Goal: Task Accomplishment & Management: Use online tool/utility

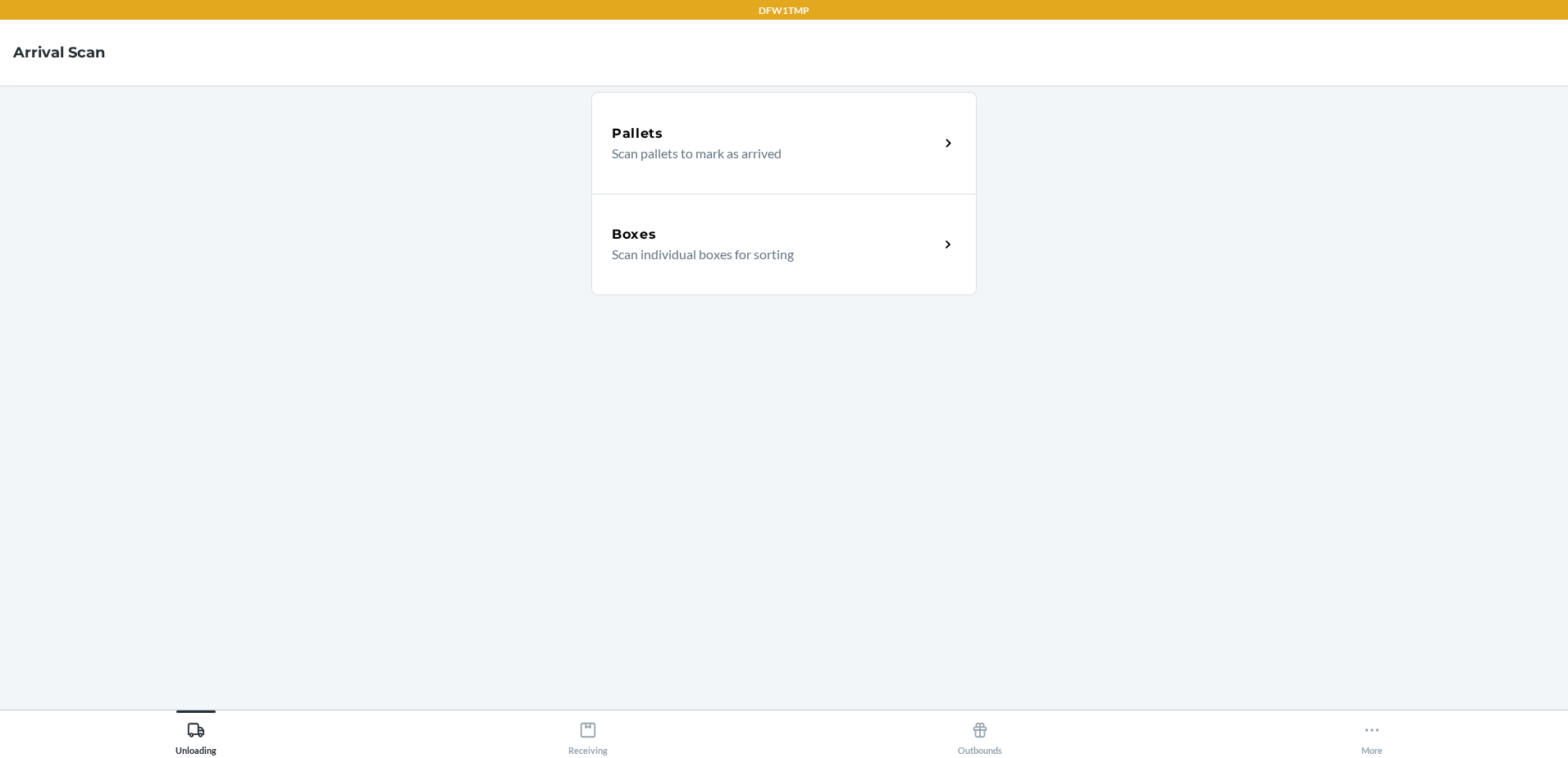
click at [913, 248] on p "Scan individual boxes for sorting" at bounding box center [769, 254] width 314 height 20
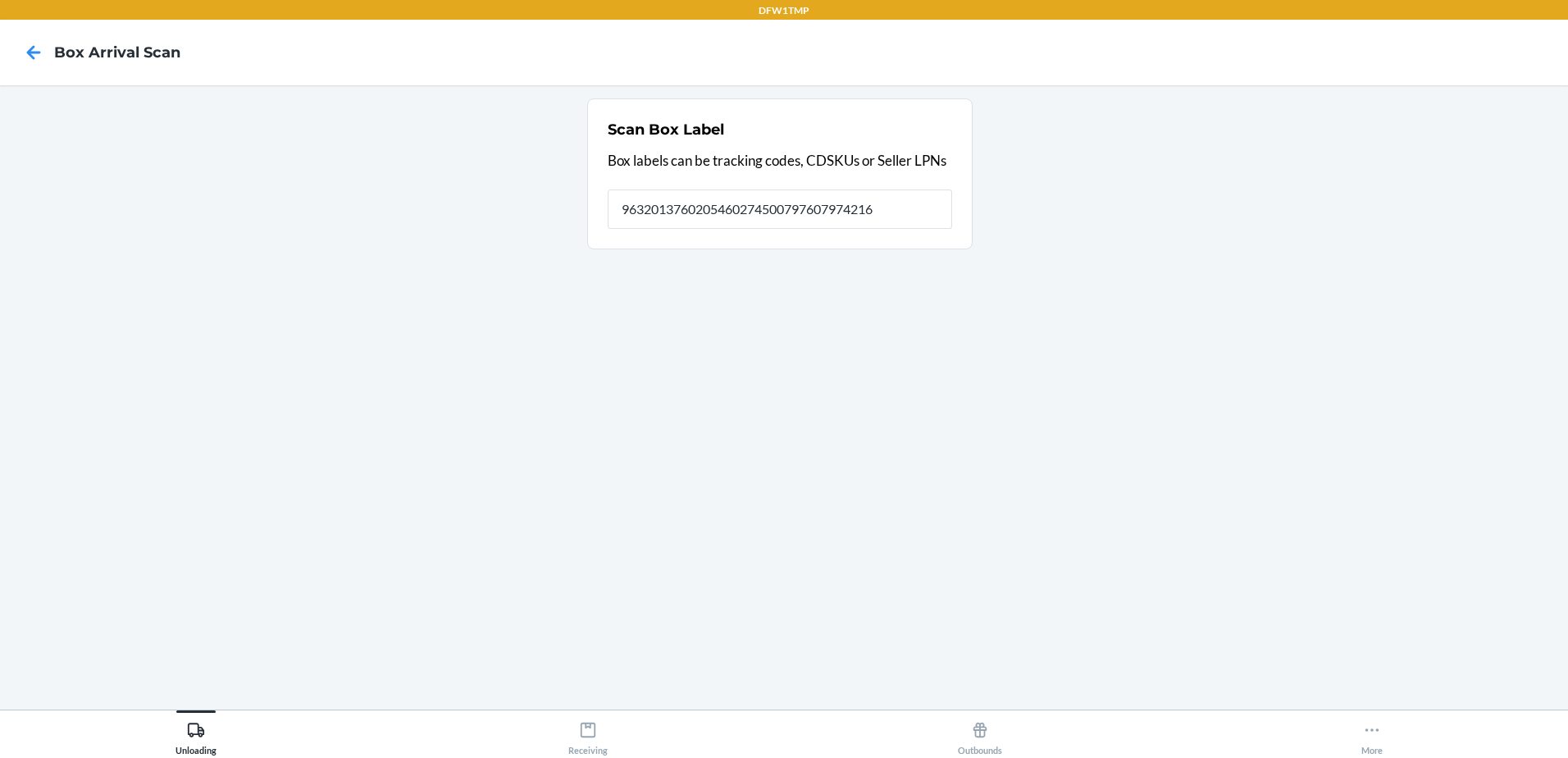
type input "9632013760205460274500797607974216"
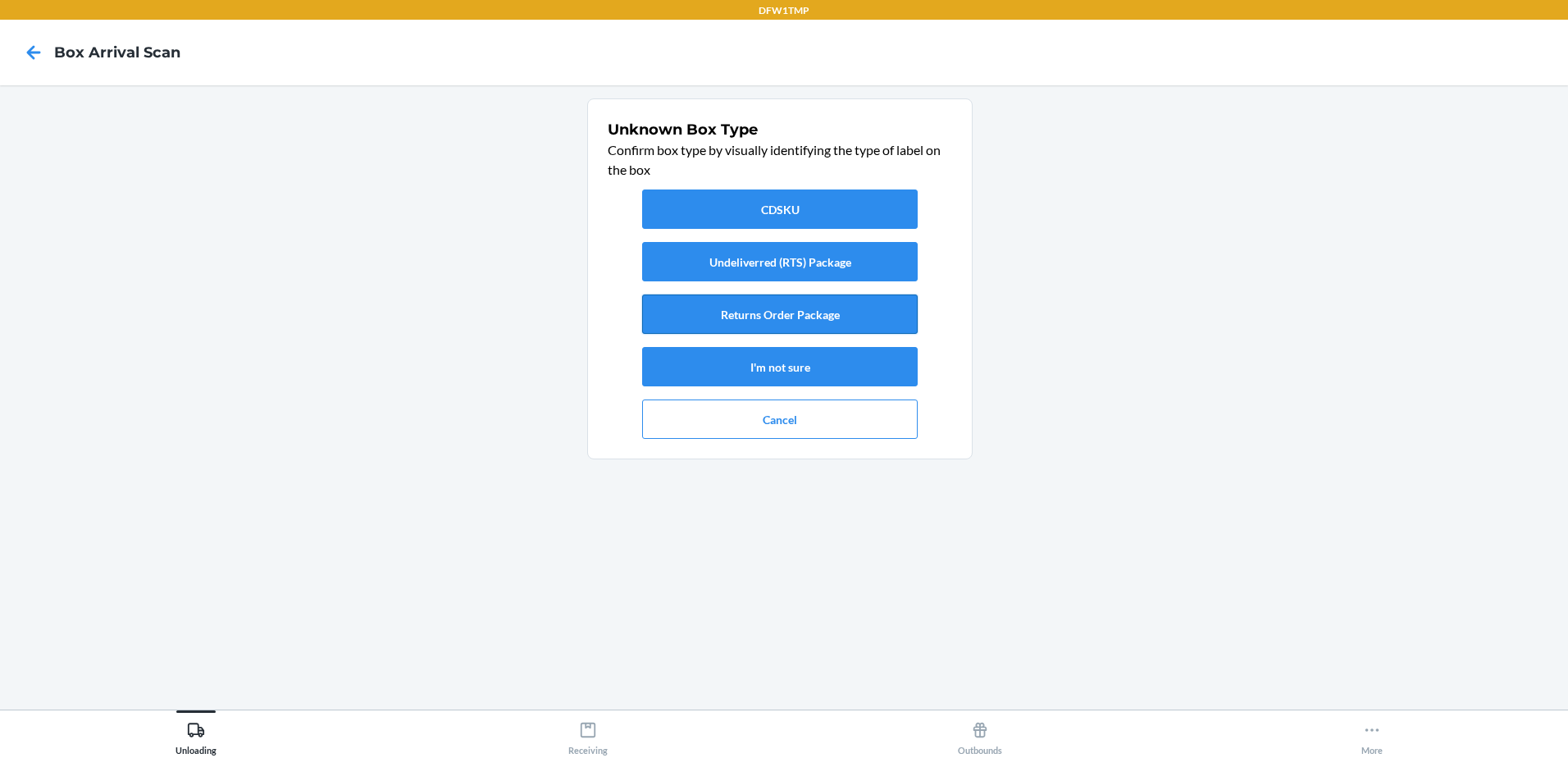
click at [761, 317] on button "Returns Order Package" at bounding box center [779, 313] width 276 height 39
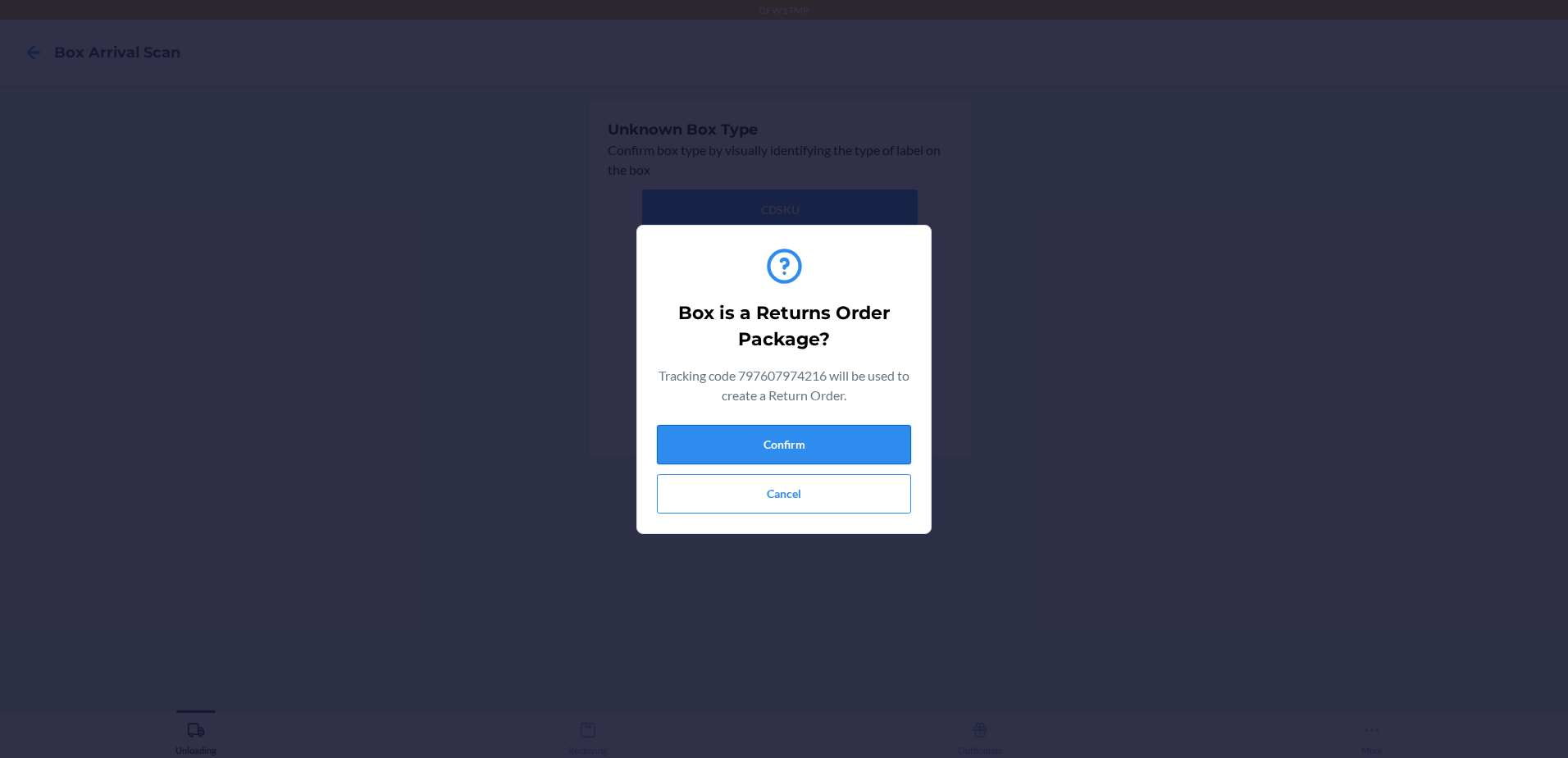
click at [769, 442] on button "Confirm" at bounding box center [783, 445] width 254 height 39
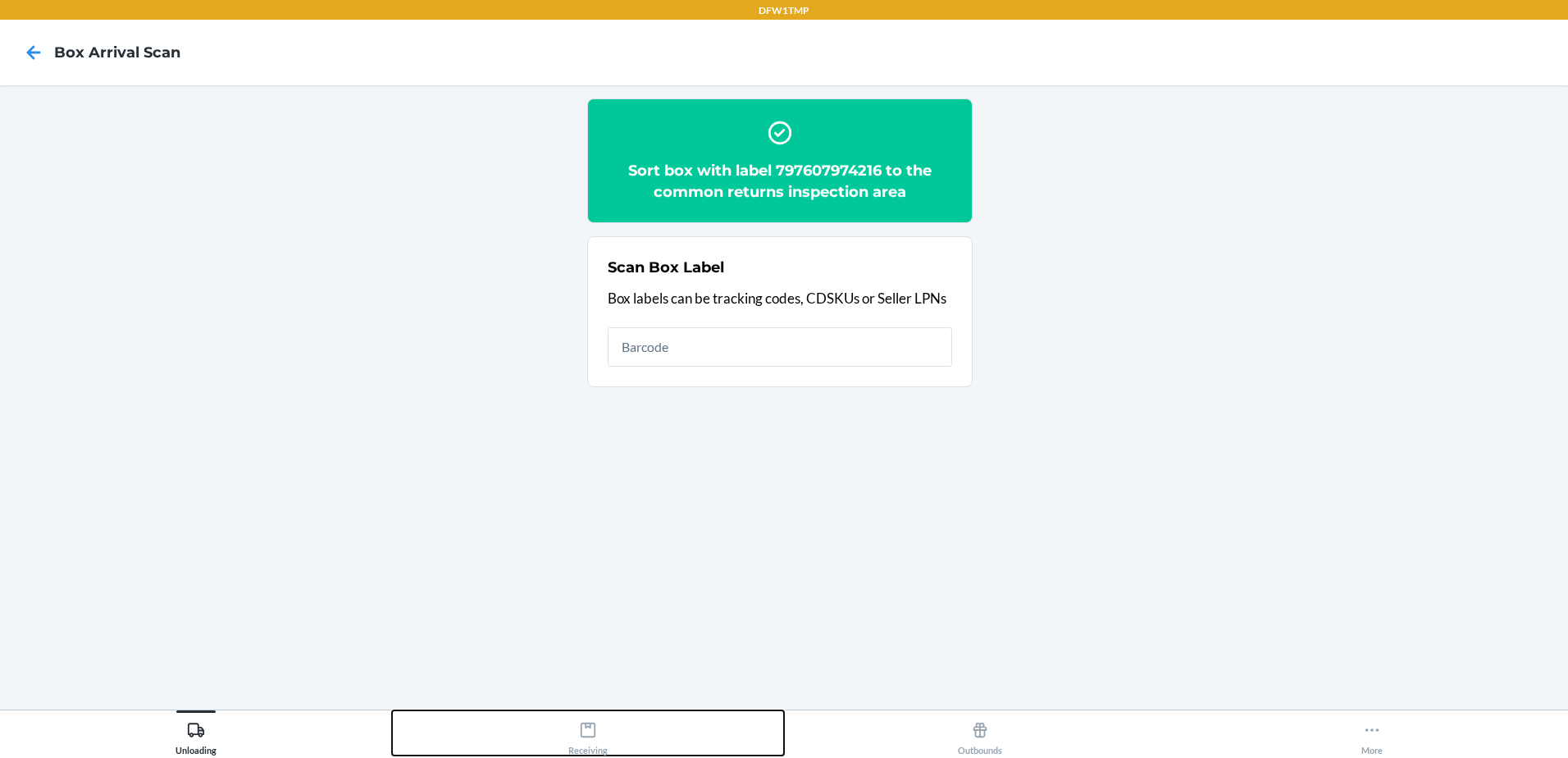
click at [594, 743] on div "Receiving" at bounding box center [587, 734] width 39 height 41
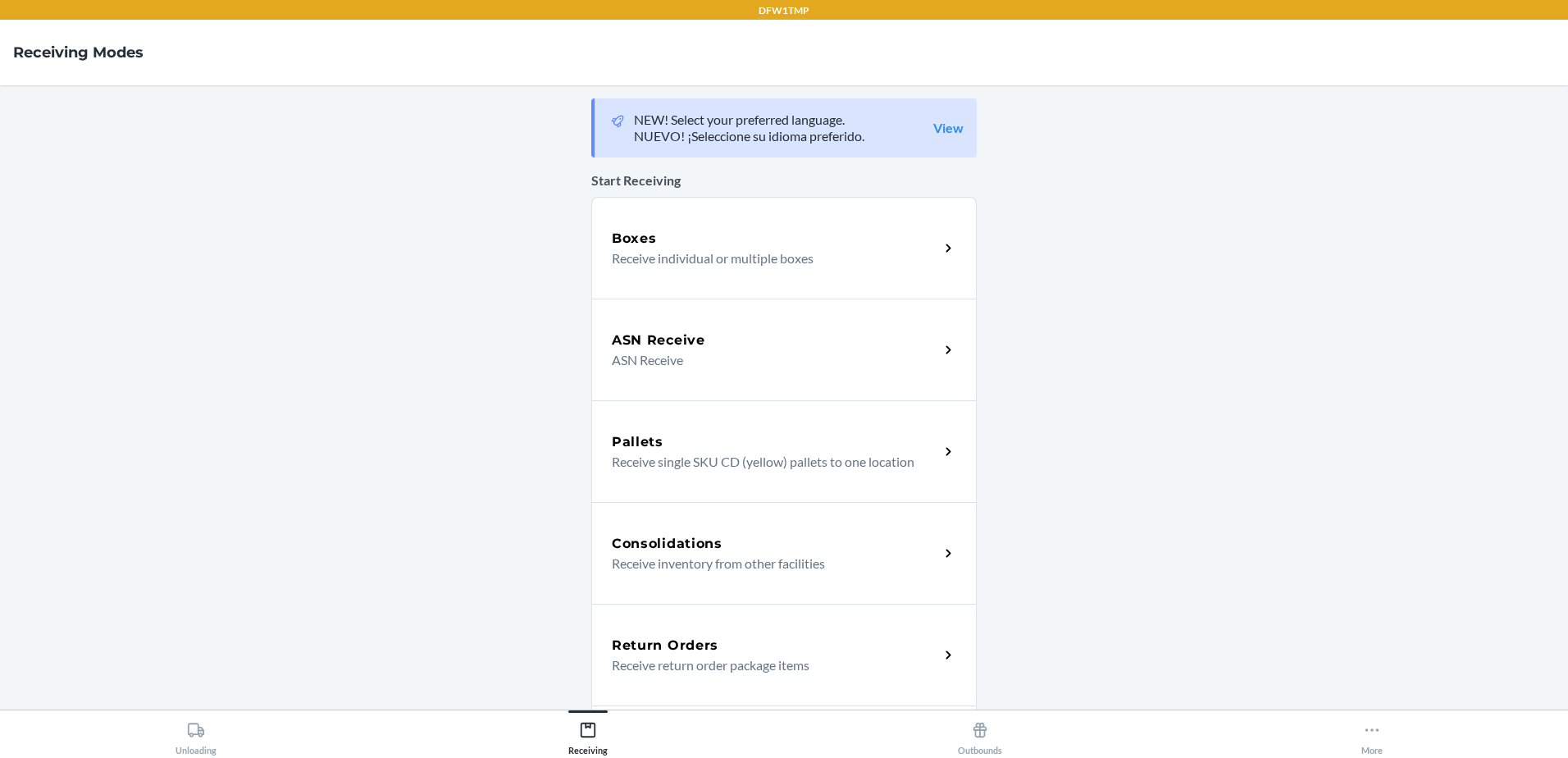
click at [770, 659] on p "Receive return order package items" at bounding box center [769, 666] width 314 height 20
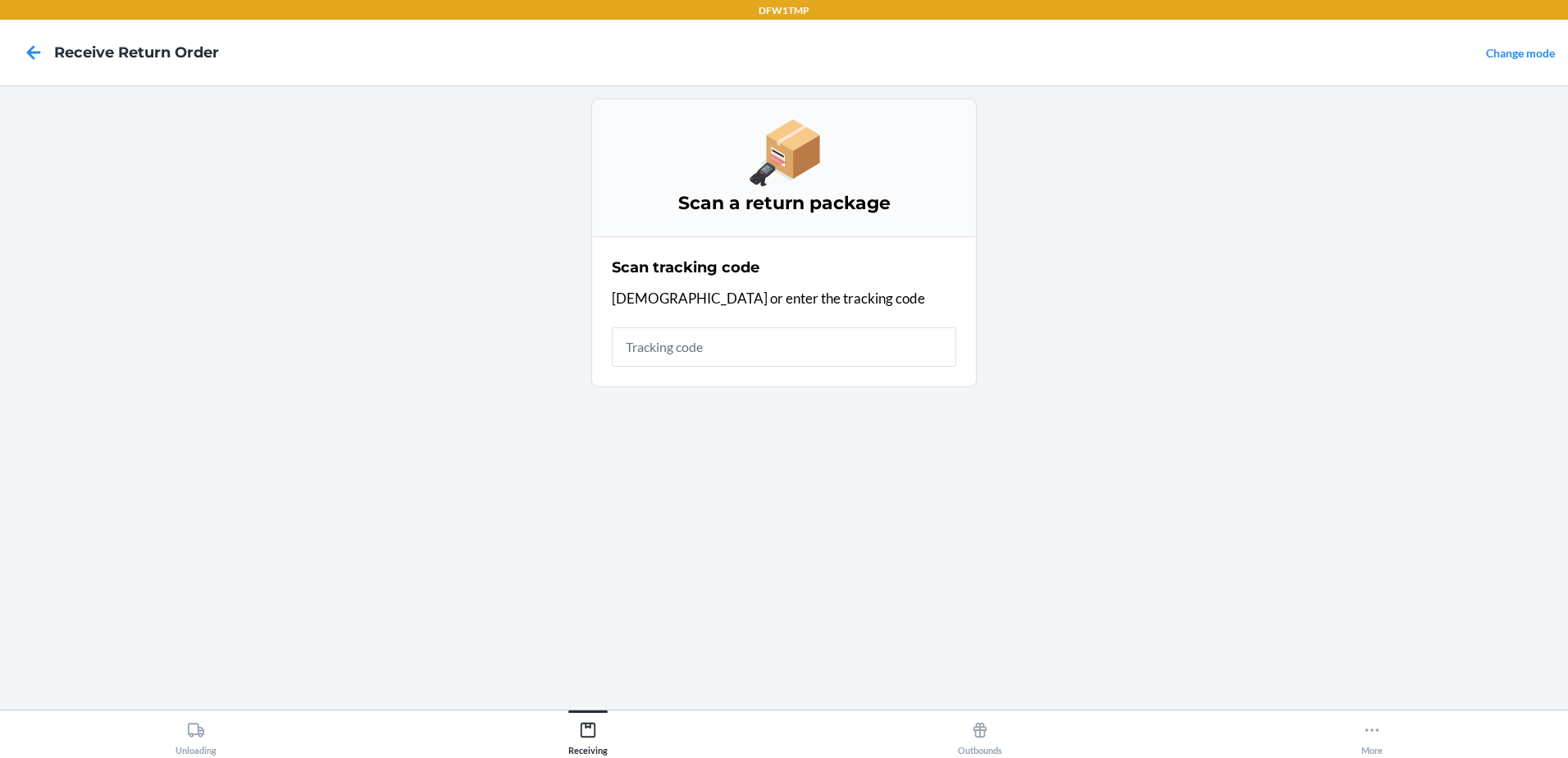
click at [51, 54] on div at bounding box center [33, 52] width 41 height 41
click at [26, 47] on icon at bounding box center [34, 52] width 28 height 28
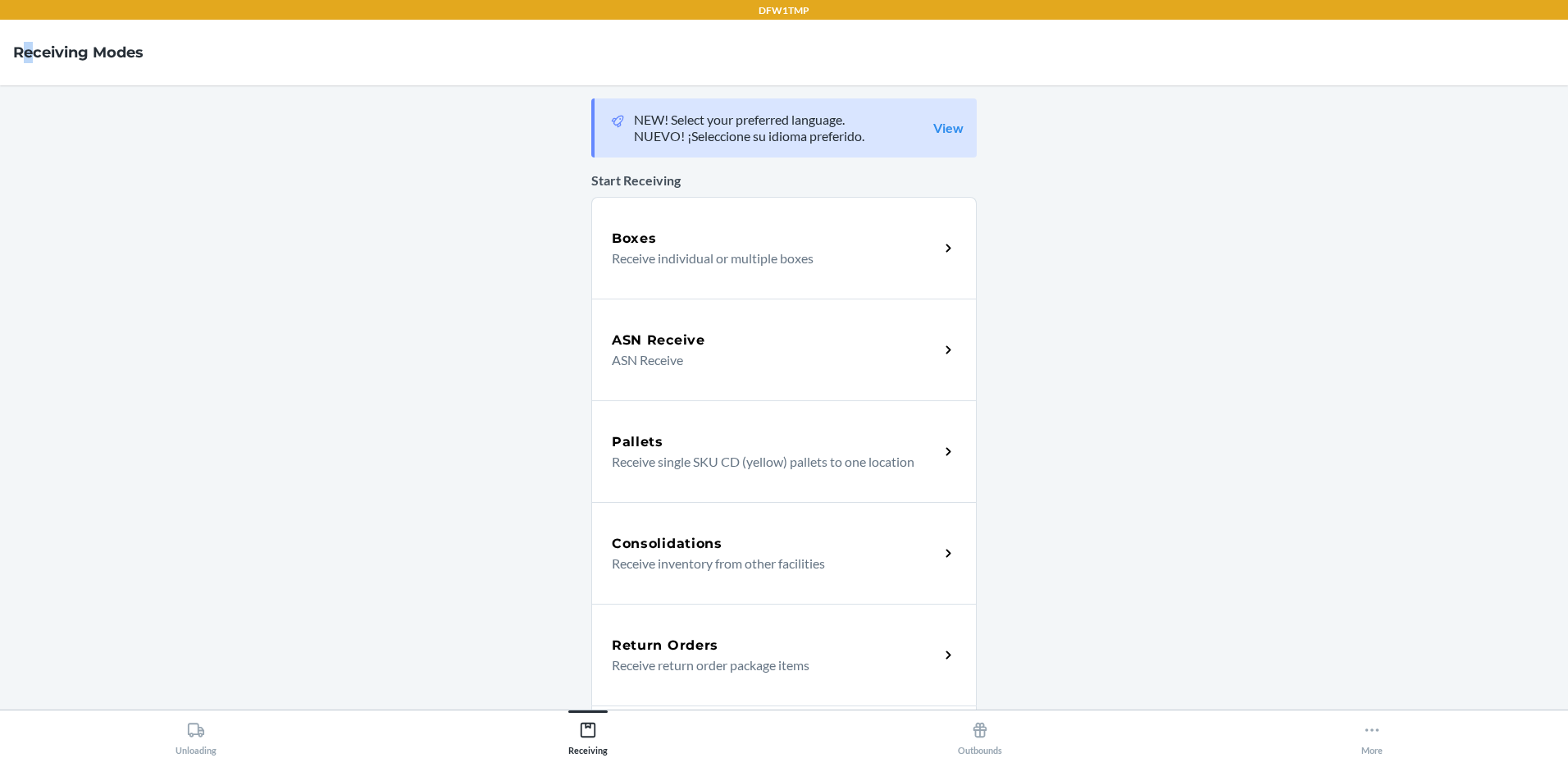
click at [29, 43] on h4 "Receiving Modes" at bounding box center [77, 52] width 130 height 21
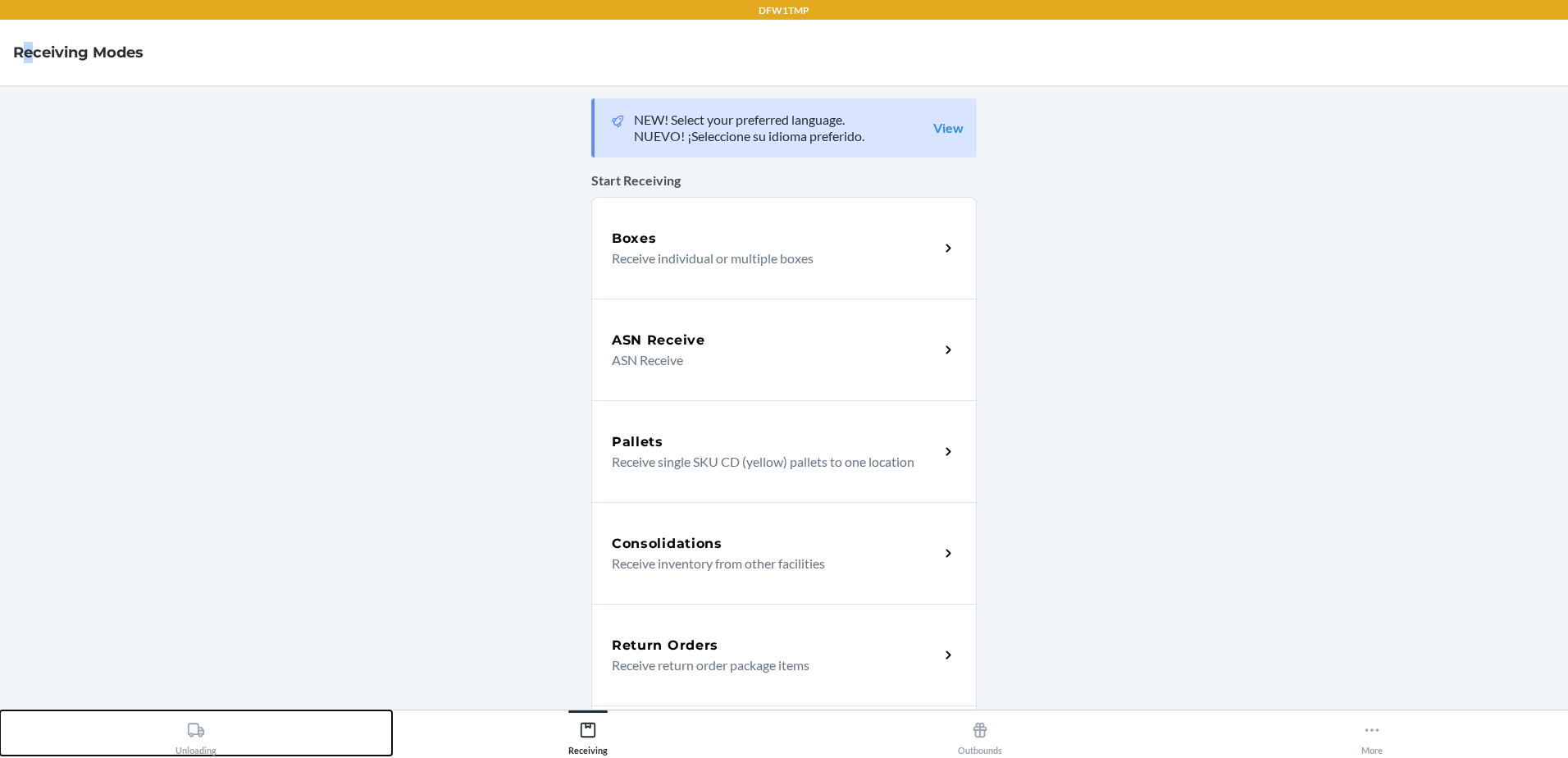
click at [200, 732] on icon at bounding box center [196, 731] width 18 height 18
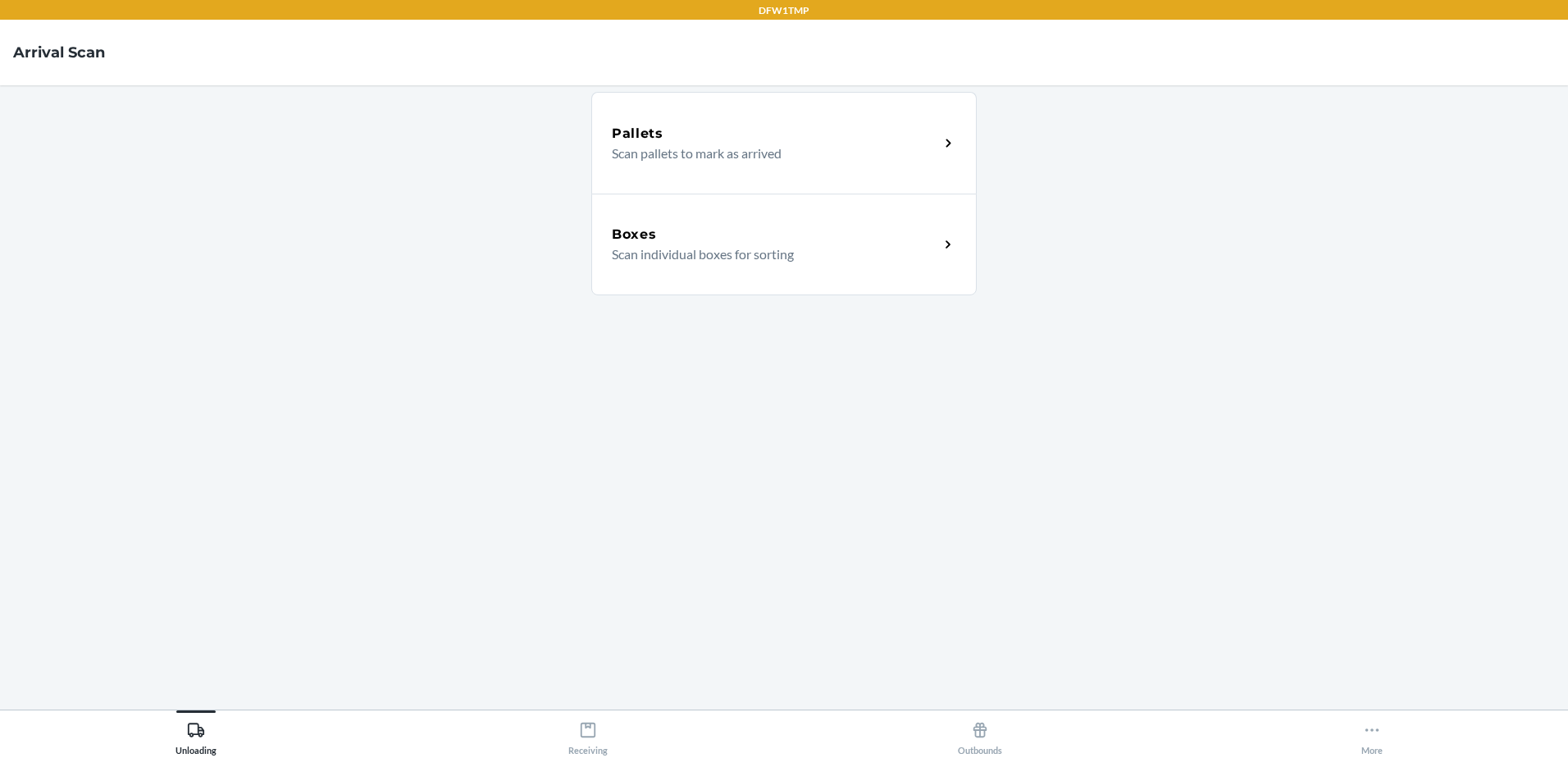
click at [934, 267] on div "Boxes Scan individual boxes for sorting" at bounding box center [783, 245] width 385 height 102
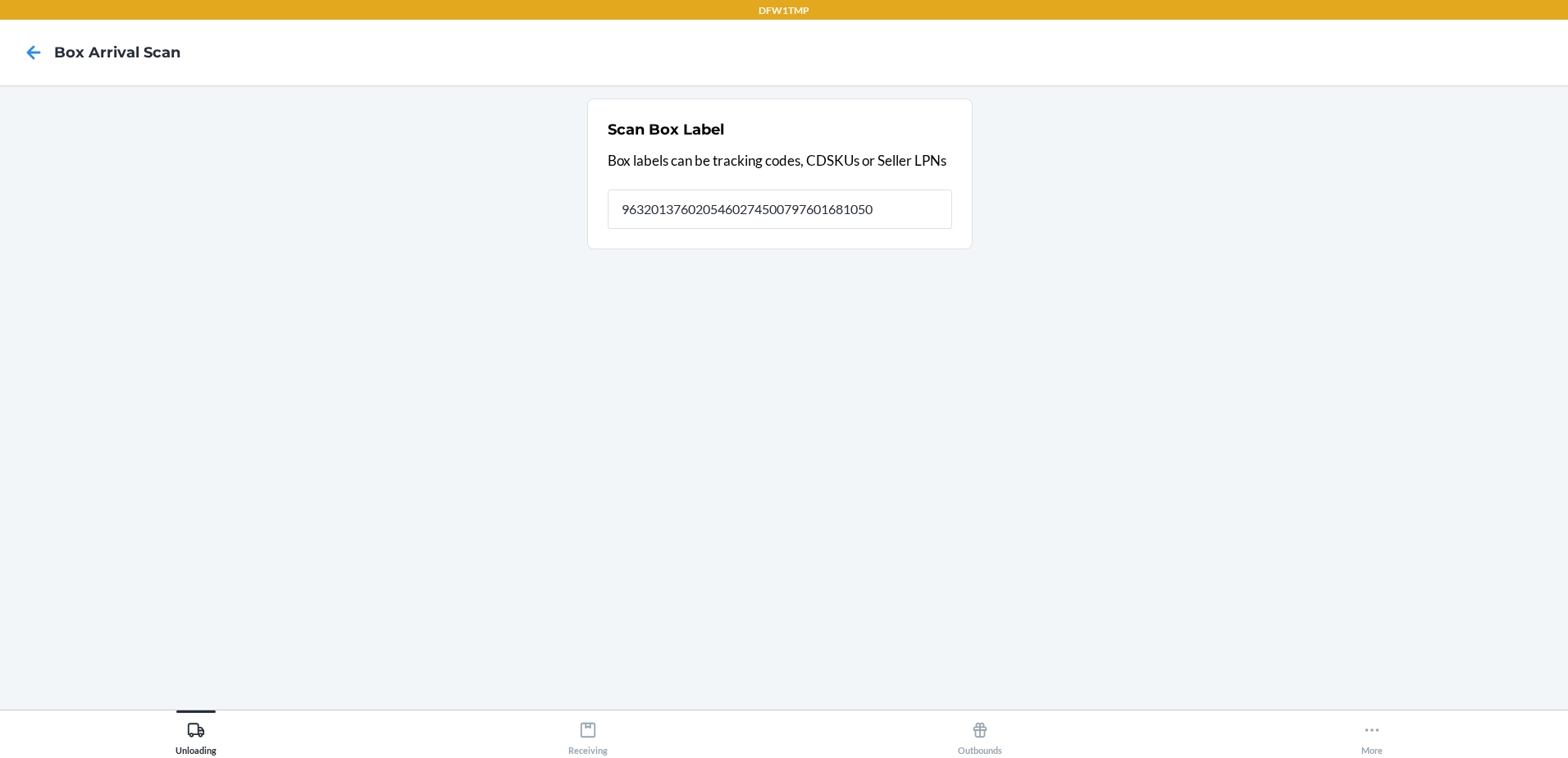
type input "9632013760205460274500797601681050"
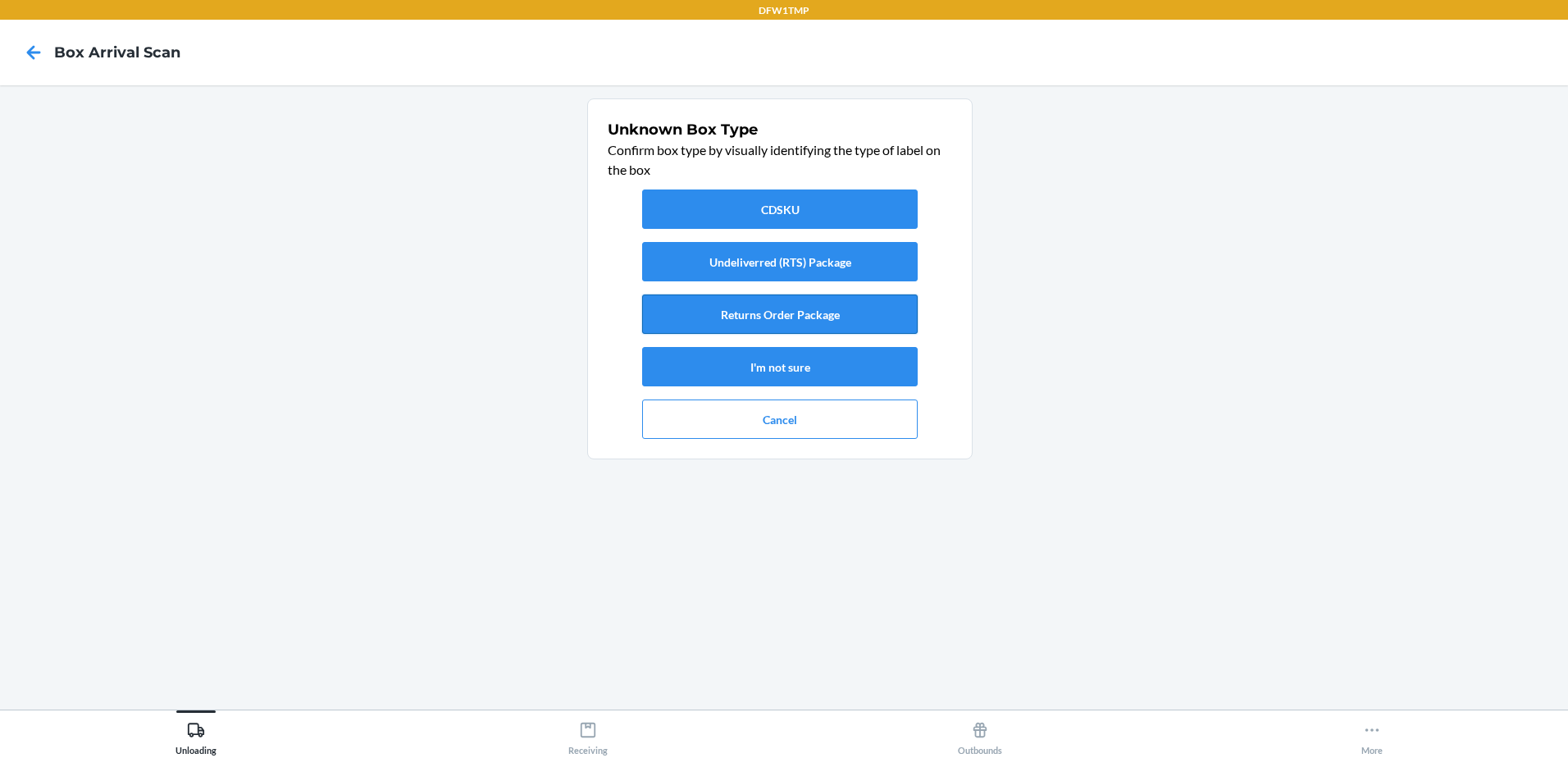
click at [879, 318] on button "Returns Order Package" at bounding box center [779, 313] width 276 height 39
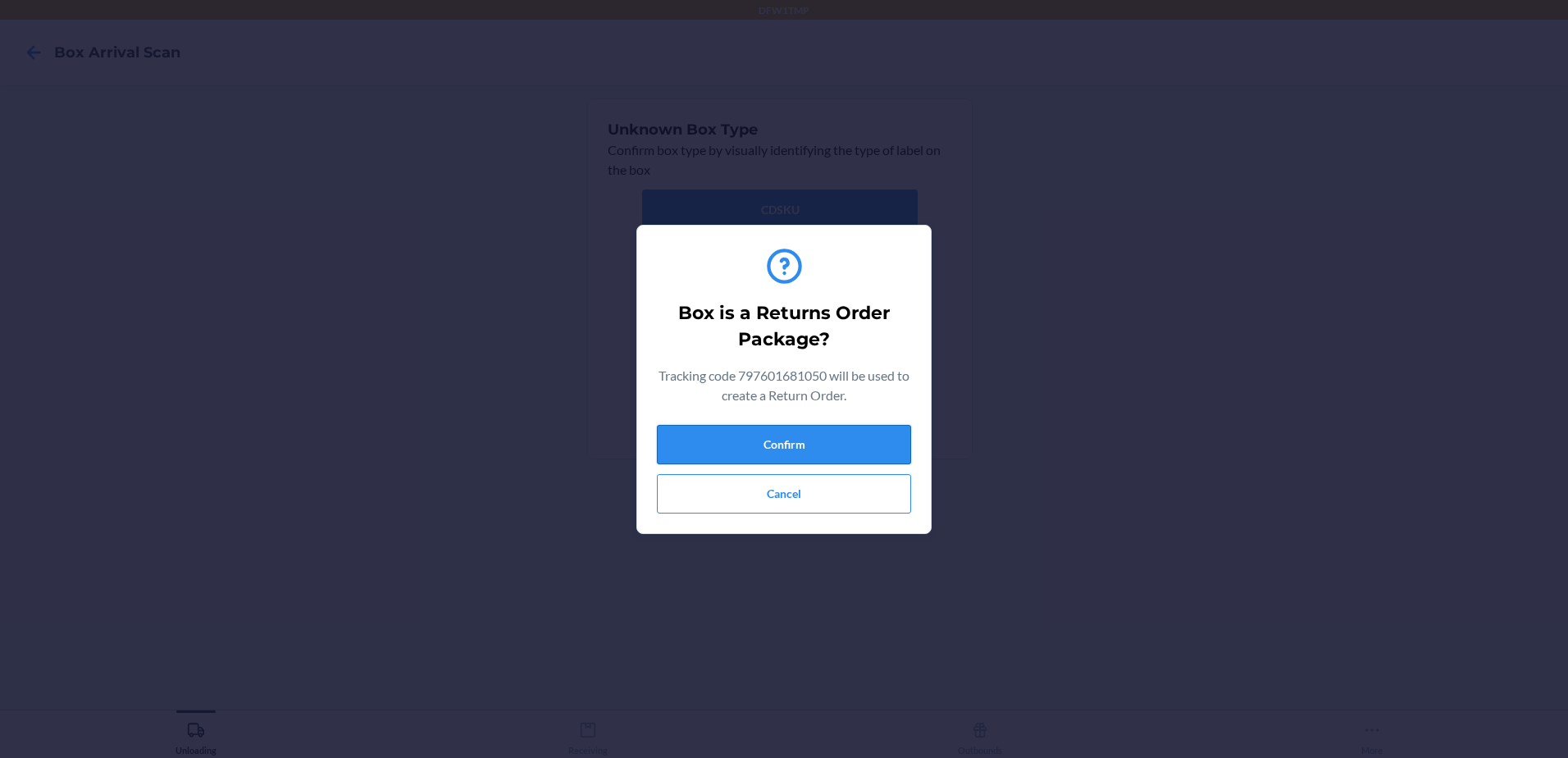
click at [797, 442] on button "Confirm" at bounding box center [783, 445] width 254 height 39
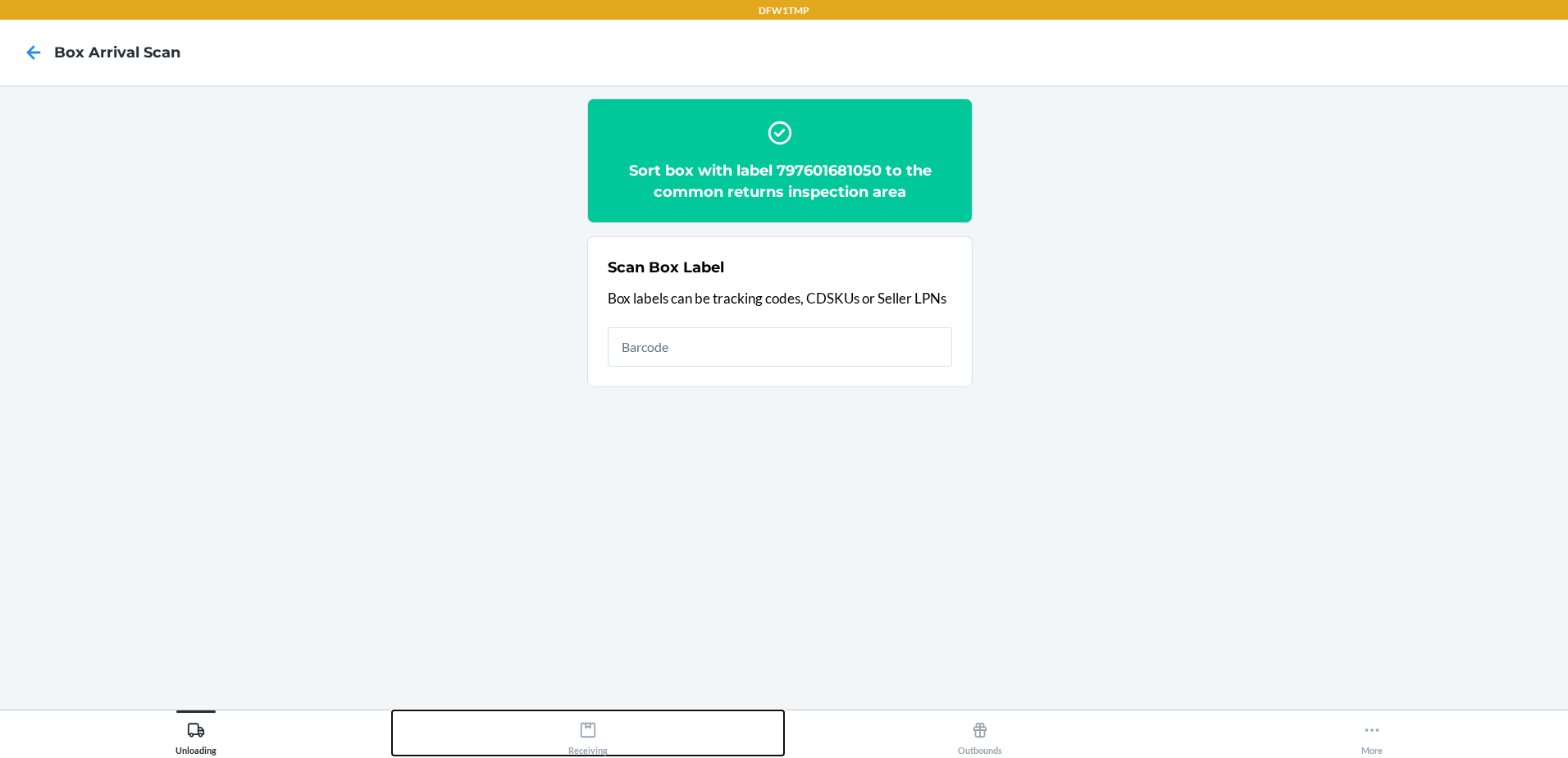
click at [590, 740] on div "Receiving" at bounding box center [587, 734] width 39 height 41
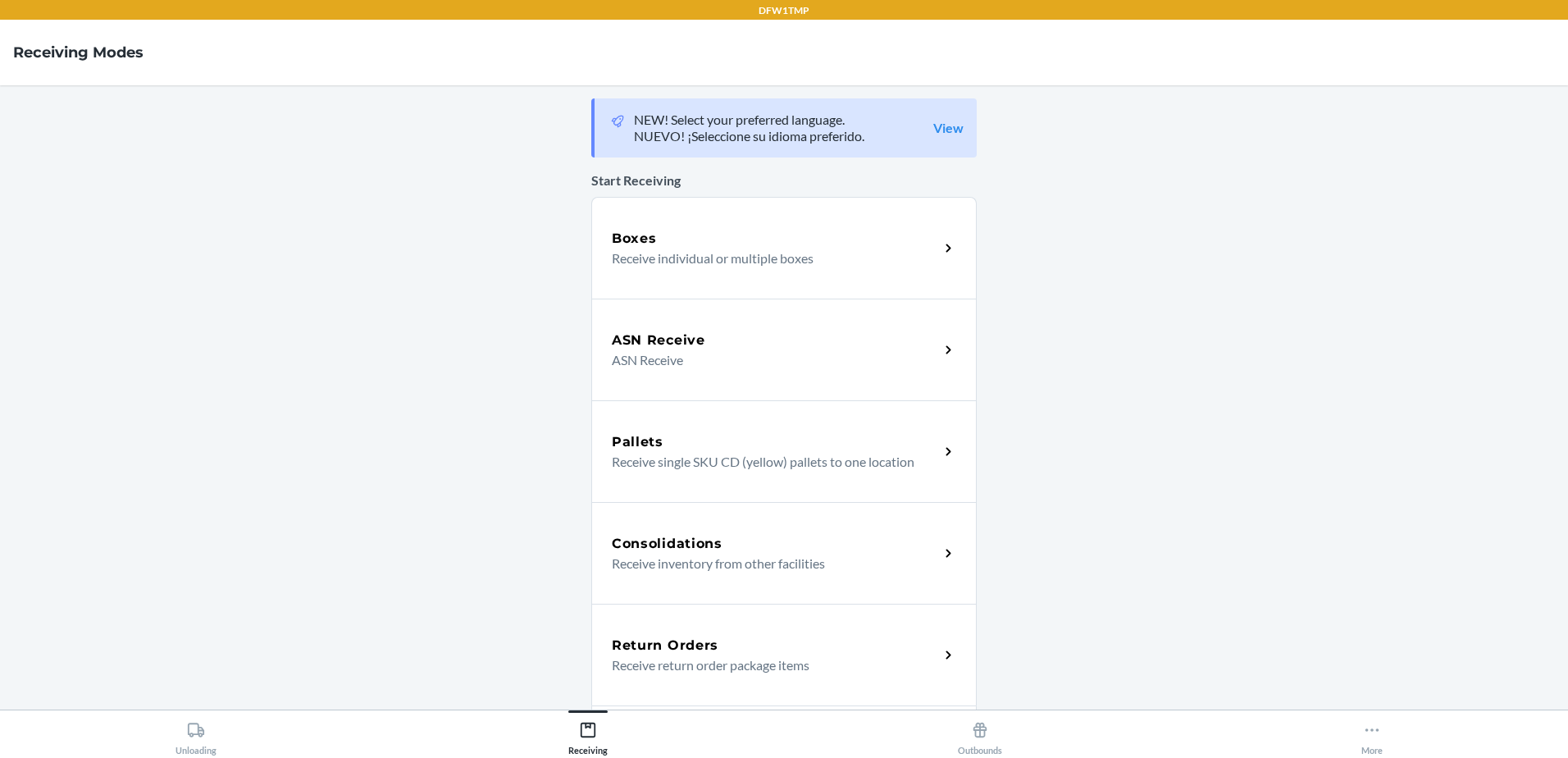
click at [799, 654] on div "Return Orders" at bounding box center [775, 646] width 327 height 20
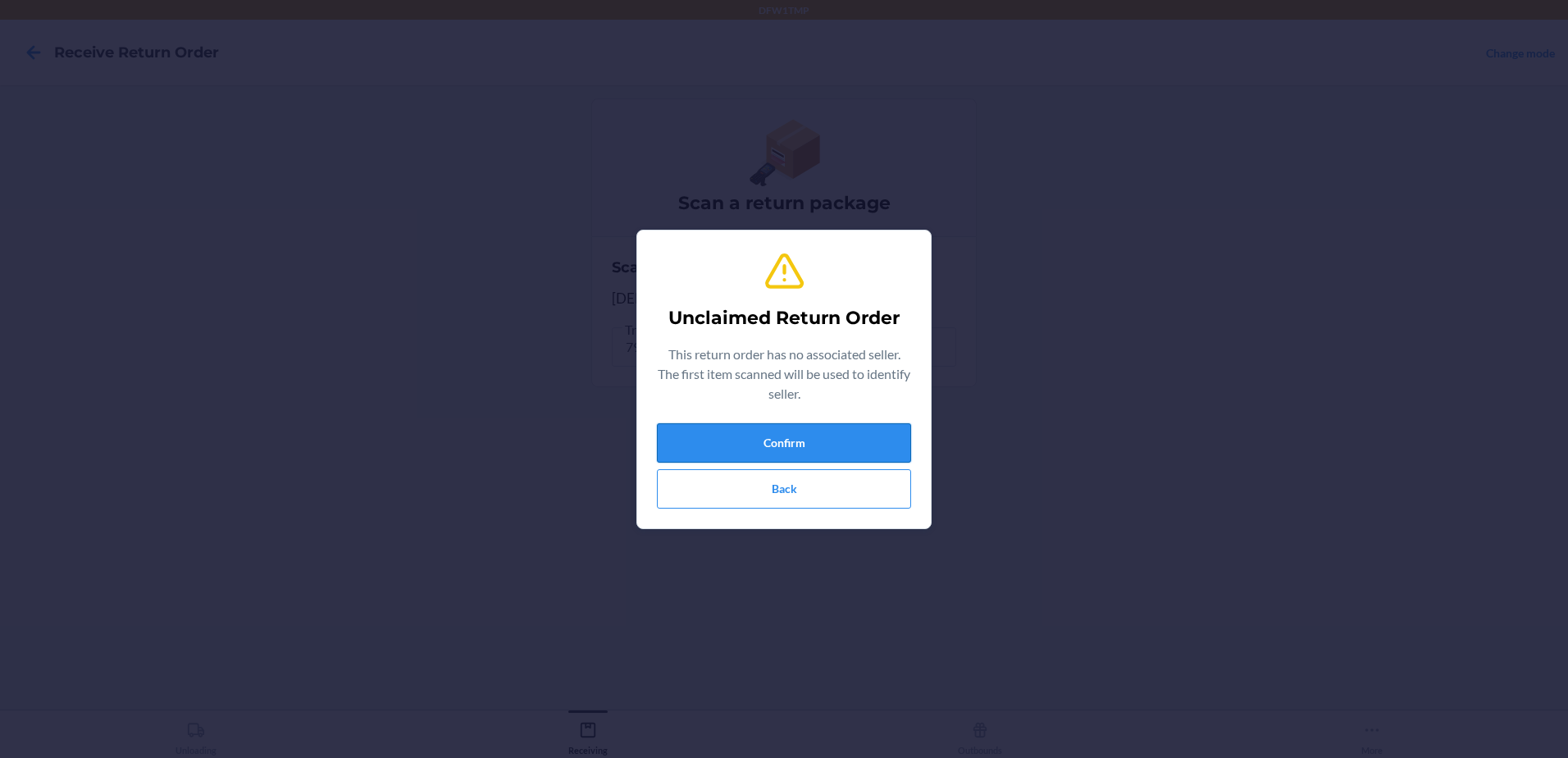
click at [750, 450] on button "Confirm" at bounding box center [783, 443] width 254 height 39
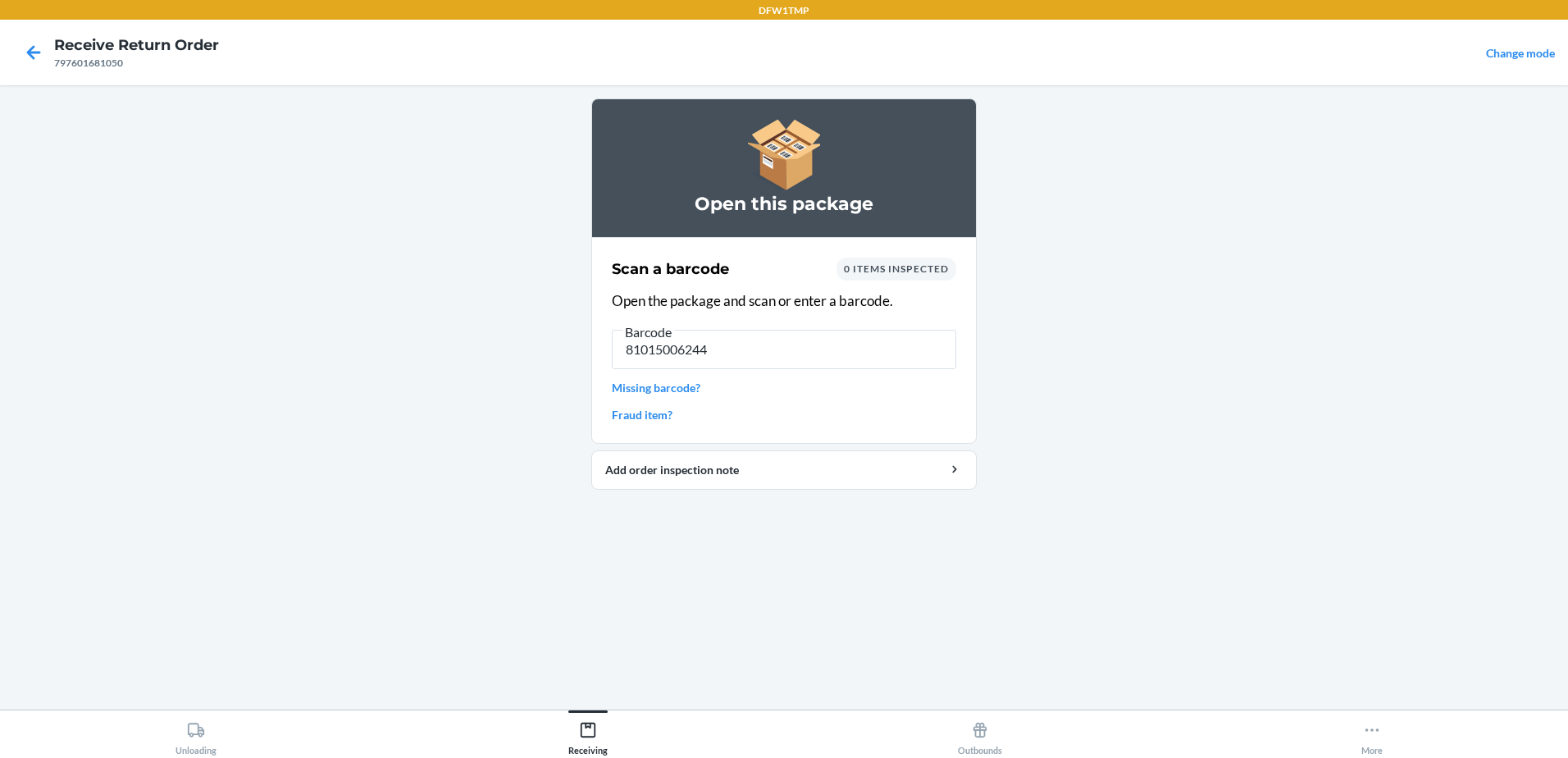
type input "810150062441"
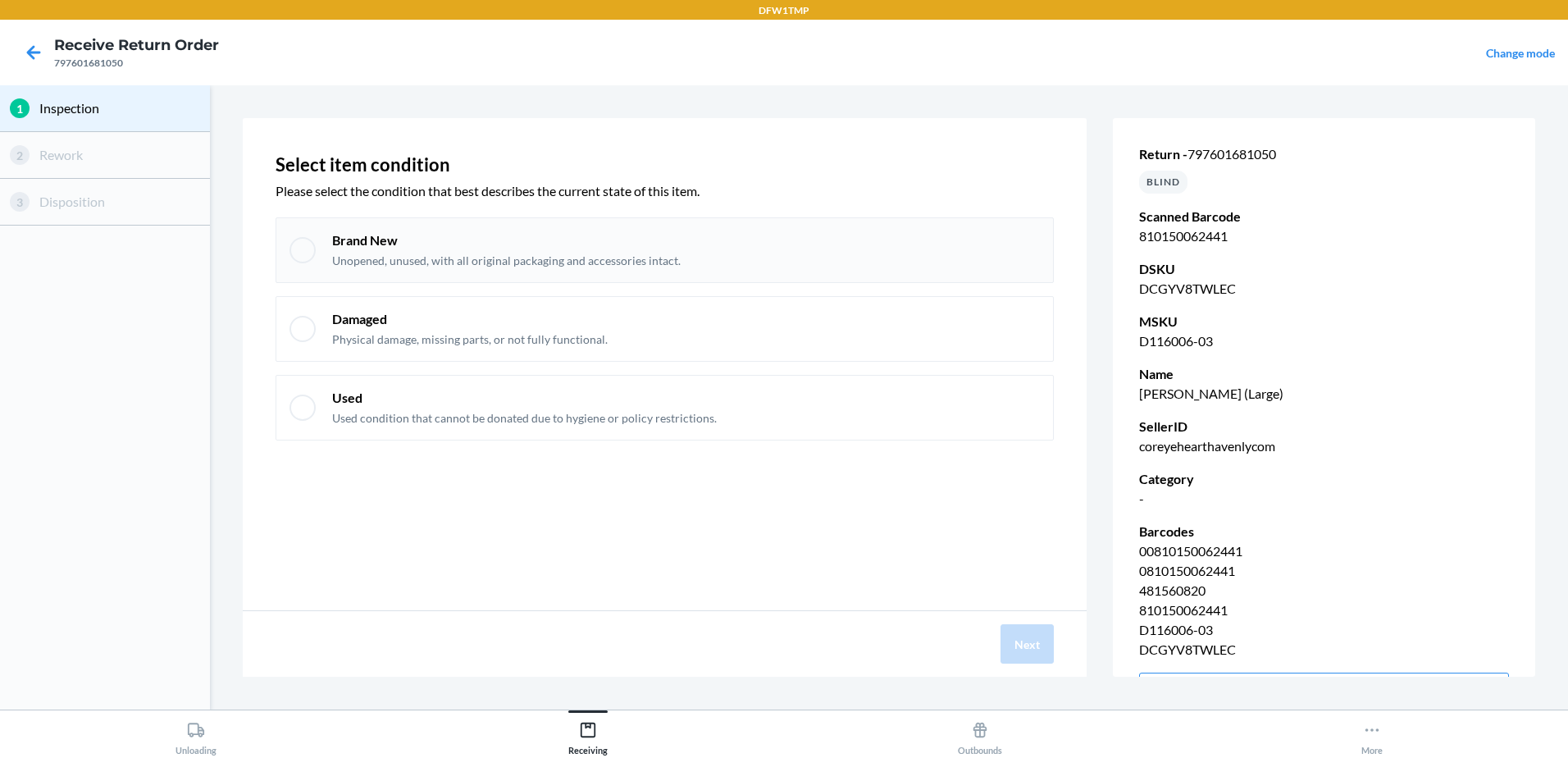
click at [300, 244] on div at bounding box center [302, 250] width 26 height 26
checkbox input "true"
click at [1036, 644] on button "Next" at bounding box center [1027, 643] width 54 height 39
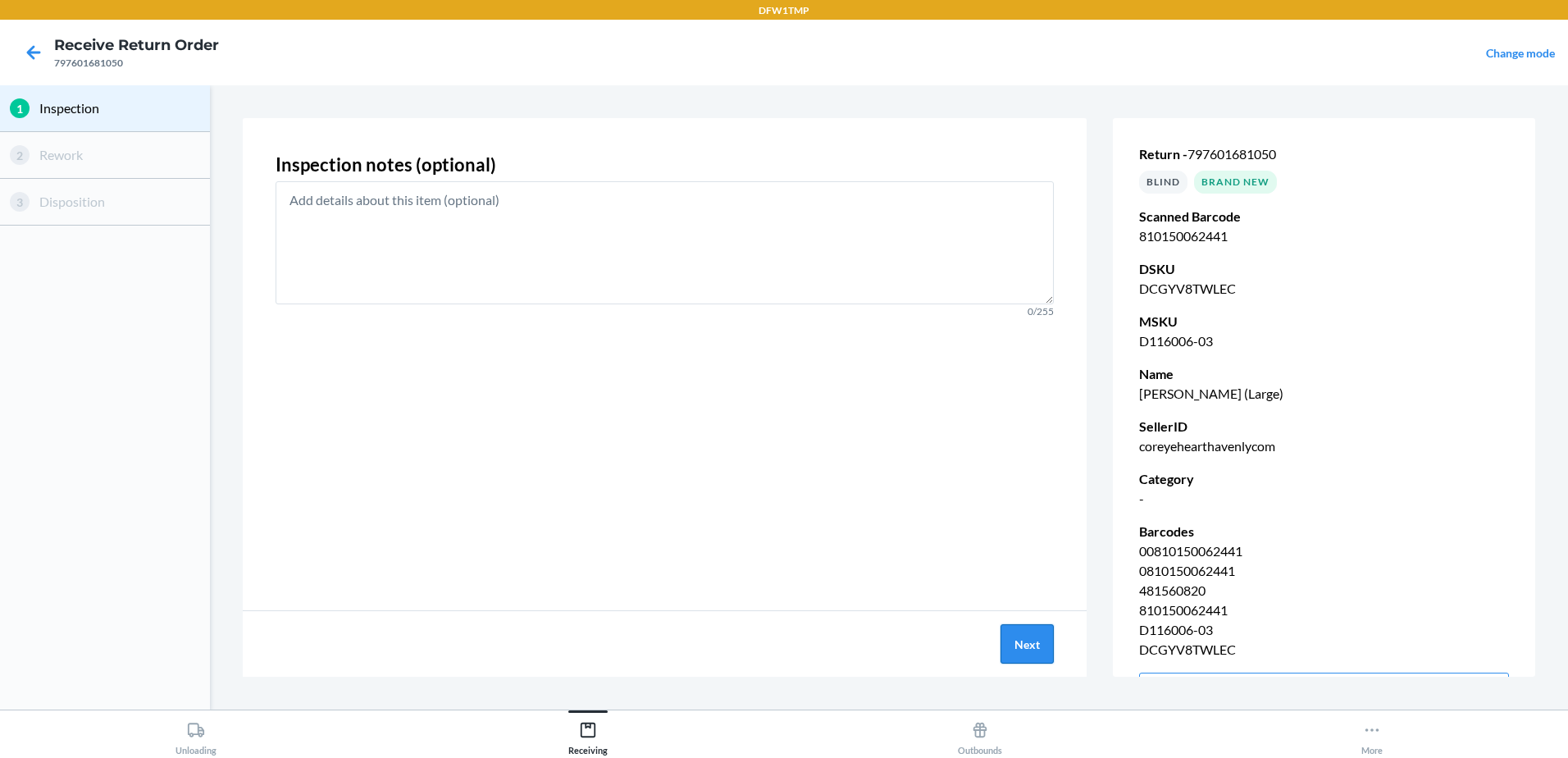
click at [1027, 657] on button "Next" at bounding box center [1027, 643] width 54 height 39
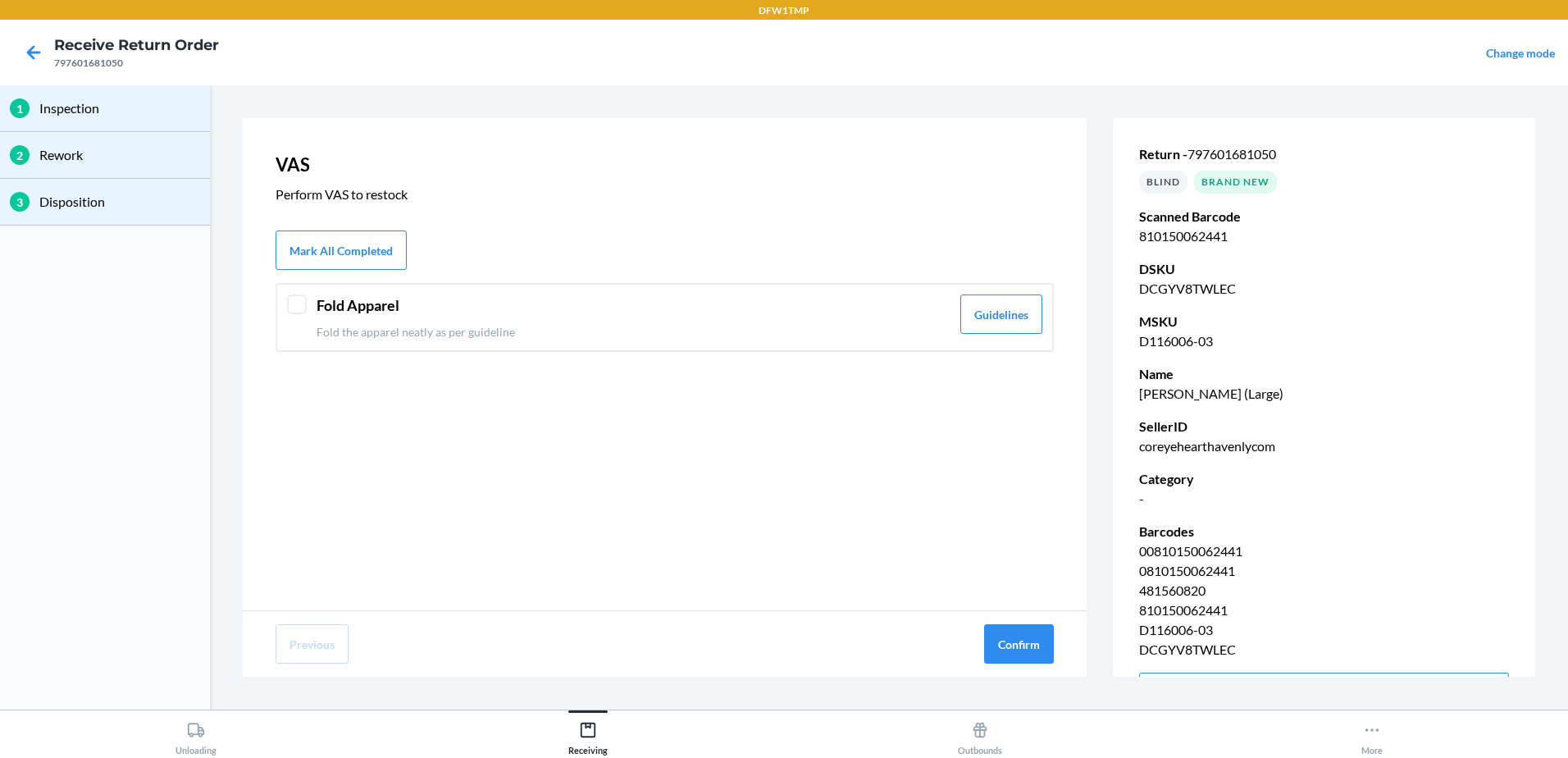
click at [301, 306] on div at bounding box center [297, 304] width 20 height 20
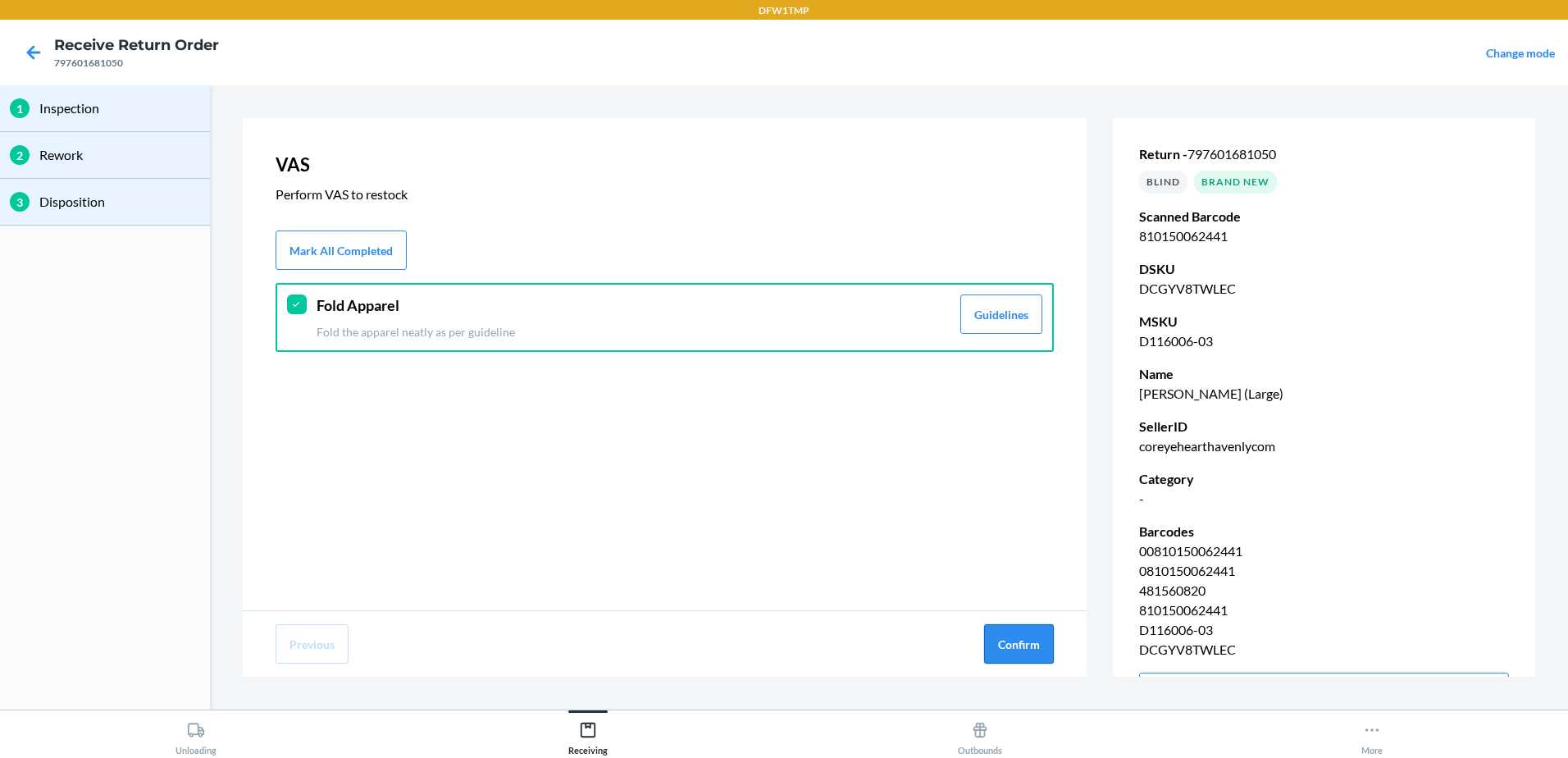
click at [1025, 628] on button "Confirm" at bounding box center [1019, 643] width 70 height 39
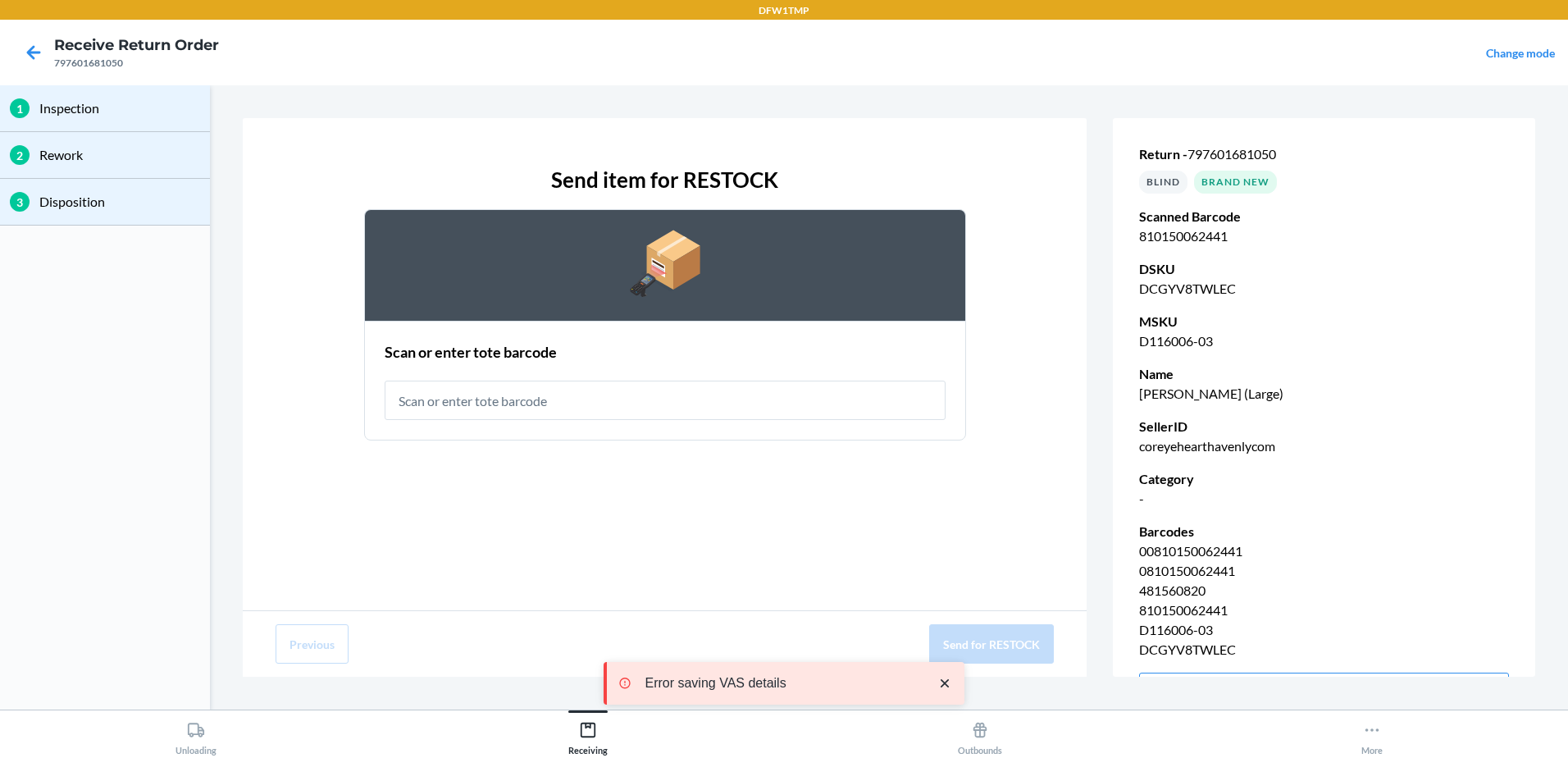
click at [697, 401] on input "text" at bounding box center [665, 400] width 561 height 39
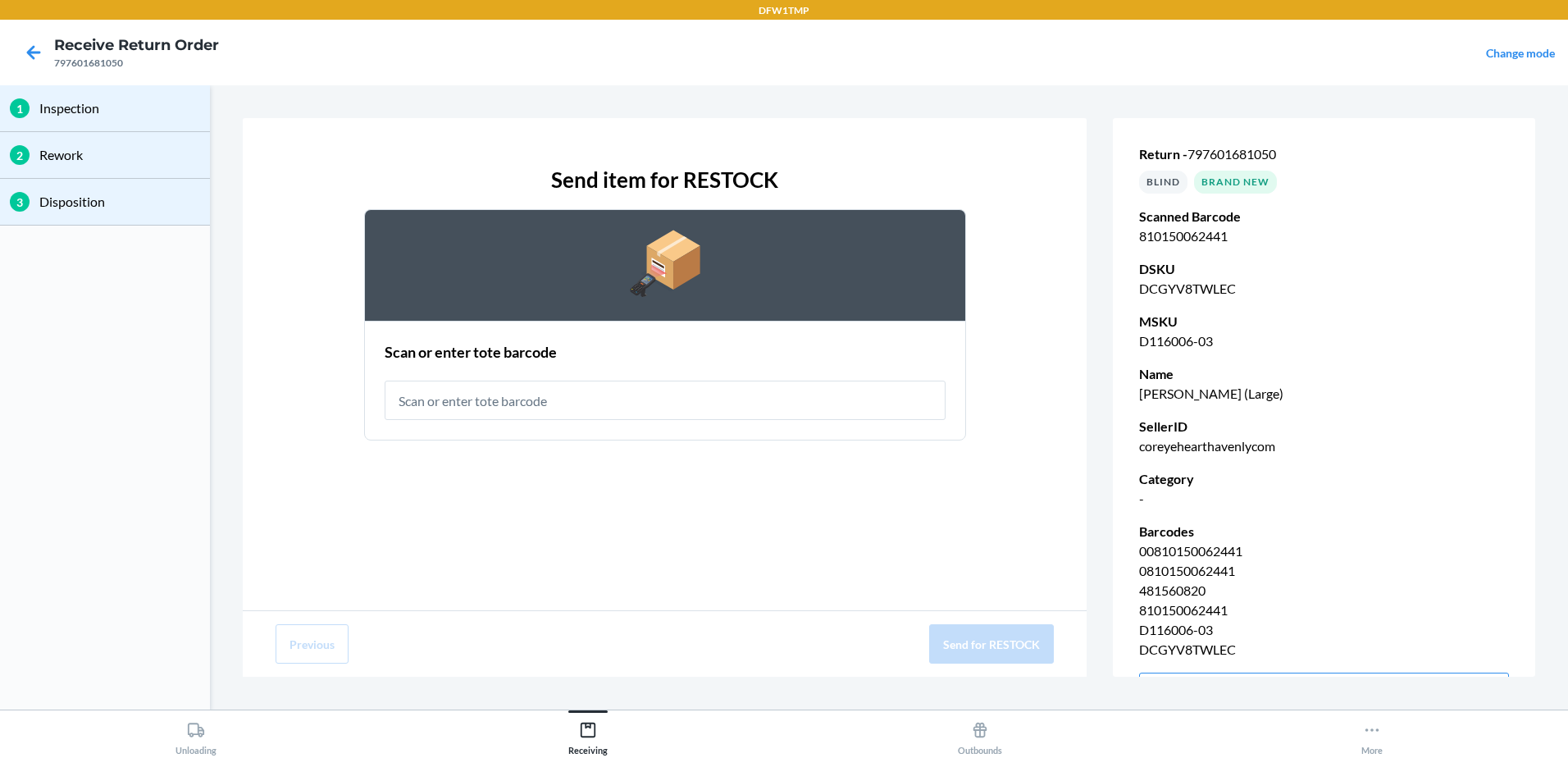
click at [524, 400] on input "text" at bounding box center [665, 400] width 561 height 39
type input "RT-08"
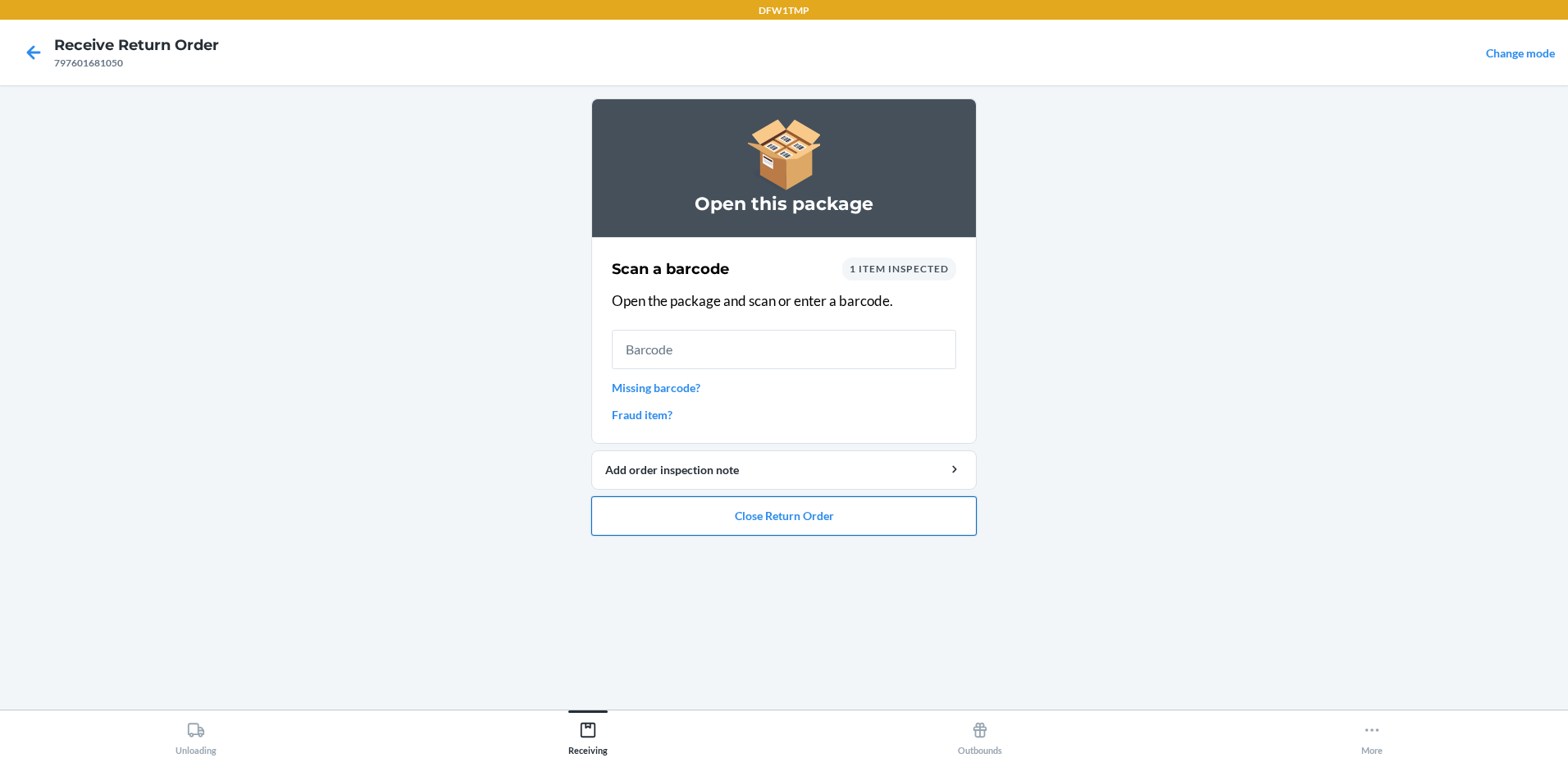
click at [887, 508] on button "Close Return Order" at bounding box center [783, 516] width 385 height 39
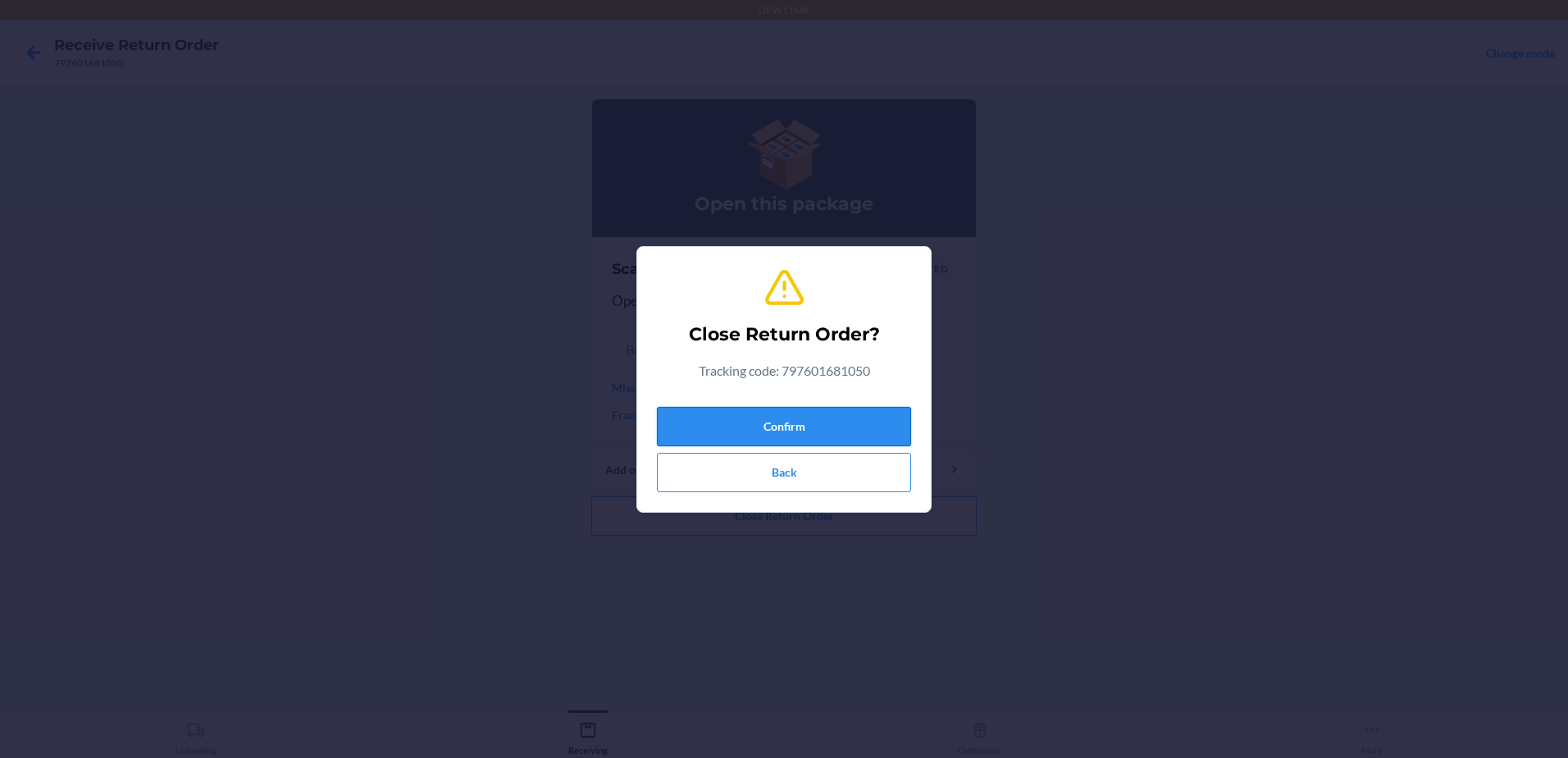
click at [849, 421] on button "Confirm" at bounding box center [783, 426] width 254 height 39
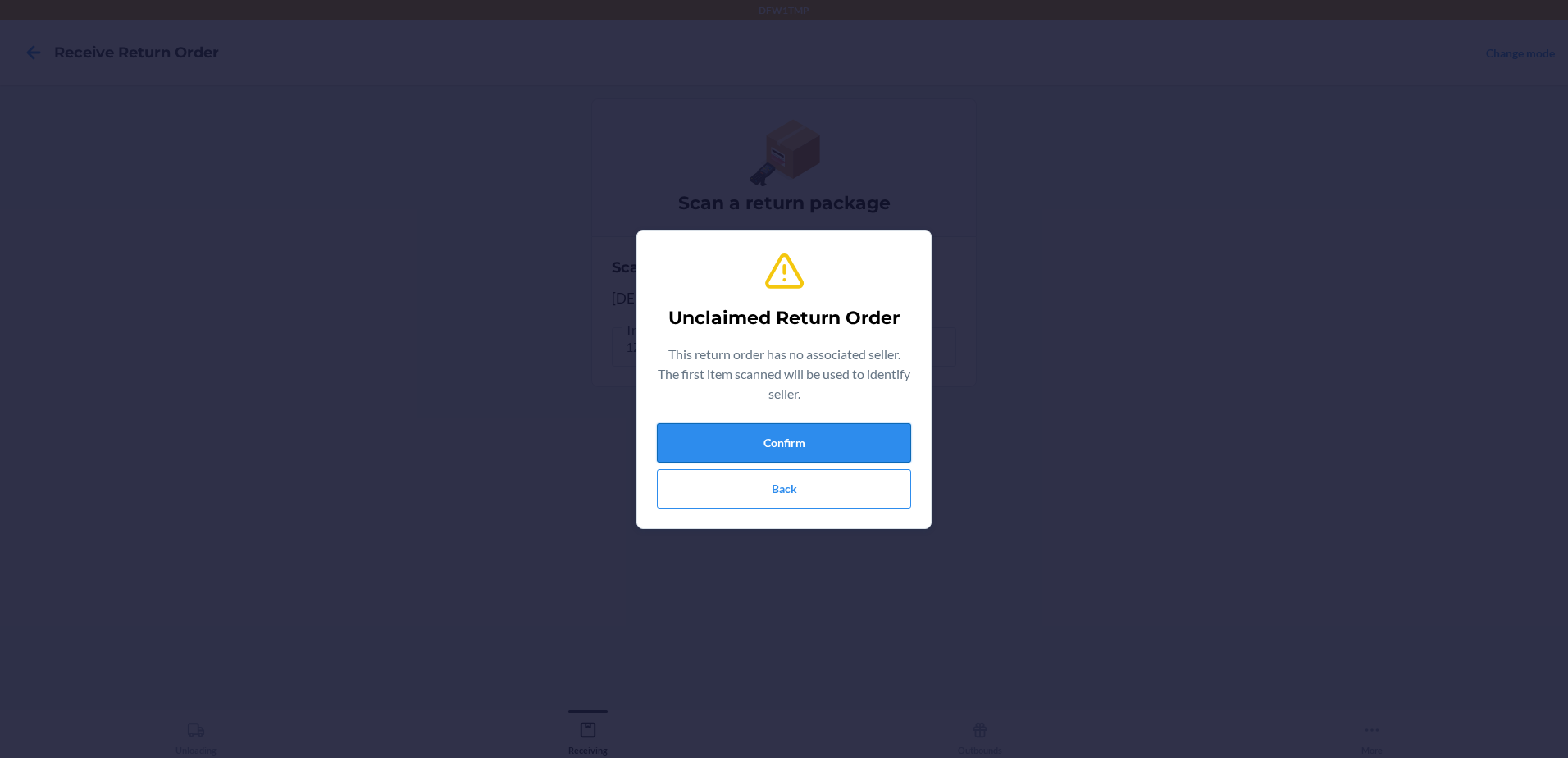
click at [781, 443] on button "Confirm" at bounding box center [783, 443] width 254 height 39
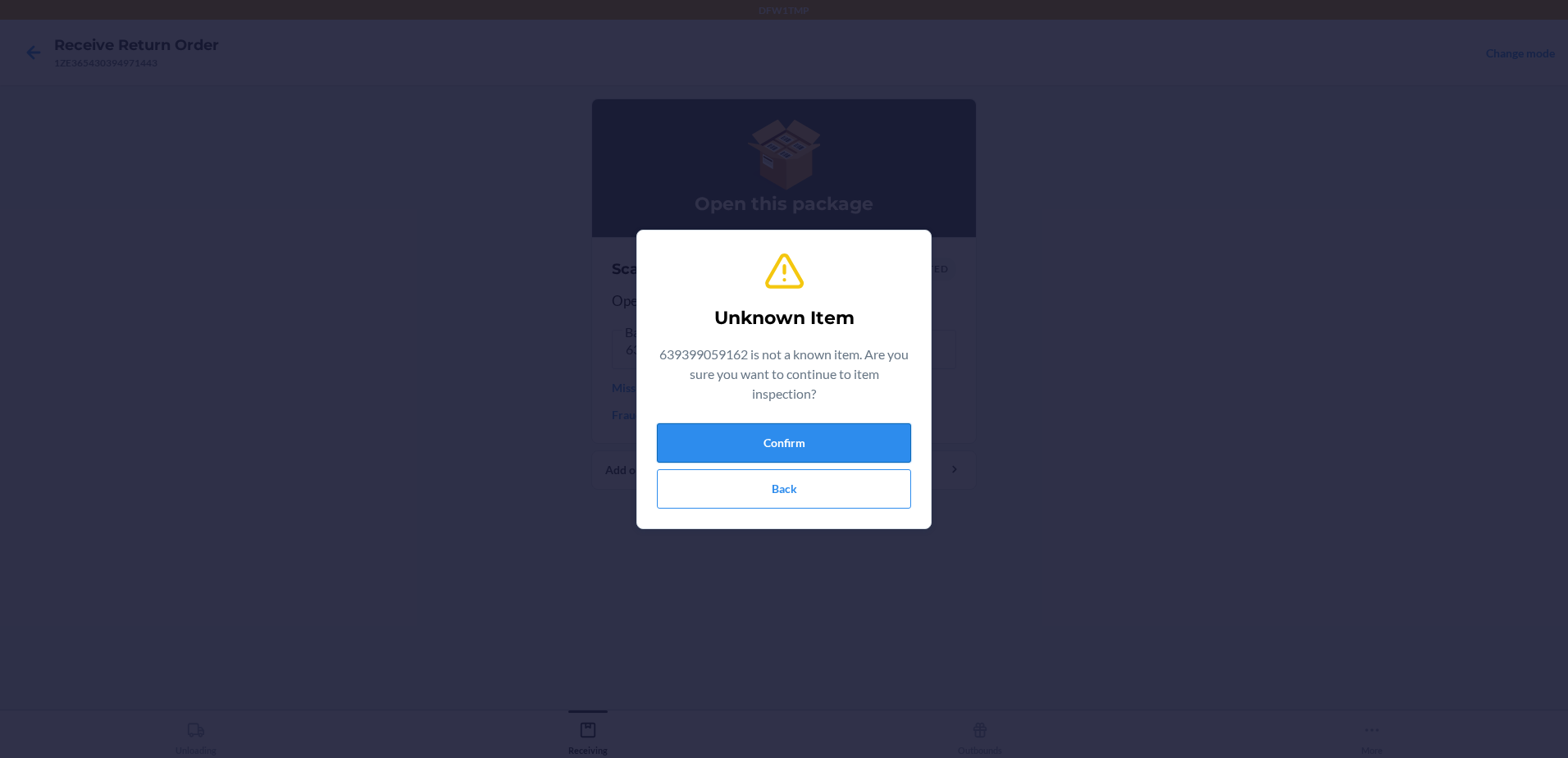
click at [779, 433] on button "Confirm" at bounding box center [783, 443] width 254 height 39
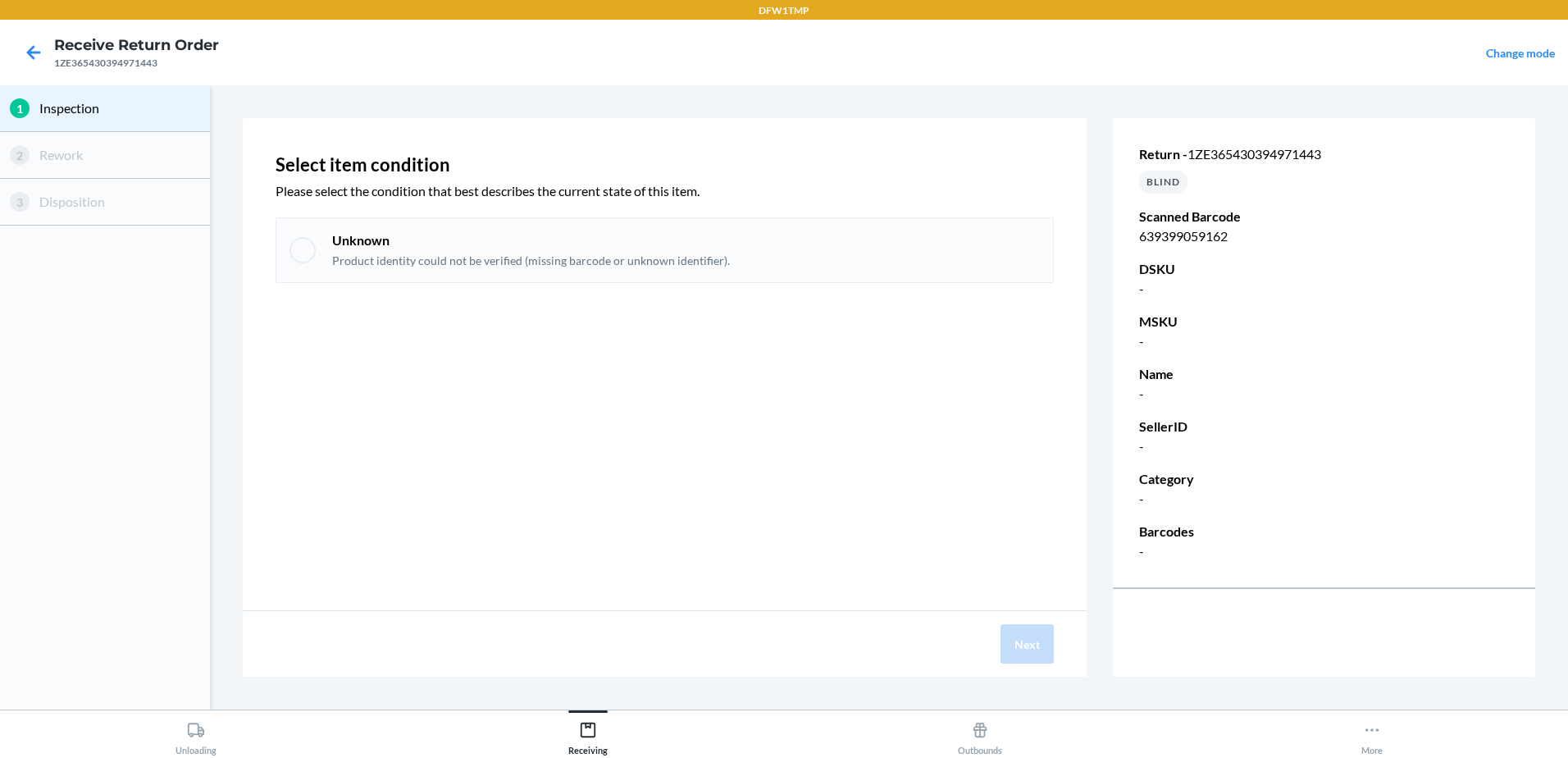
click at [324, 269] on div "Unknown Product identity could not be verified (missing barcode or unknown iden…" at bounding box center [665, 251] width 779 height 66
checkbox input "true"
click at [1017, 639] on button "Next" at bounding box center [1027, 643] width 54 height 39
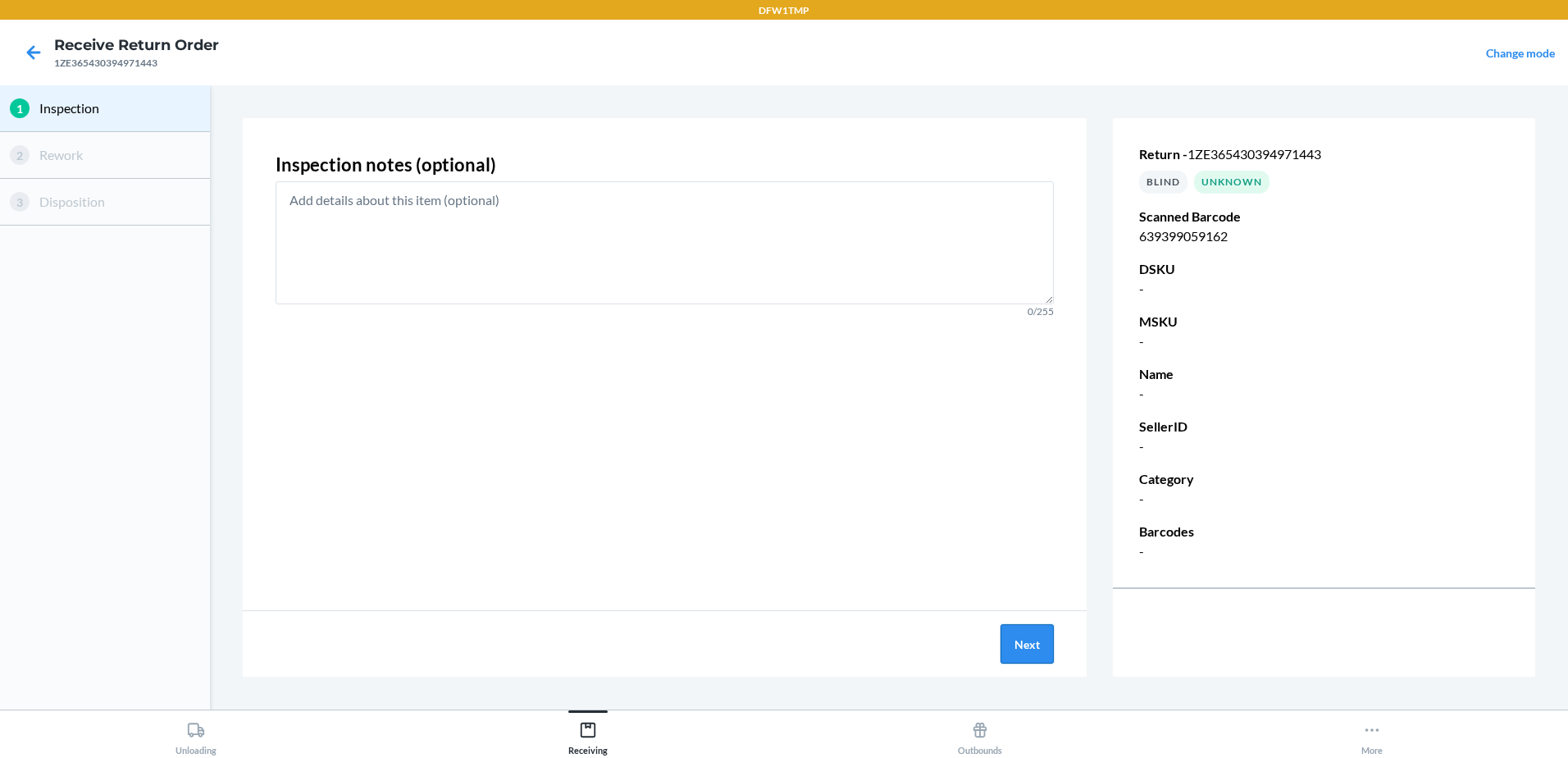
click at [1048, 640] on button "Next" at bounding box center [1027, 643] width 54 height 39
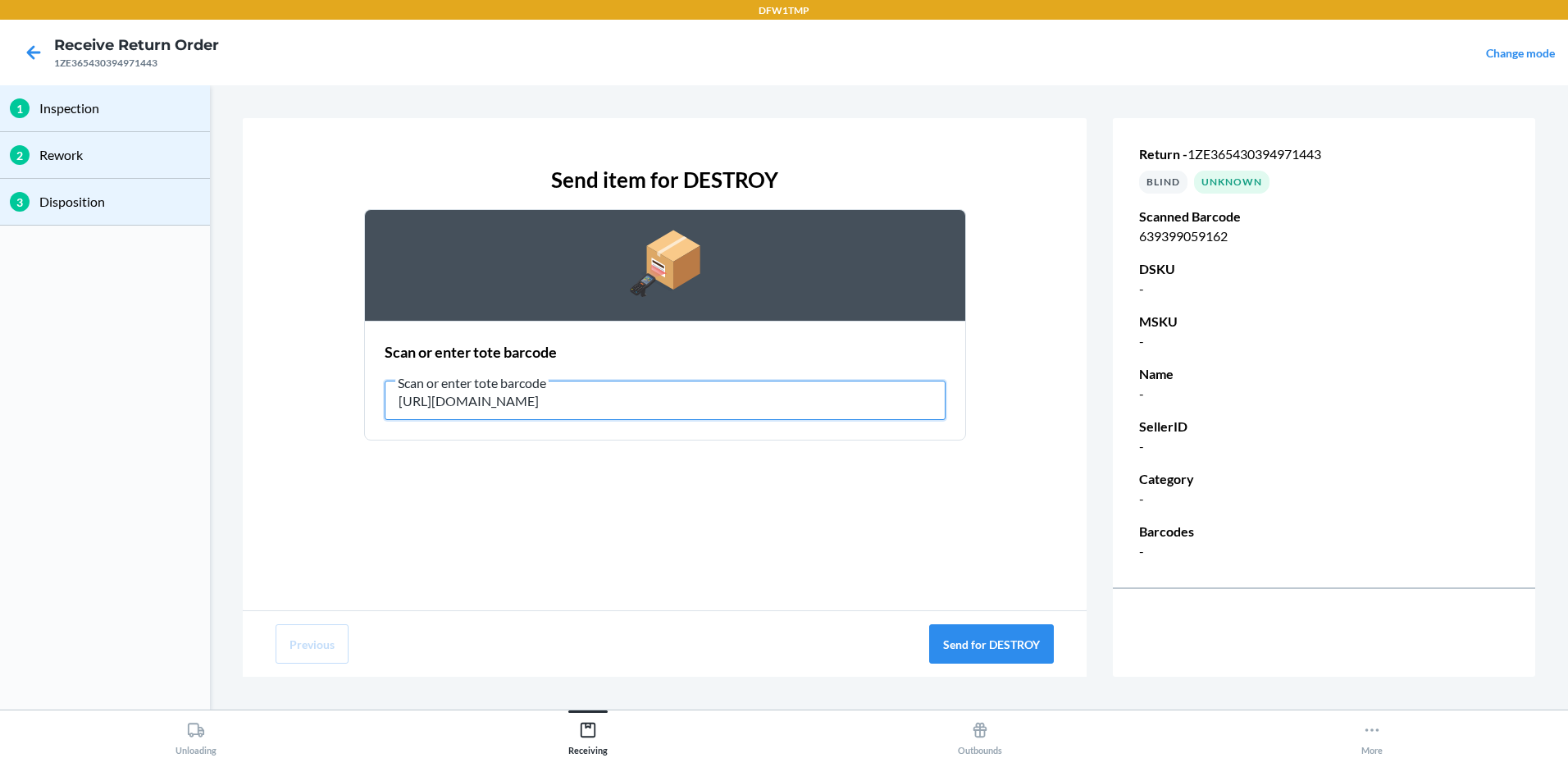
drag, startPoint x: 908, startPoint y: 405, endPoint x: 251, endPoint y: 318, distance: 662.7
click at [251, 318] on div "Send item for DESTROY Scan or enter tote barcode Scan or enter tote barcode [UR…" at bounding box center [665, 364] width 844 height 492
type input "/11102996146-01A/4"
drag, startPoint x: 564, startPoint y: 398, endPoint x: 353, endPoint y: 380, distance: 211.8
click at [353, 380] on div "Send item for DESTROY Scan or enter tote barcode Scan or enter tote barcode /11…" at bounding box center [665, 302] width 779 height 302
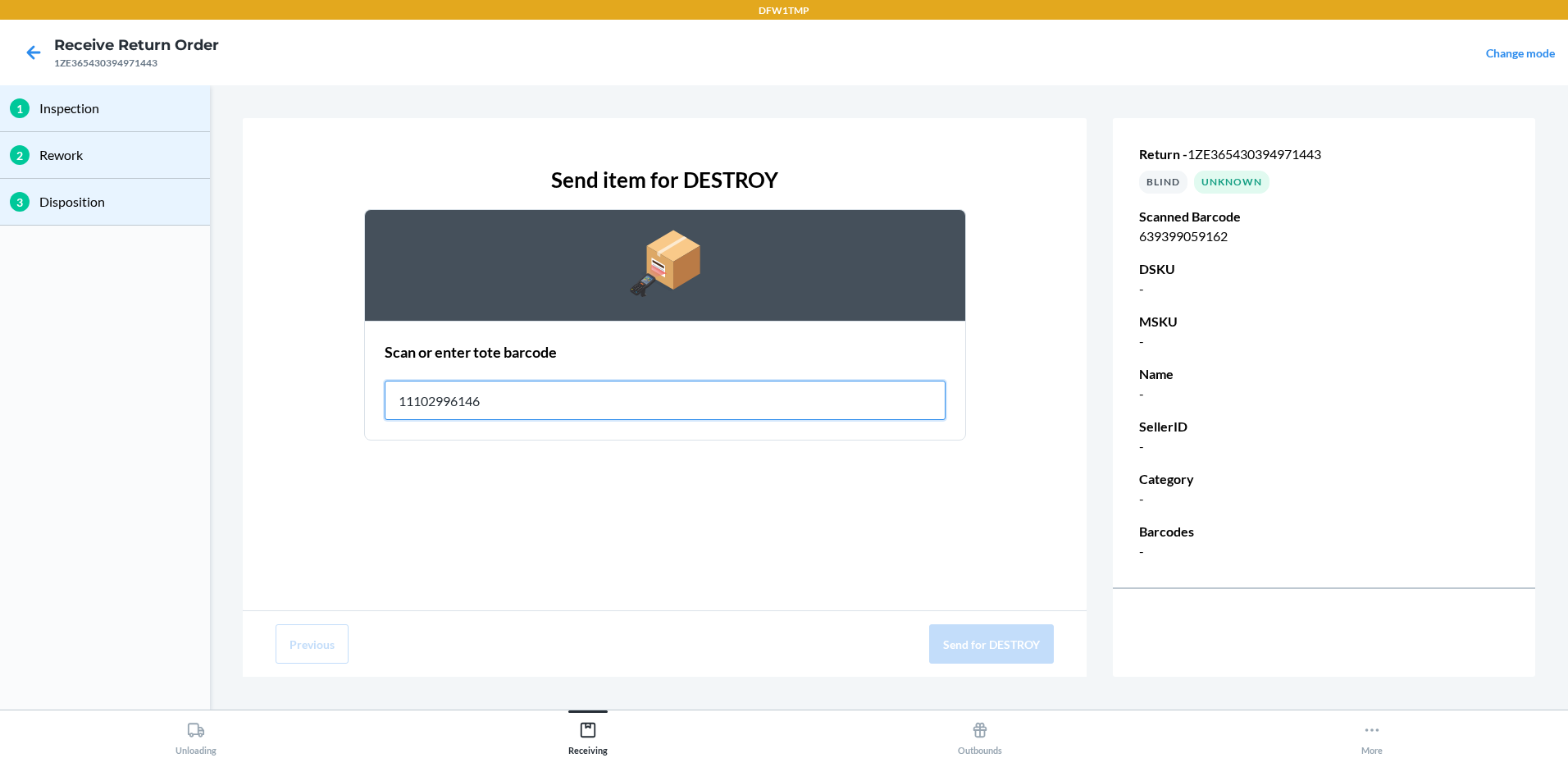
type input "11102996146"
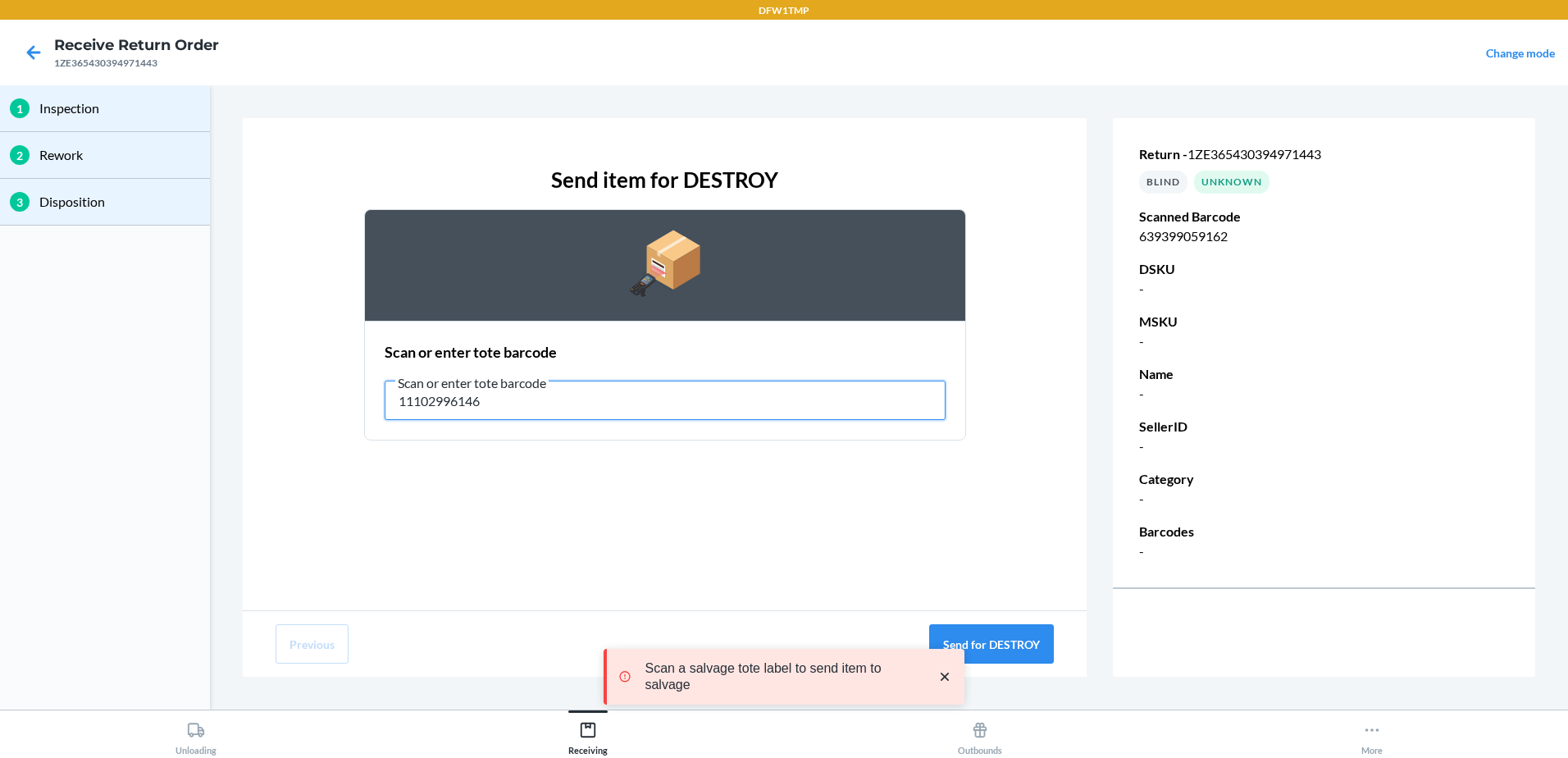
drag, startPoint x: 670, startPoint y: 408, endPoint x: 30, endPoint y: 368, distance: 641.2
click at [30, 368] on div "1 Inspection 2 Rework 3 Disposition Send item for DESTROY Scan or enter tote ba…" at bounding box center [784, 397] width 1568 height 624
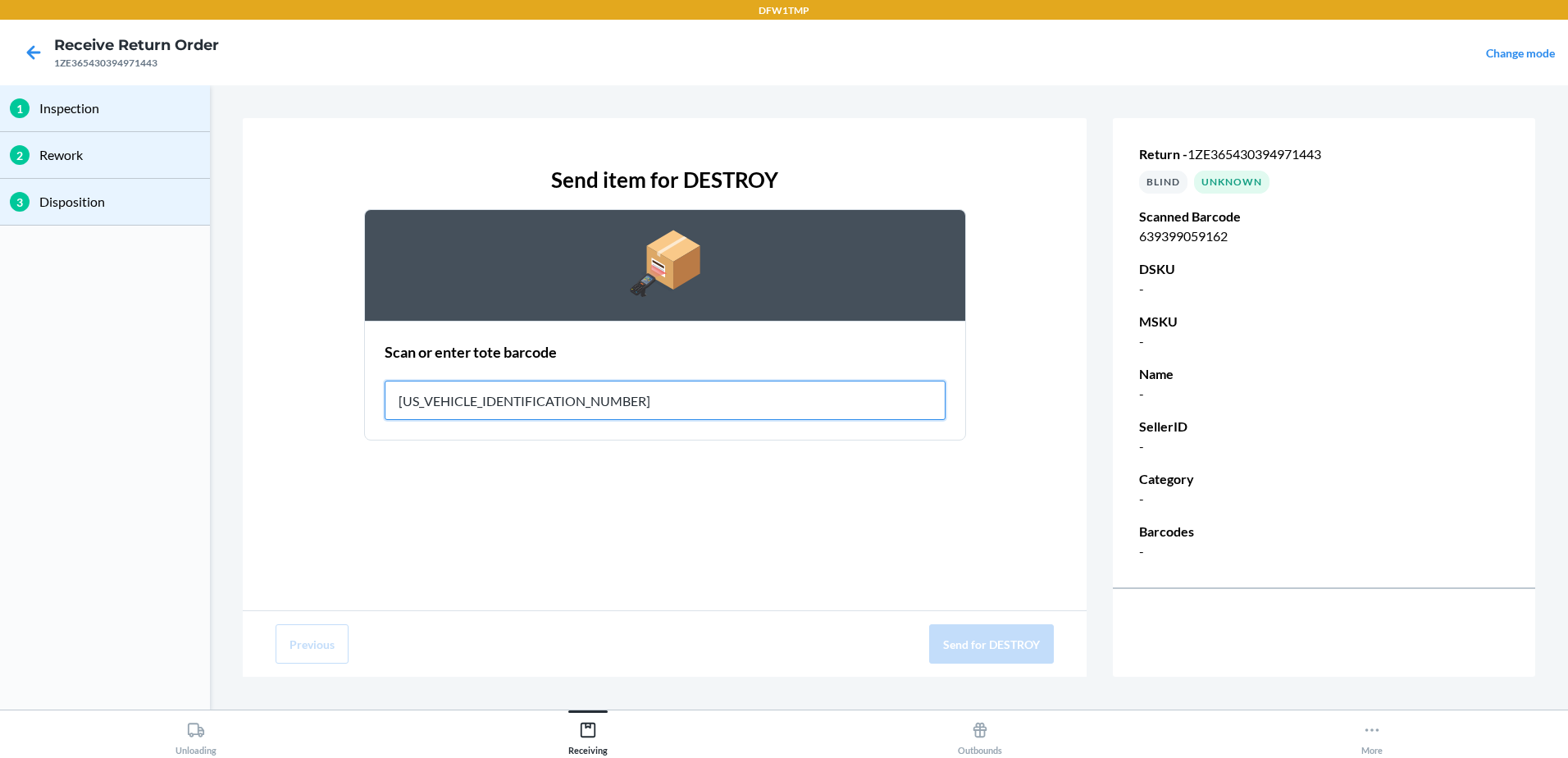
type input "1ZE365430394971443"
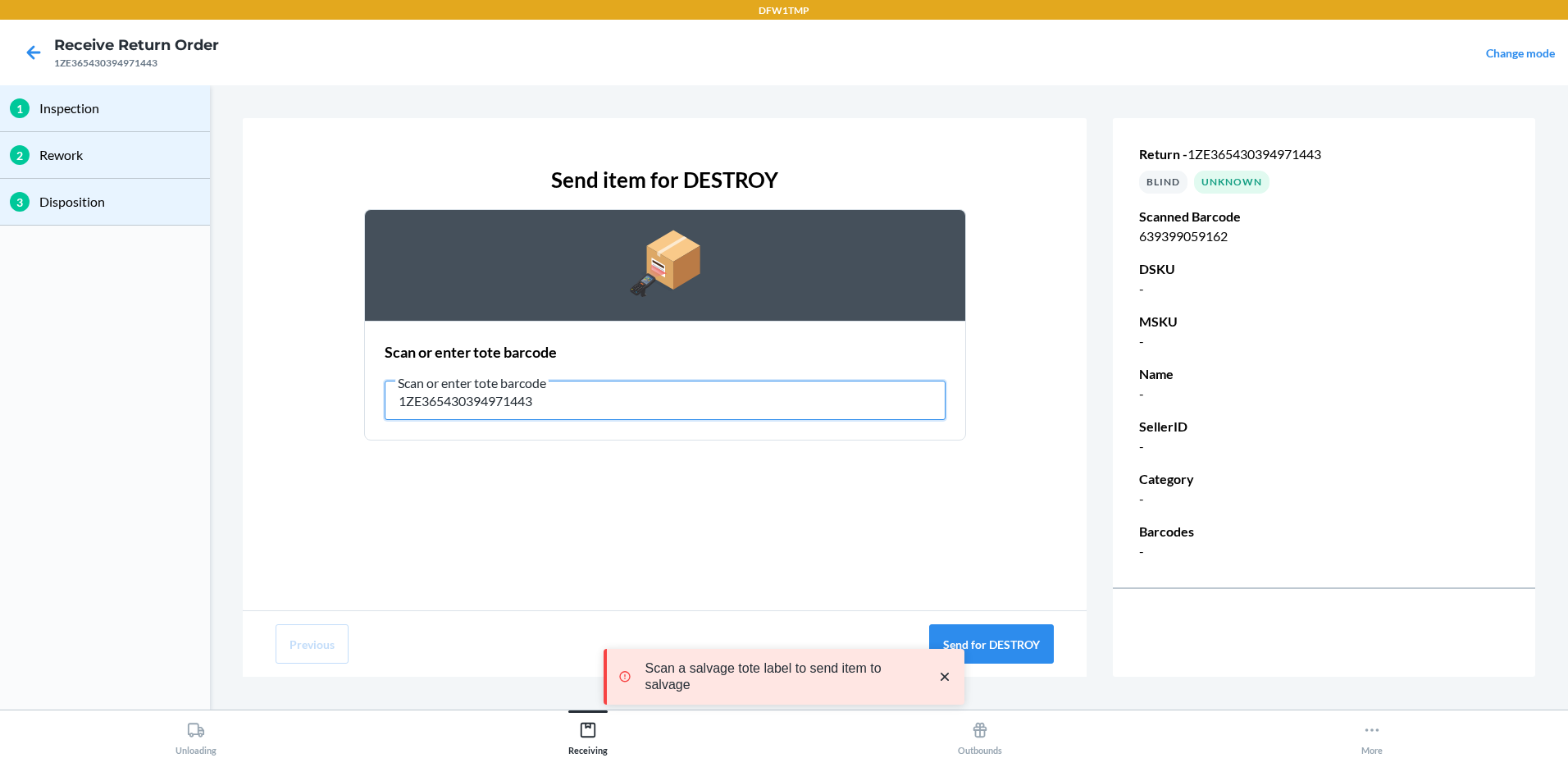
drag, startPoint x: 621, startPoint y: 417, endPoint x: 260, endPoint y: 381, distance: 362.8
click at [260, 381] on div "Send item for DESTROY Scan or enter tote barcode Scan or enter tote barcode 1ZE…" at bounding box center [665, 364] width 844 height 492
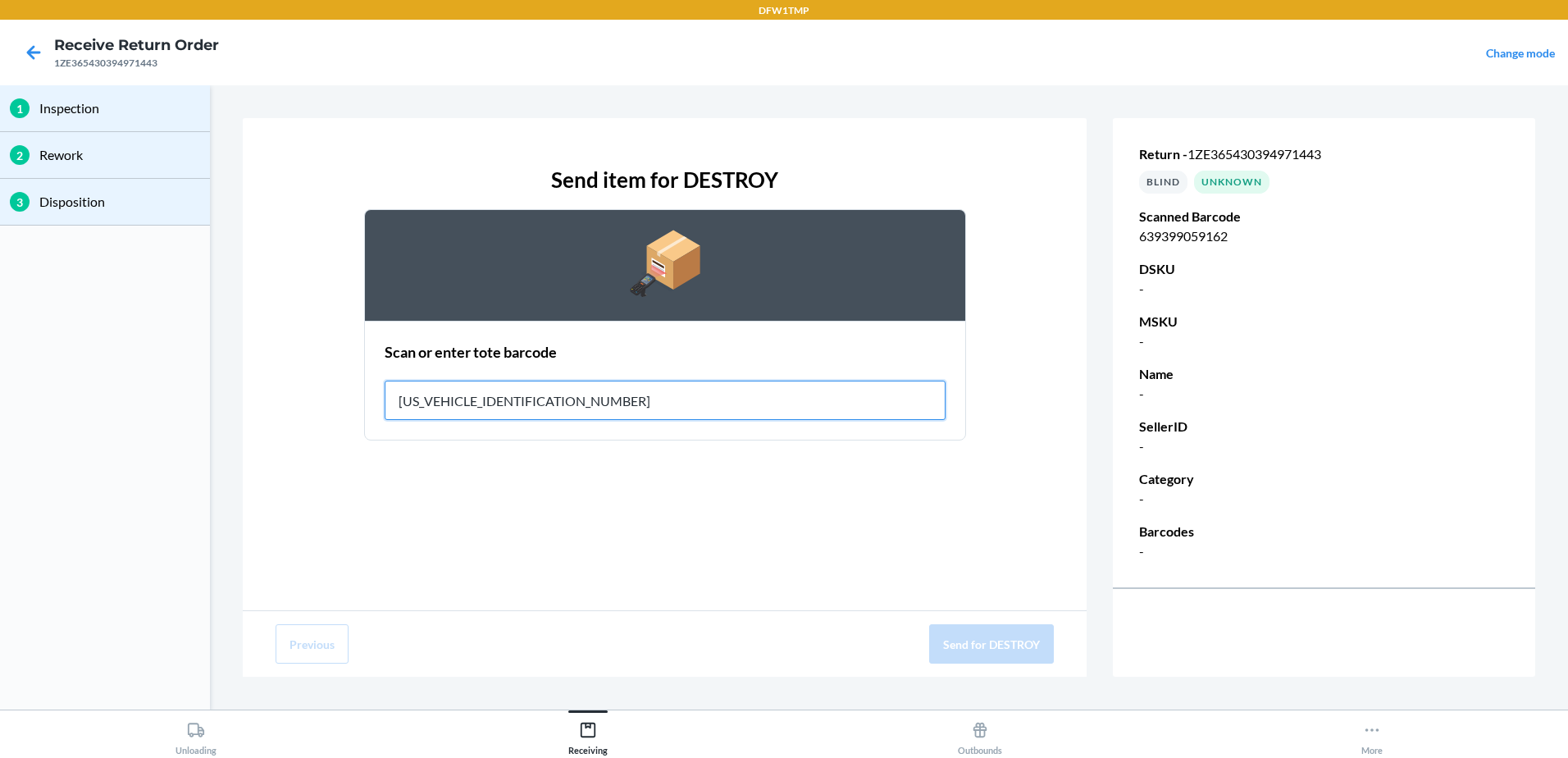
type input "1ZV58C199010190601"
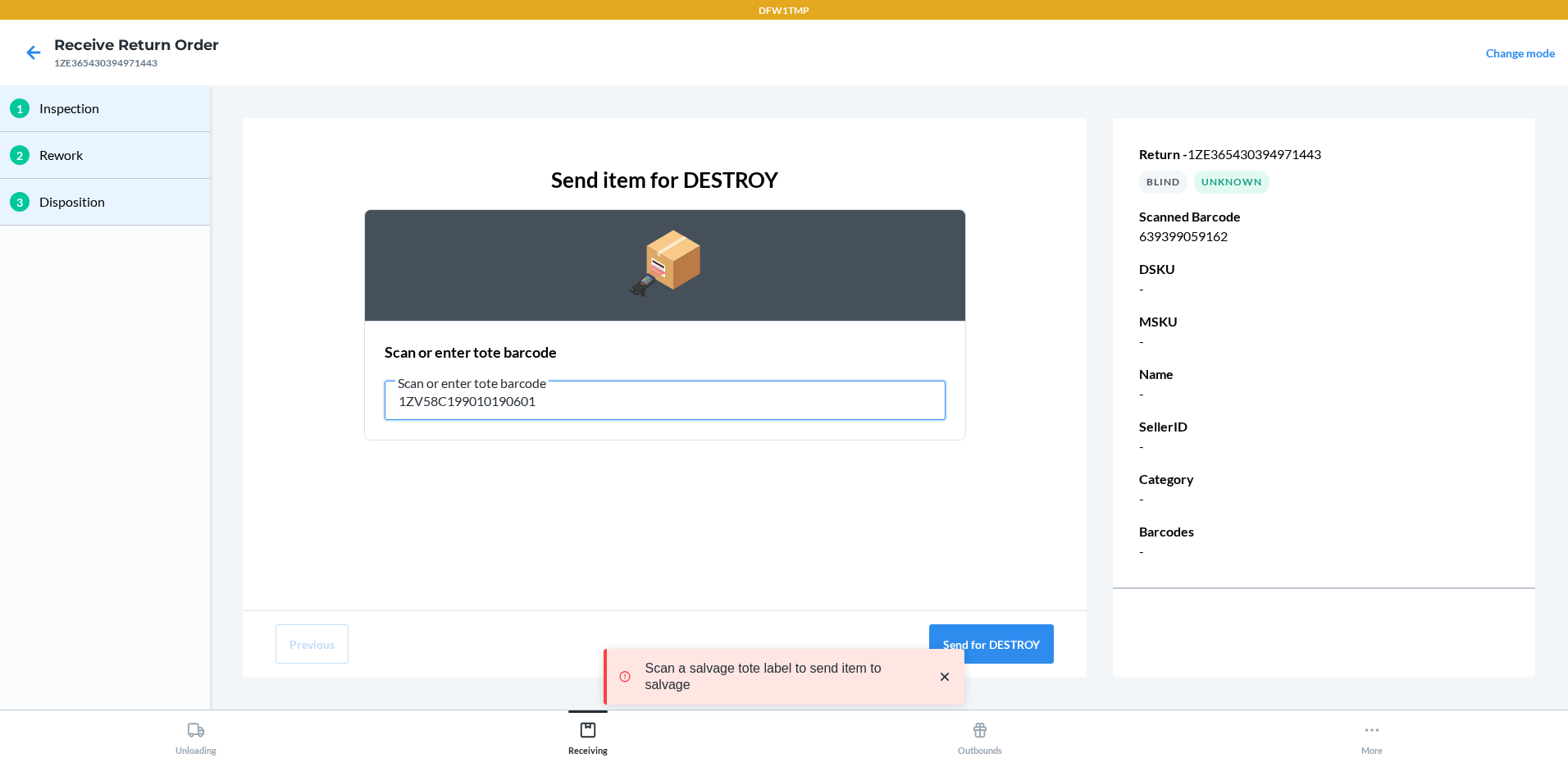
drag, startPoint x: 664, startPoint y: 413, endPoint x: 148, endPoint y: 392, distance: 516.4
click at [148, 392] on div "1 Inspection 2 Rework 3 Disposition Send item for DESTROY Scan or enter tote ba…" at bounding box center [784, 397] width 1568 height 624
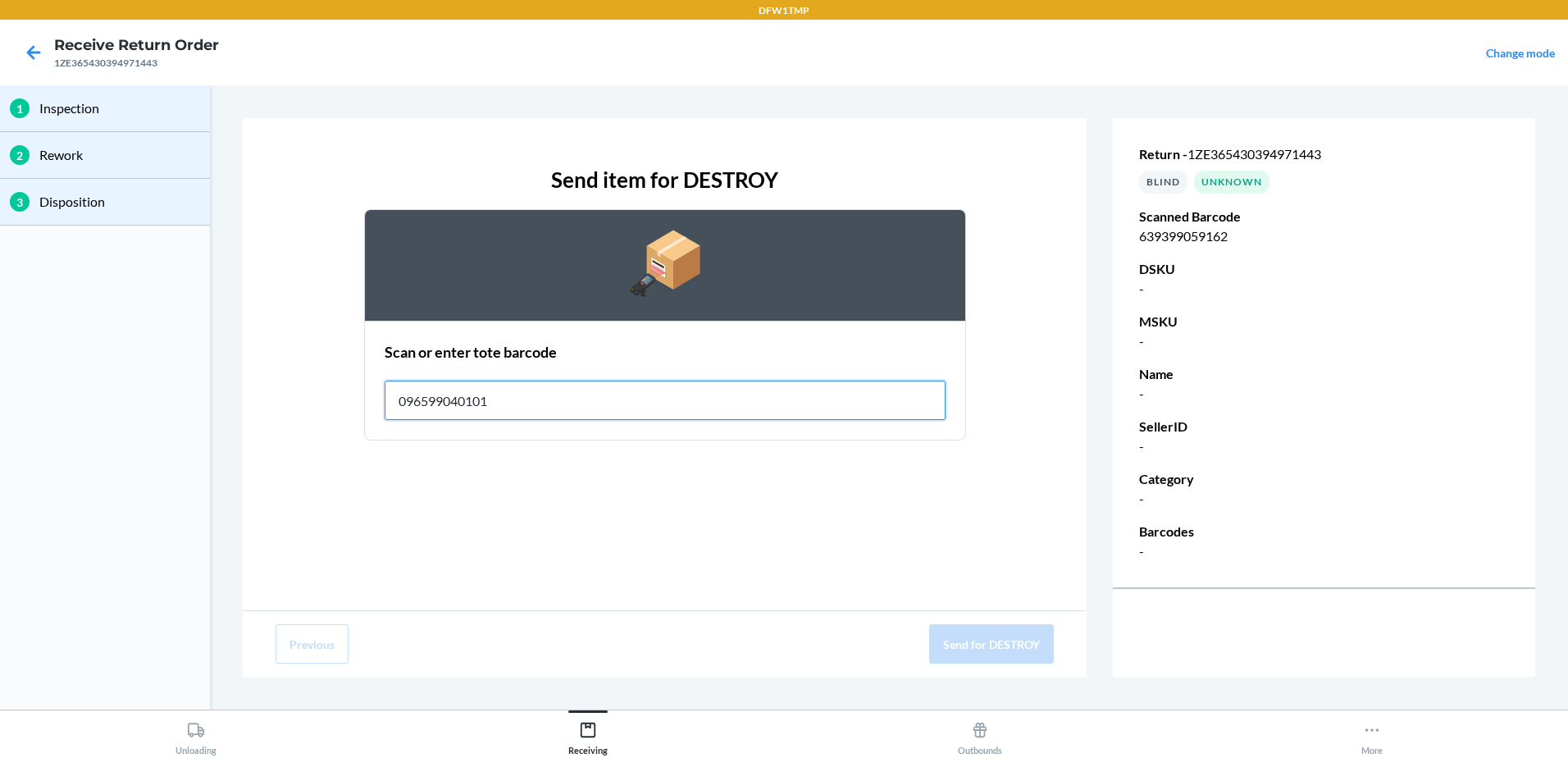
type input "096599040101"
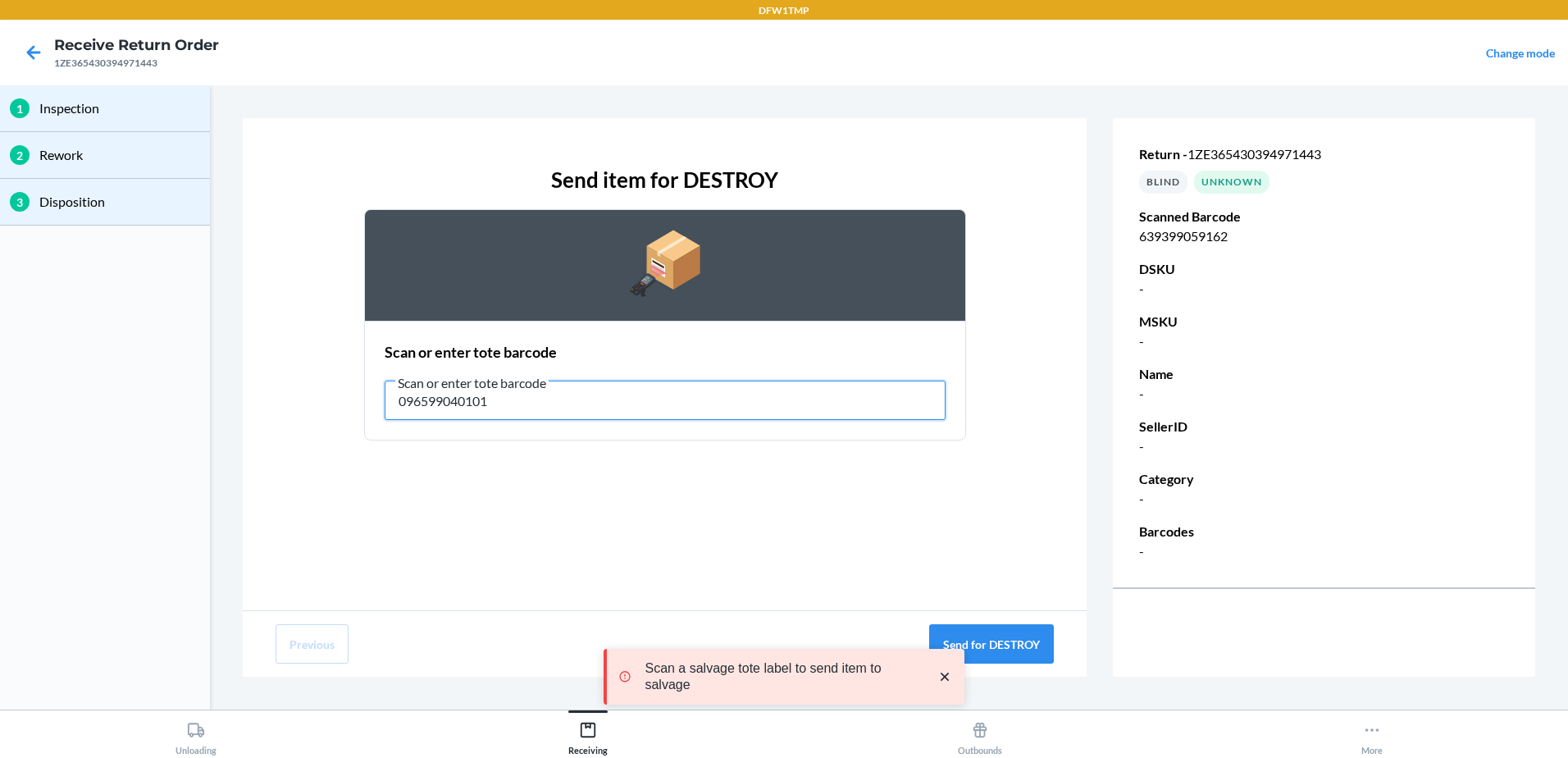
drag, startPoint x: 593, startPoint y: 409, endPoint x: 186, endPoint y: 454, distance: 409.5
click at [186, 454] on div "1 Inspection 2 Rework 3 Disposition Send item for DESTROY Scan or enter tote ba…" at bounding box center [784, 397] width 1568 height 624
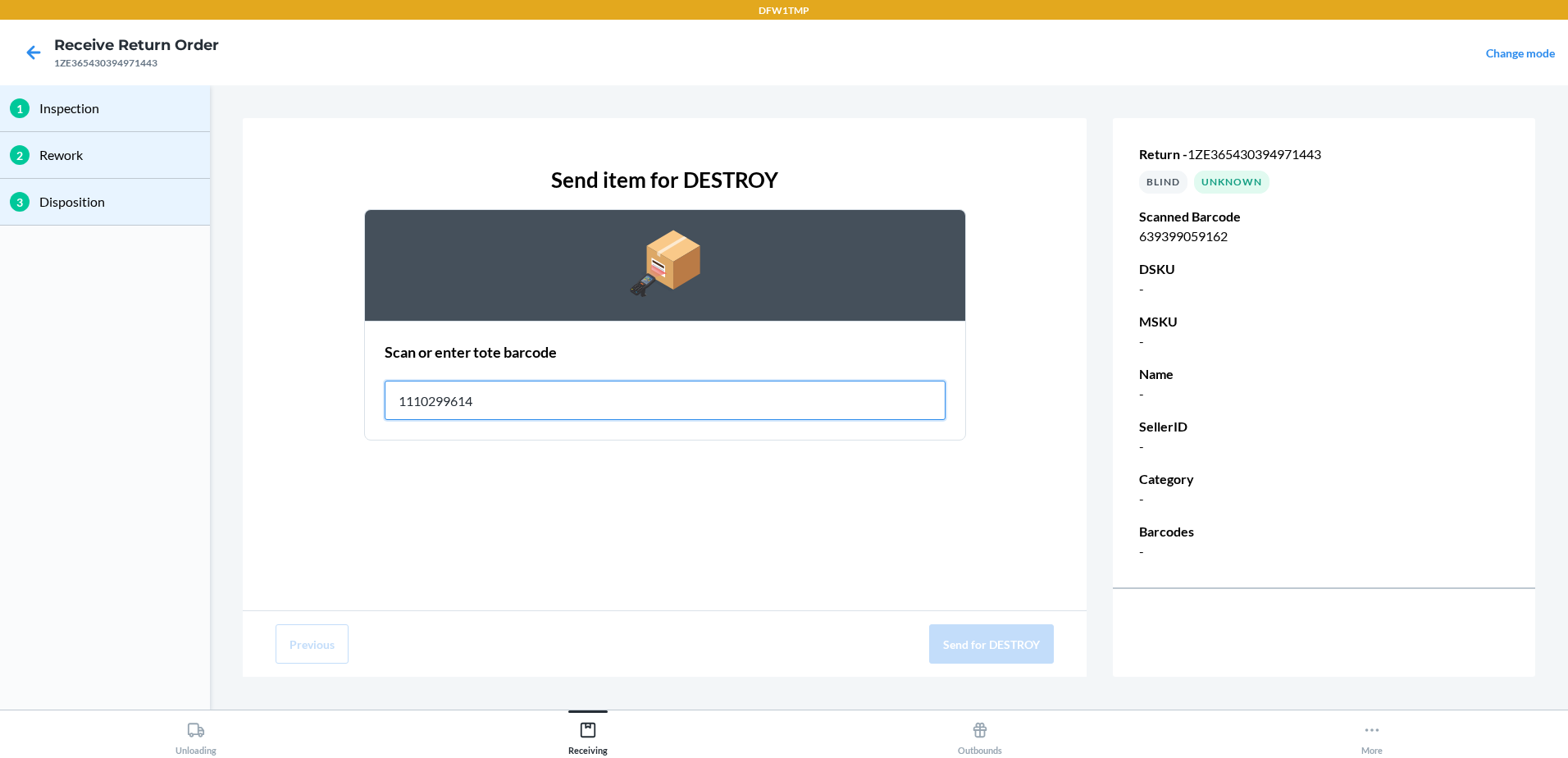
type input "11102996146"
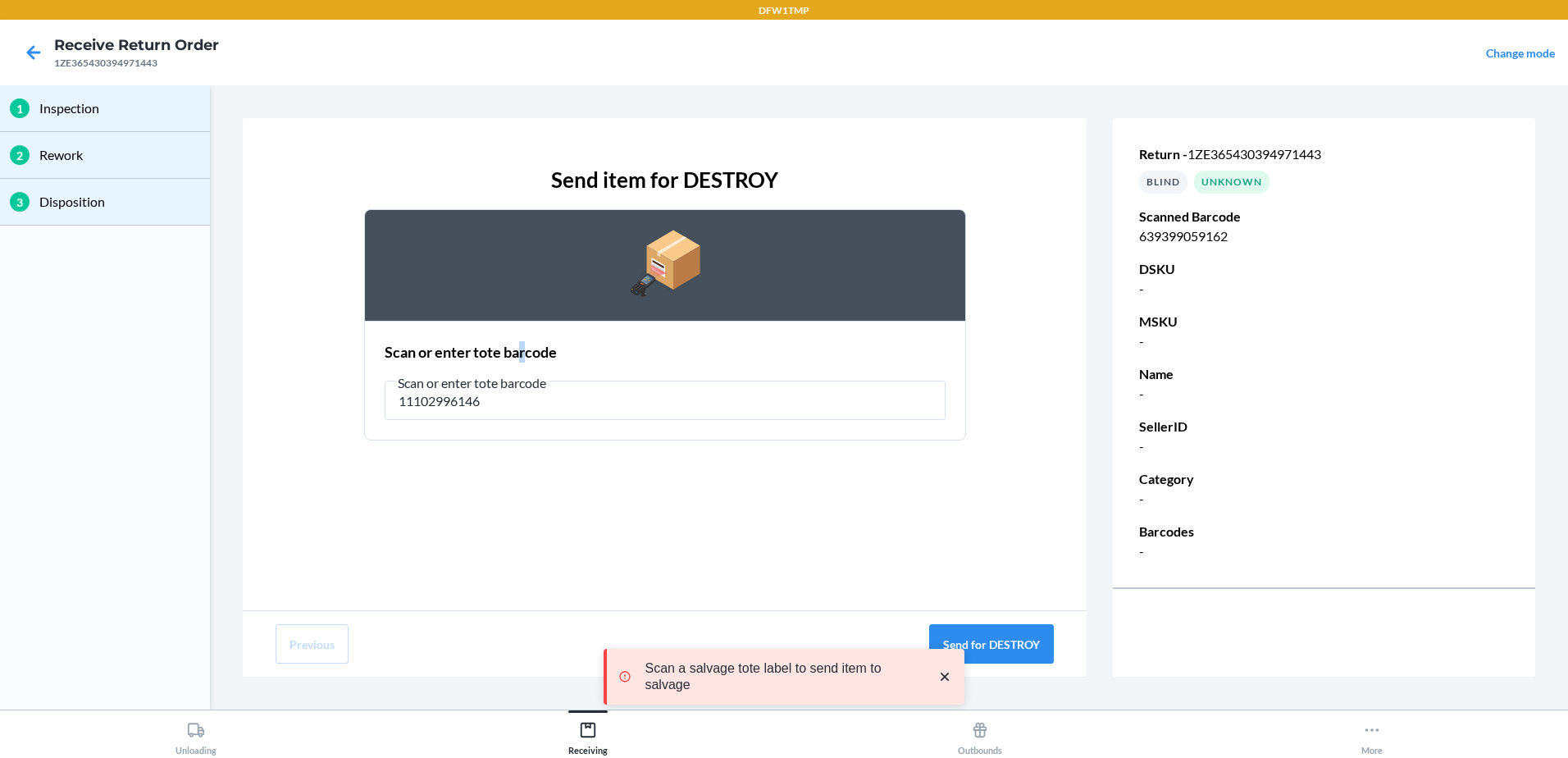
drag, startPoint x: 520, startPoint y: 349, endPoint x: 512, endPoint y: 359, distance: 12.8
click at [512, 359] on h2 "Scan or enter tote barcode" at bounding box center [470, 352] width 172 height 21
drag, startPoint x: 512, startPoint y: 359, endPoint x: 513, endPoint y: 411, distance: 52.0
click at [513, 411] on input "11102996146" at bounding box center [665, 400] width 561 height 39
drag, startPoint x: 513, startPoint y: 411, endPoint x: 304, endPoint y: 398, distance: 209.4
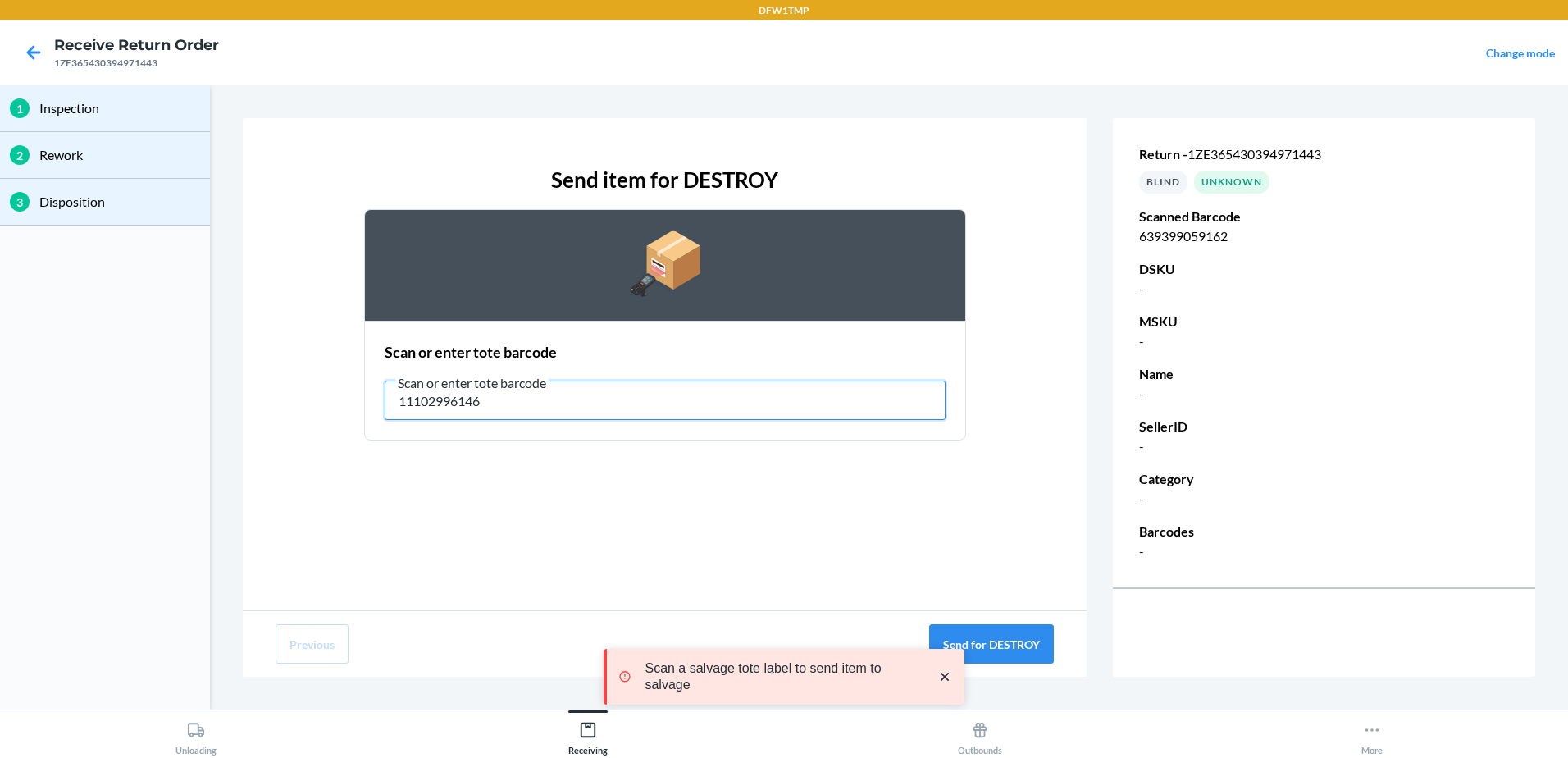
click at [304, 398] on div "Send item for DESTROY Scan or enter tote barcode Scan or enter tote barcode 111…" at bounding box center [665, 302] width 779 height 302
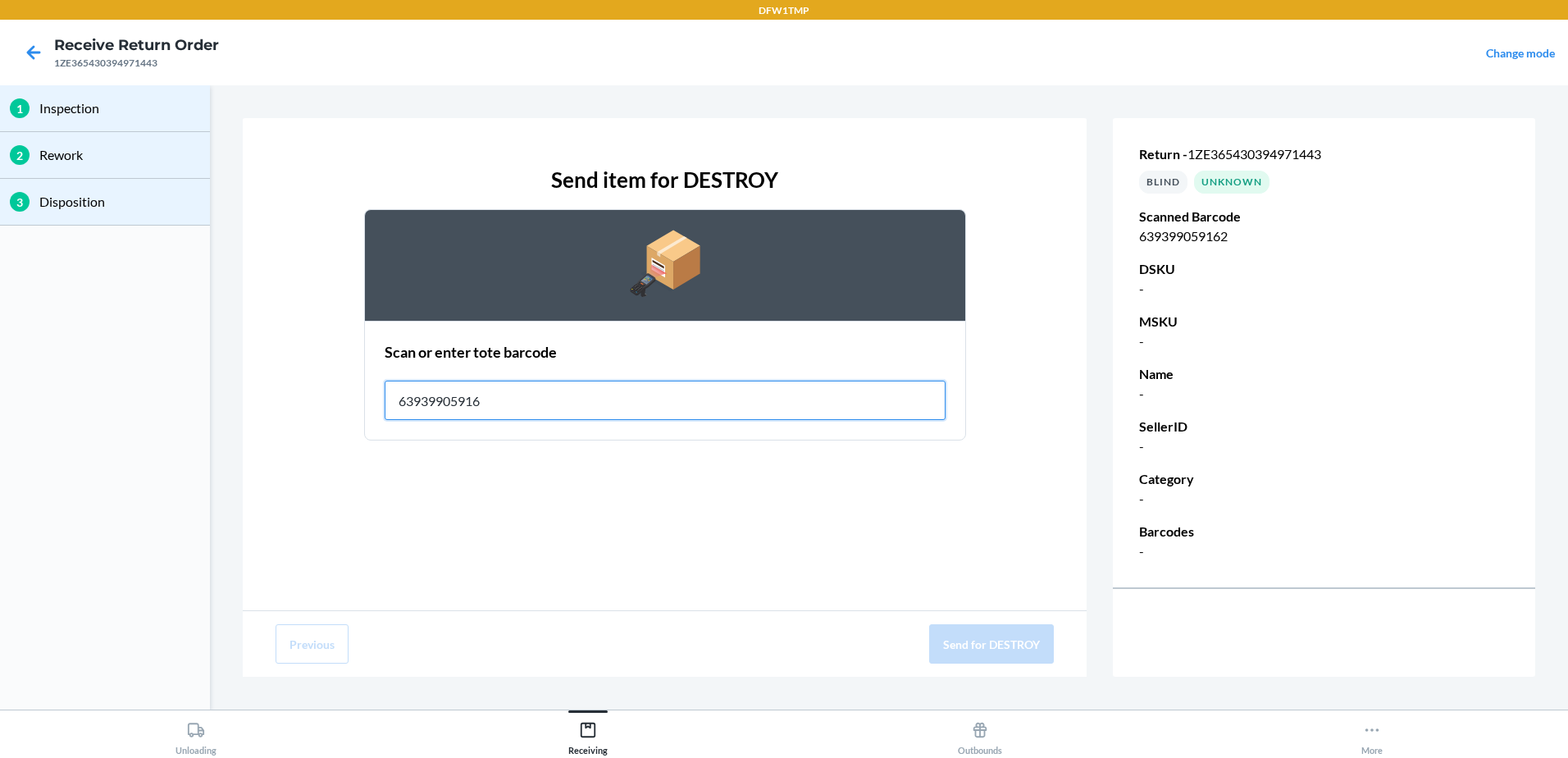
type input "639399059162"
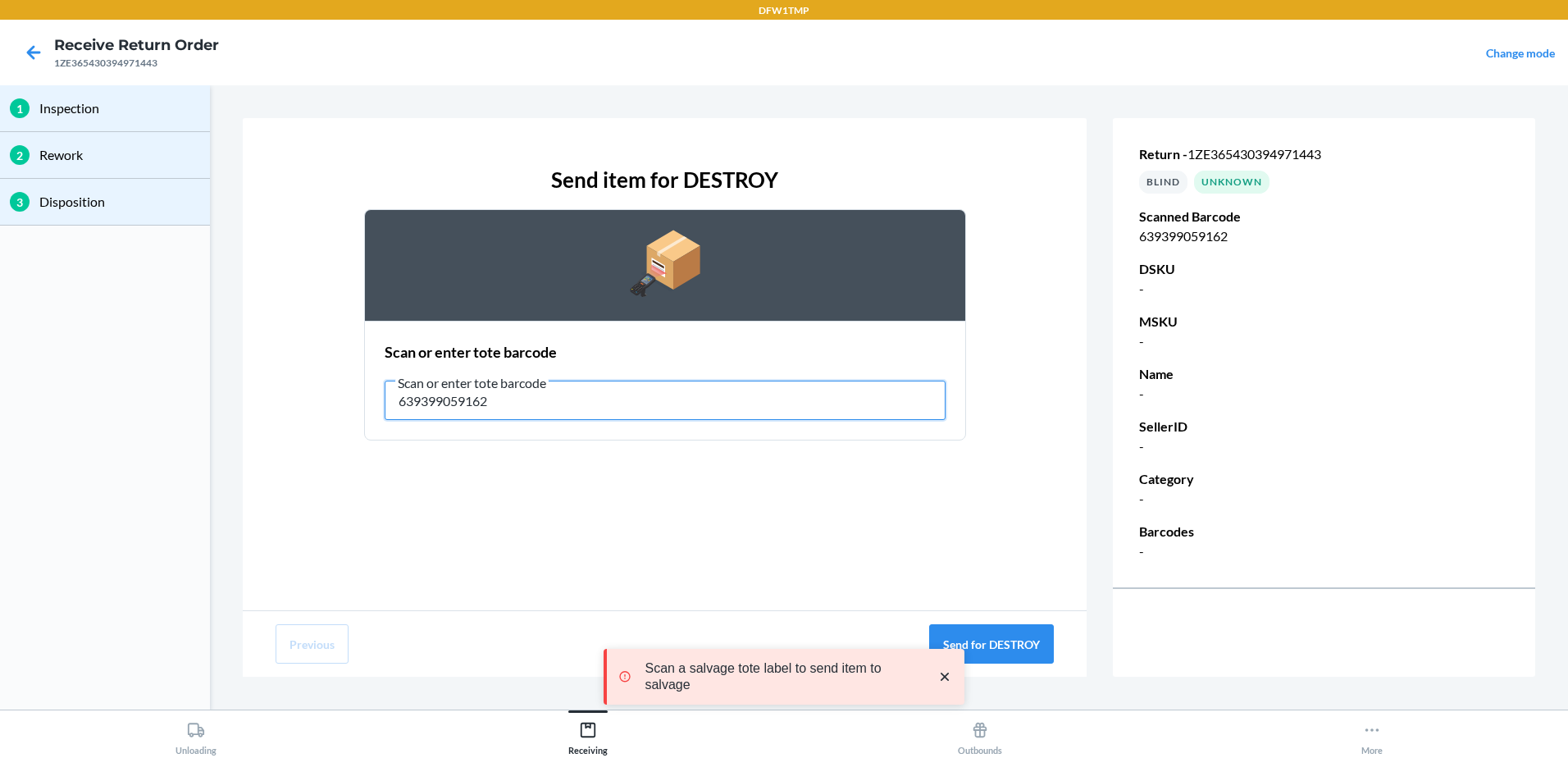
drag, startPoint x: 632, startPoint y: 392, endPoint x: 453, endPoint y: 481, distance: 199.9
click at [482, 471] on div "Send item for DESTROY Scan or enter tote barcode Scan or enter tote barcode 639…" at bounding box center [665, 364] width 844 height 492
click at [507, 393] on input "639399059162" at bounding box center [665, 400] width 561 height 39
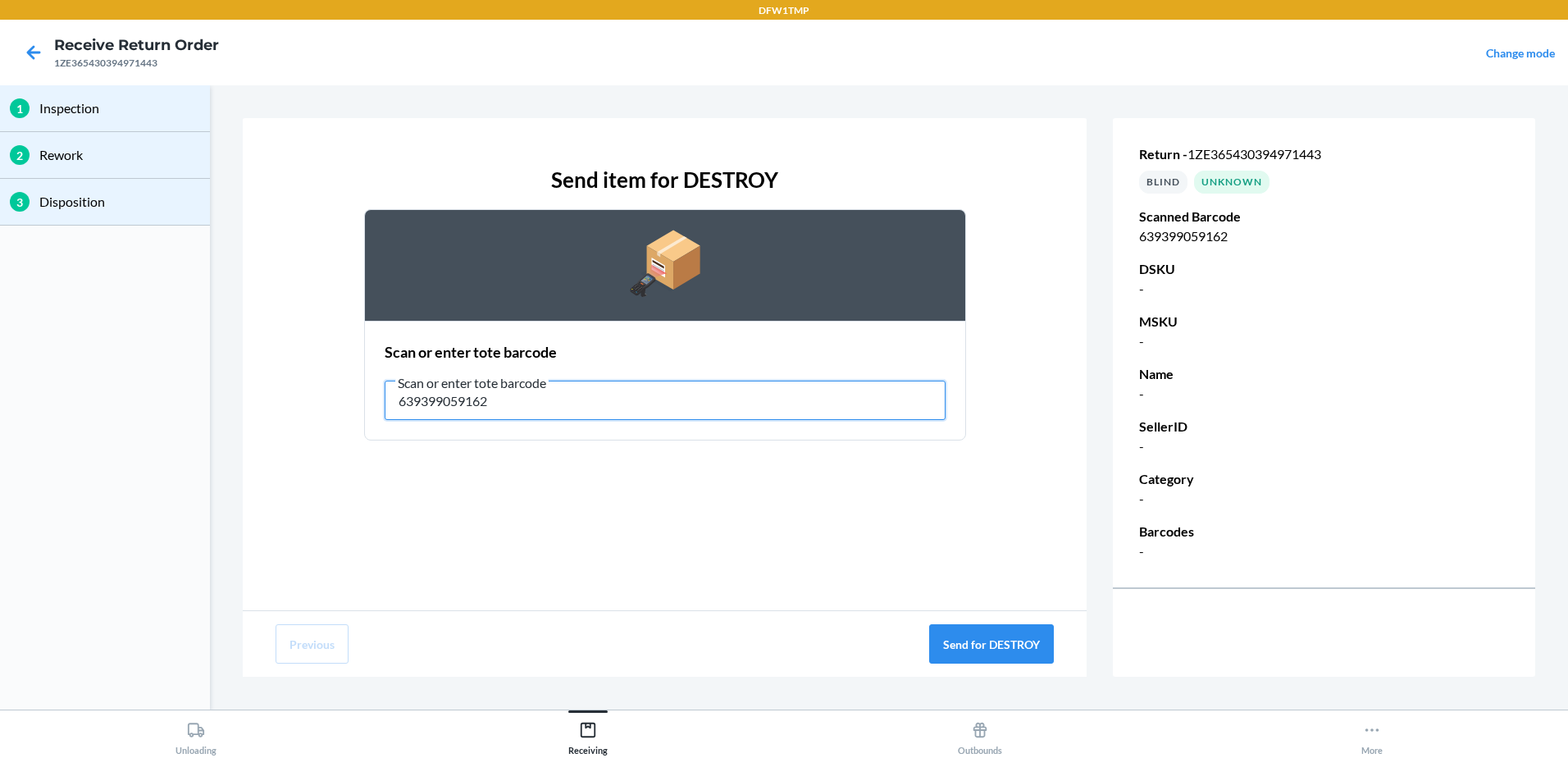
drag, startPoint x: 501, startPoint y: 399, endPoint x: -4, endPoint y: 301, distance: 514.4
click at [0, 301] on html "DFW1TMP Receive Return Order 1ZE365430394971443 Change mode 1 Inspection 2 Rewo…" at bounding box center [784, 379] width 1568 height 758
type input "639399059162"
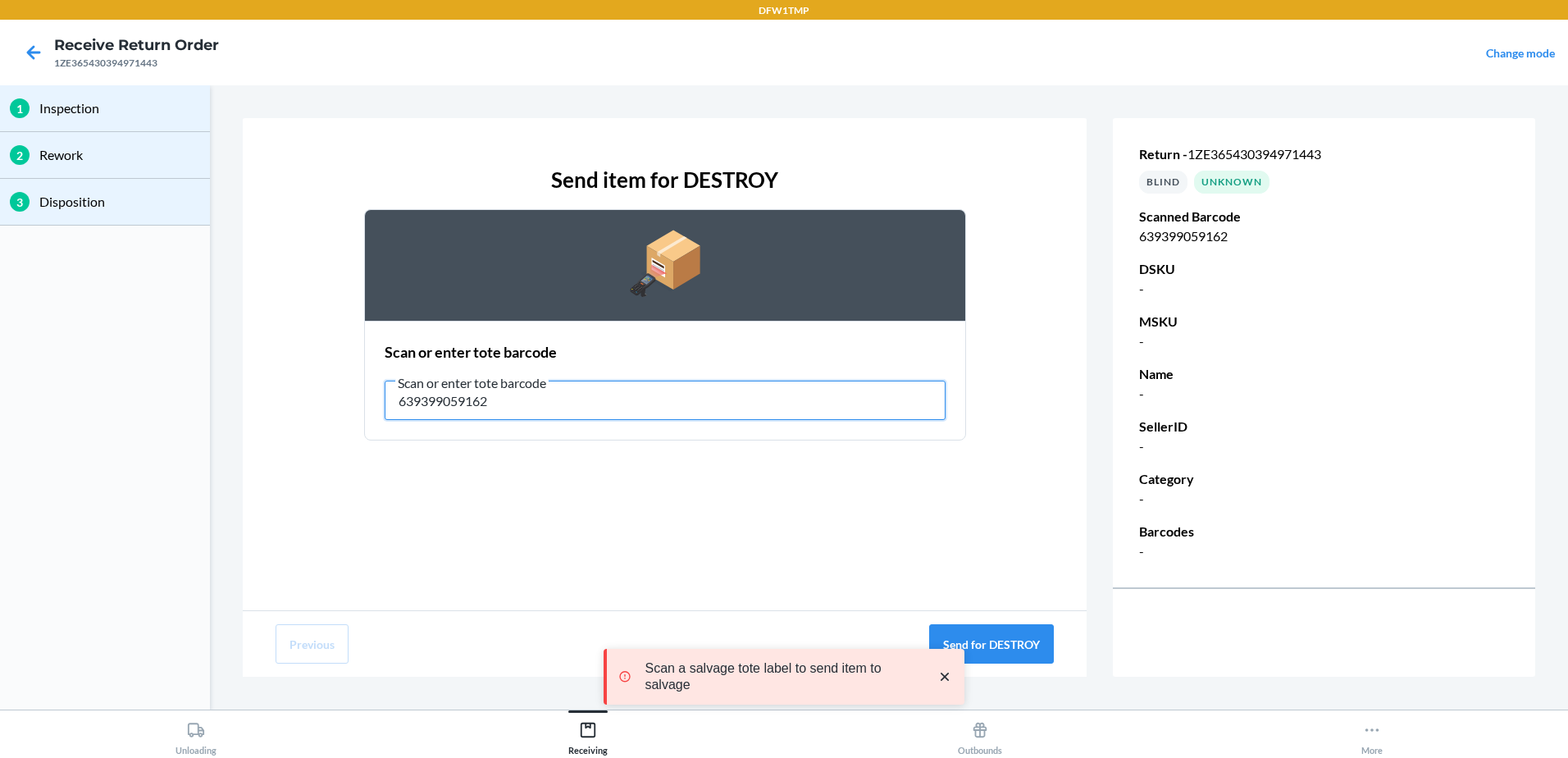
drag, startPoint x: 517, startPoint y: 409, endPoint x: 210, endPoint y: 426, distance: 307.5
click at [243, 425] on div "Send item for DESTROY Scan or enter tote barcode Scan or enter tote barcode 639…" at bounding box center [665, 364] width 844 height 492
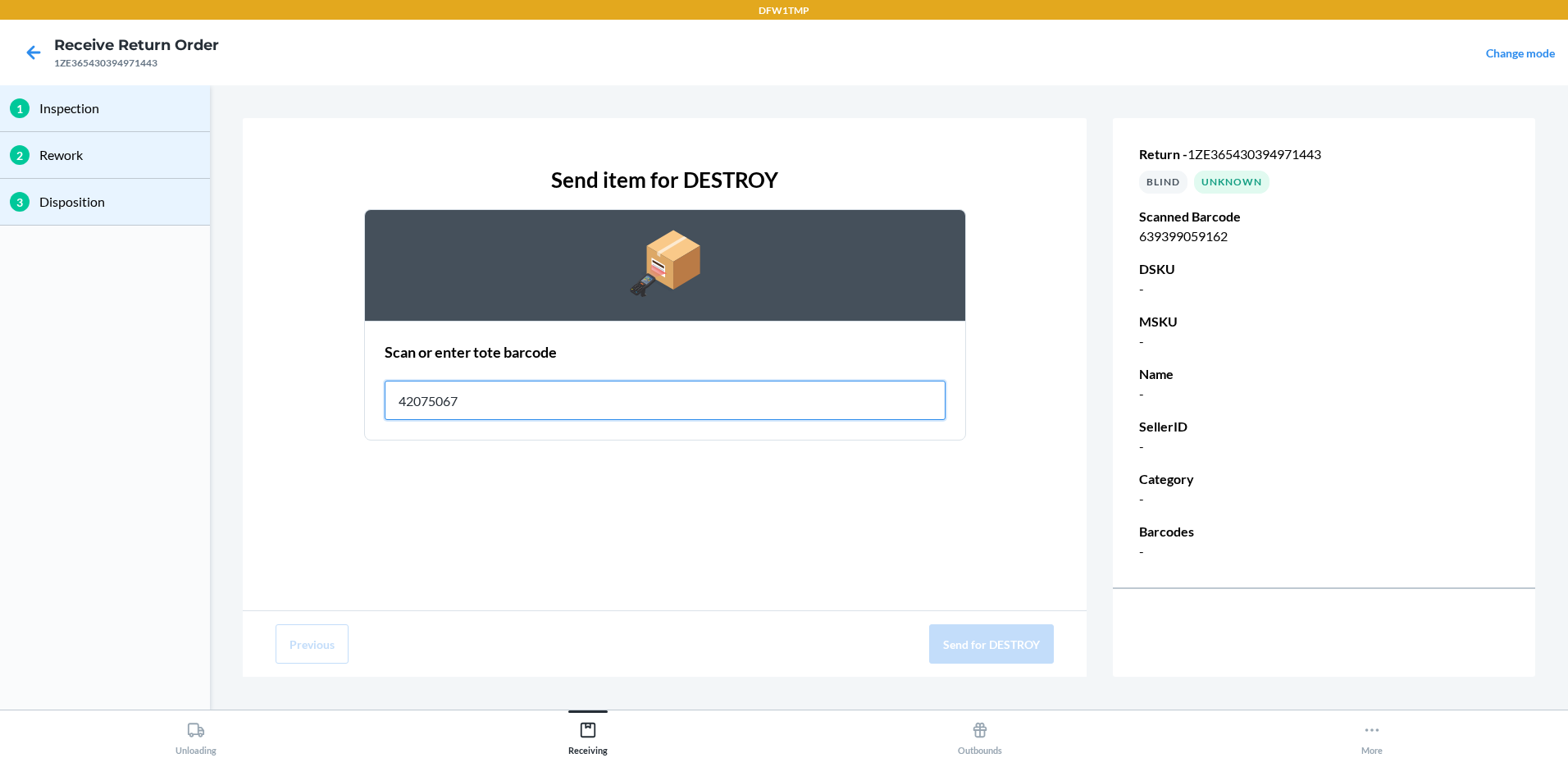
type input "42075067"
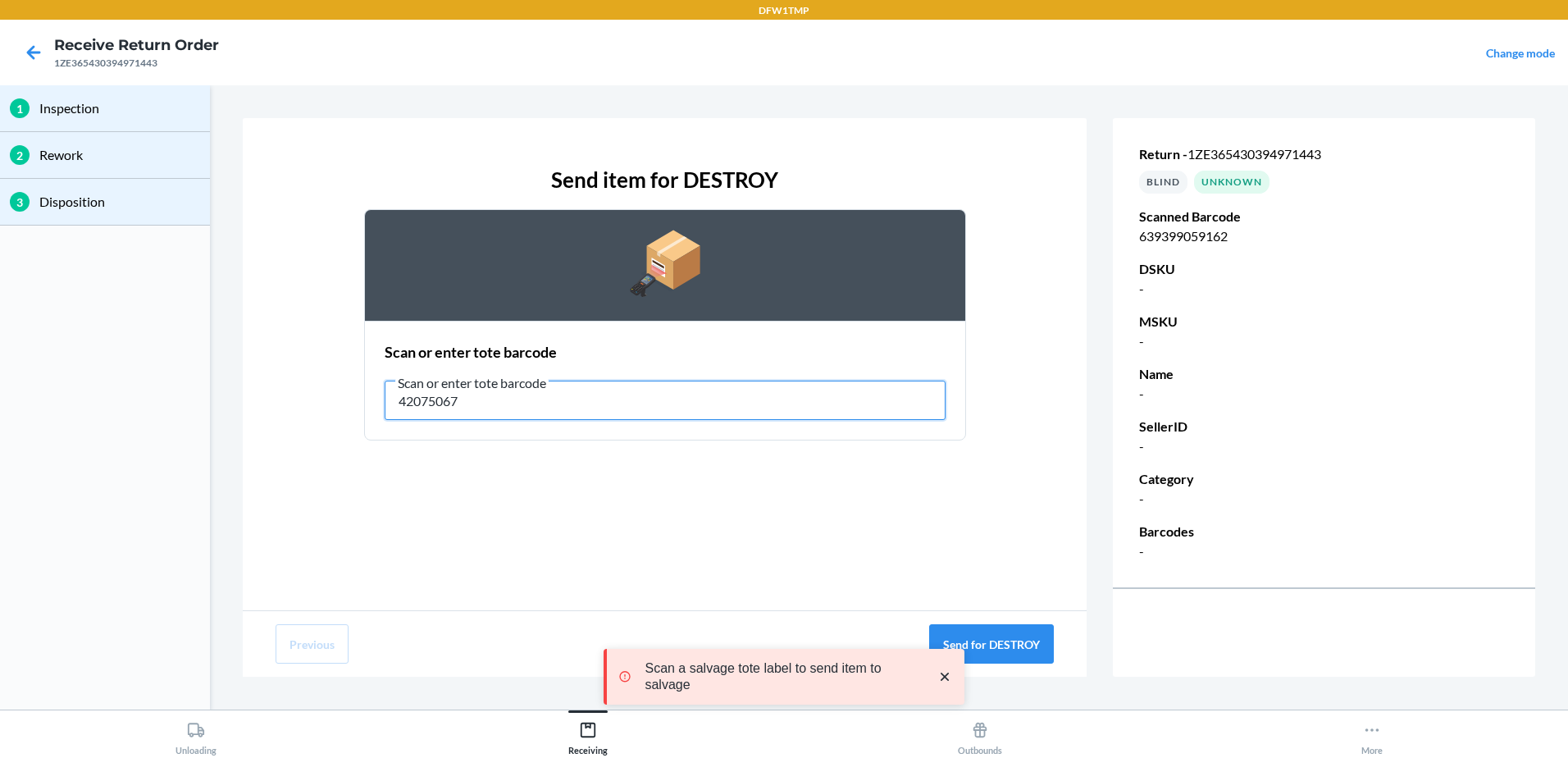
drag, startPoint x: 767, startPoint y: 406, endPoint x: 193, endPoint y: 368, distance: 575.3
click at [193, 368] on div "1 Inspection 2 Rework 3 Disposition Send item for DESTROY Scan or enter tote ba…" at bounding box center [784, 397] width 1568 height 624
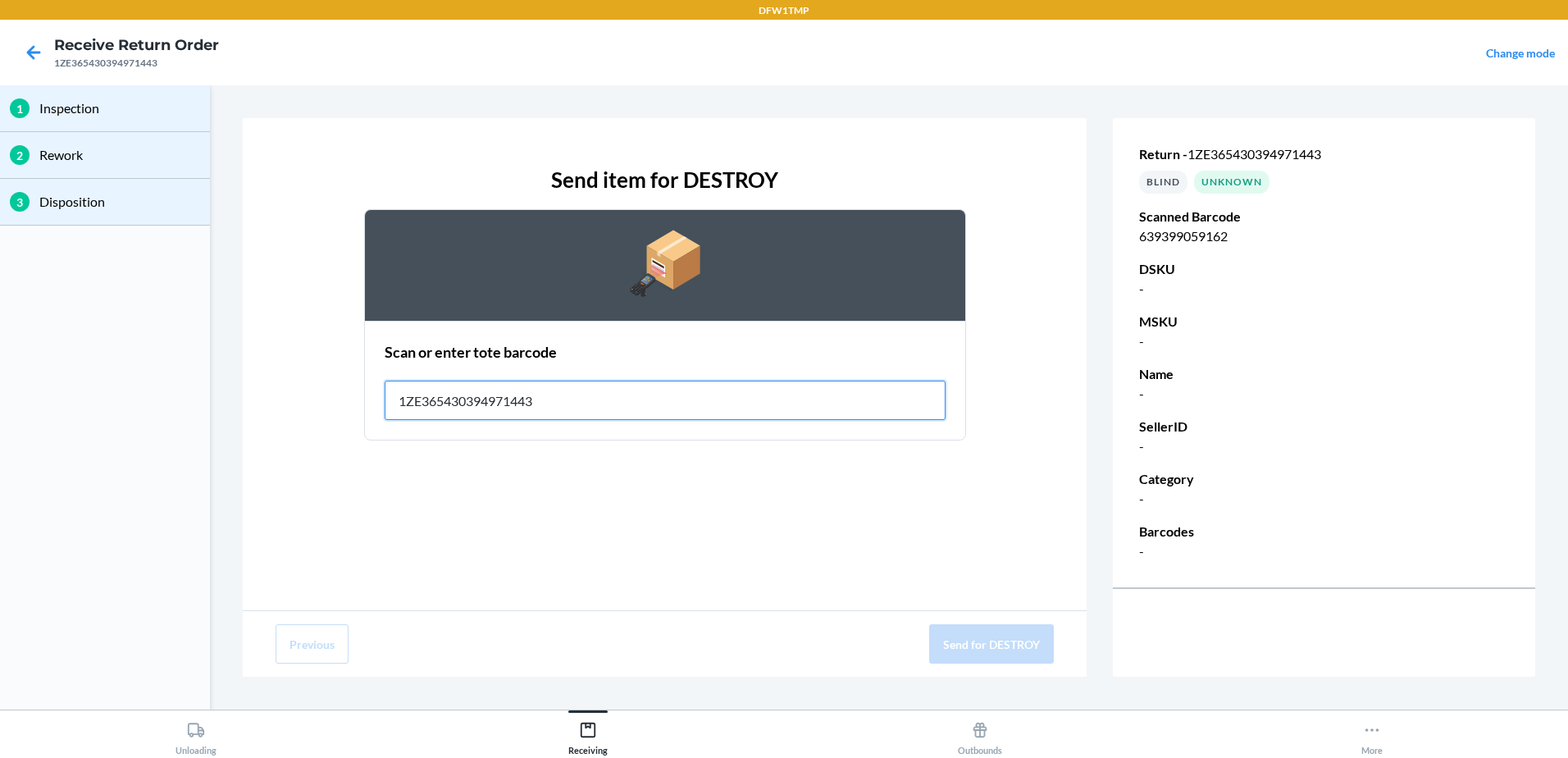
type input "1ZE365430394971443"
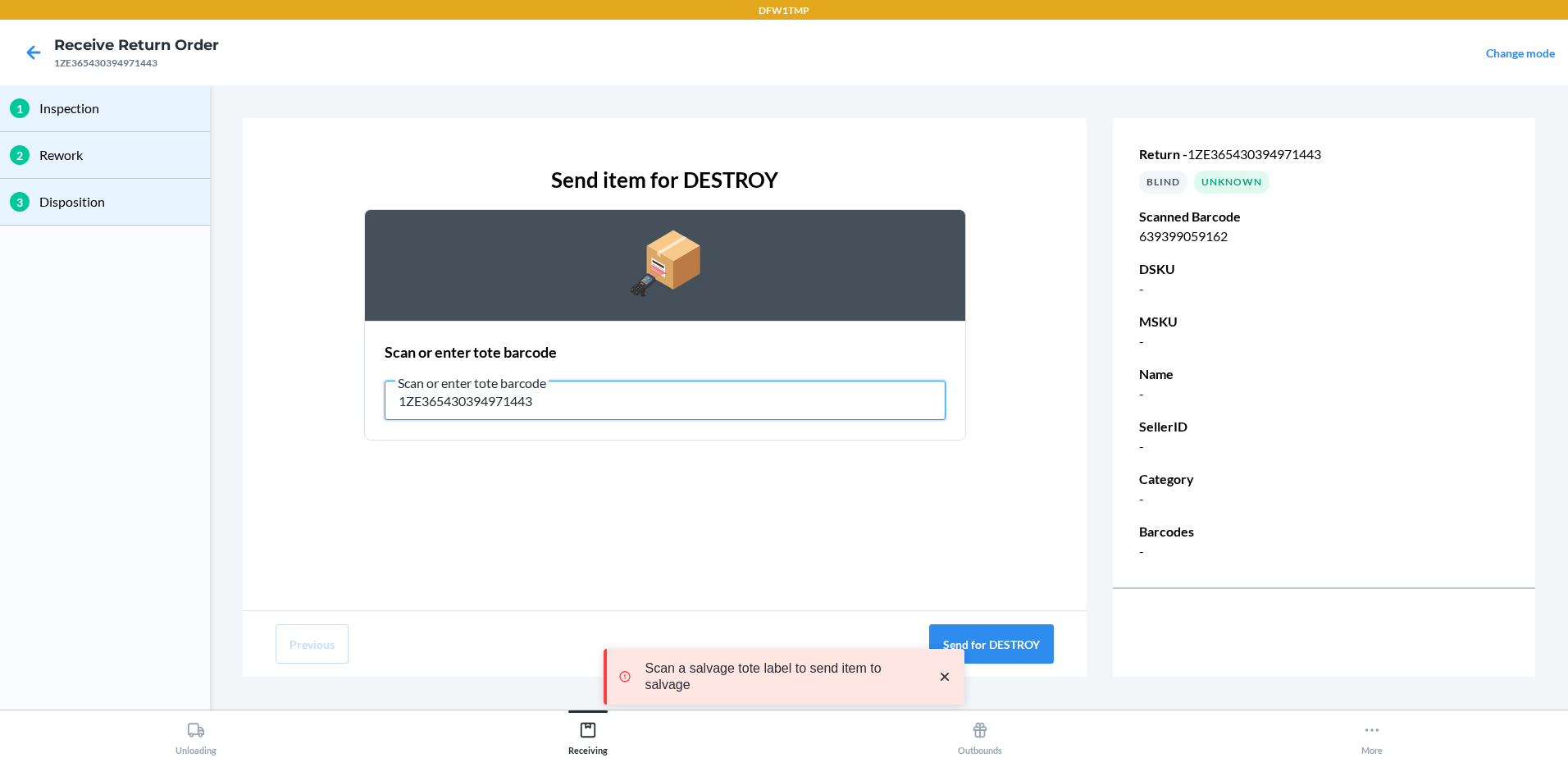
drag, startPoint x: 616, startPoint y: 405, endPoint x: 364, endPoint y: 401, distance: 252.0
click at [364, 401] on section "Scan or enter tote barcode Scan or enter tote barcode 1ZE365430394971443" at bounding box center [665, 380] width 602 height 119
click at [582, 401] on input "1ZE365430394971443" at bounding box center [665, 400] width 561 height 39
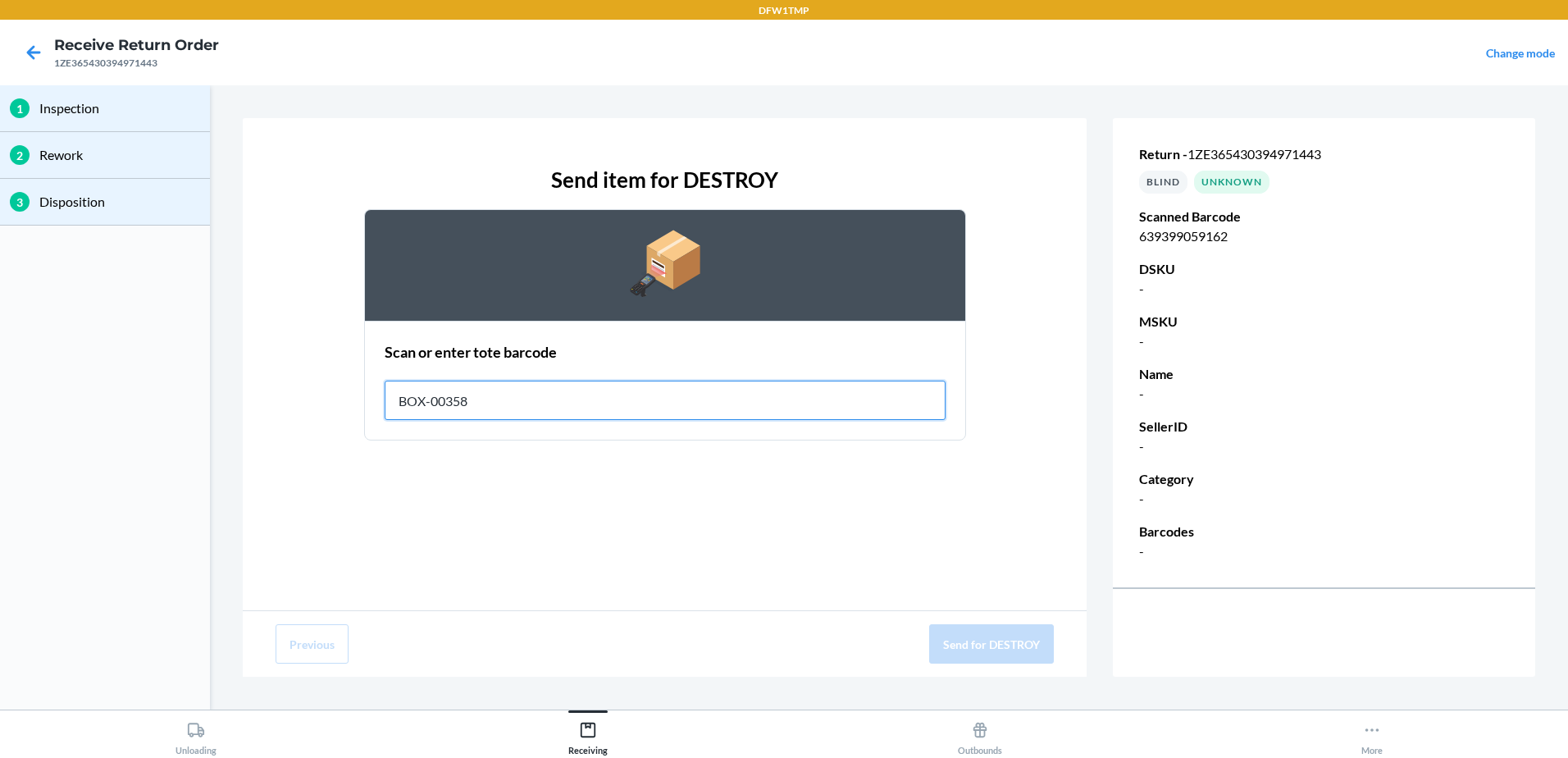
type input "BOX-00358"
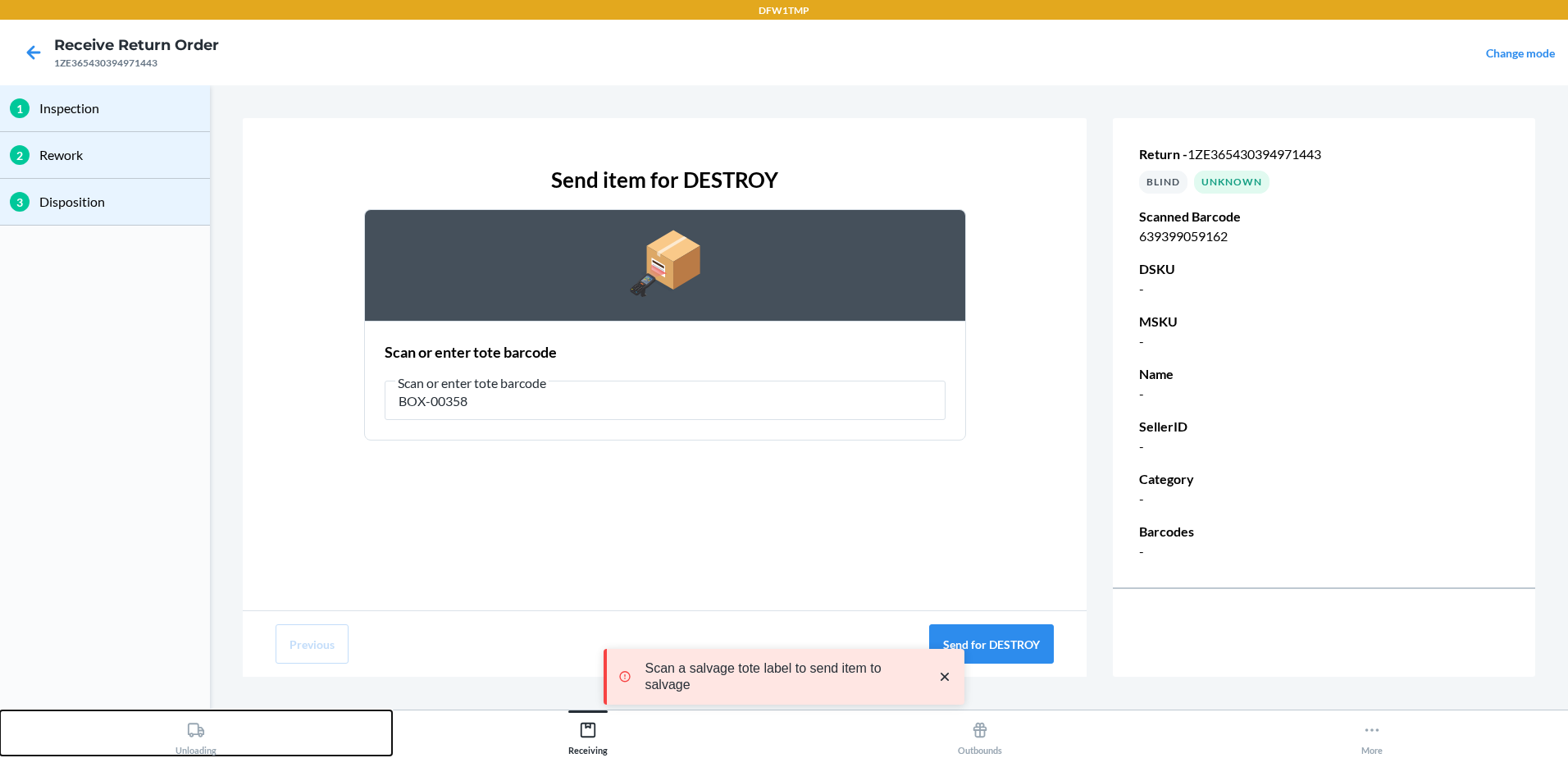
click at [188, 743] on div "Unloading" at bounding box center [196, 734] width 41 height 41
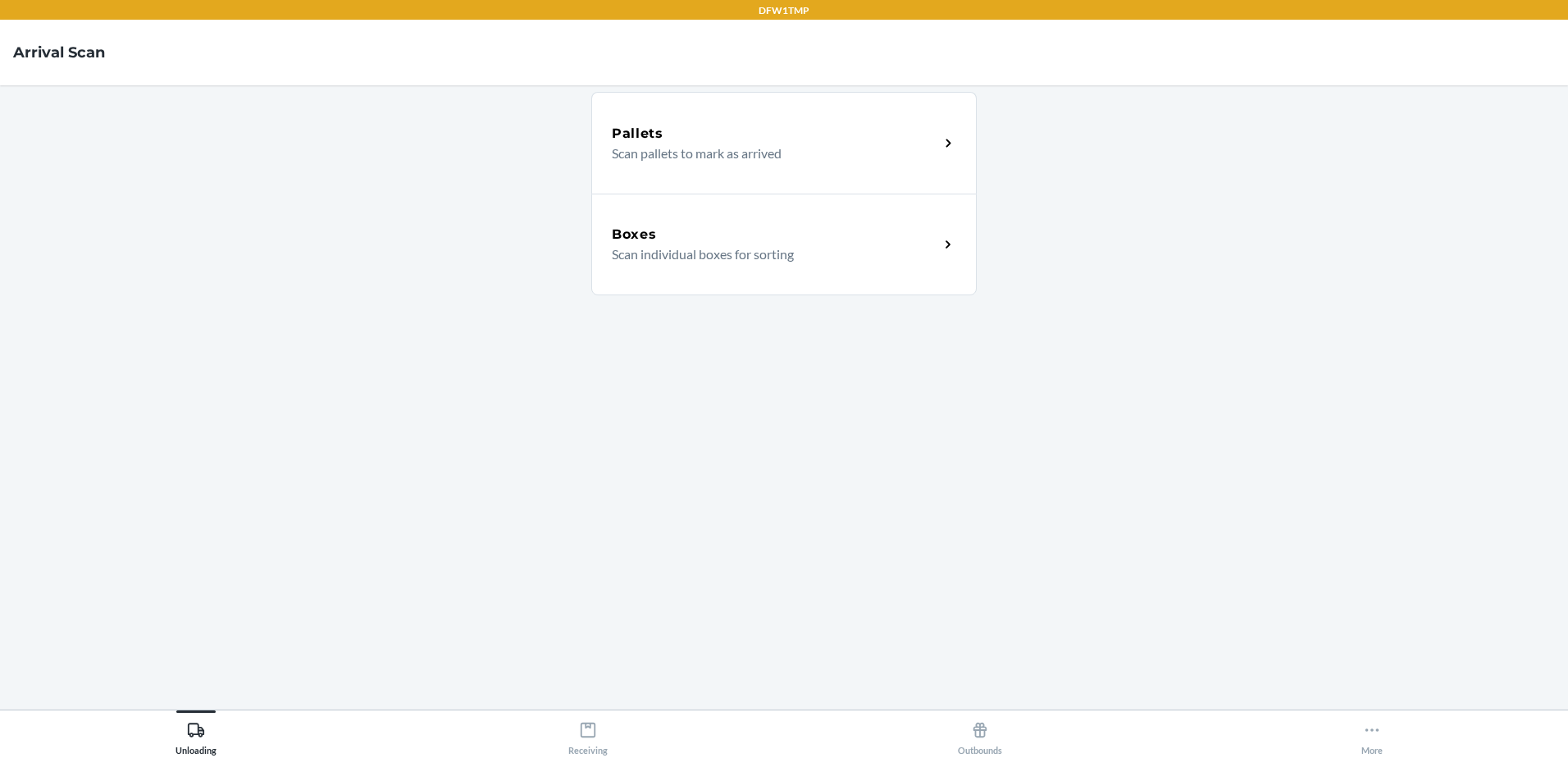
click at [891, 230] on div "Boxes" at bounding box center [775, 235] width 327 height 20
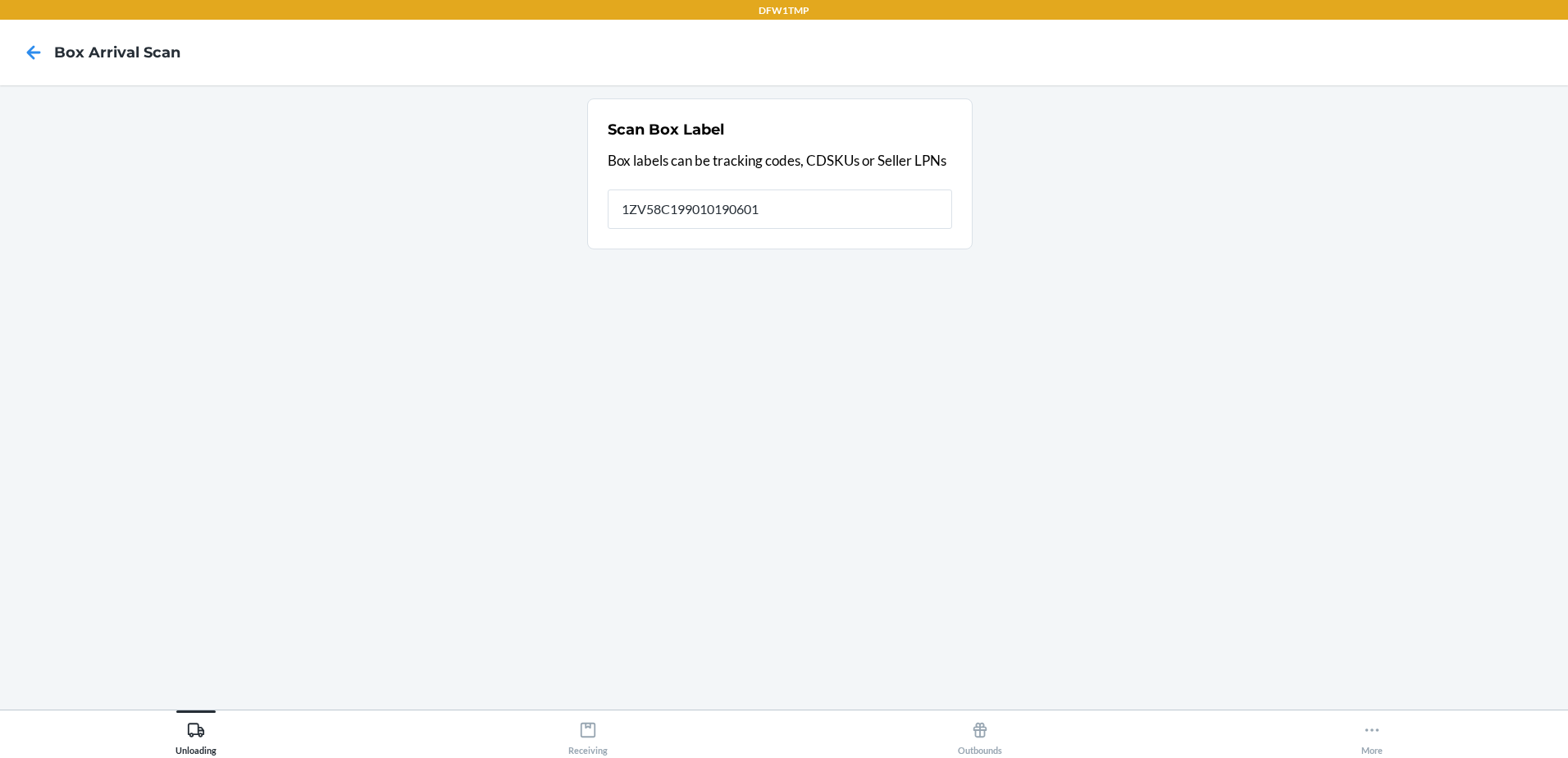
type input "1ZV58C199010190601"
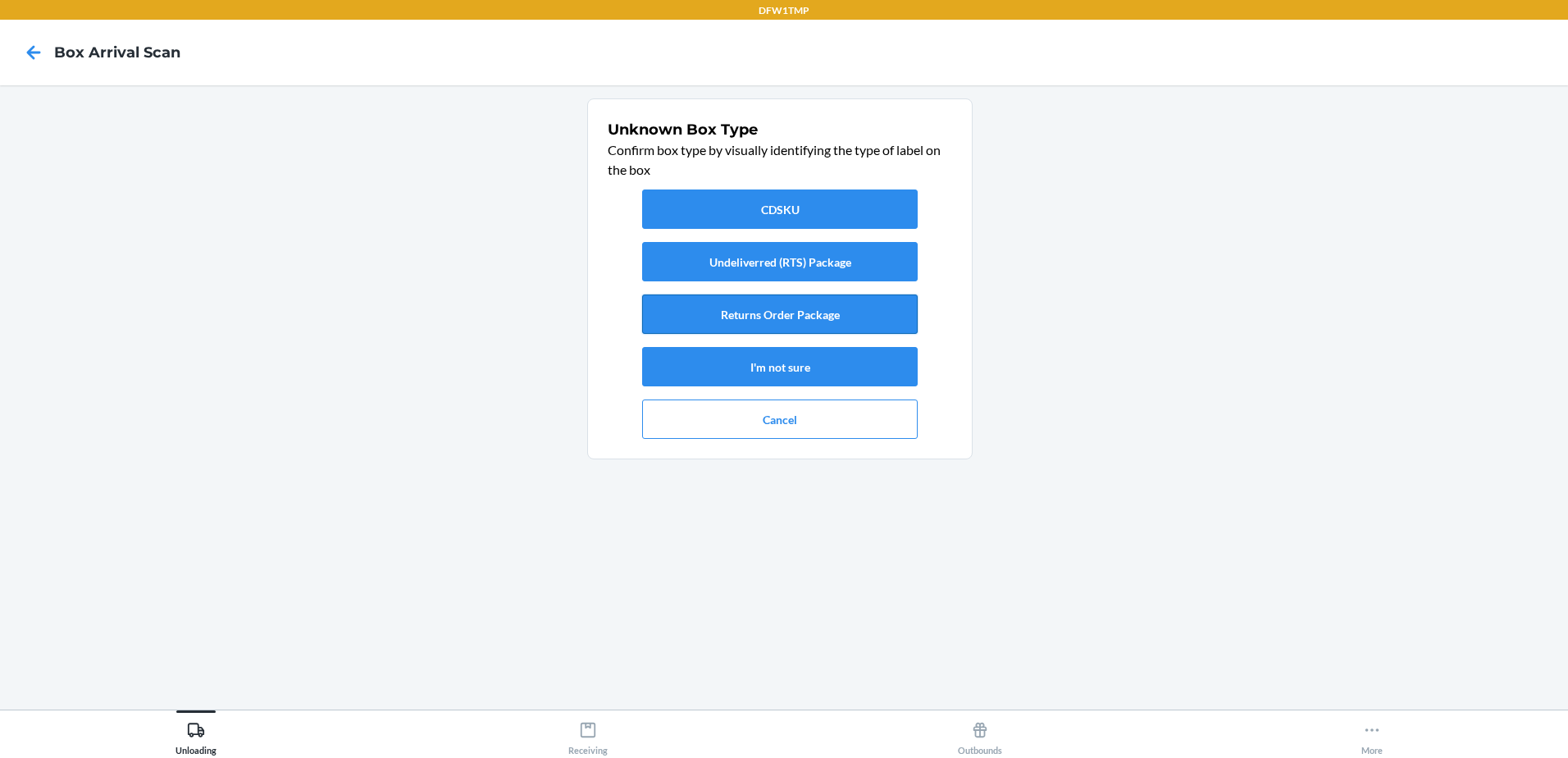
click at [832, 309] on button "Returns Order Package" at bounding box center [779, 313] width 276 height 39
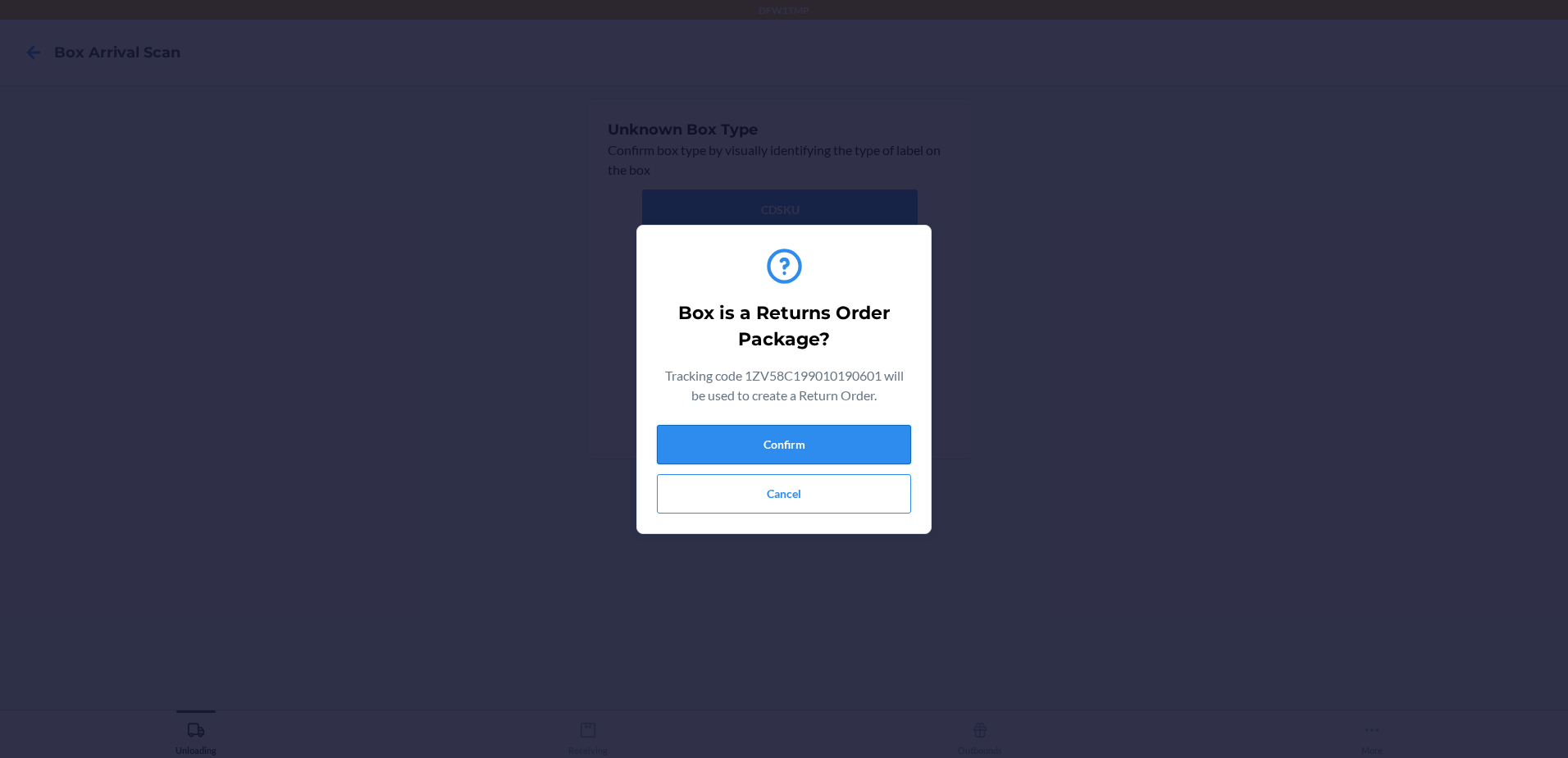
click at [863, 426] on button "Confirm" at bounding box center [783, 445] width 254 height 39
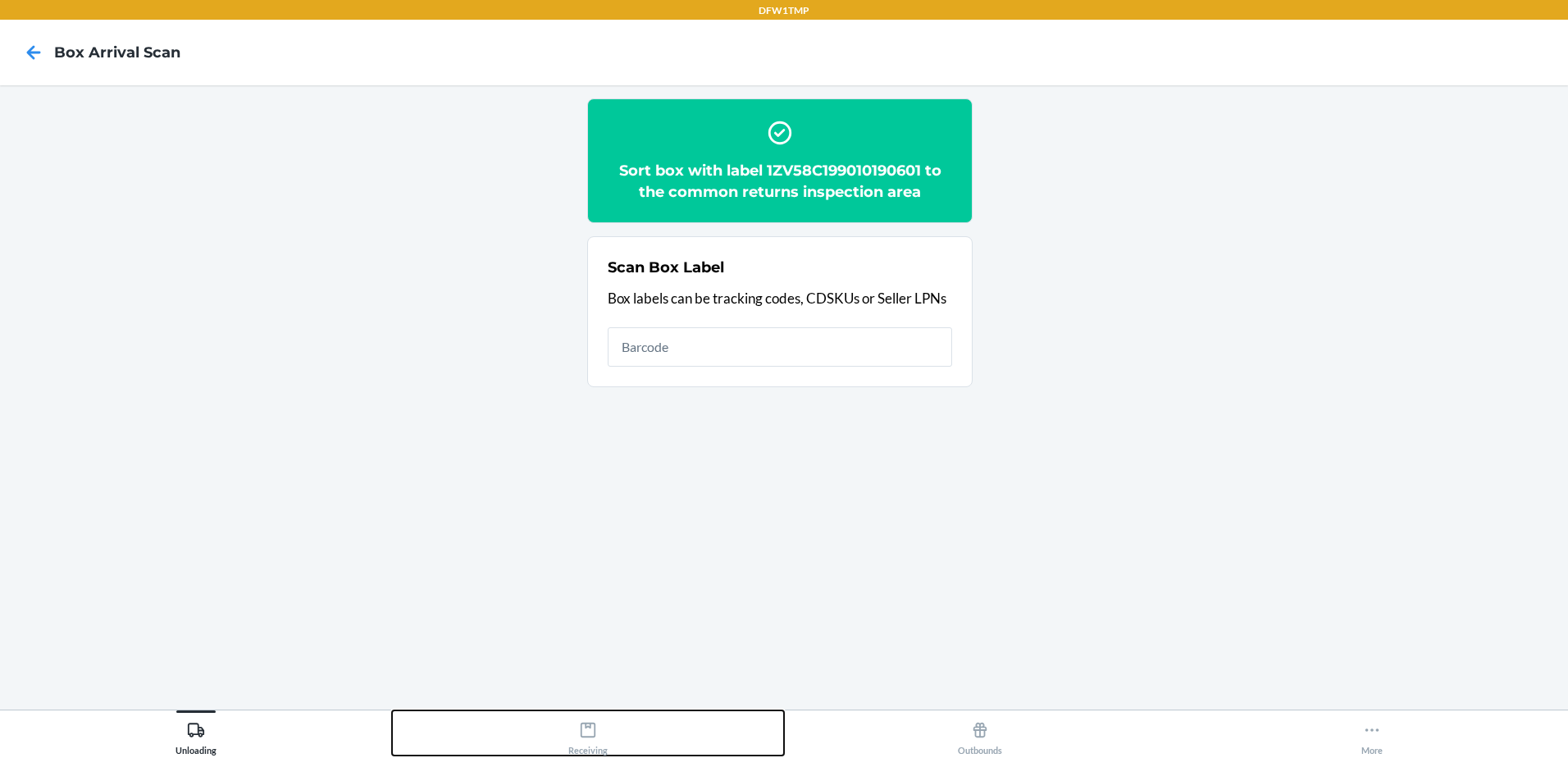
click at [593, 740] on div "Receiving" at bounding box center [587, 734] width 39 height 41
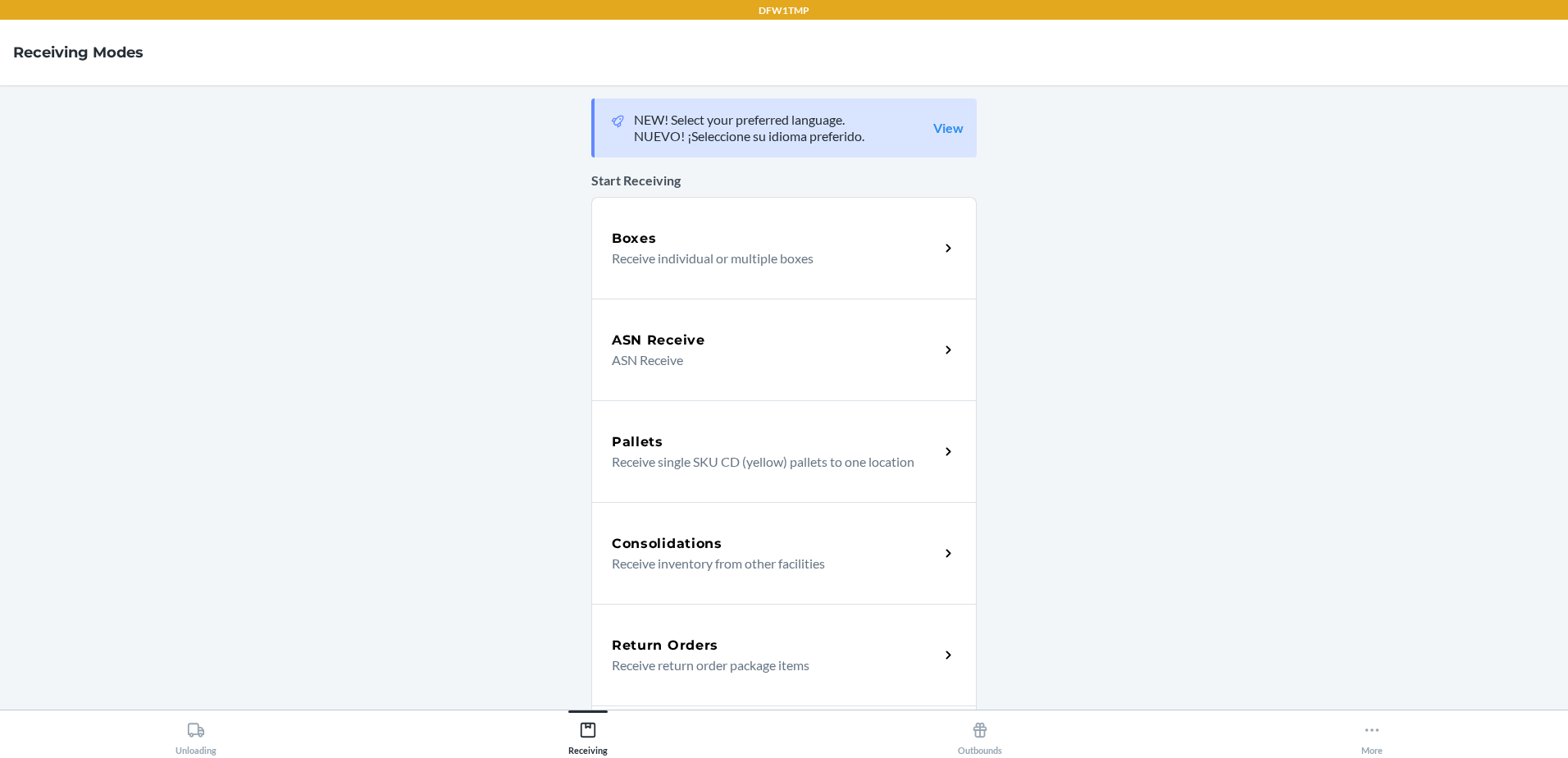
click at [795, 642] on div "Return Orders" at bounding box center [775, 646] width 327 height 20
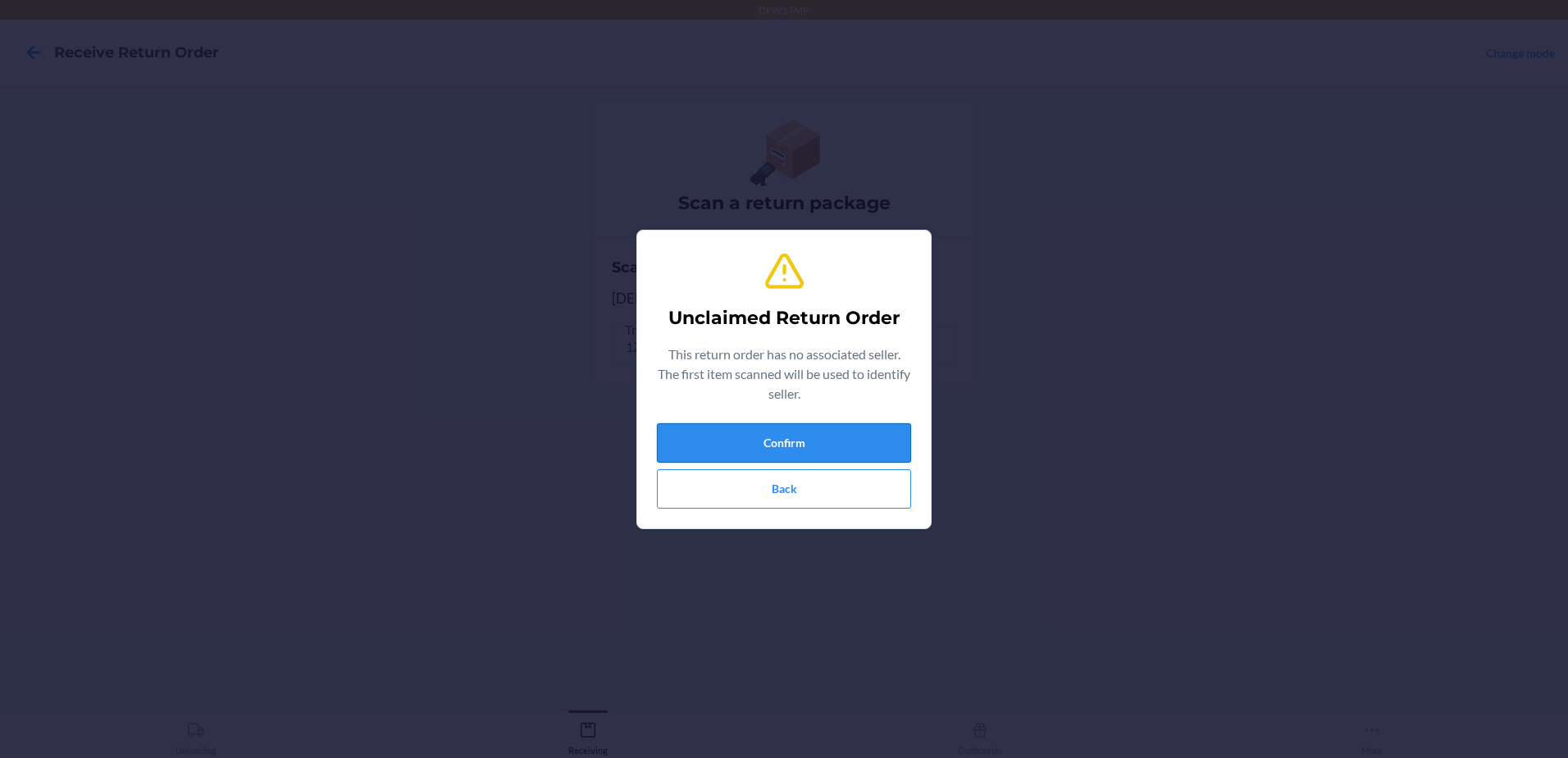
click at [848, 445] on button "Confirm" at bounding box center [783, 443] width 254 height 39
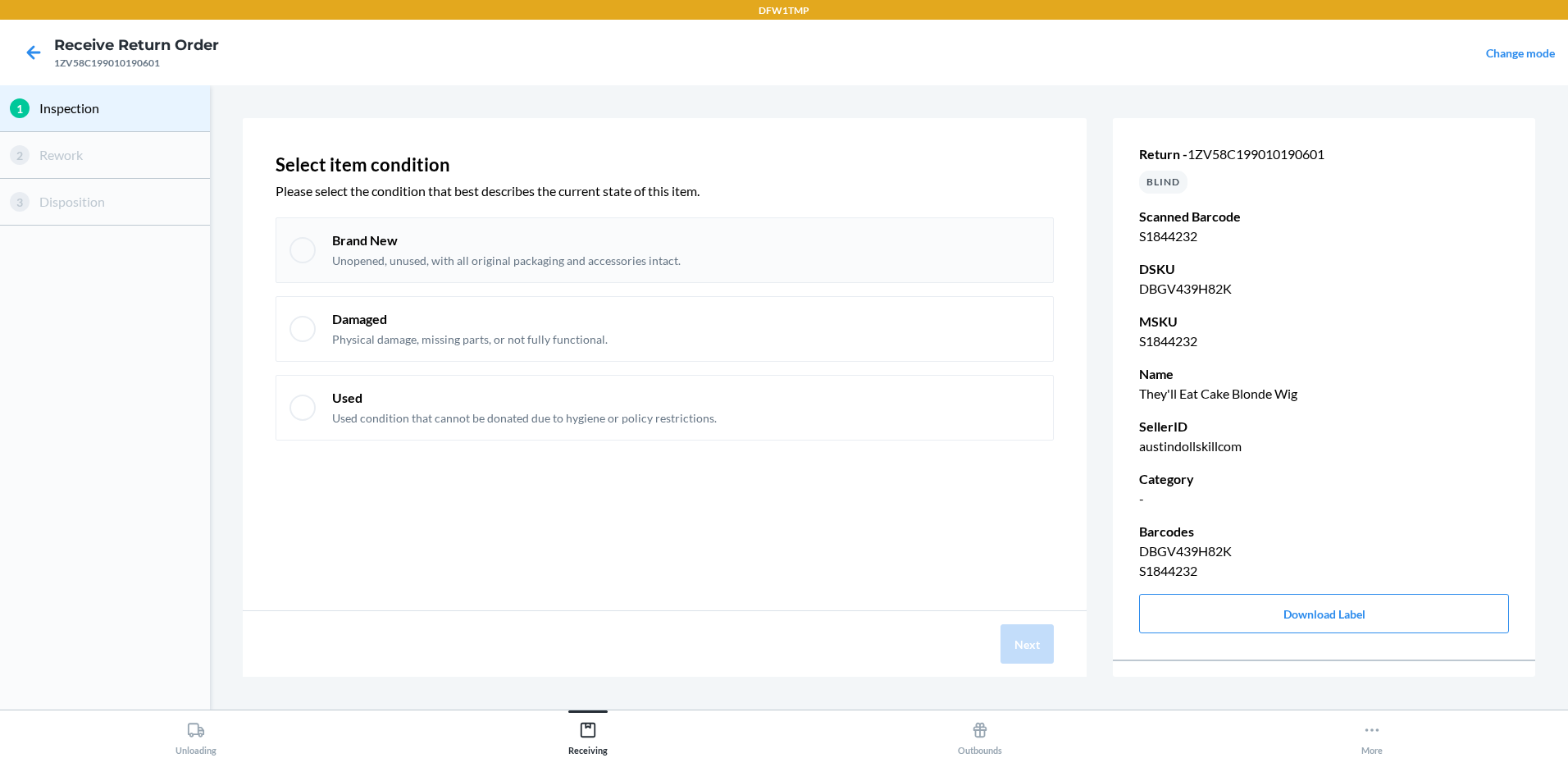
click at [304, 251] on div at bounding box center [302, 250] width 26 height 26
checkbox input "true"
click at [1029, 648] on button "Next" at bounding box center [1027, 643] width 54 height 39
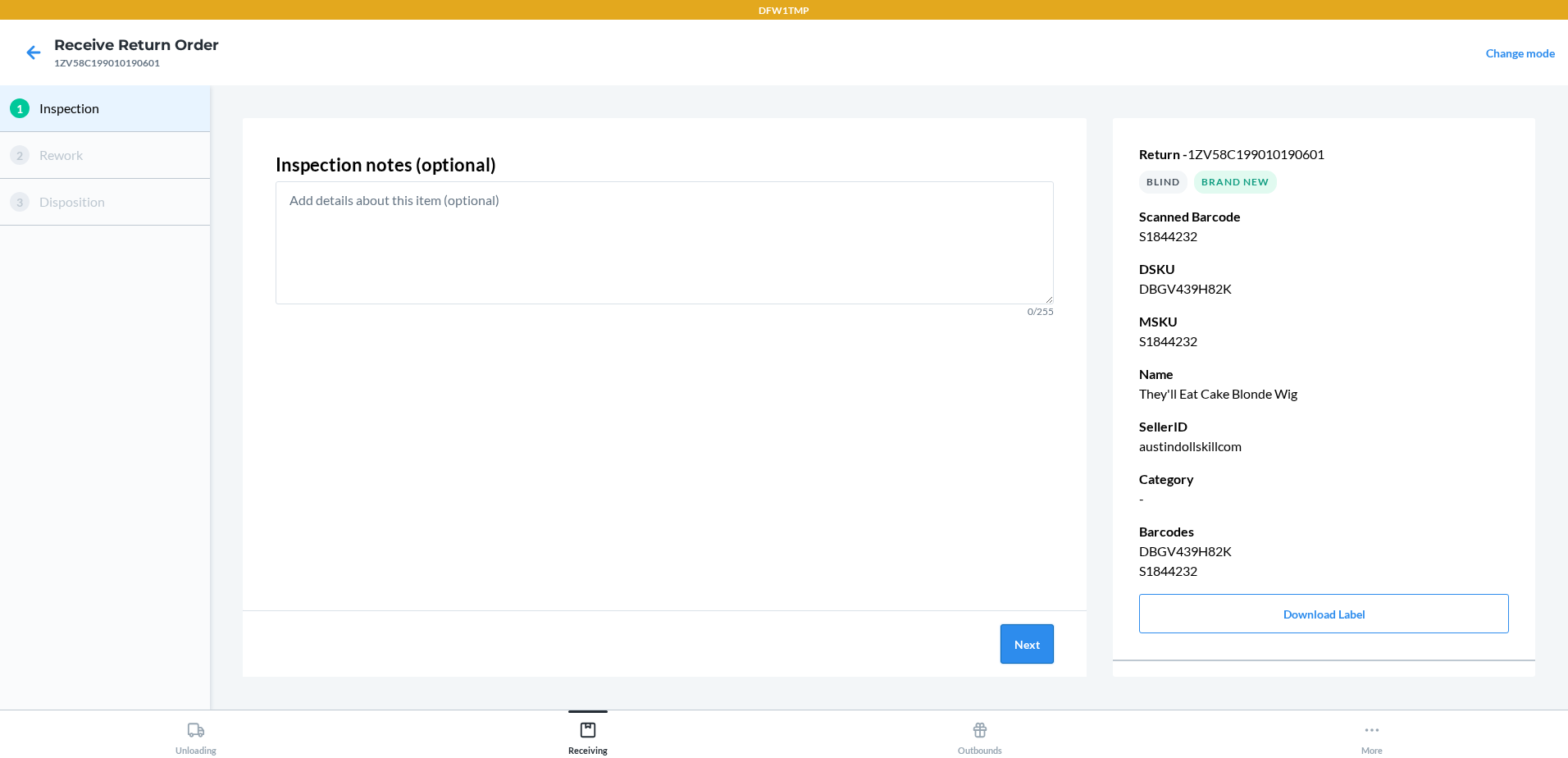
click at [1023, 648] on button "Next" at bounding box center [1027, 643] width 54 height 39
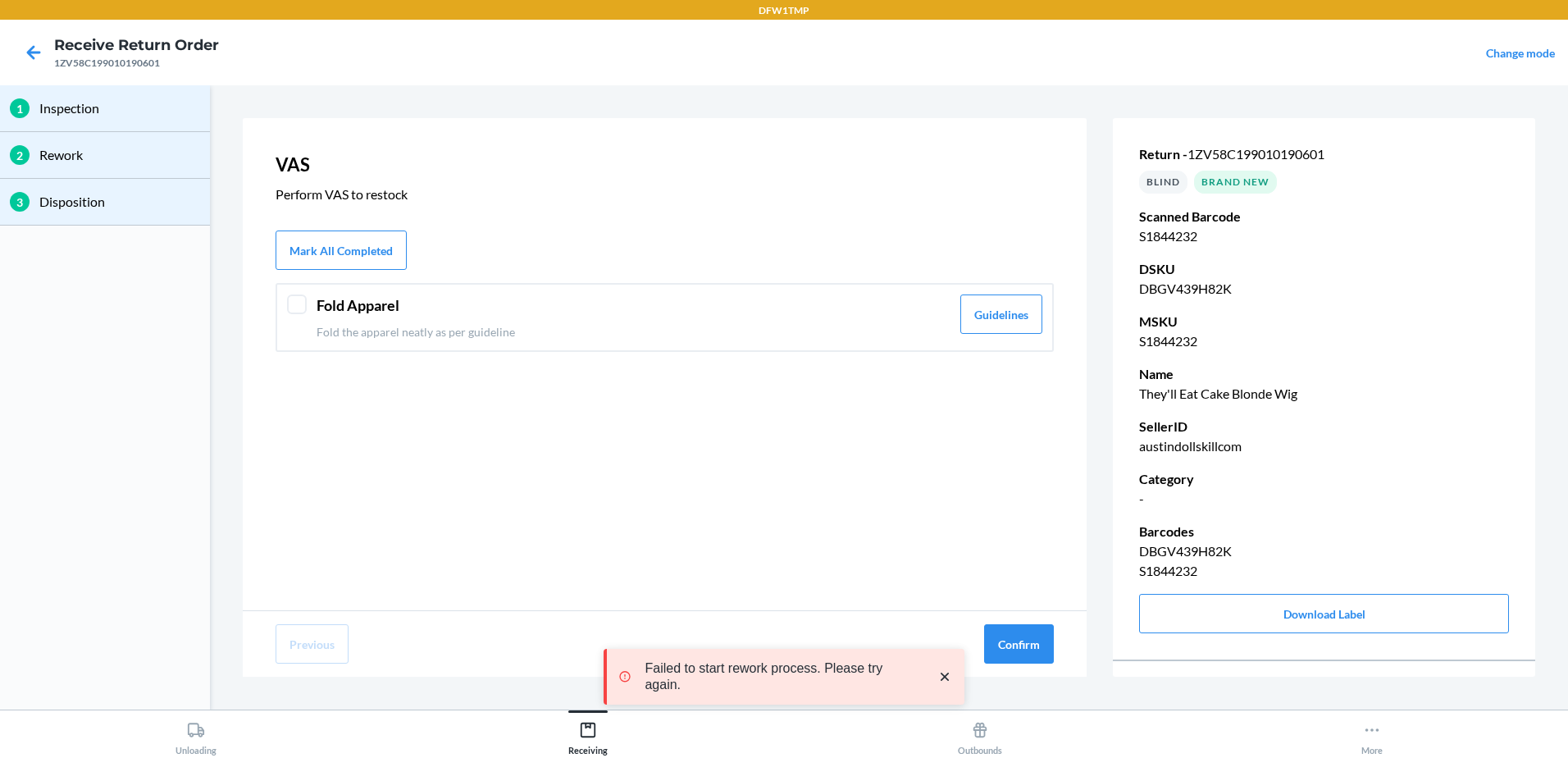
click at [298, 302] on div at bounding box center [297, 304] width 20 height 20
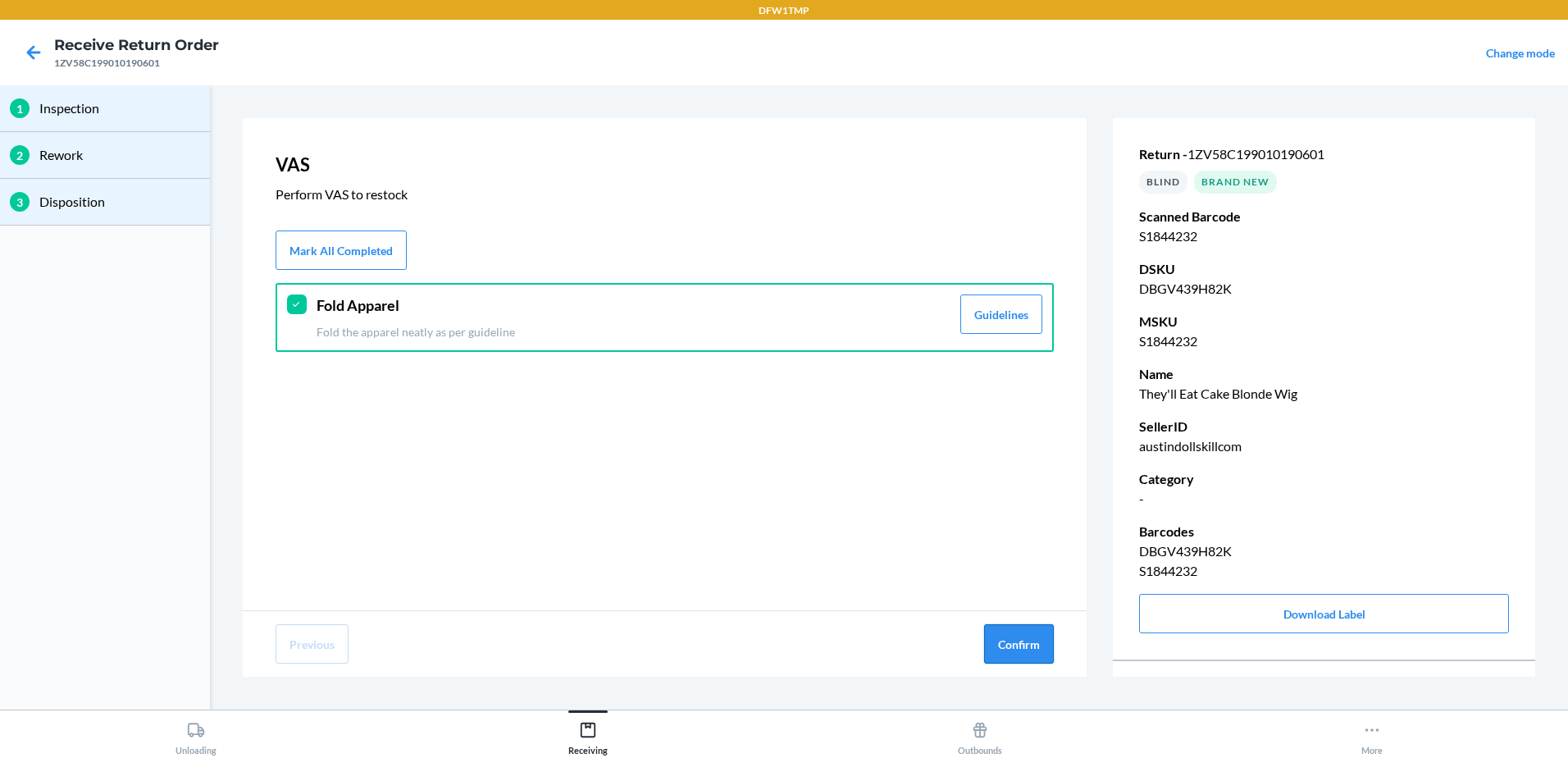
click at [1019, 640] on button "Confirm" at bounding box center [1019, 643] width 70 height 39
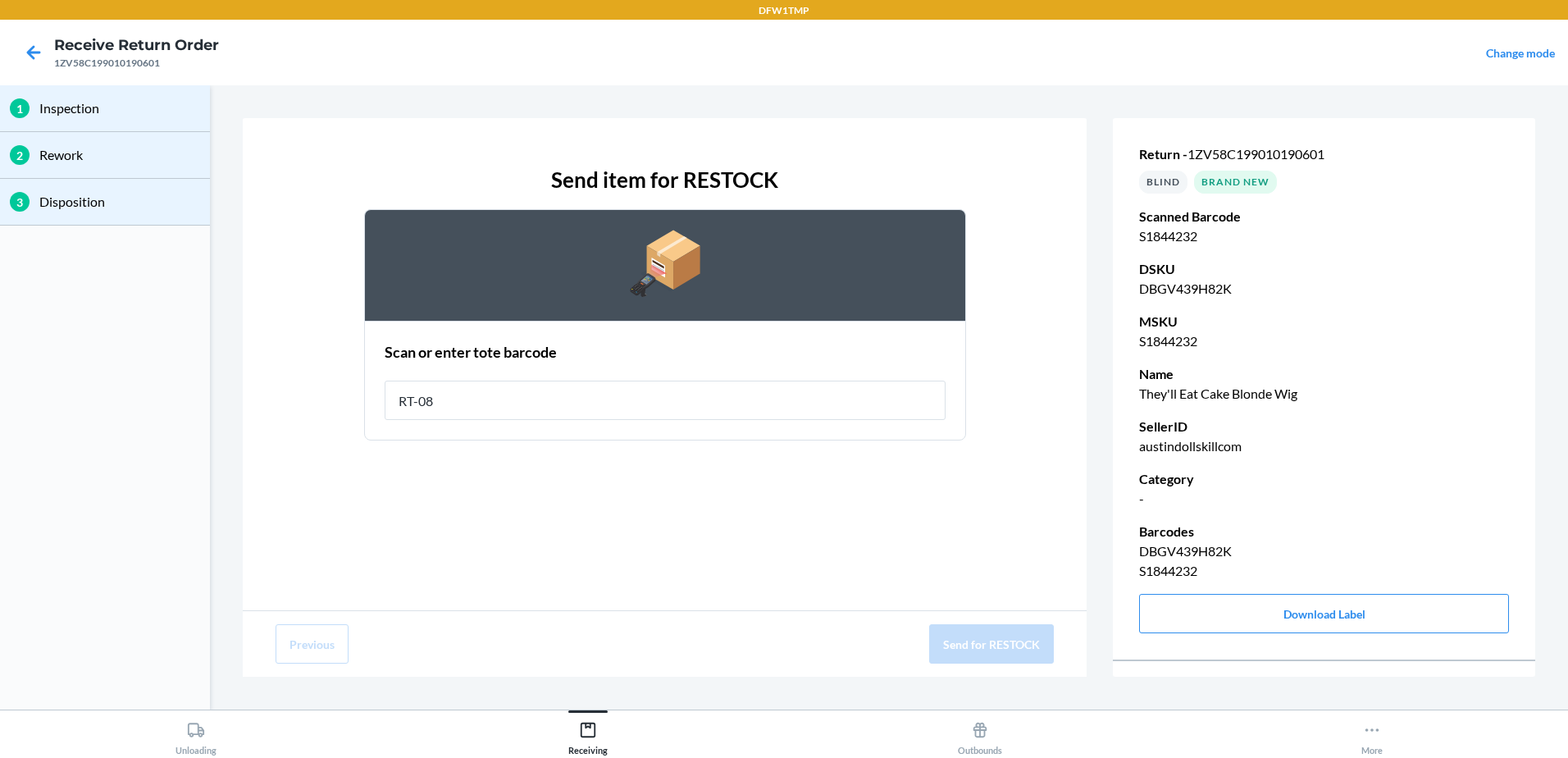
type input "RT-08"
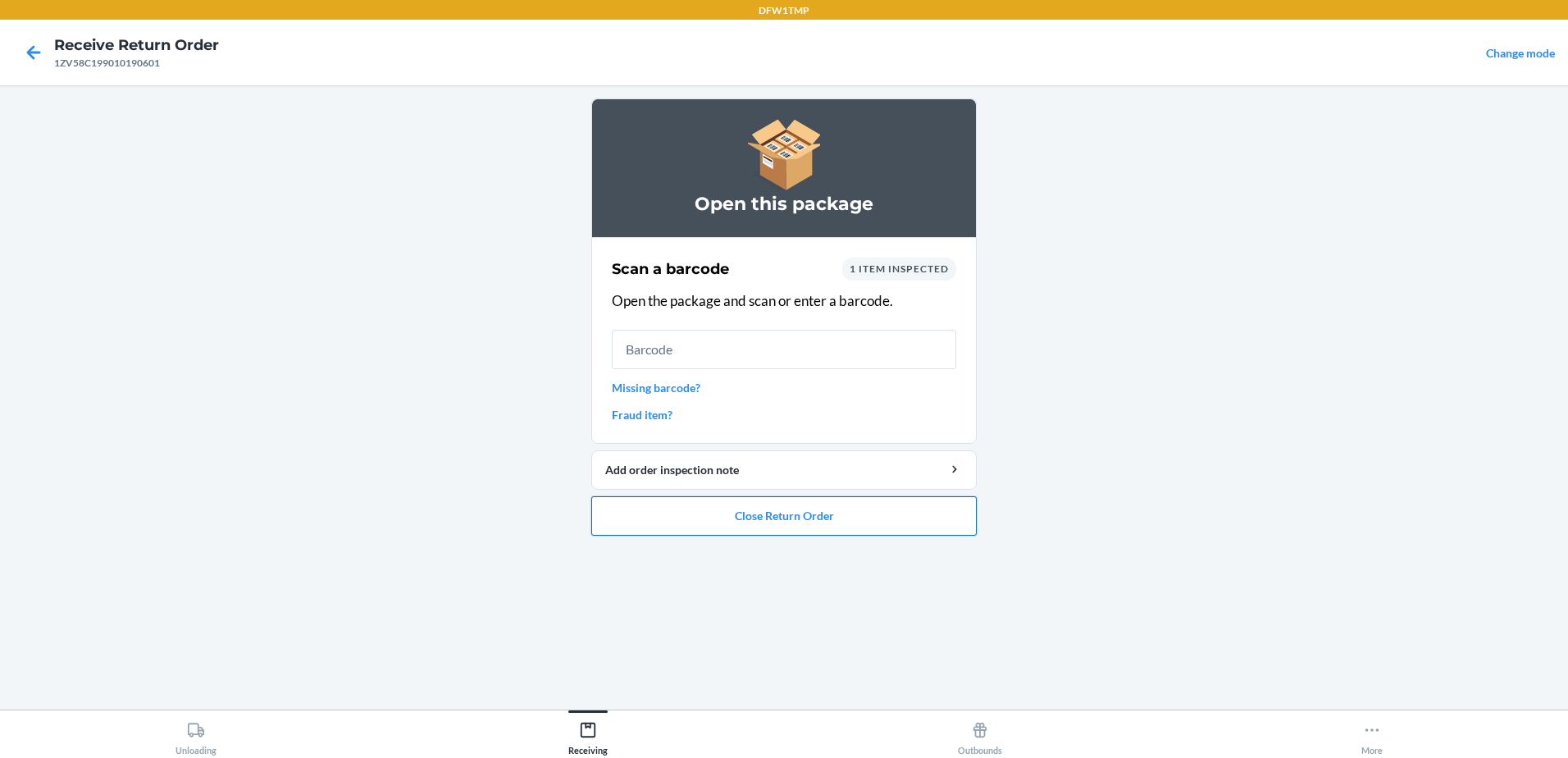
click at [797, 517] on button "Close Return Order" at bounding box center [783, 516] width 385 height 39
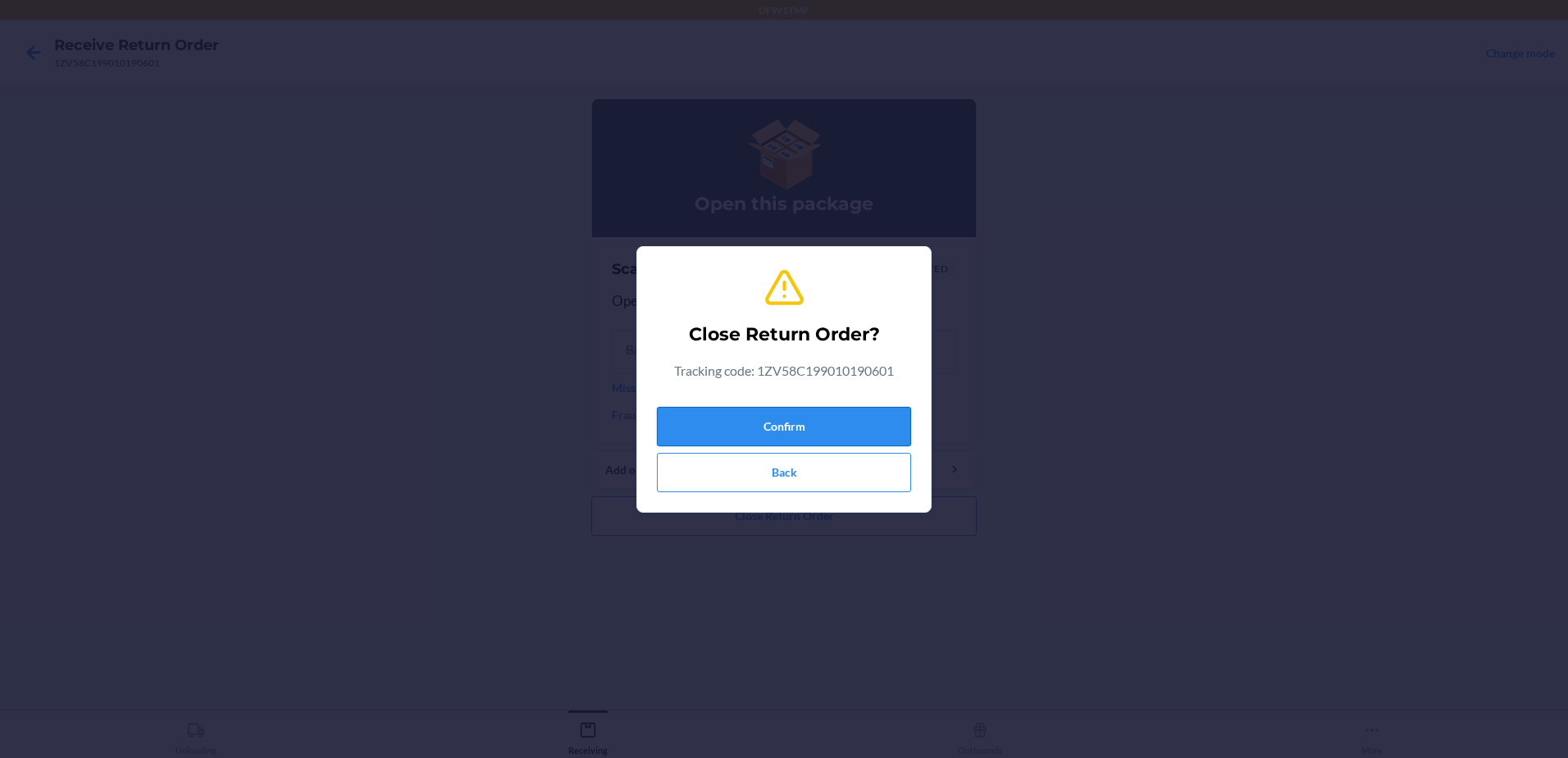
click at [775, 434] on button "Confirm" at bounding box center [783, 426] width 254 height 39
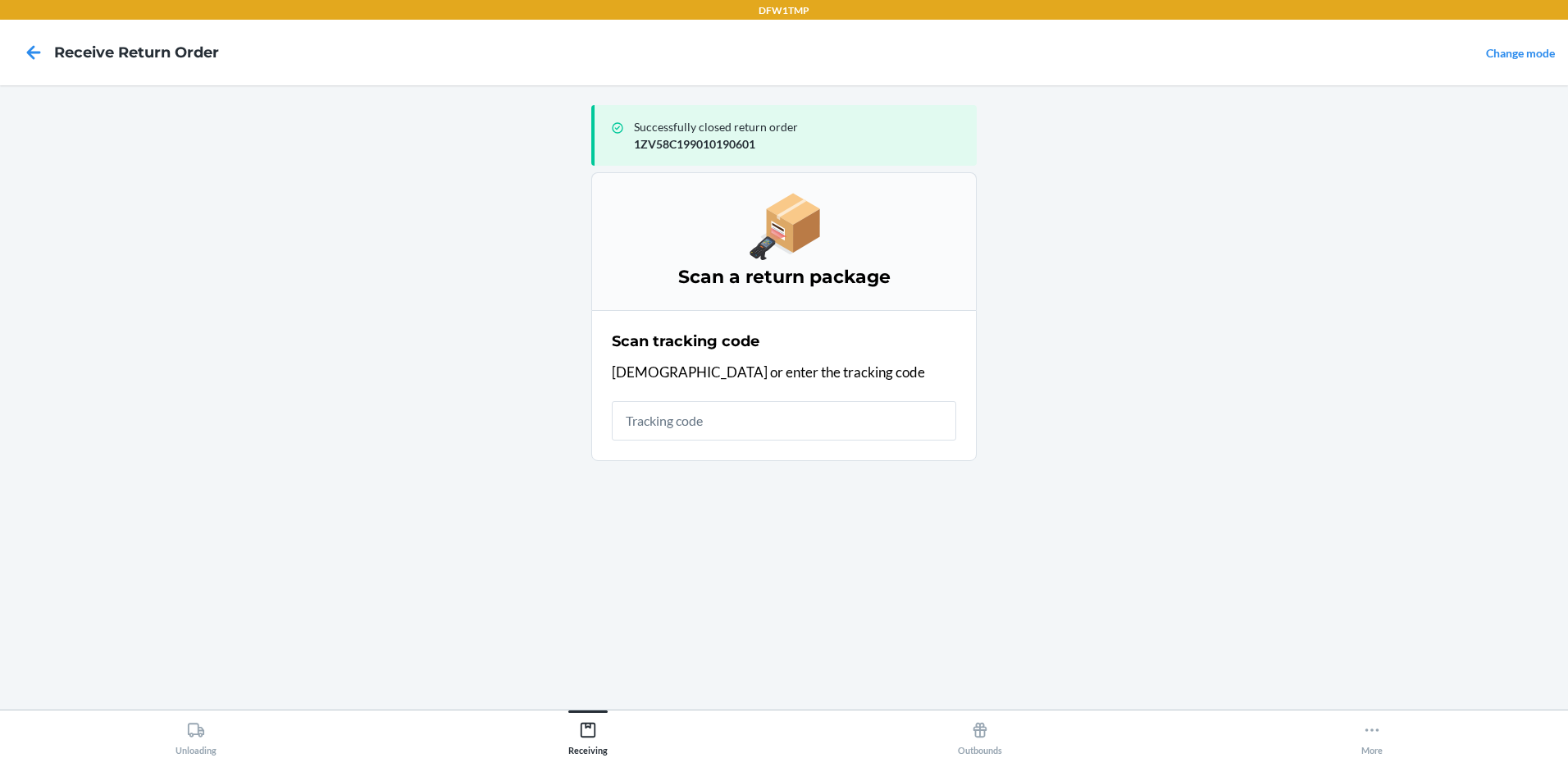
click at [641, 425] on input "text" at bounding box center [784, 420] width 344 height 39
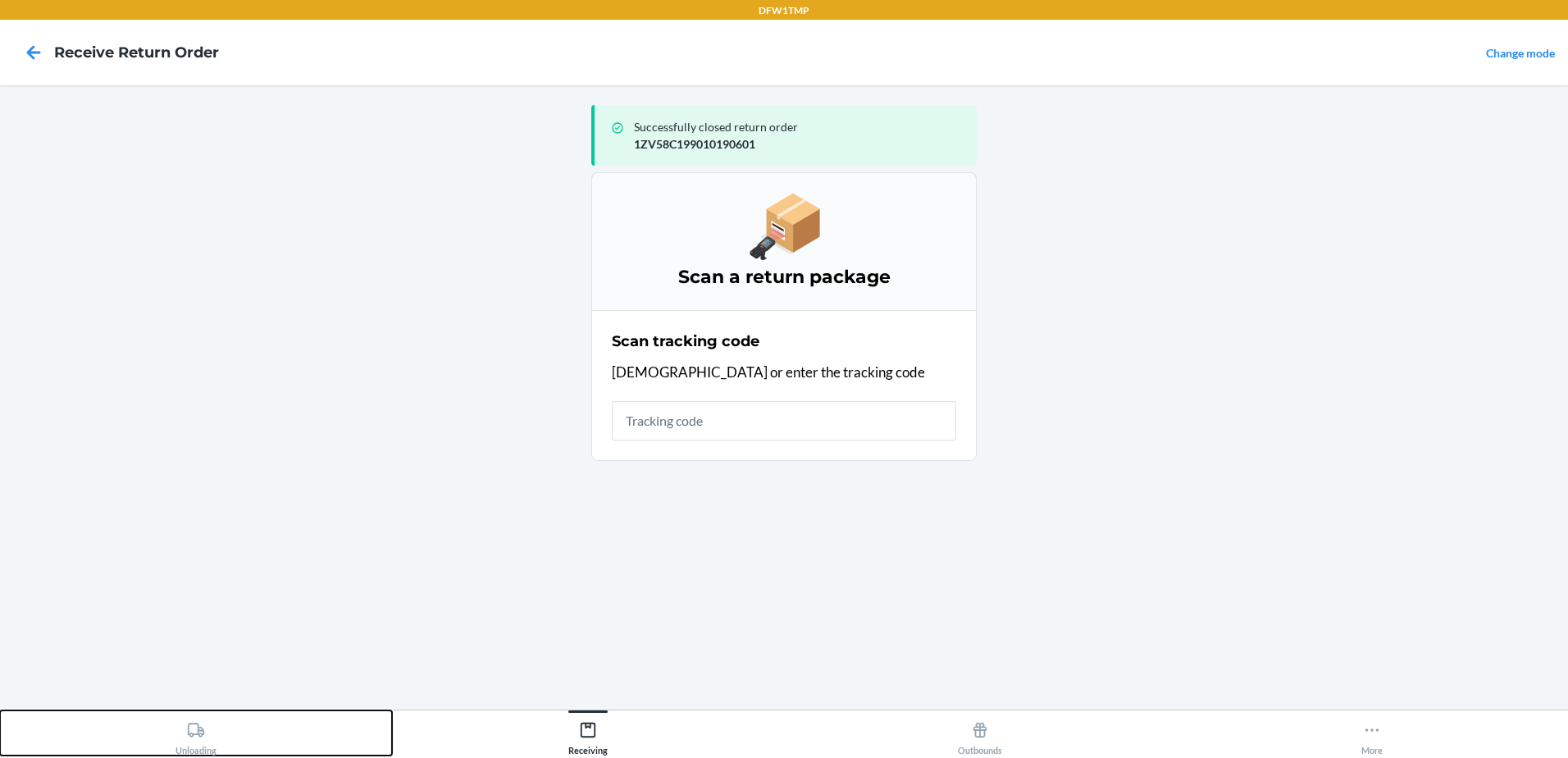
click at [203, 737] on icon at bounding box center [196, 731] width 18 height 18
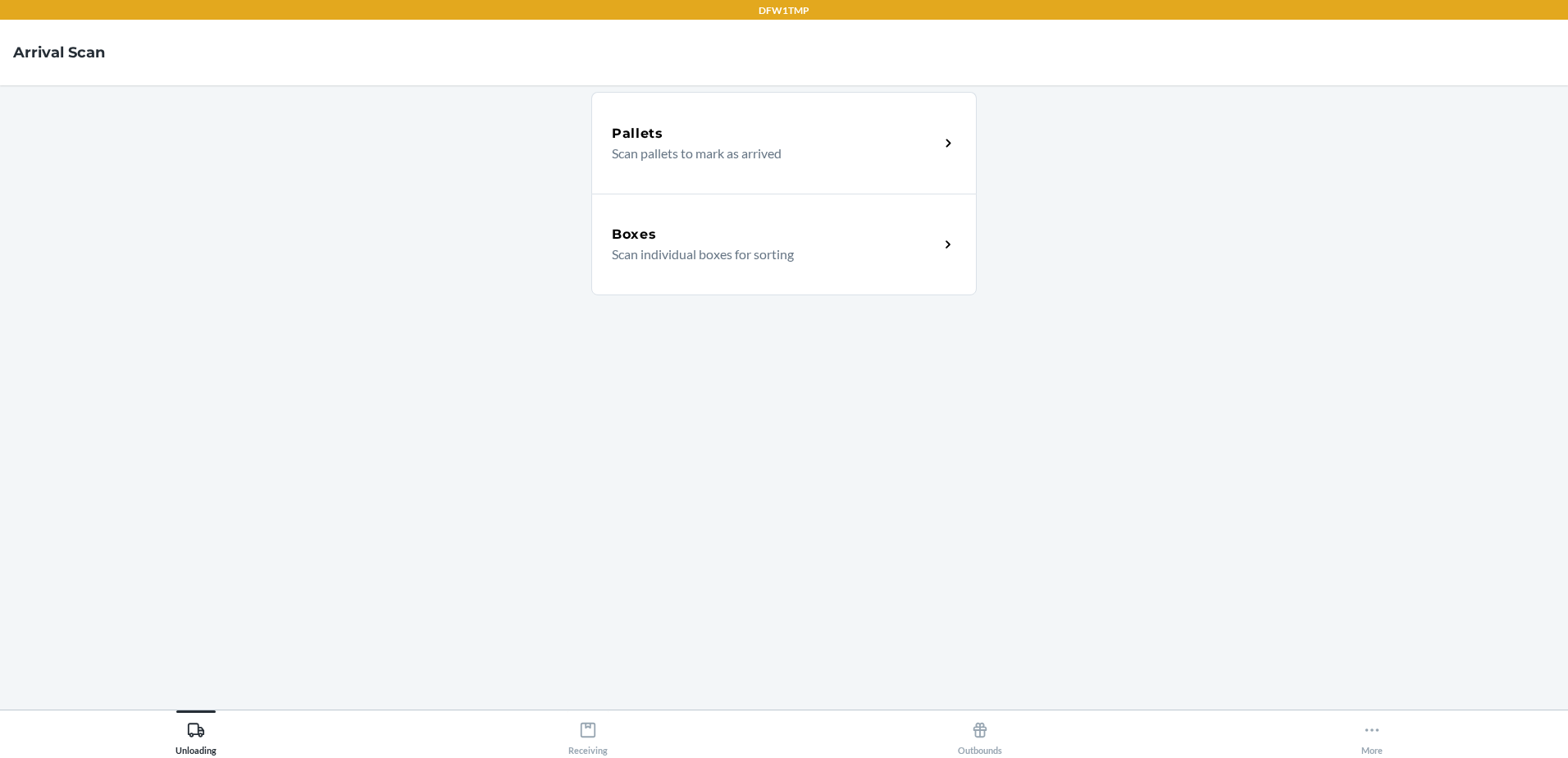
click at [657, 240] on div "Boxes" at bounding box center [775, 235] width 327 height 20
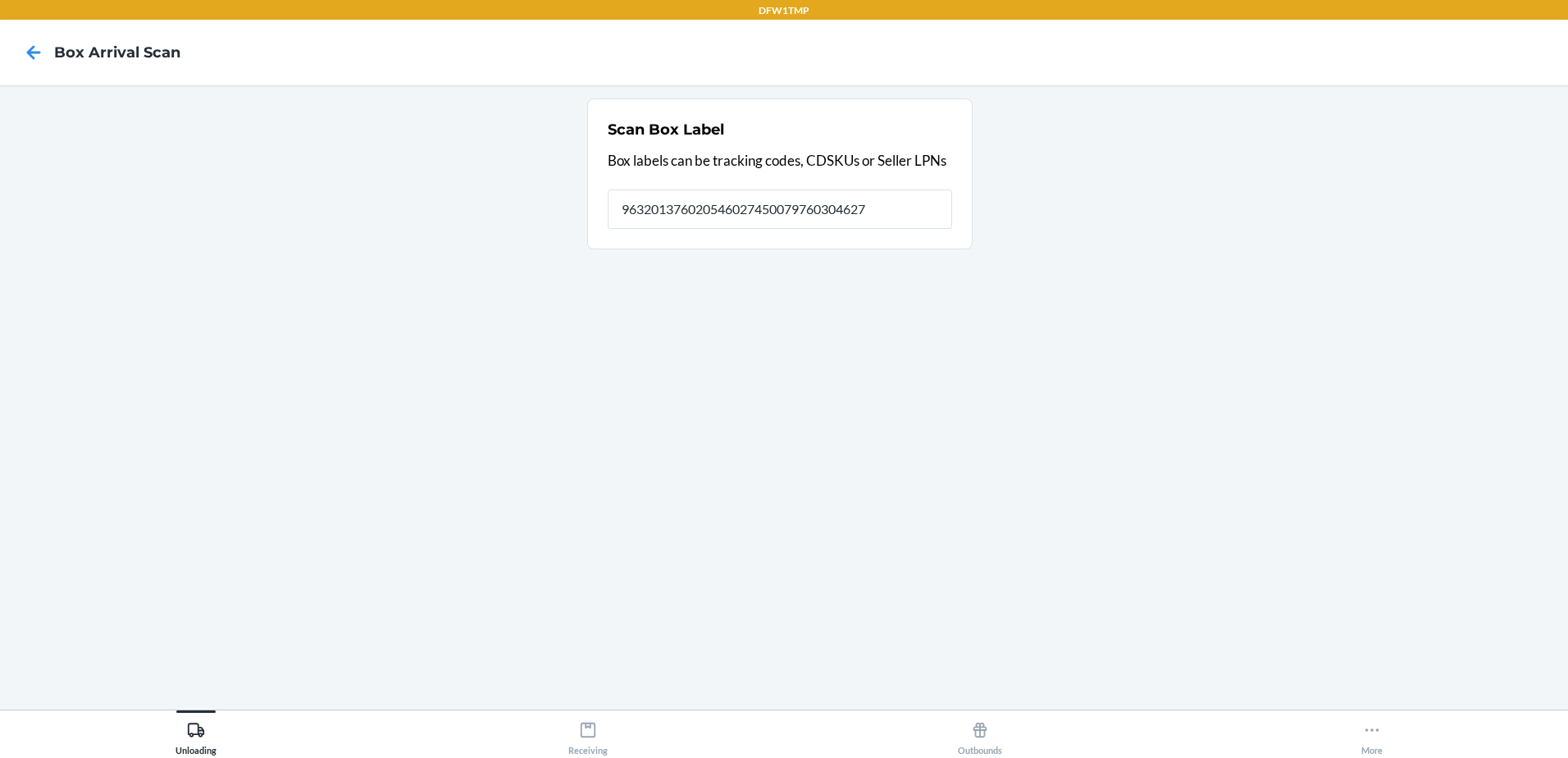
type input "9632013760205460274500797603046271"
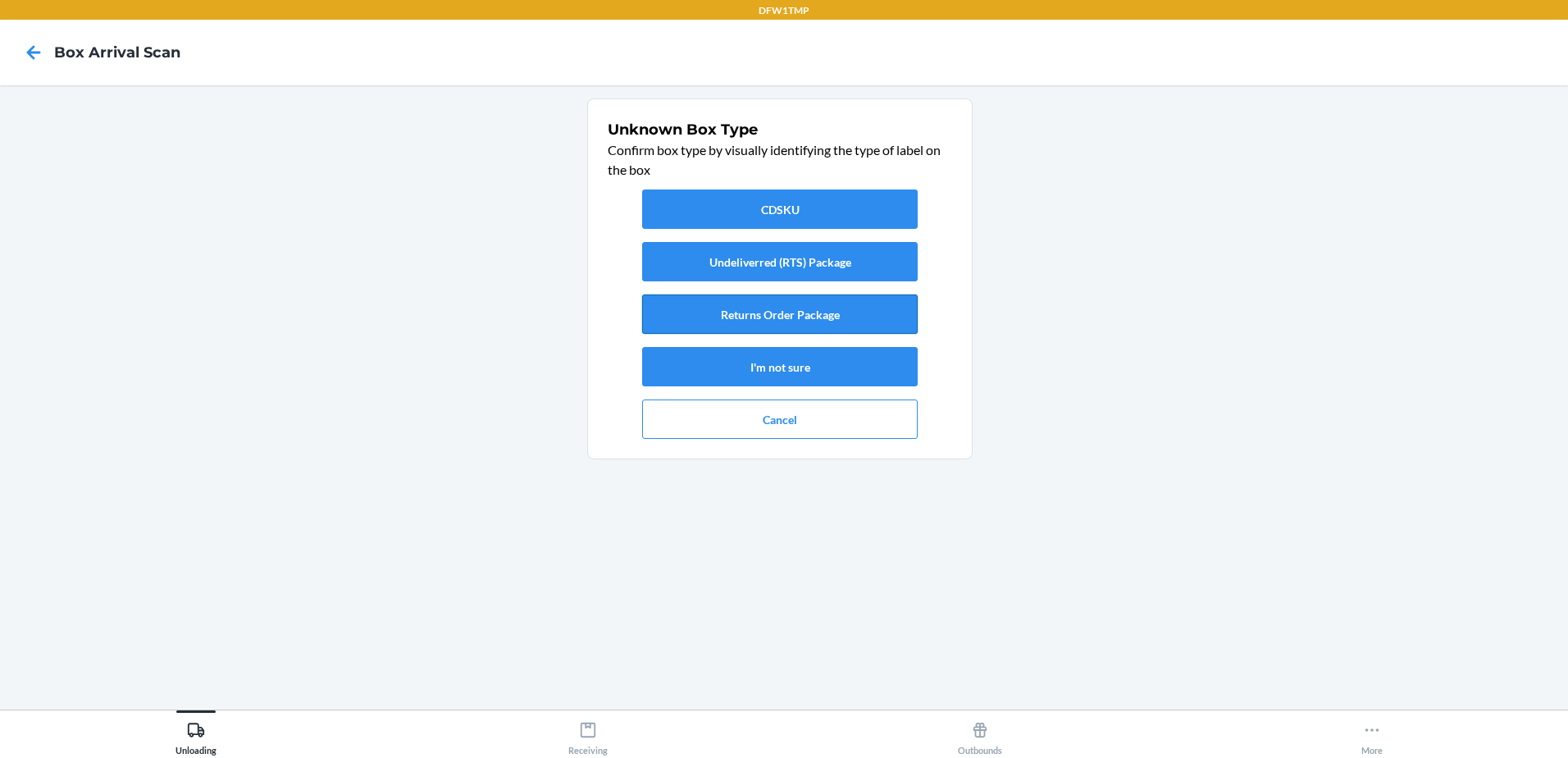
click at [779, 313] on button "Returns Order Package" at bounding box center [779, 313] width 276 height 39
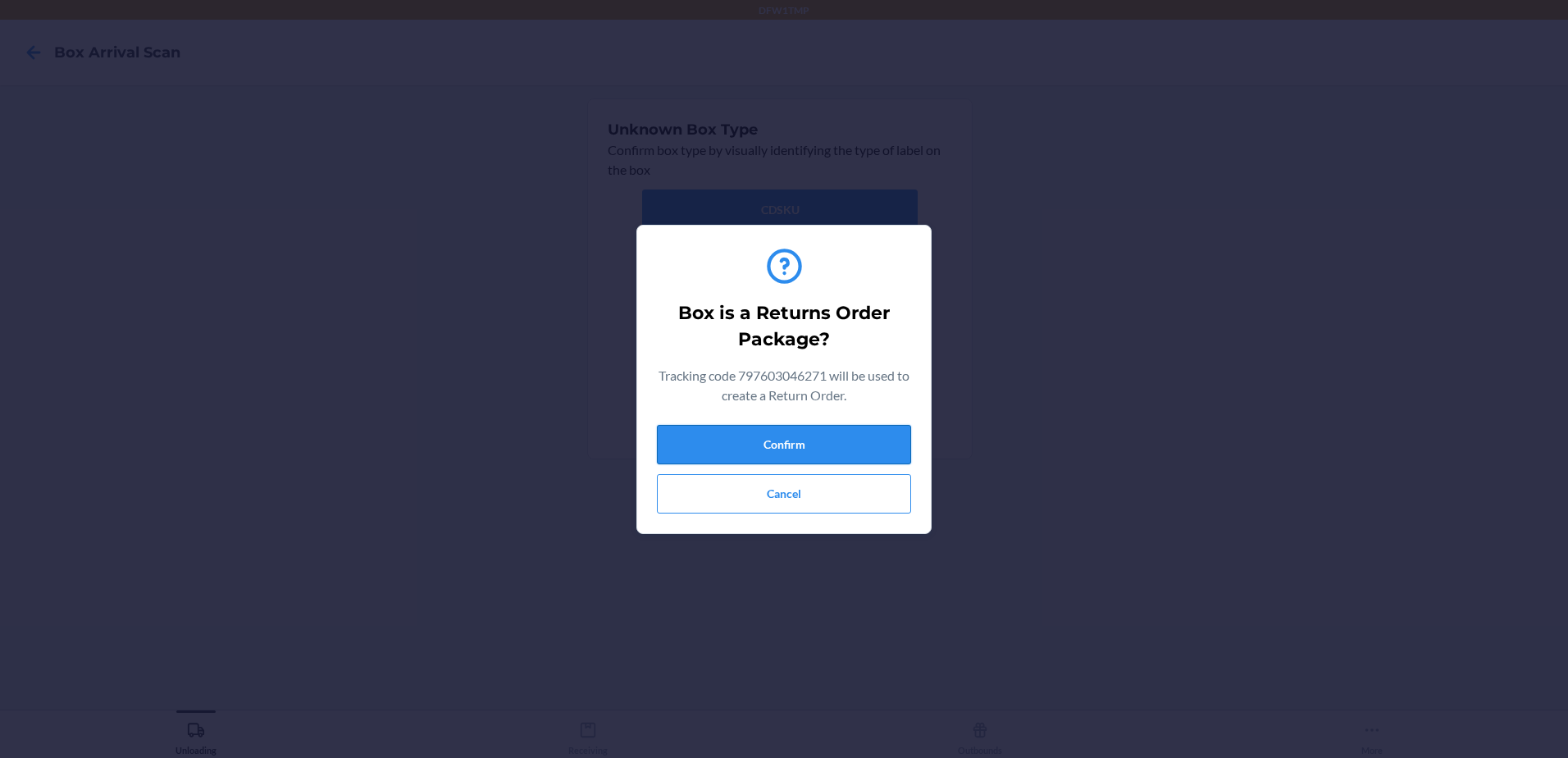
click at [897, 441] on button "Confirm" at bounding box center [783, 445] width 254 height 39
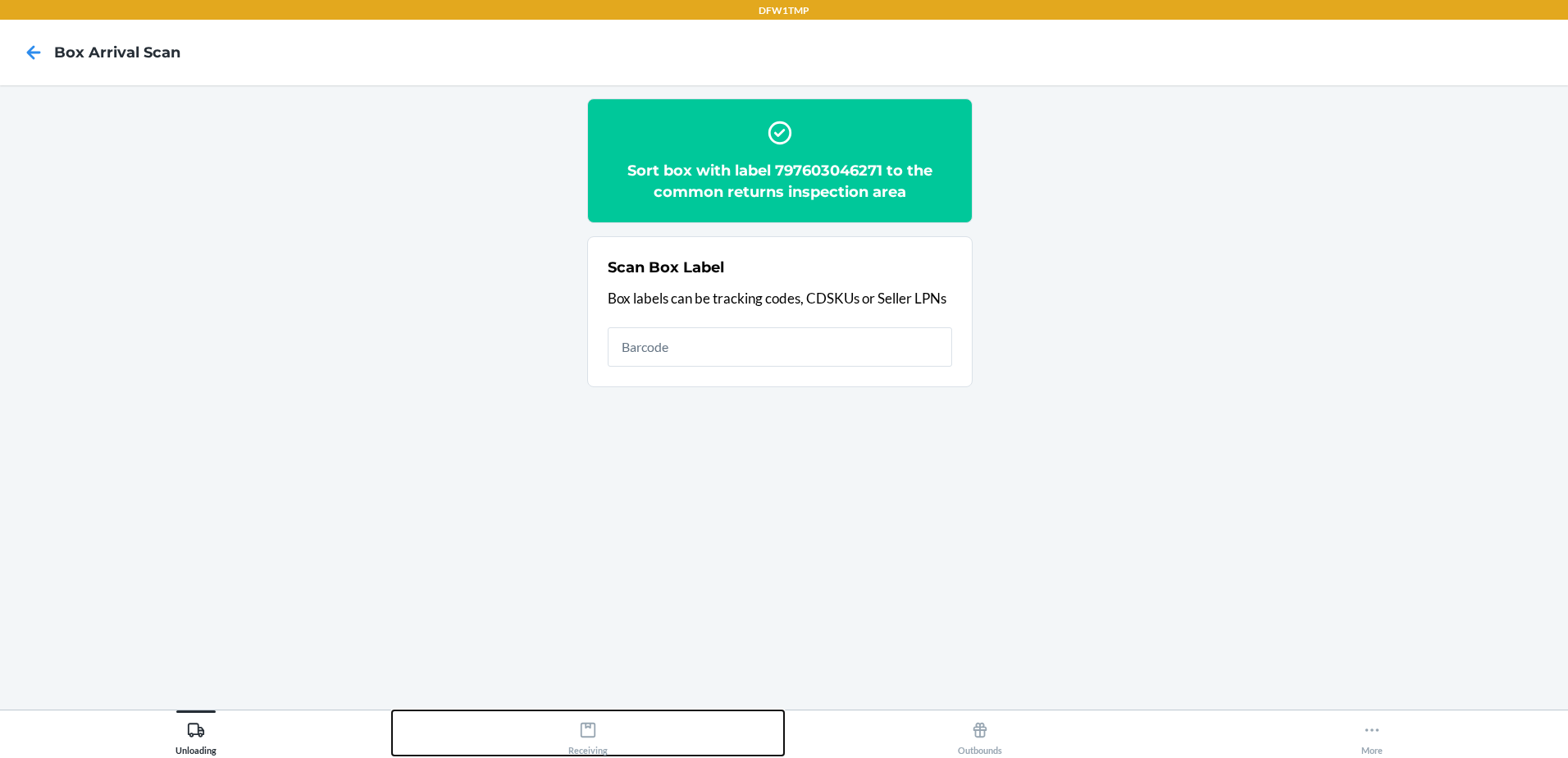
click at [585, 732] on icon at bounding box center [588, 731] width 18 height 18
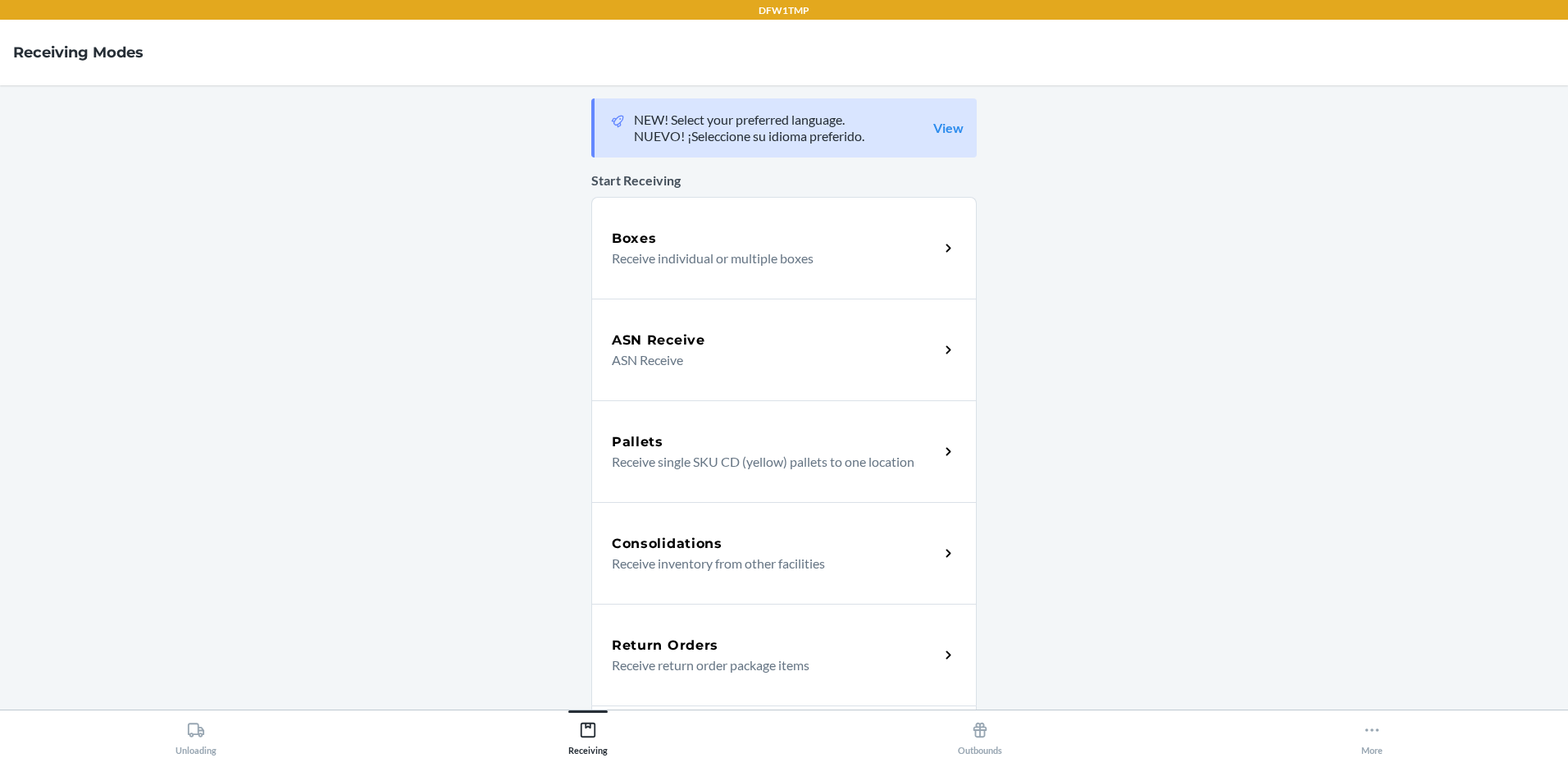
click at [823, 656] on p "Receive return order package items" at bounding box center [769, 666] width 314 height 20
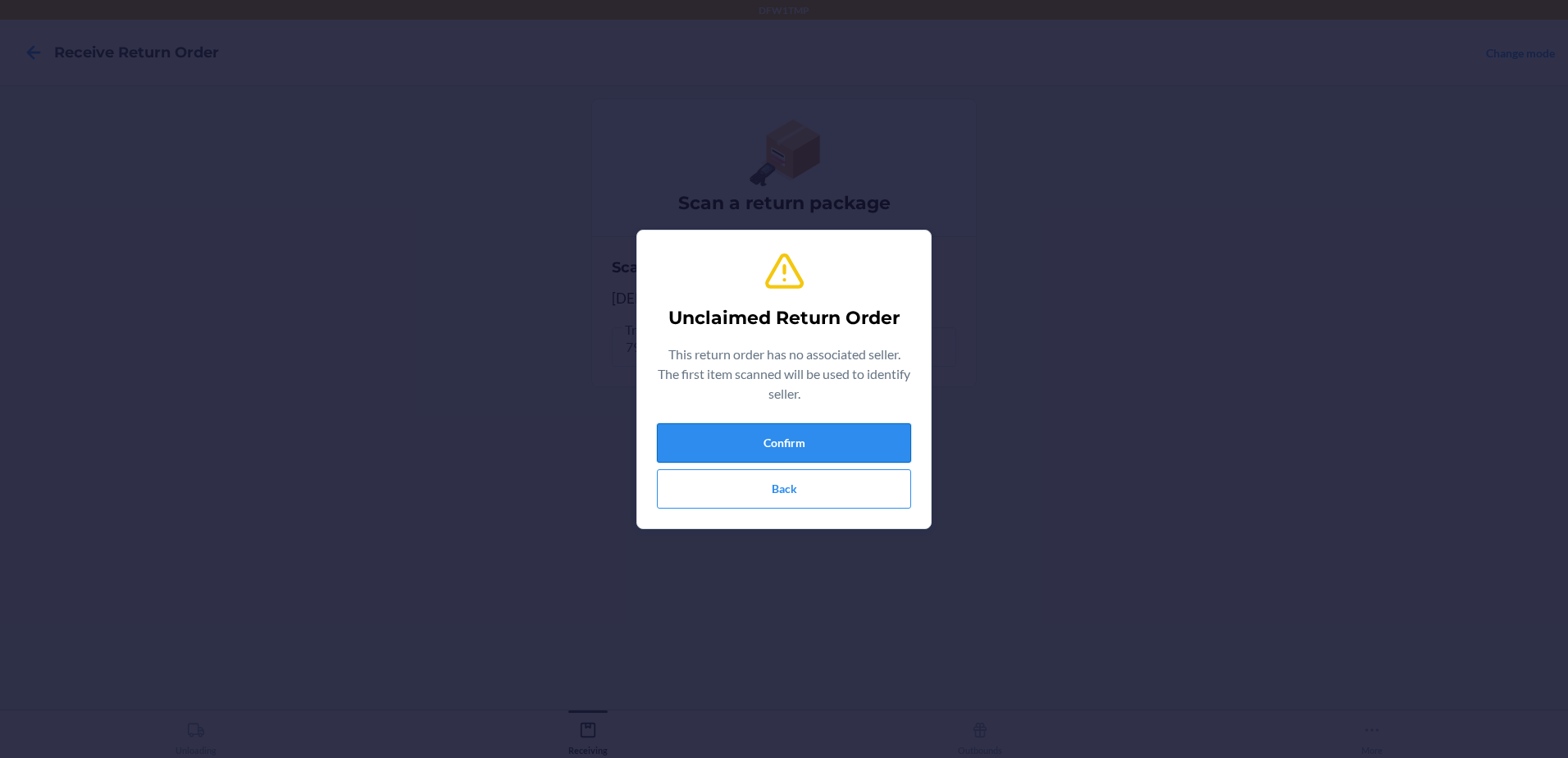
click at [789, 438] on button "Confirm" at bounding box center [783, 443] width 254 height 39
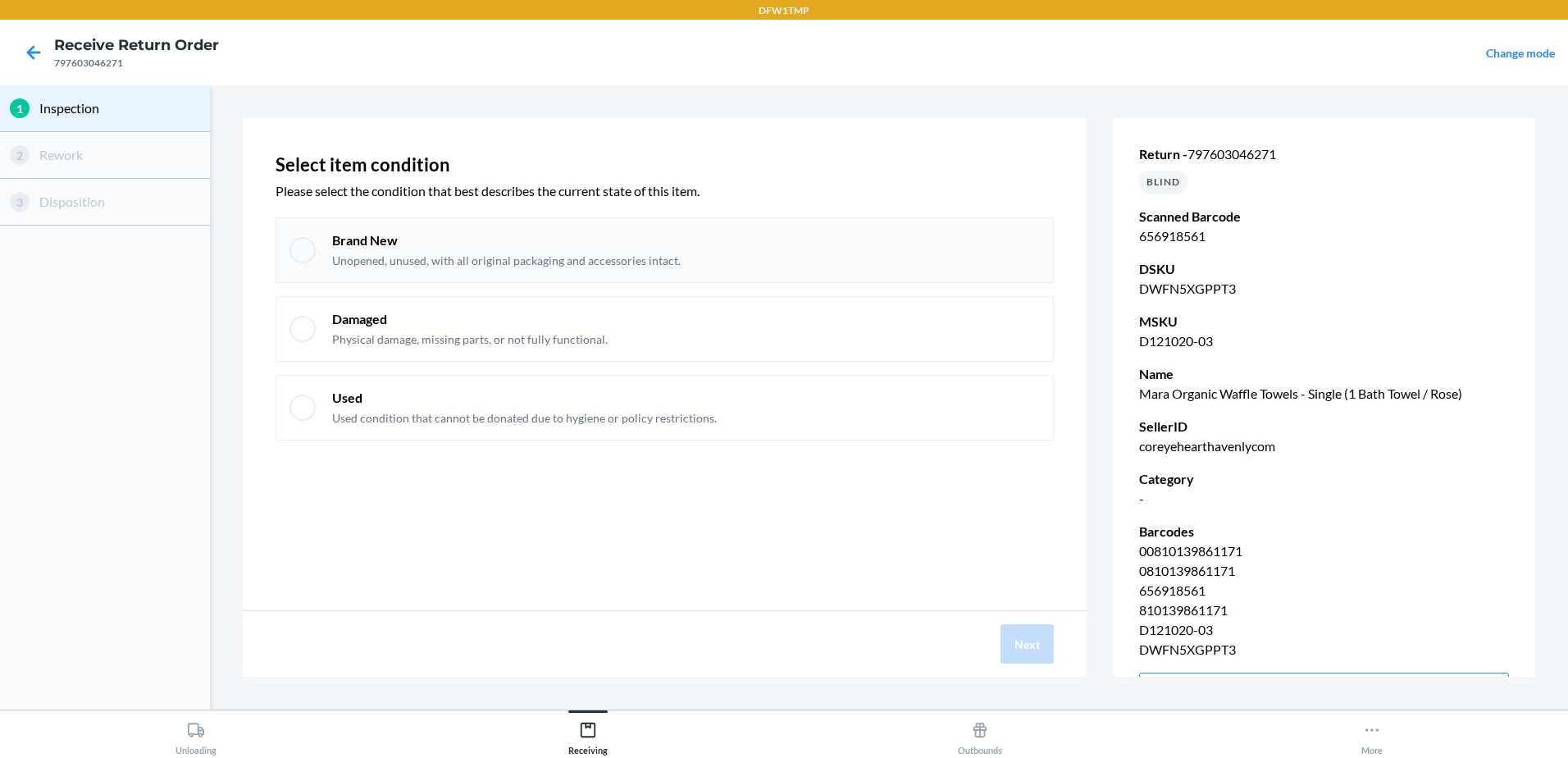
click at [293, 250] on div at bounding box center [302, 250] width 26 height 26
checkbox input "true"
click at [1044, 631] on button "Next" at bounding box center [1027, 643] width 54 height 39
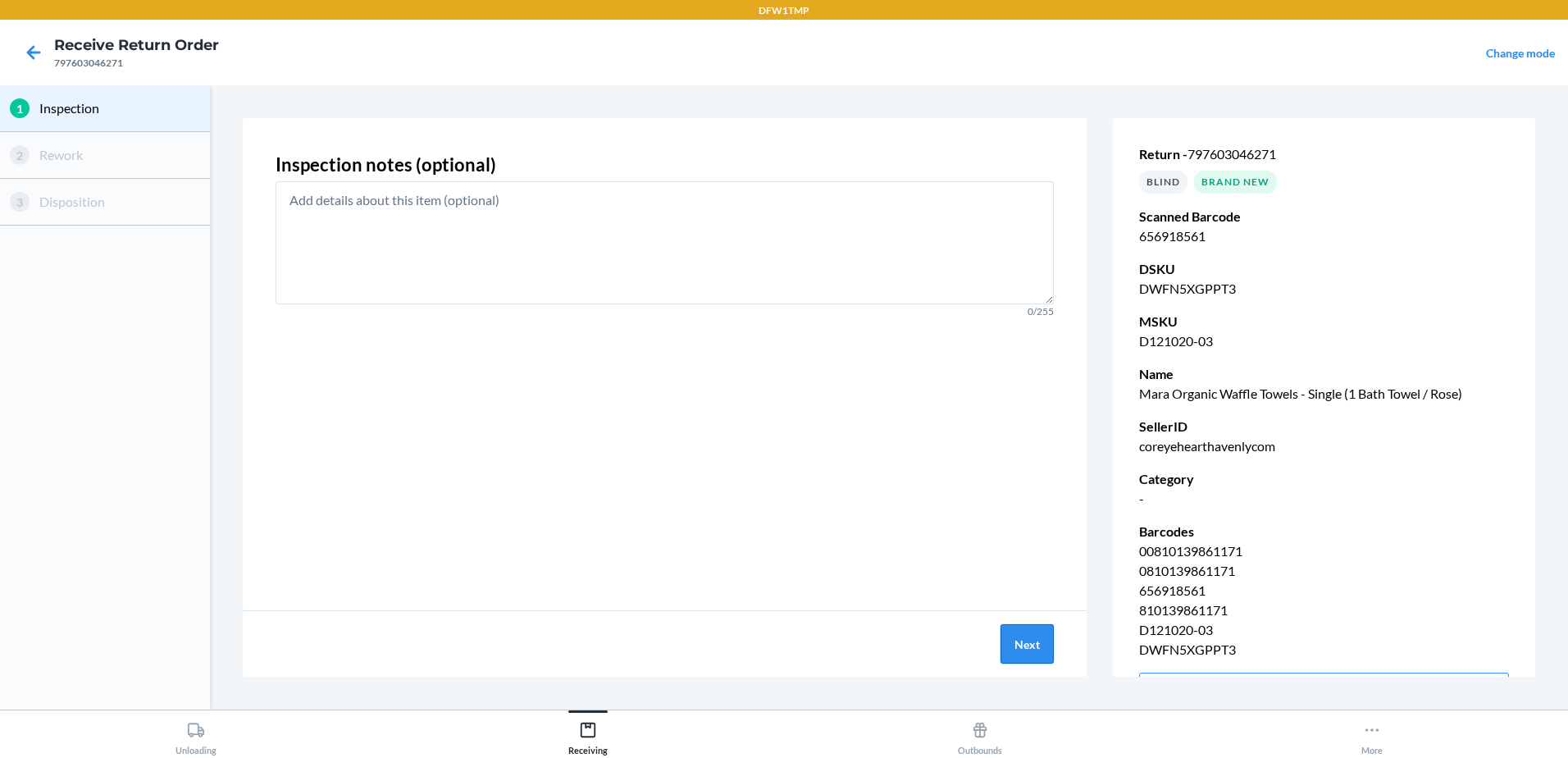
click at [1027, 648] on button "Next" at bounding box center [1027, 643] width 54 height 39
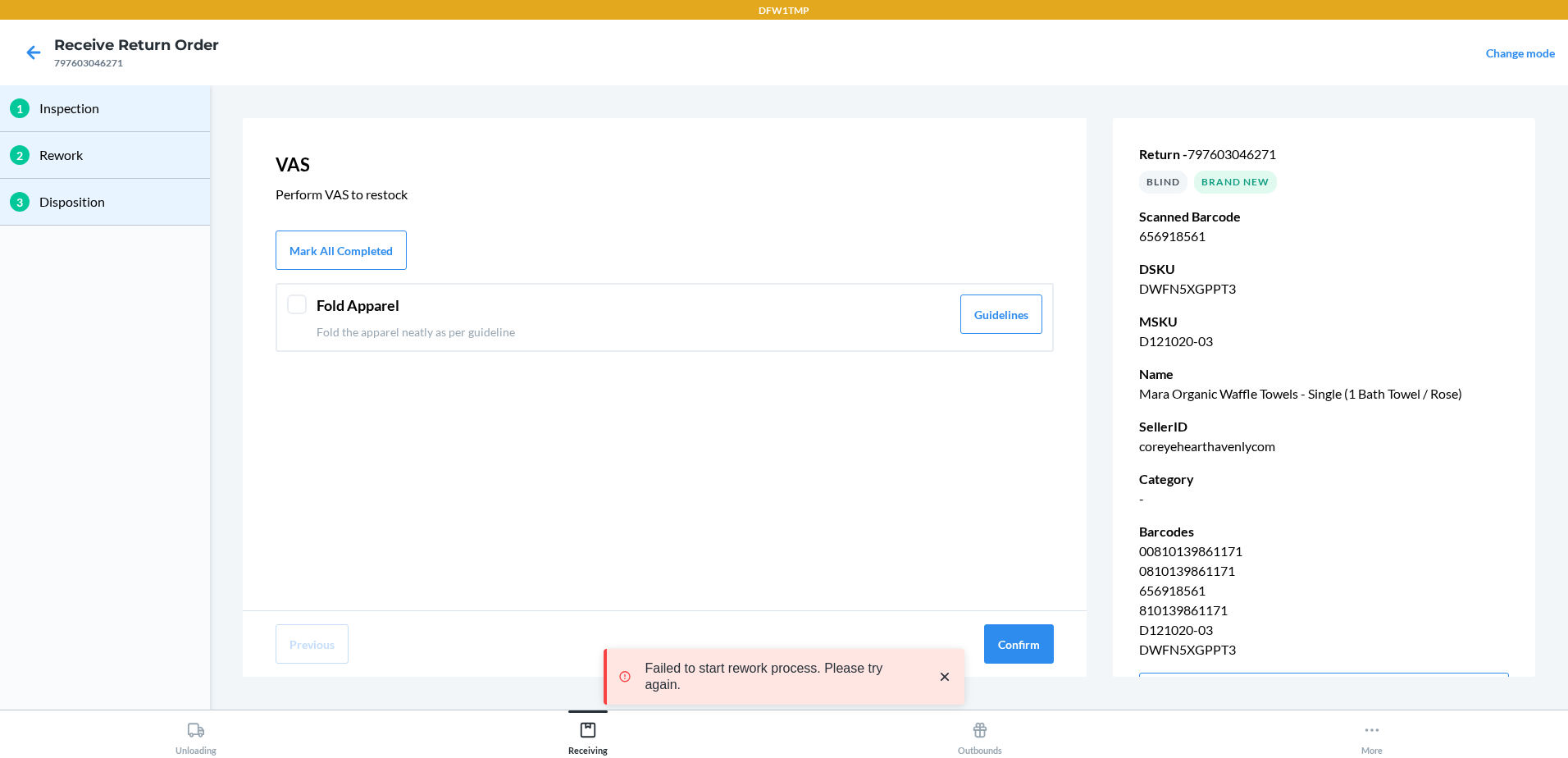
click at [303, 296] on div at bounding box center [297, 304] width 20 height 20
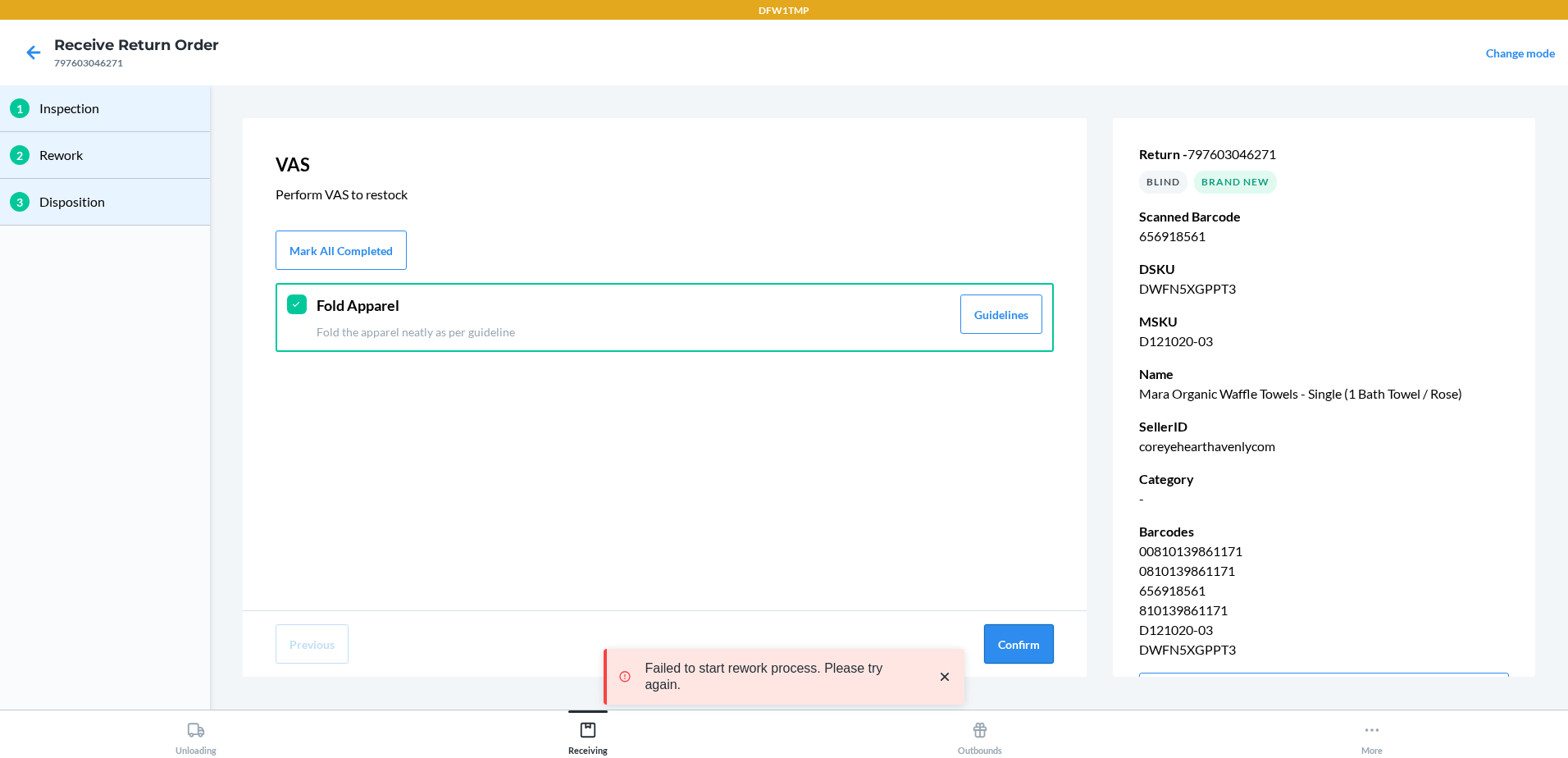
click at [1018, 650] on button "Confirm" at bounding box center [1019, 643] width 70 height 39
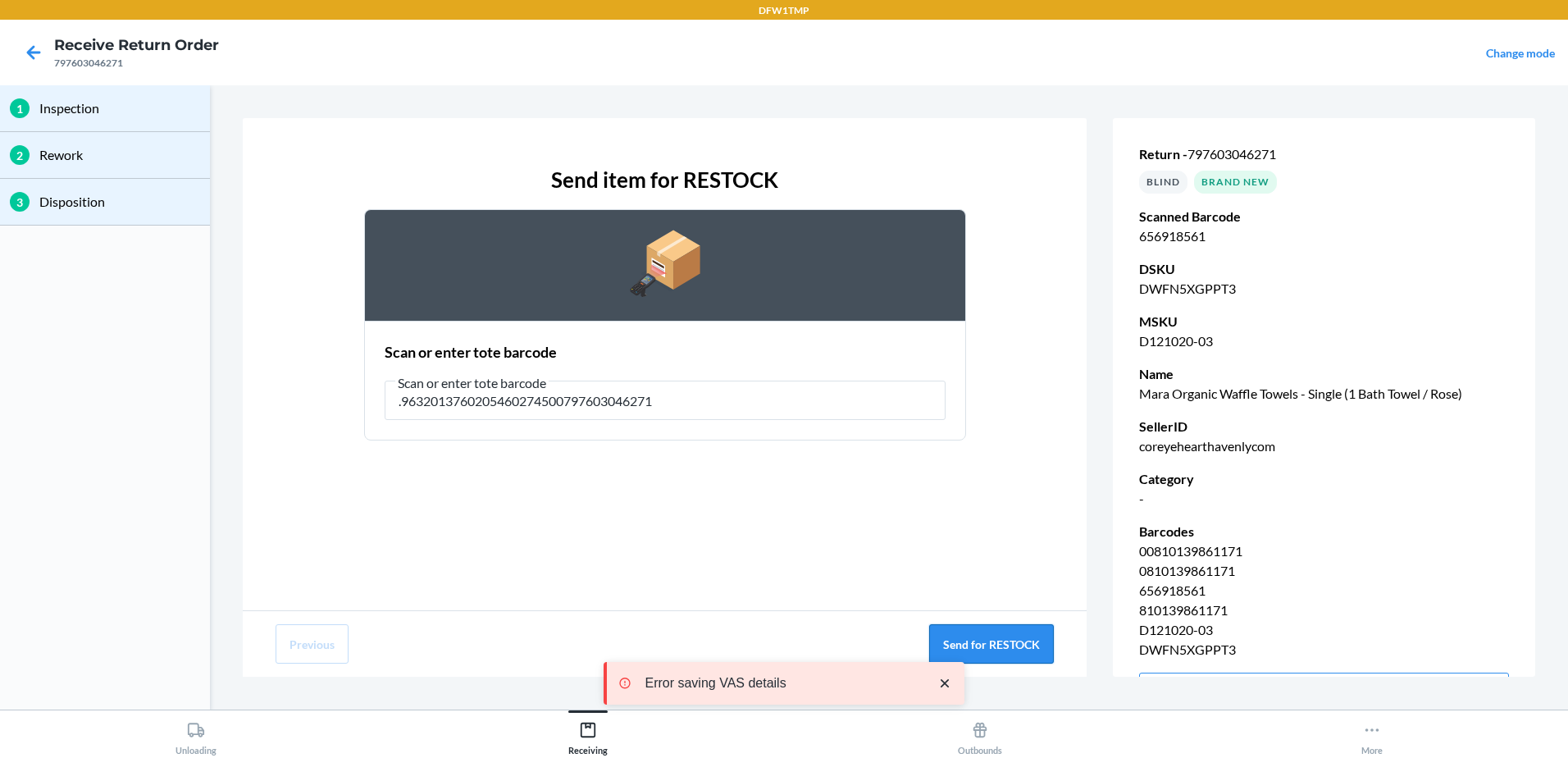
type input ".9632013760205460274500797603046271"
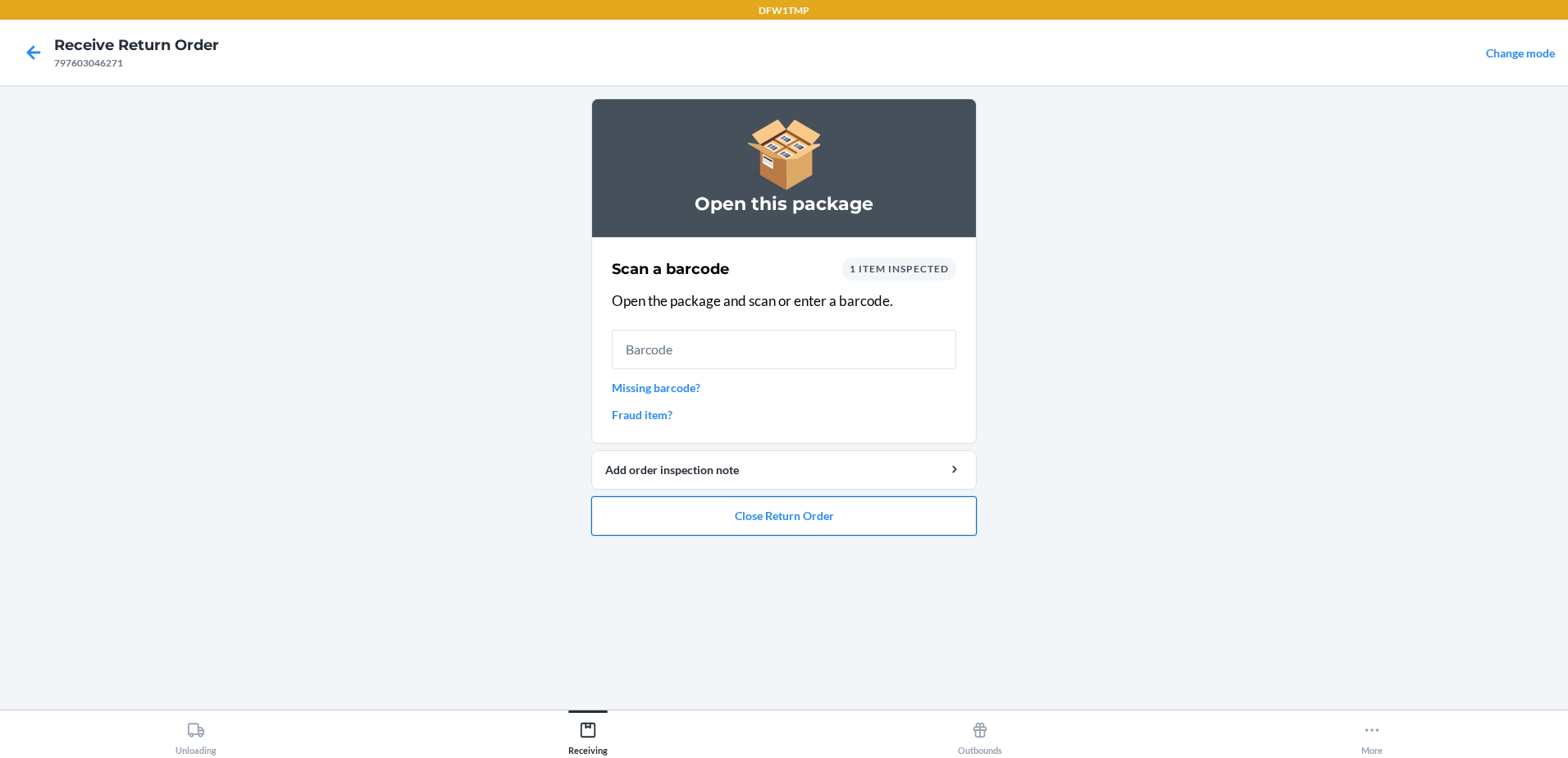
click at [775, 513] on button "Close Return Order" at bounding box center [783, 516] width 385 height 39
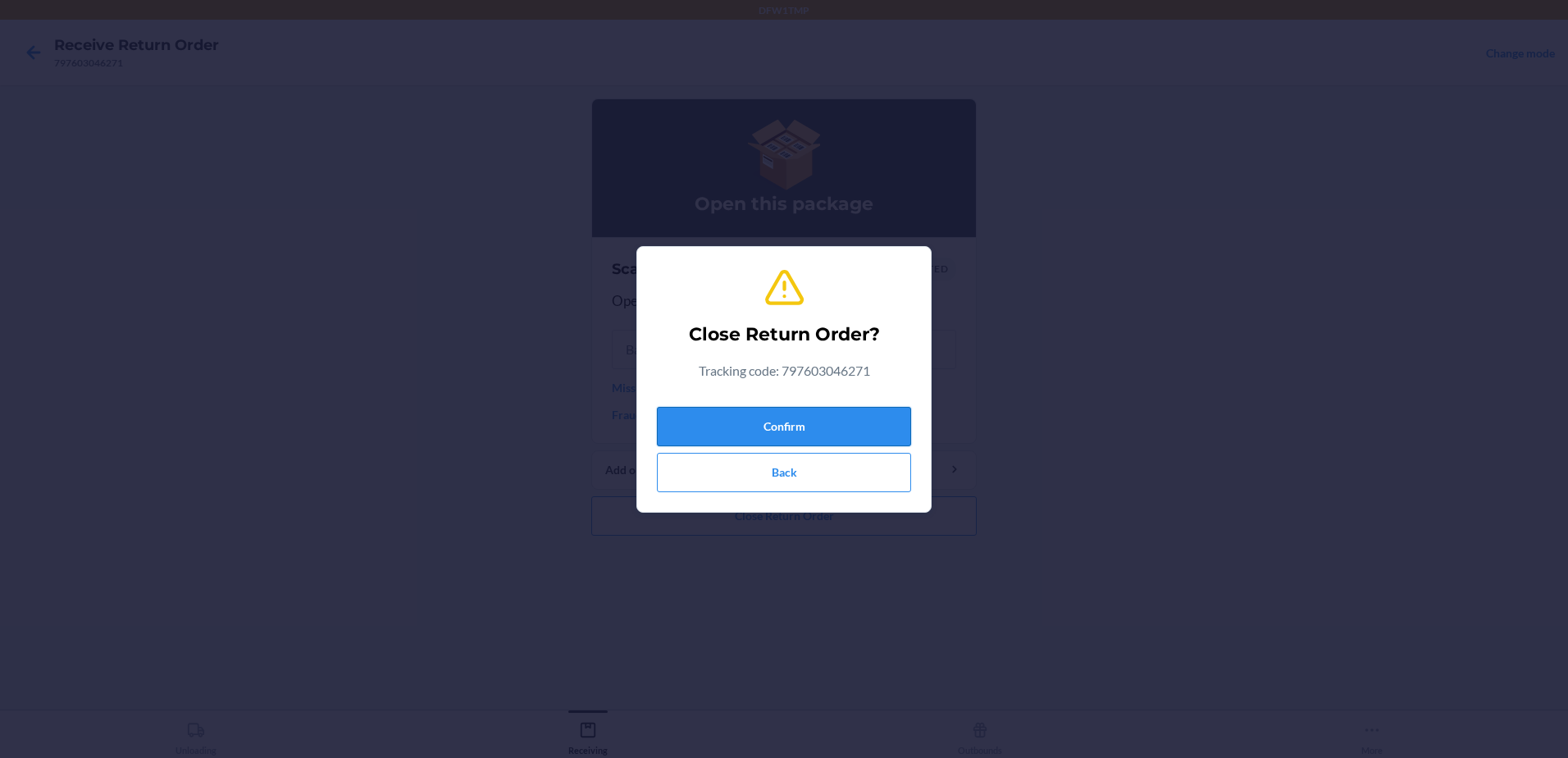
click at [791, 432] on button "Confirm" at bounding box center [783, 426] width 254 height 39
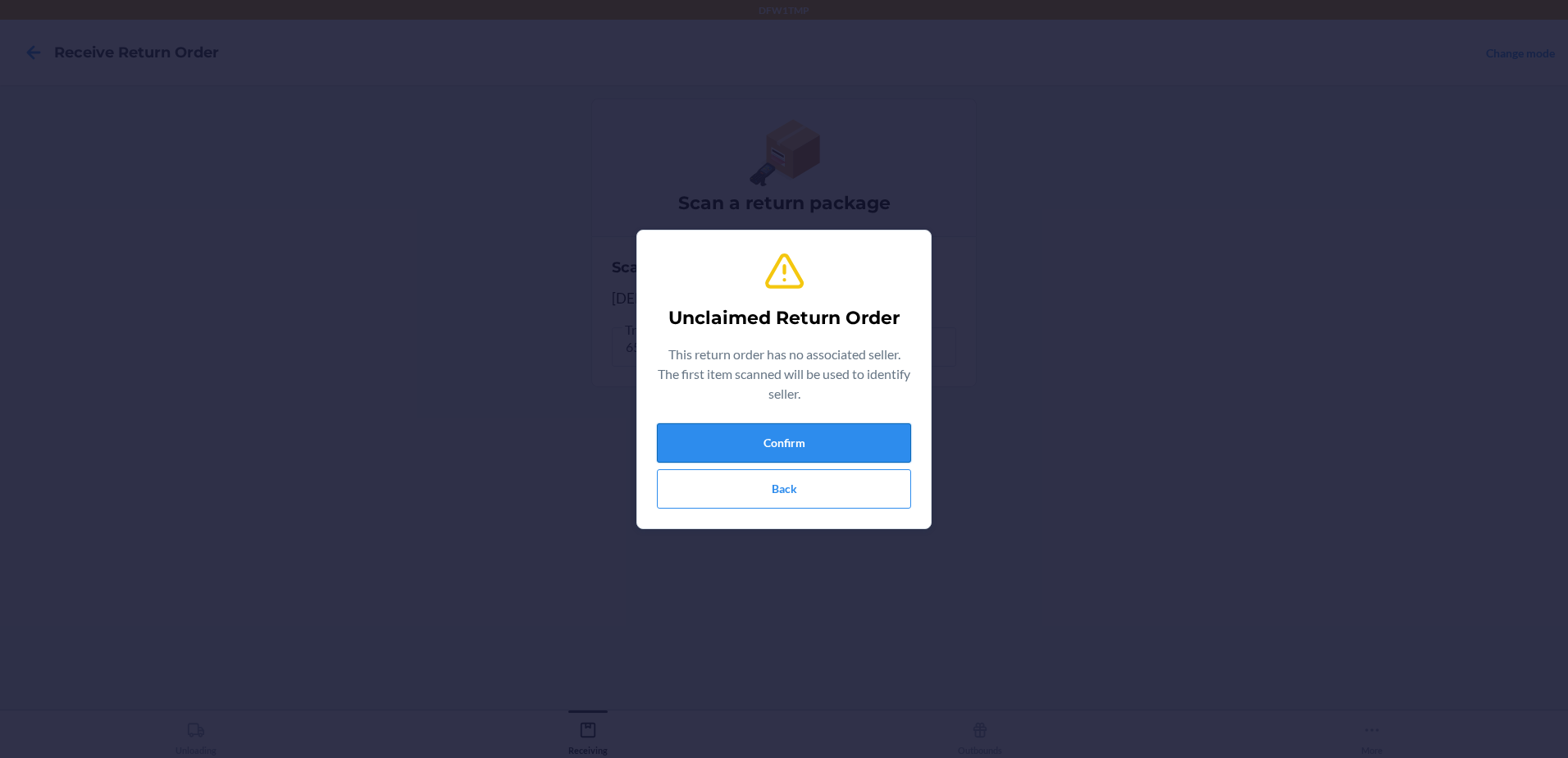
click at [728, 432] on button "Confirm" at bounding box center [783, 443] width 254 height 39
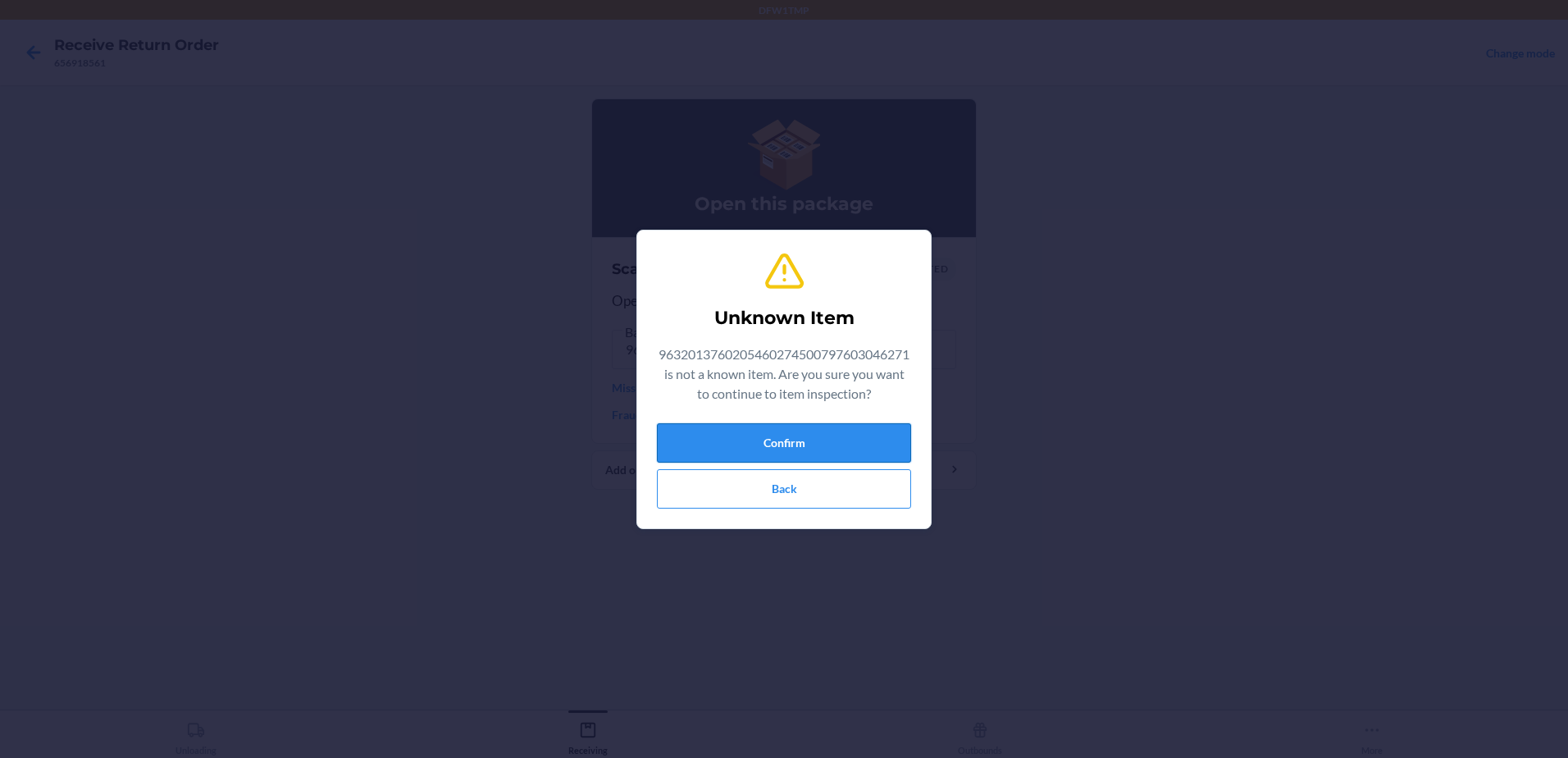
click at [846, 451] on button "Confirm" at bounding box center [783, 443] width 254 height 39
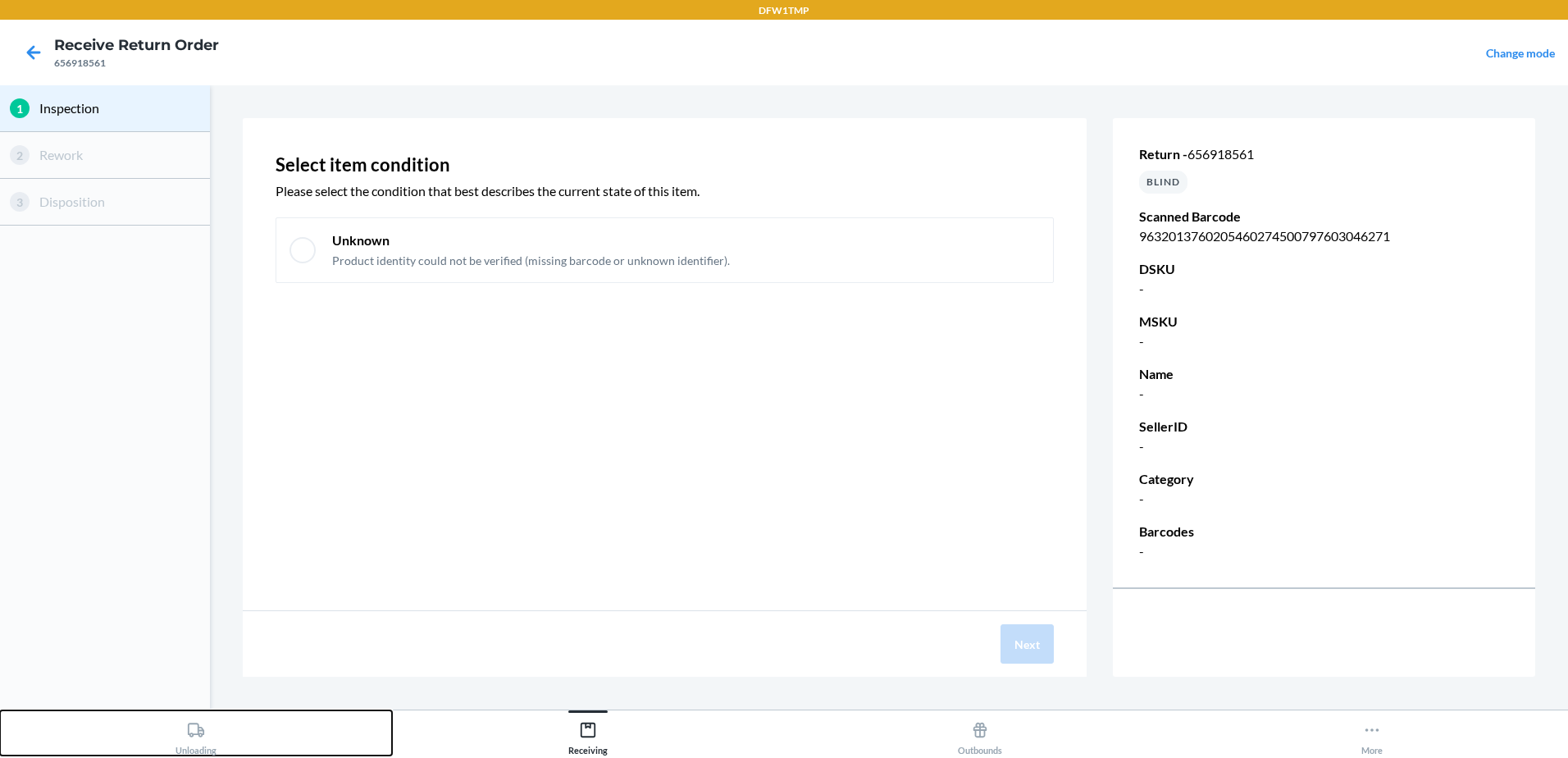
click at [193, 747] on div "Unloading" at bounding box center [196, 734] width 41 height 41
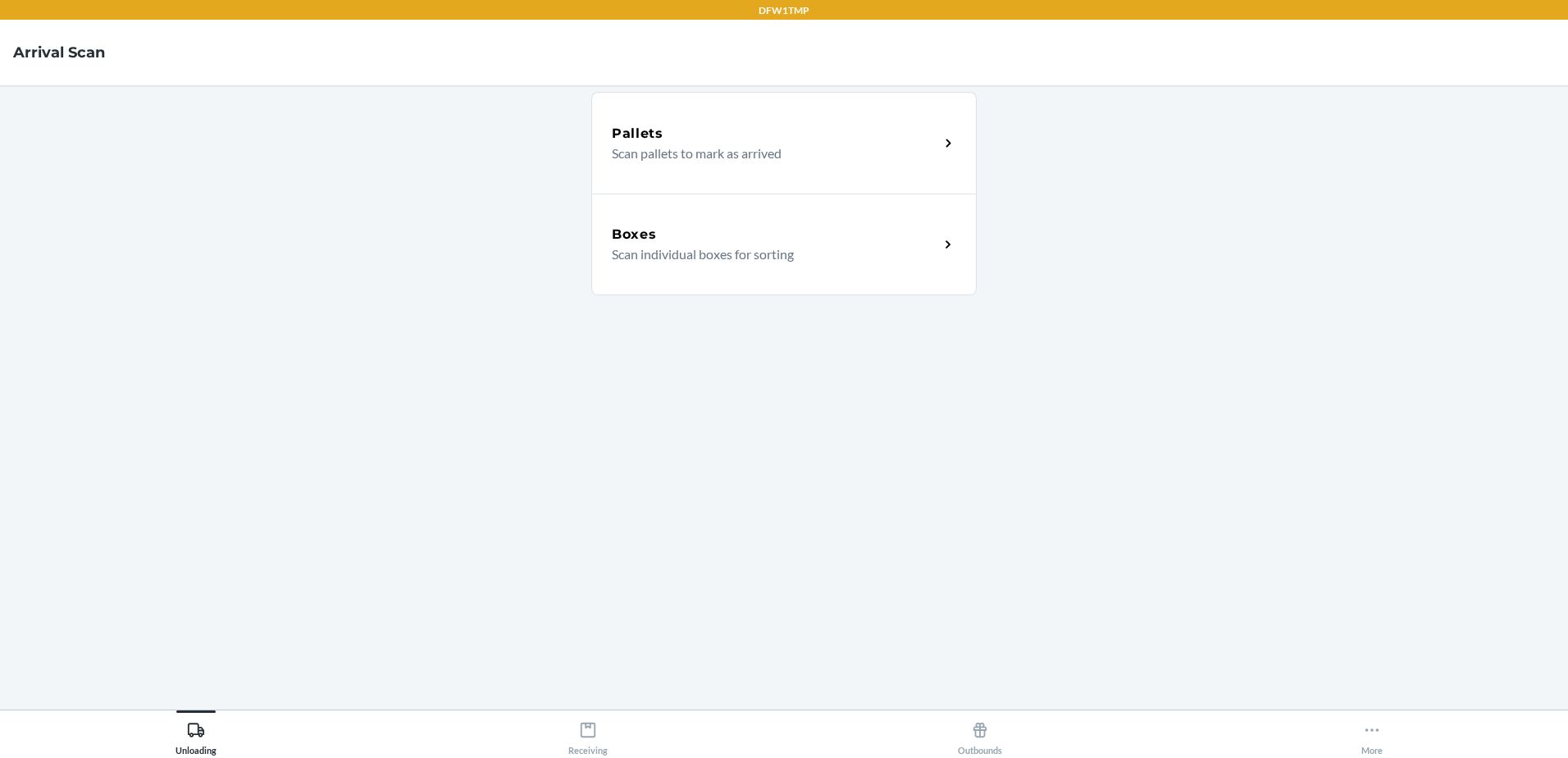
click at [865, 279] on div "Boxes Scan individual boxes for sorting" at bounding box center [783, 245] width 385 height 102
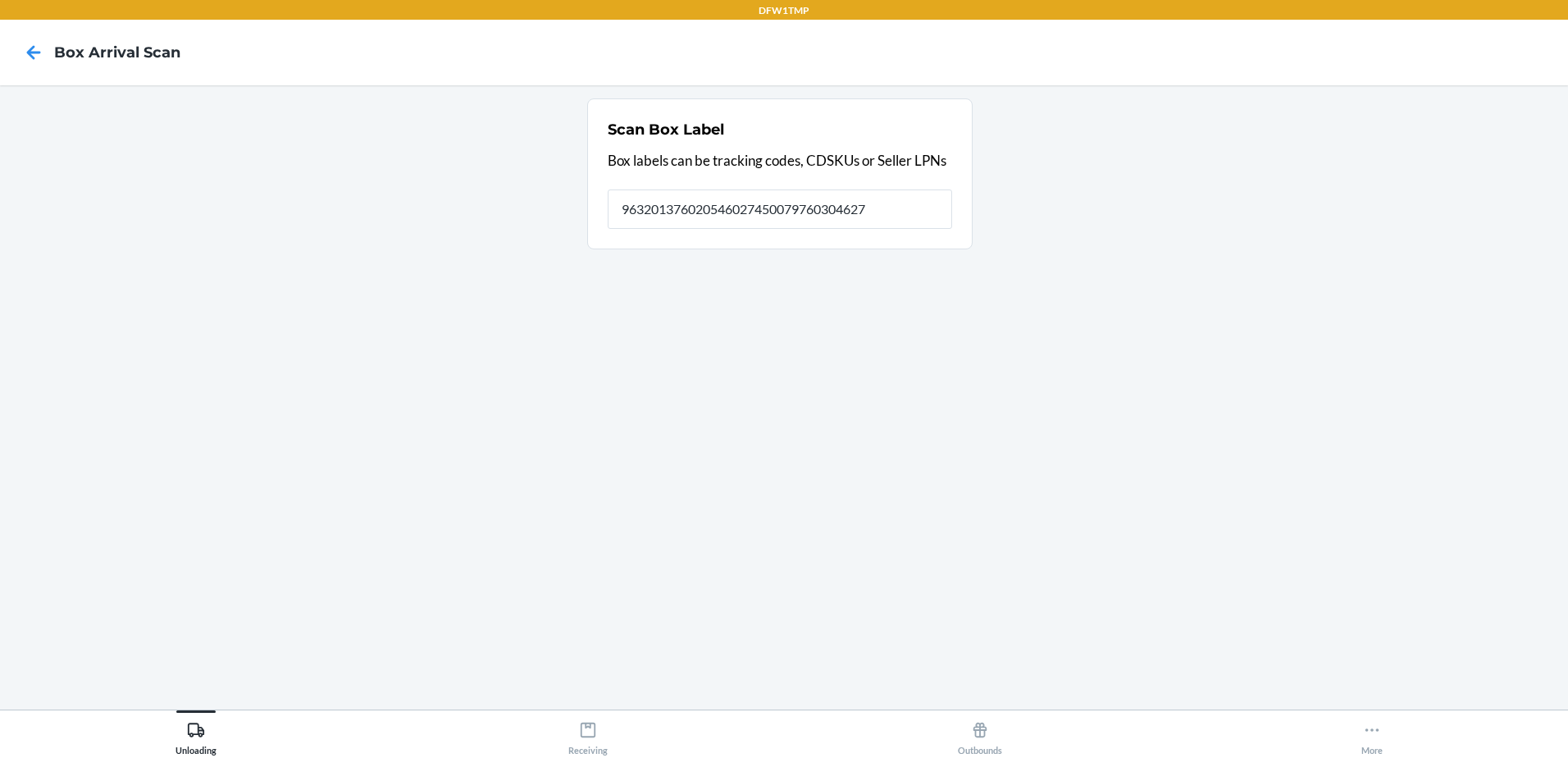
type input "9632013760205460274500797603046271"
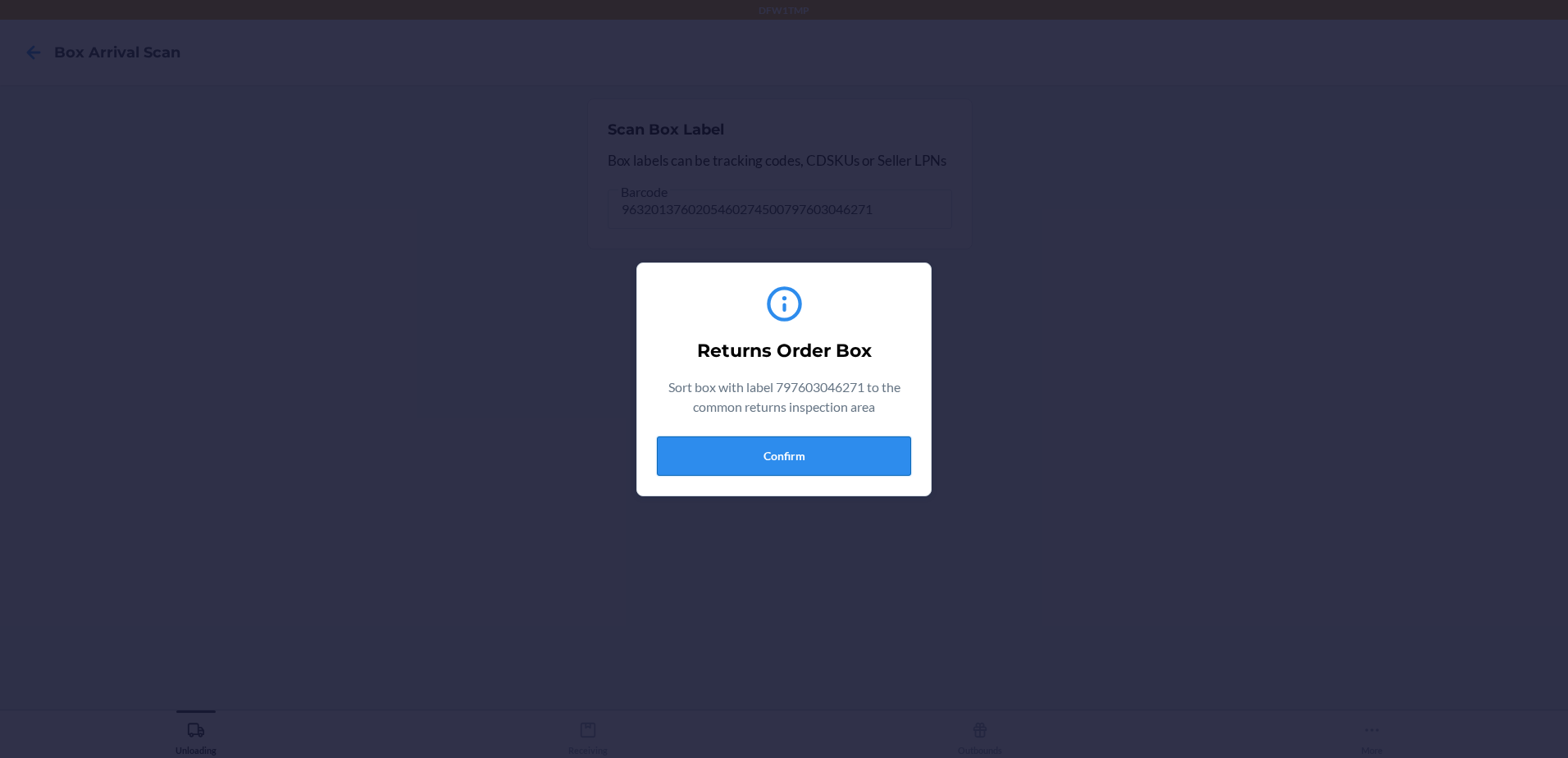
click at [821, 466] on button "Confirm" at bounding box center [783, 456] width 254 height 39
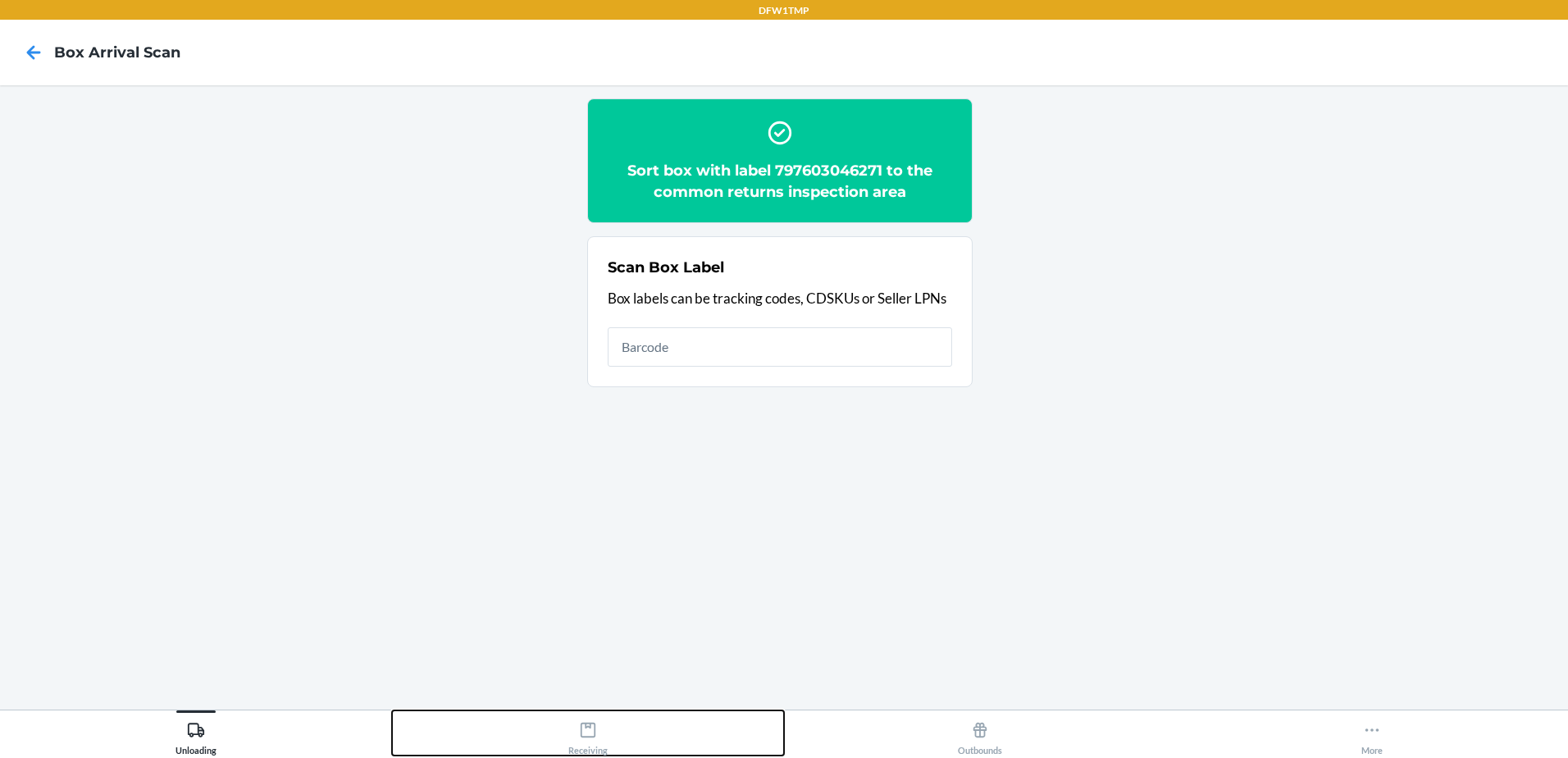
click at [596, 737] on icon at bounding box center [588, 731] width 18 height 18
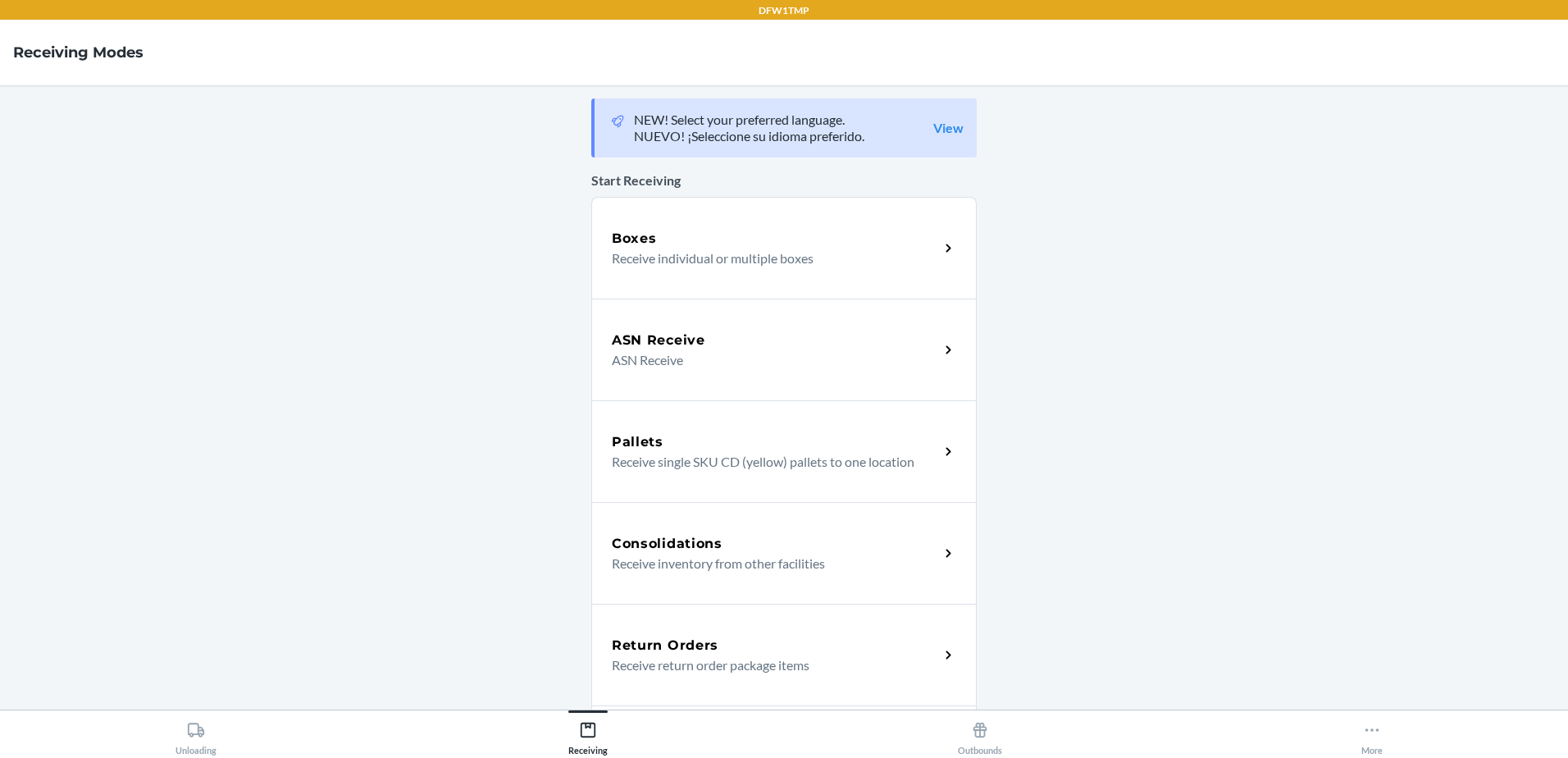
click at [704, 681] on div "Return Orders Receive return order package items" at bounding box center [783, 655] width 385 height 102
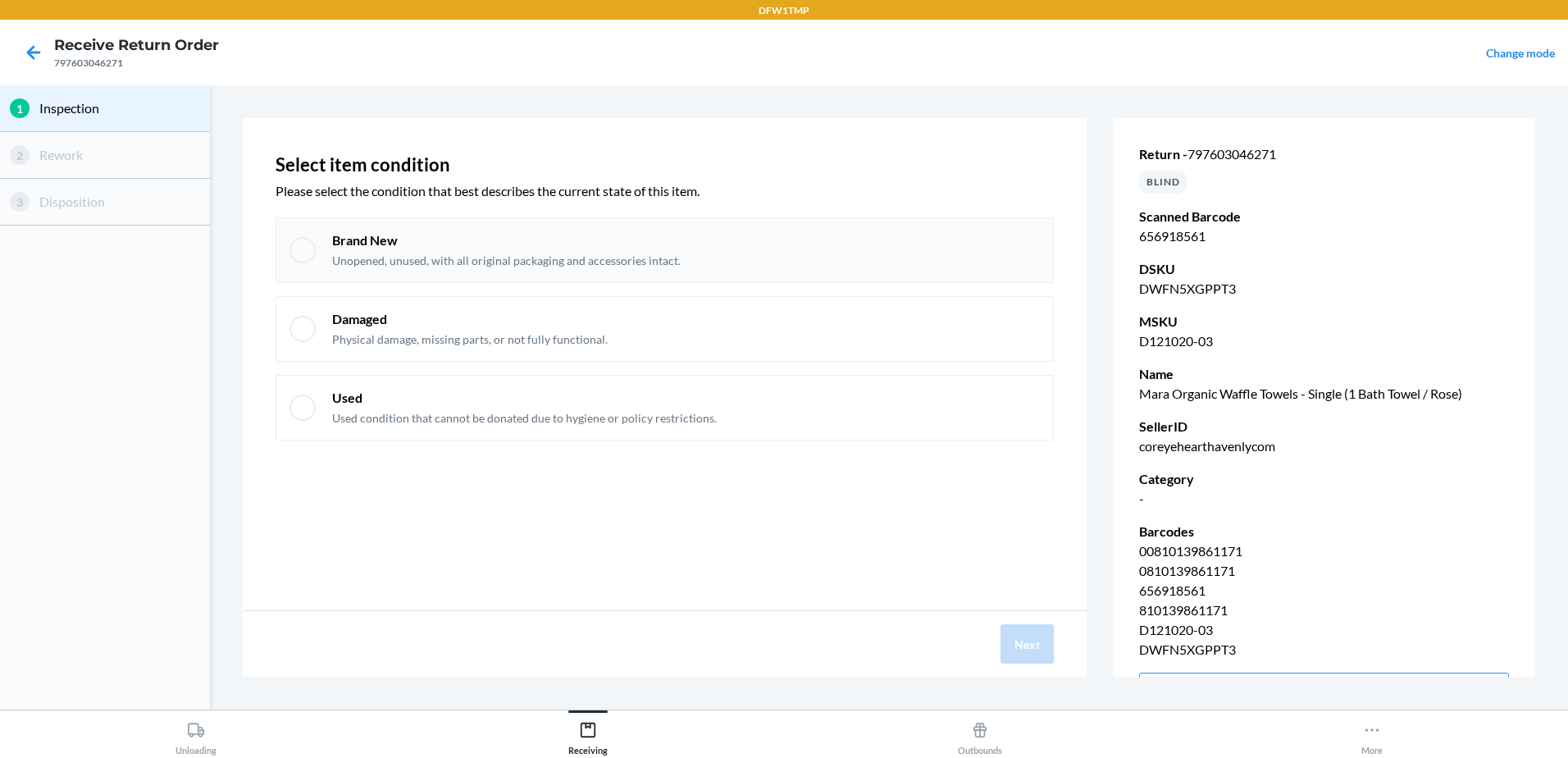
click at [287, 249] on div "Brand New Unopened, unused, with all original packaging and accessories intact." at bounding box center [665, 251] width 779 height 66
checkbox input "true"
click at [1035, 652] on button "Next" at bounding box center [1027, 643] width 54 height 39
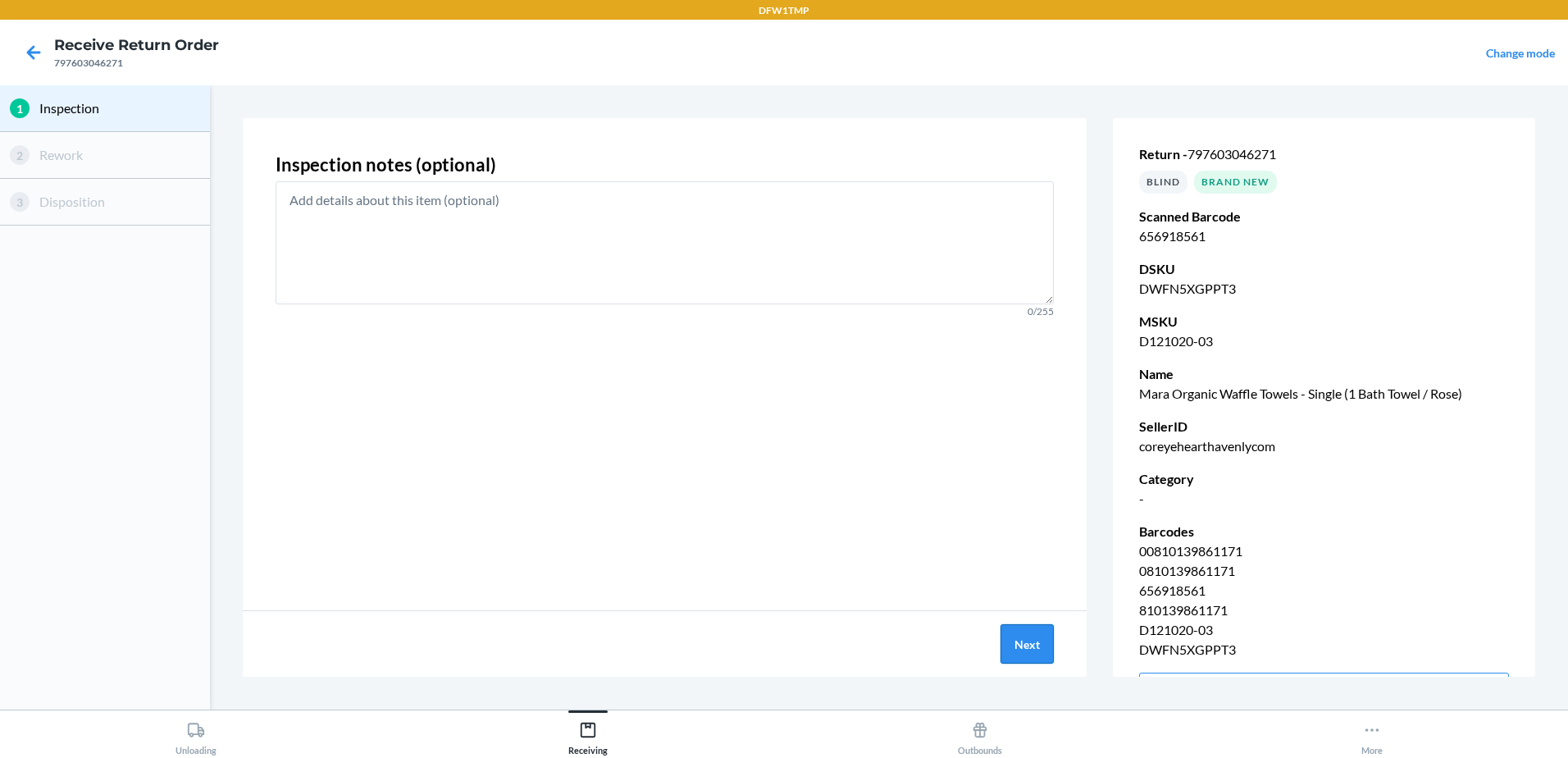
click at [1044, 642] on button "Next" at bounding box center [1027, 643] width 54 height 39
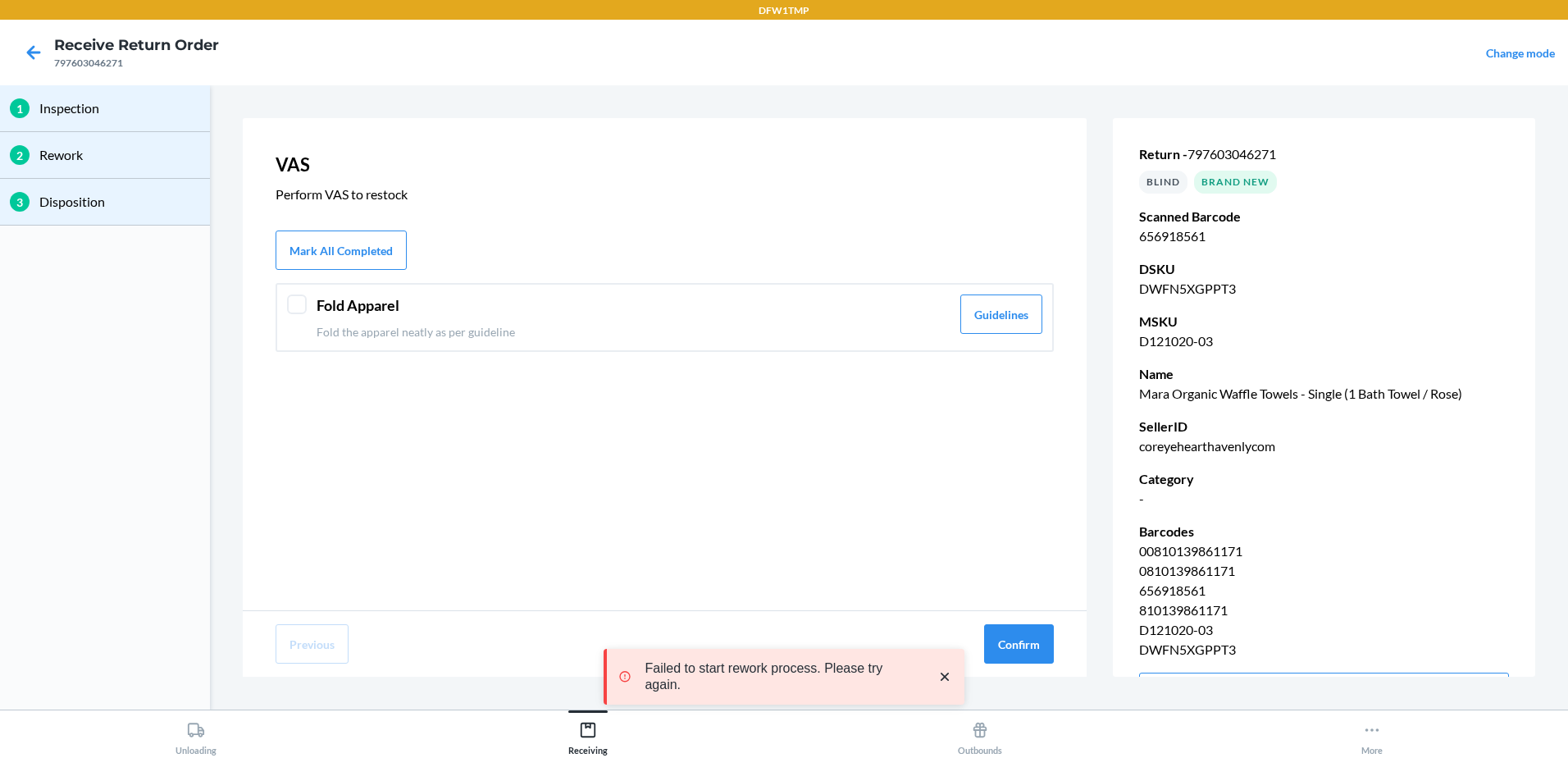
click at [293, 303] on div at bounding box center [297, 304] width 20 height 20
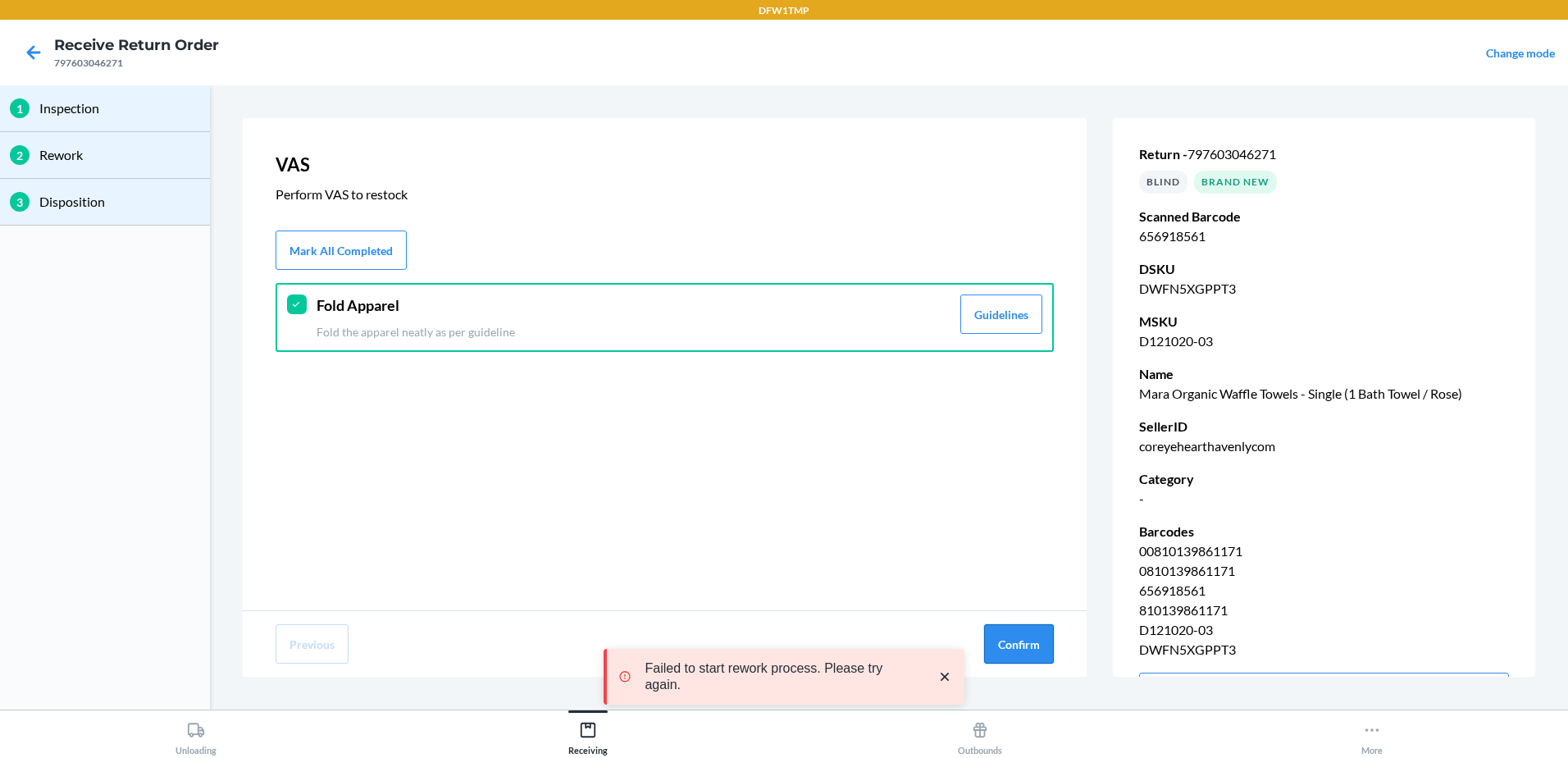
click at [1003, 645] on button "Confirm" at bounding box center [1019, 643] width 70 height 39
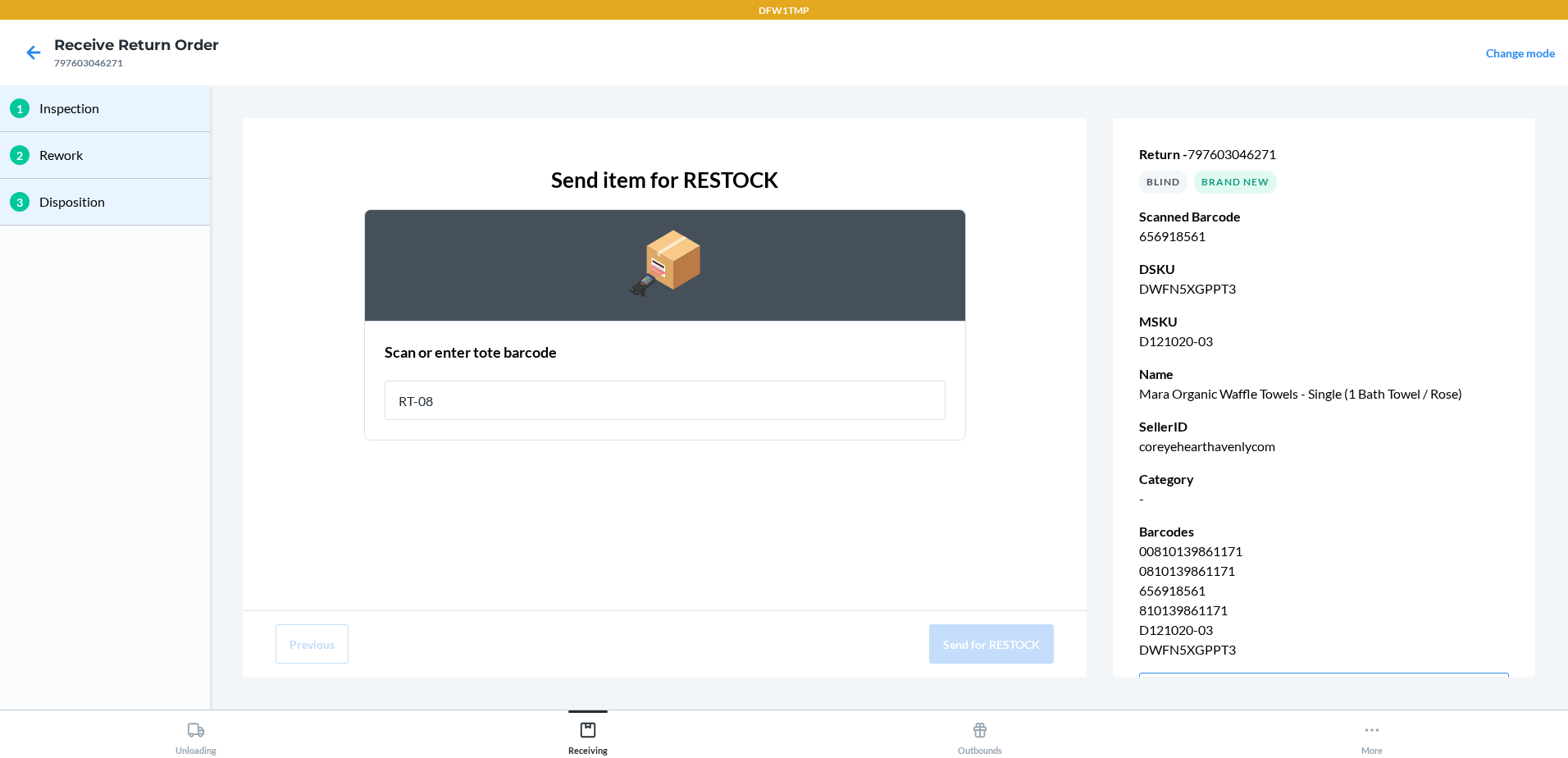
type input "RT-08"
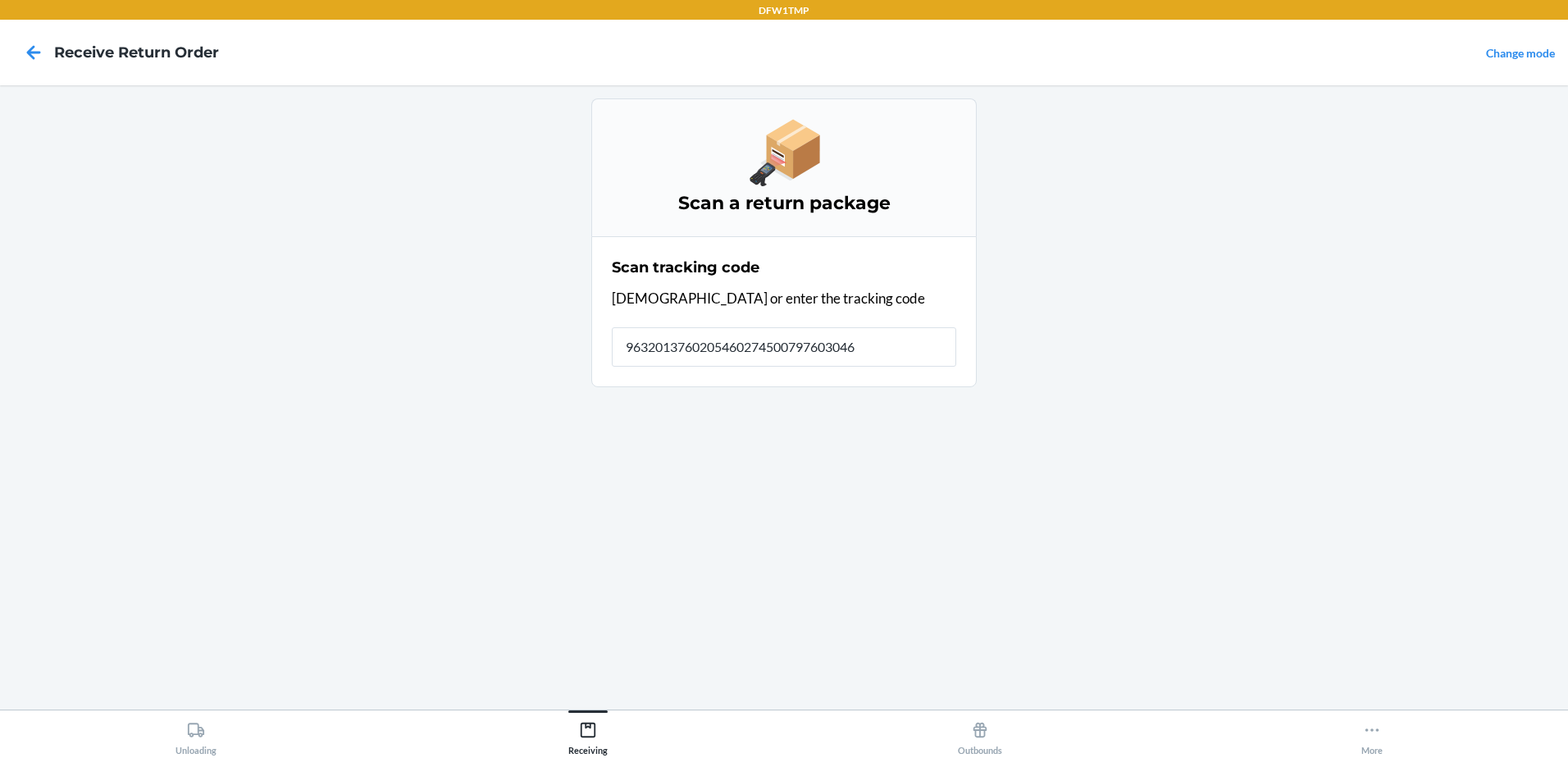
type input "96320137602054602745007976030462"
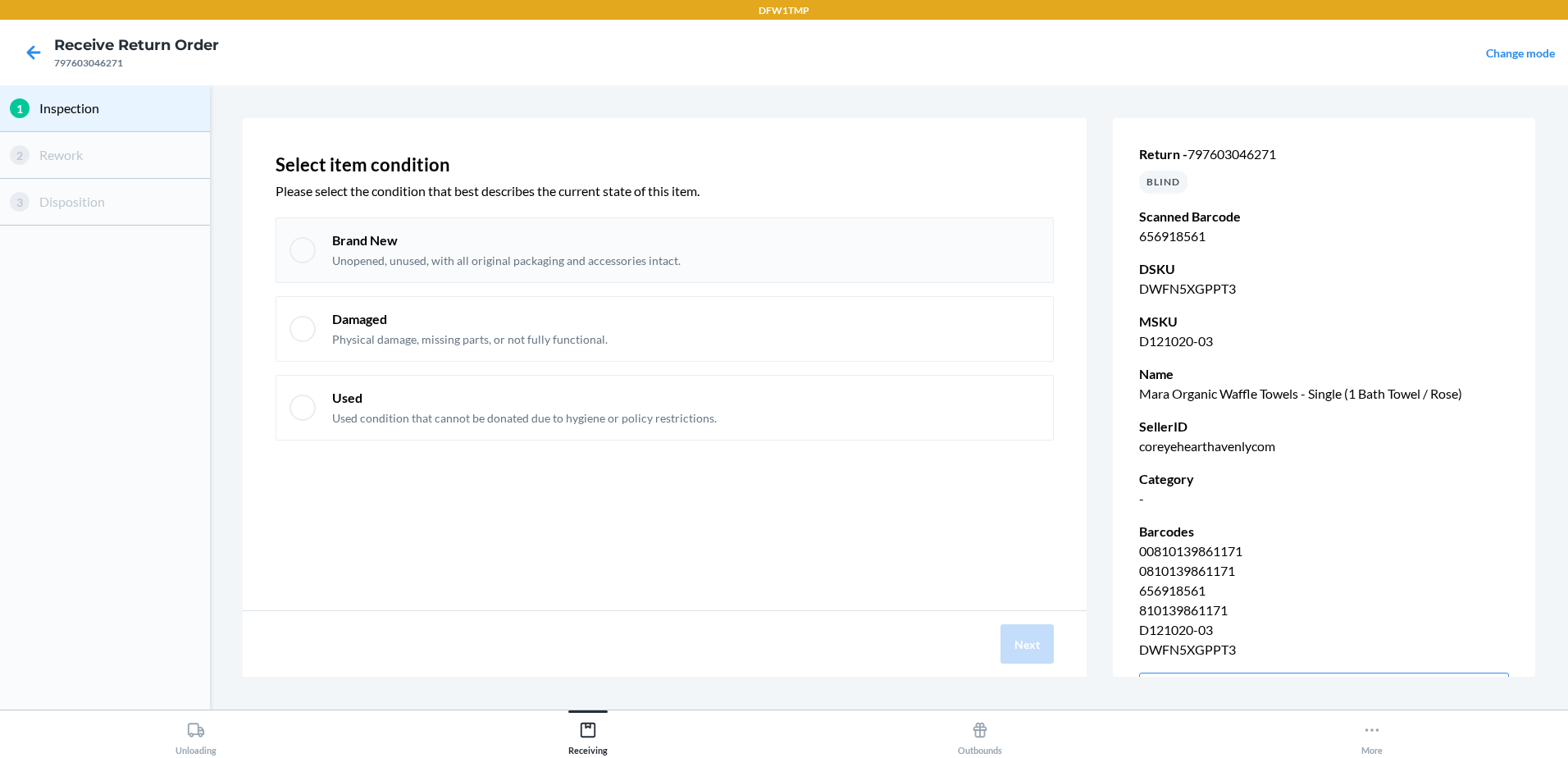
click at [298, 245] on div at bounding box center [302, 250] width 26 height 26
checkbox input "true"
click at [1027, 660] on button "Next" at bounding box center [1027, 643] width 54 height 39
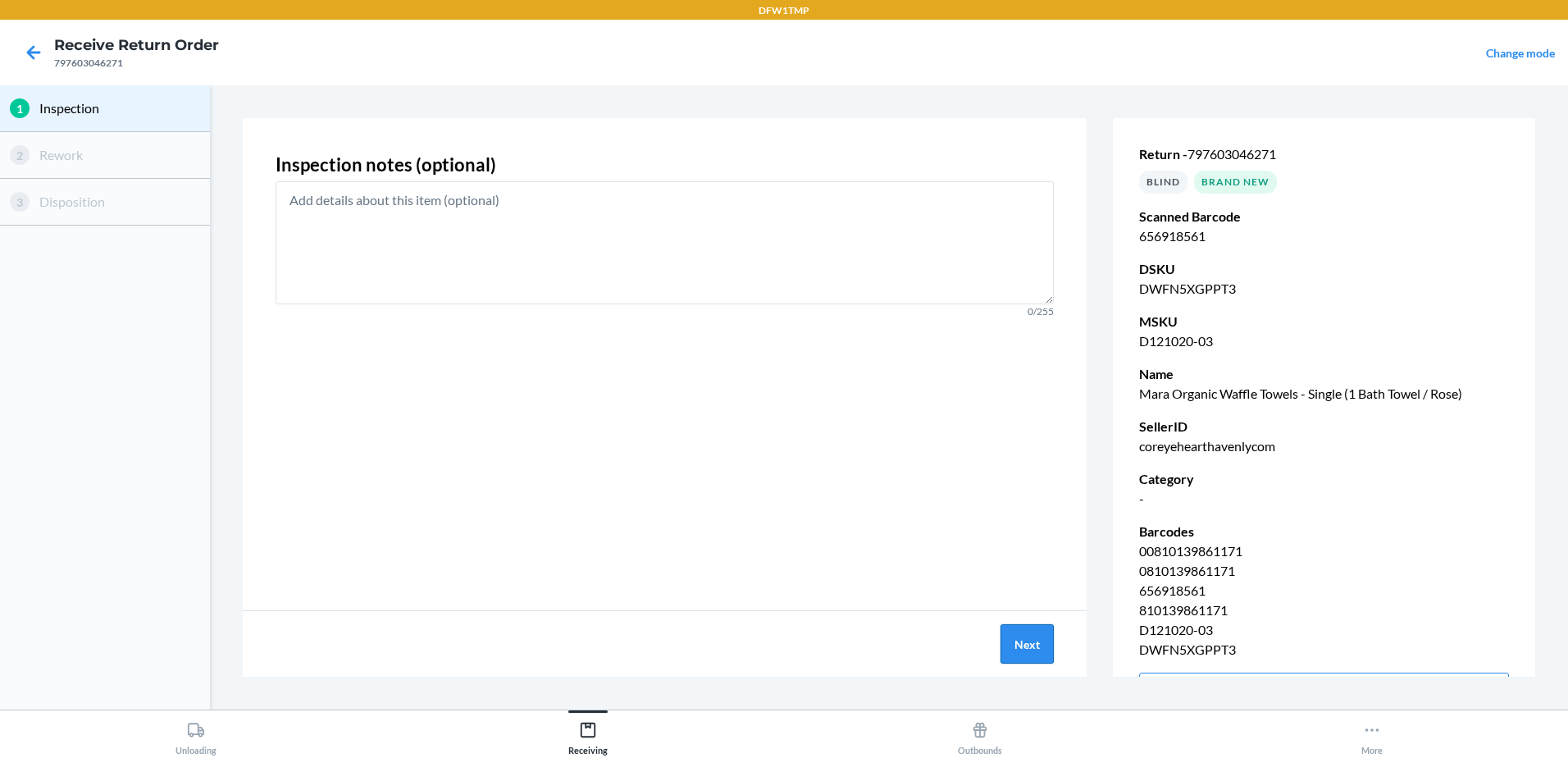
drag, startPoint x: 1032, startPoint y: 623, endPoint x: 1032, endPoint y: 632, distance: 9.0
click at [1032, 627] on div "Next" at bounding box center [665, 644] width 844 height 66
click at [1032, 634] on button "Next" at bounding box center [1027, 643] width 54 height 39
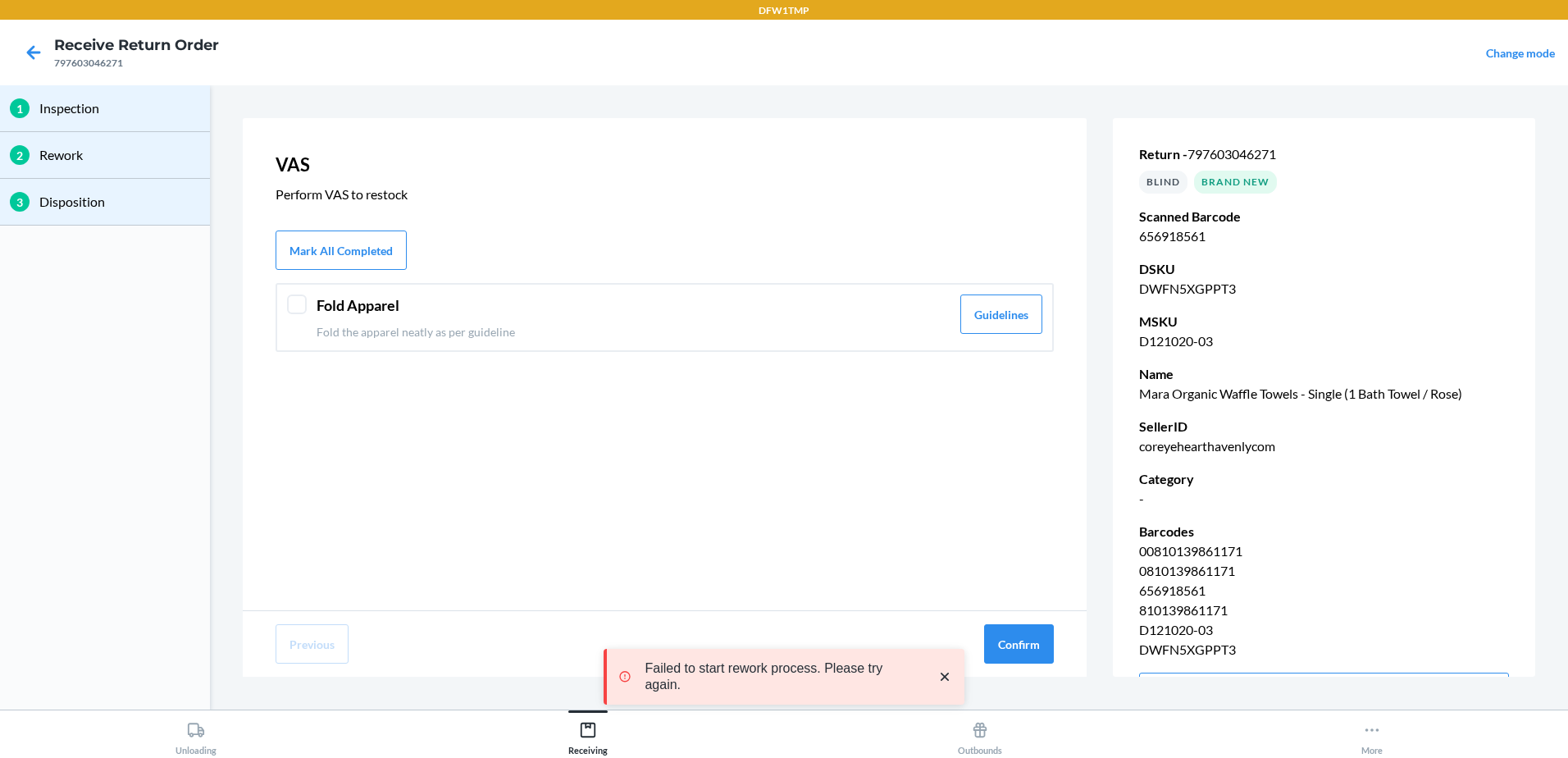
click at [307, 305] on div "Fold Apparel Fold the apparel neatly as per guideline Guidelines" at bounding box center [665, 318] width 779 height 69
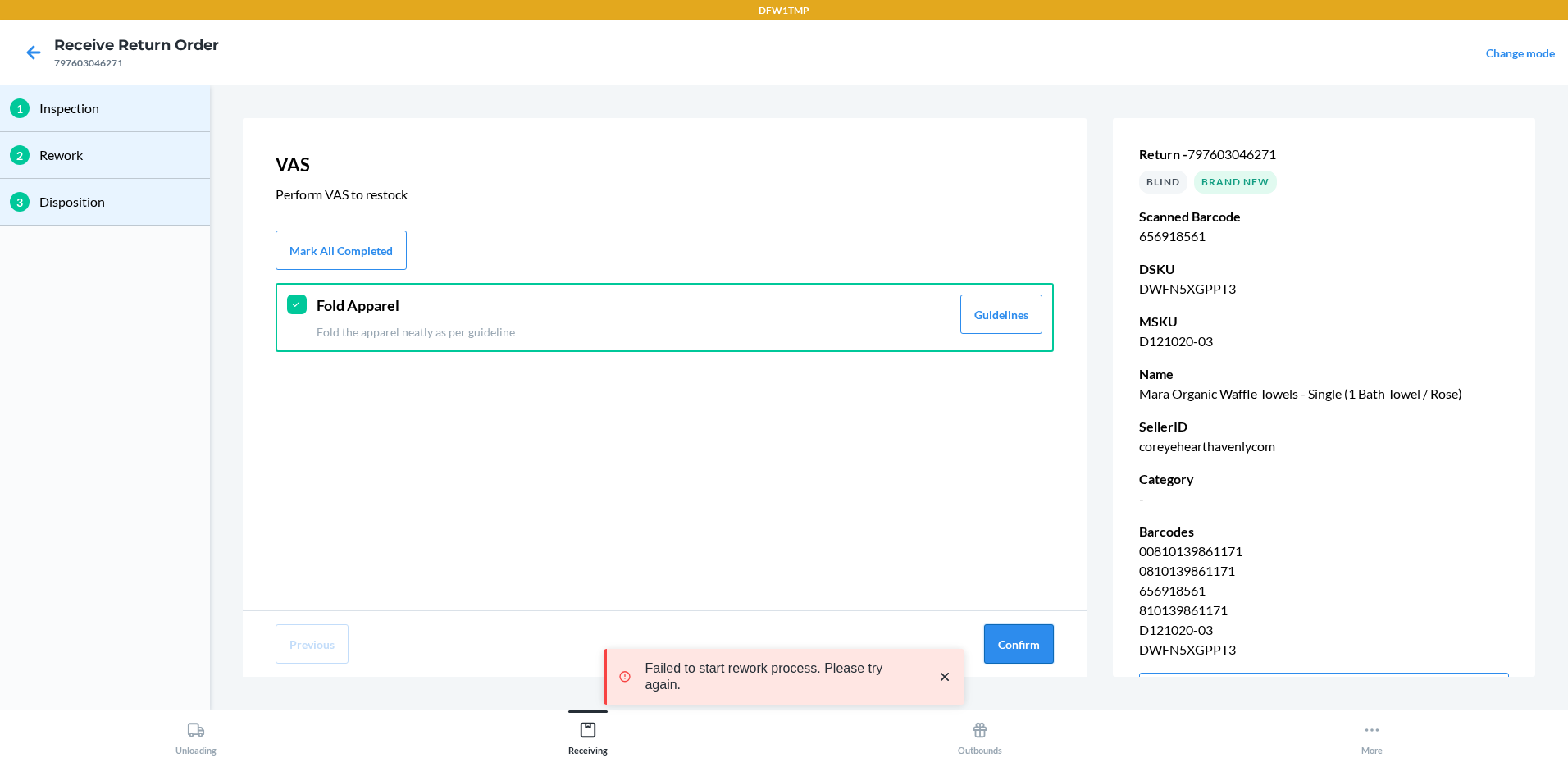
click at [1039, 638] on button "Confirm" at bounding box center [1019, 643] width 70 height 39
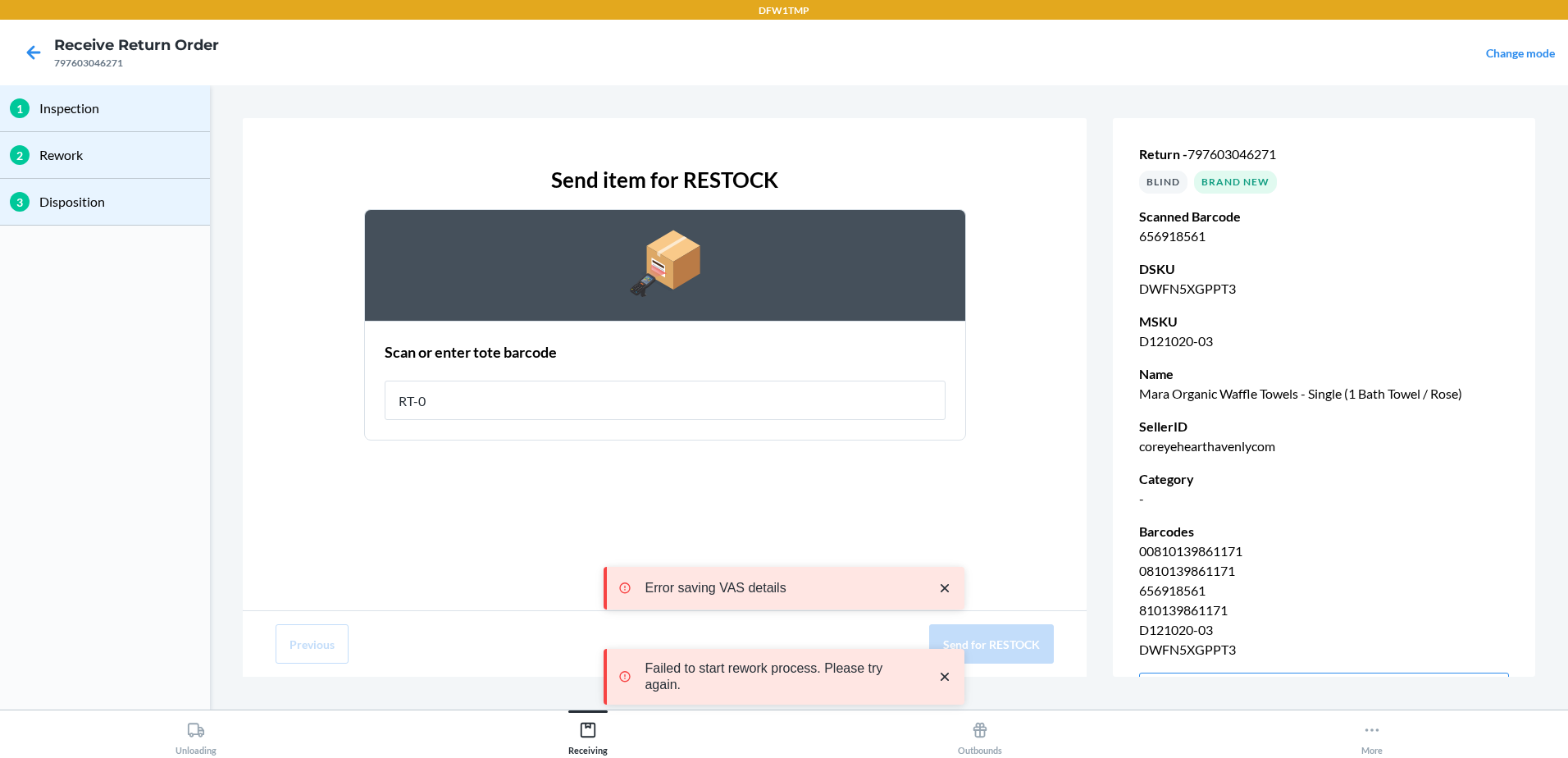
type input "RT-08"
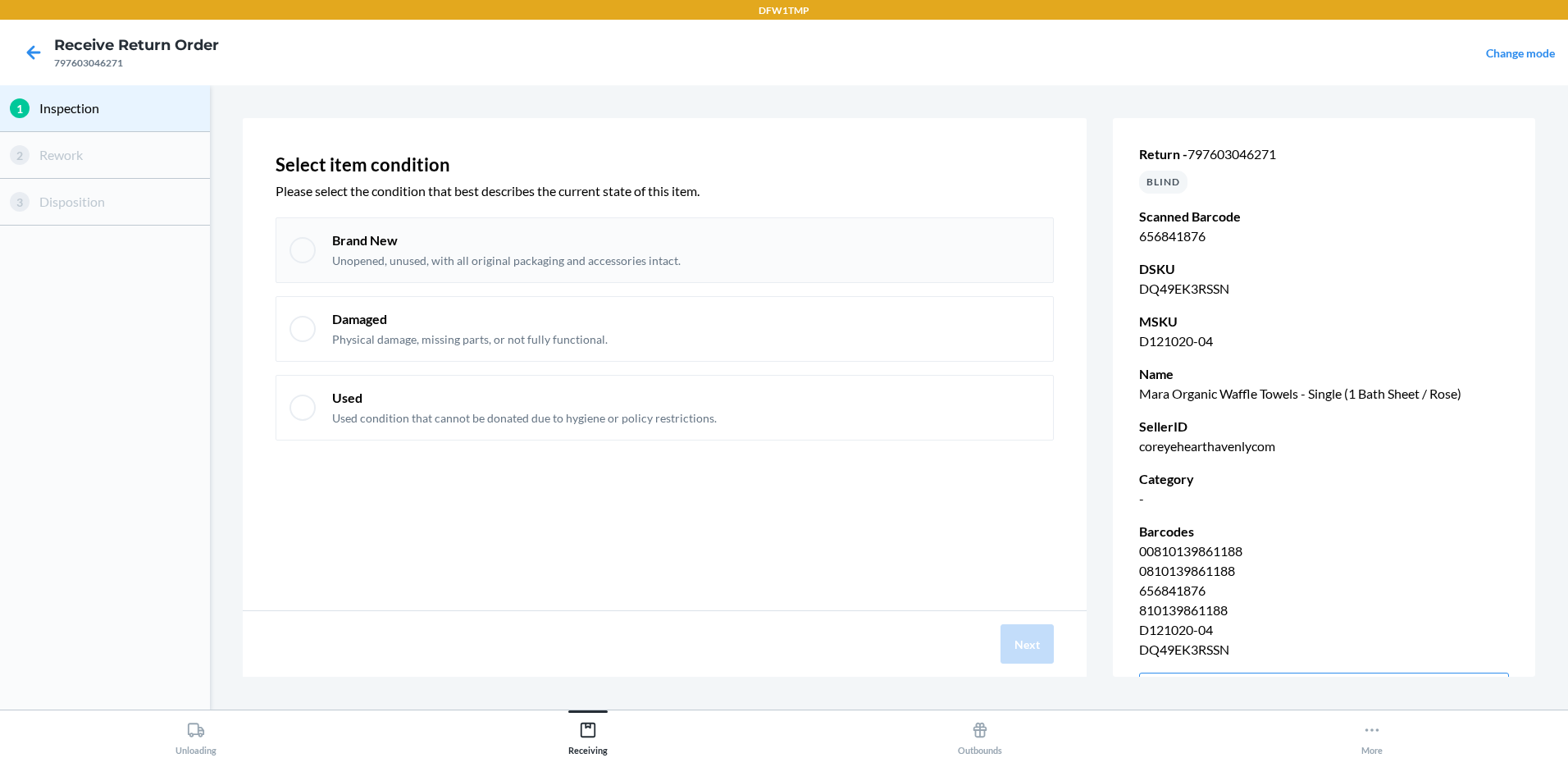
click at [294, 254] on div at bounding box center [302, 250] width 26 height 26
checkbox input "true"
click at [1037, 642] on button "Next" at bounding box center [1027, 643] width 54 height 39
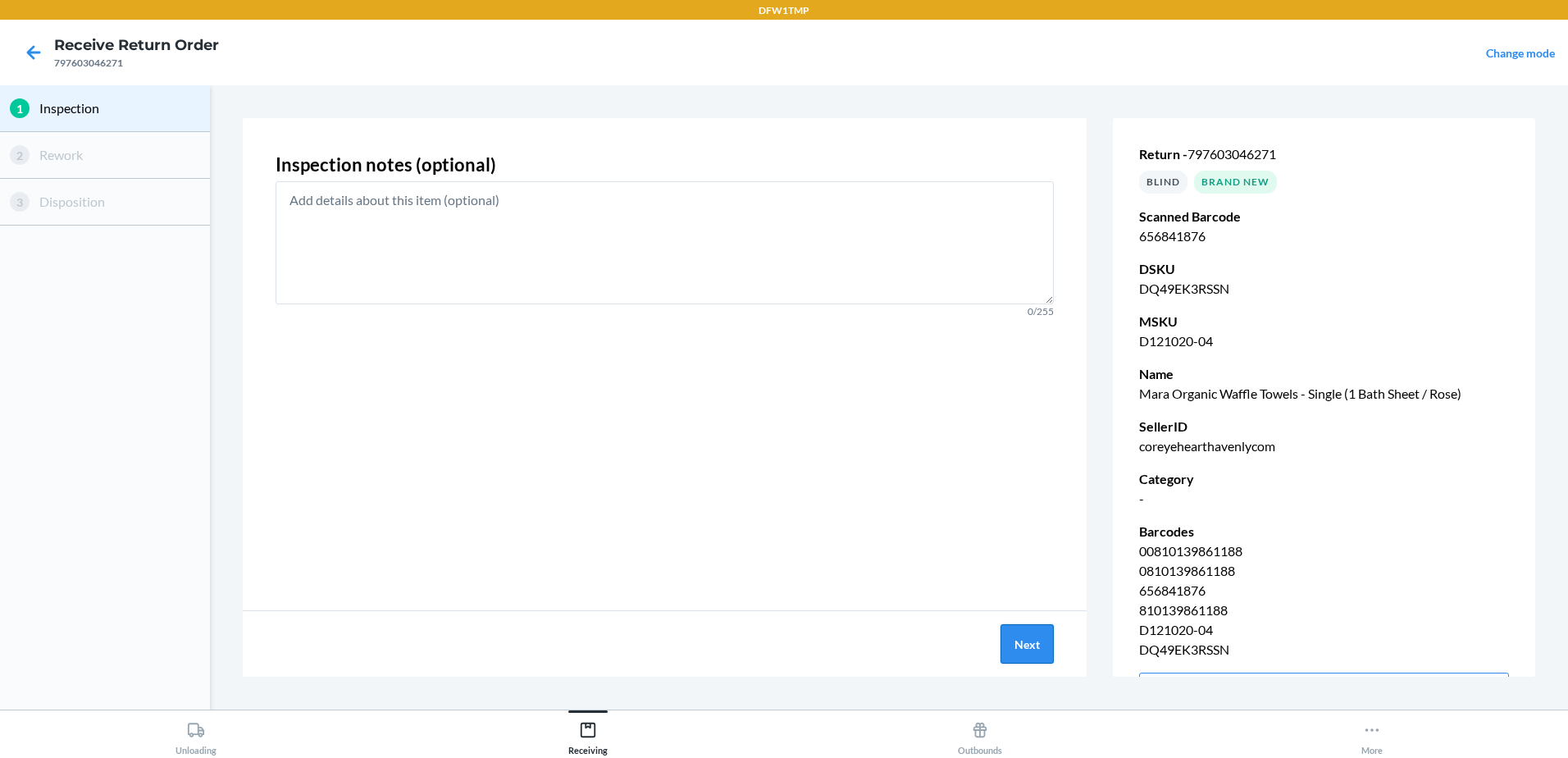
click at [1033, 649] on button "Next" at bounding box center [1027, 643] width 54 height 39
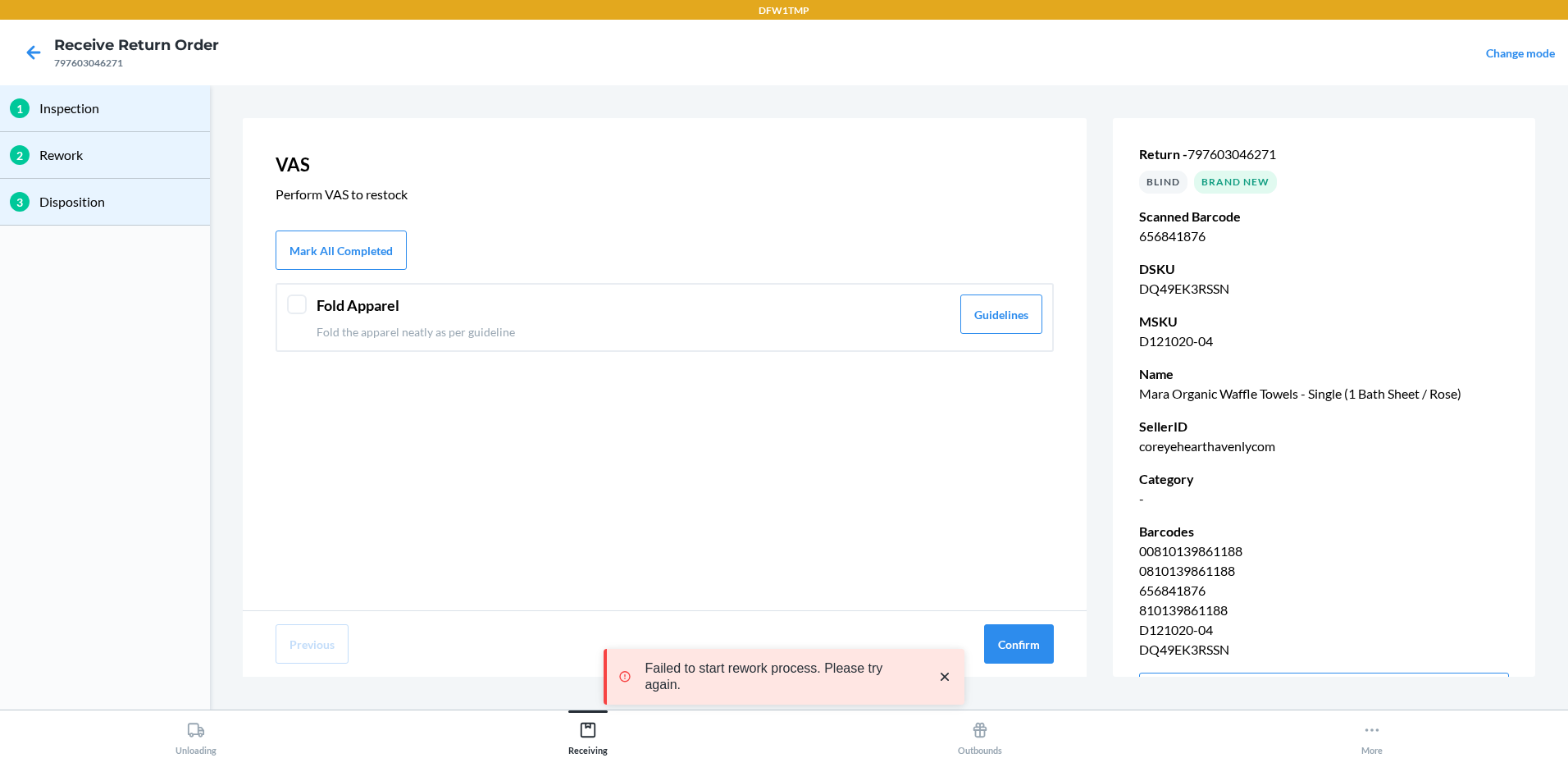
click at [290, 298] on div at bounding box center [297, 304] width 20 height 20
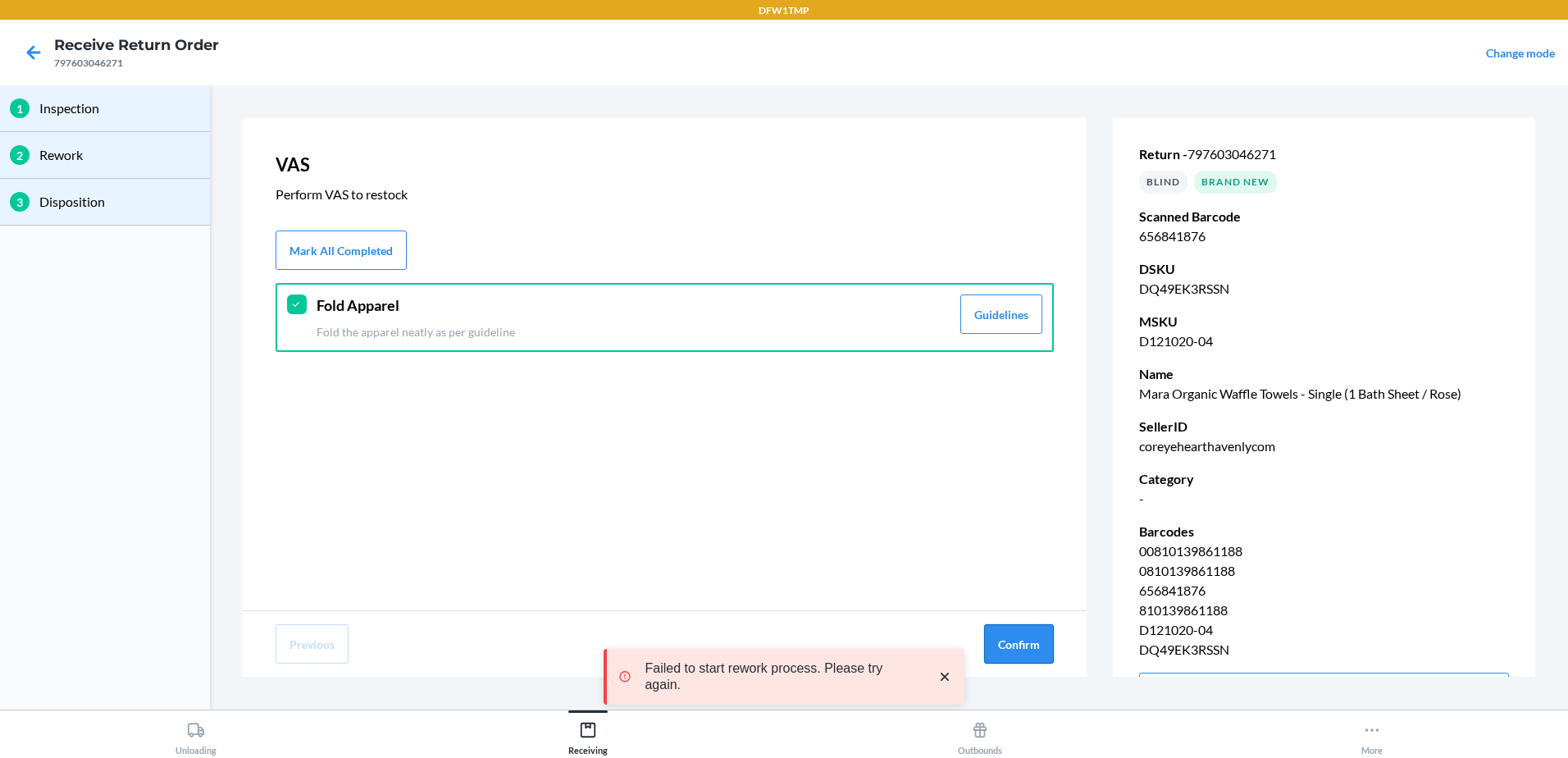
click at [1039, 646] on button "Confirm" at bounding box center [1019, 643] width 70 height 39
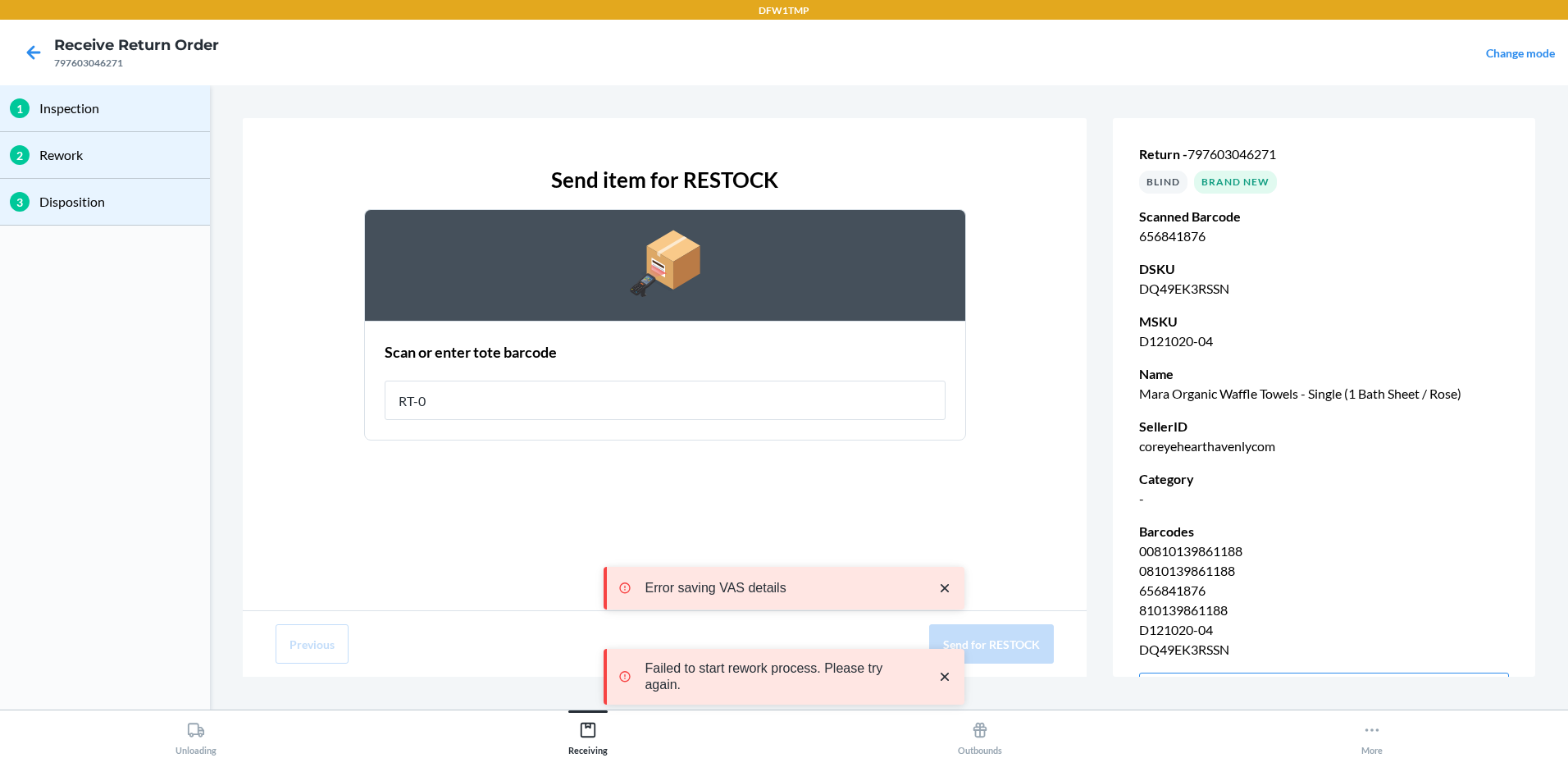
type input "RT-08"
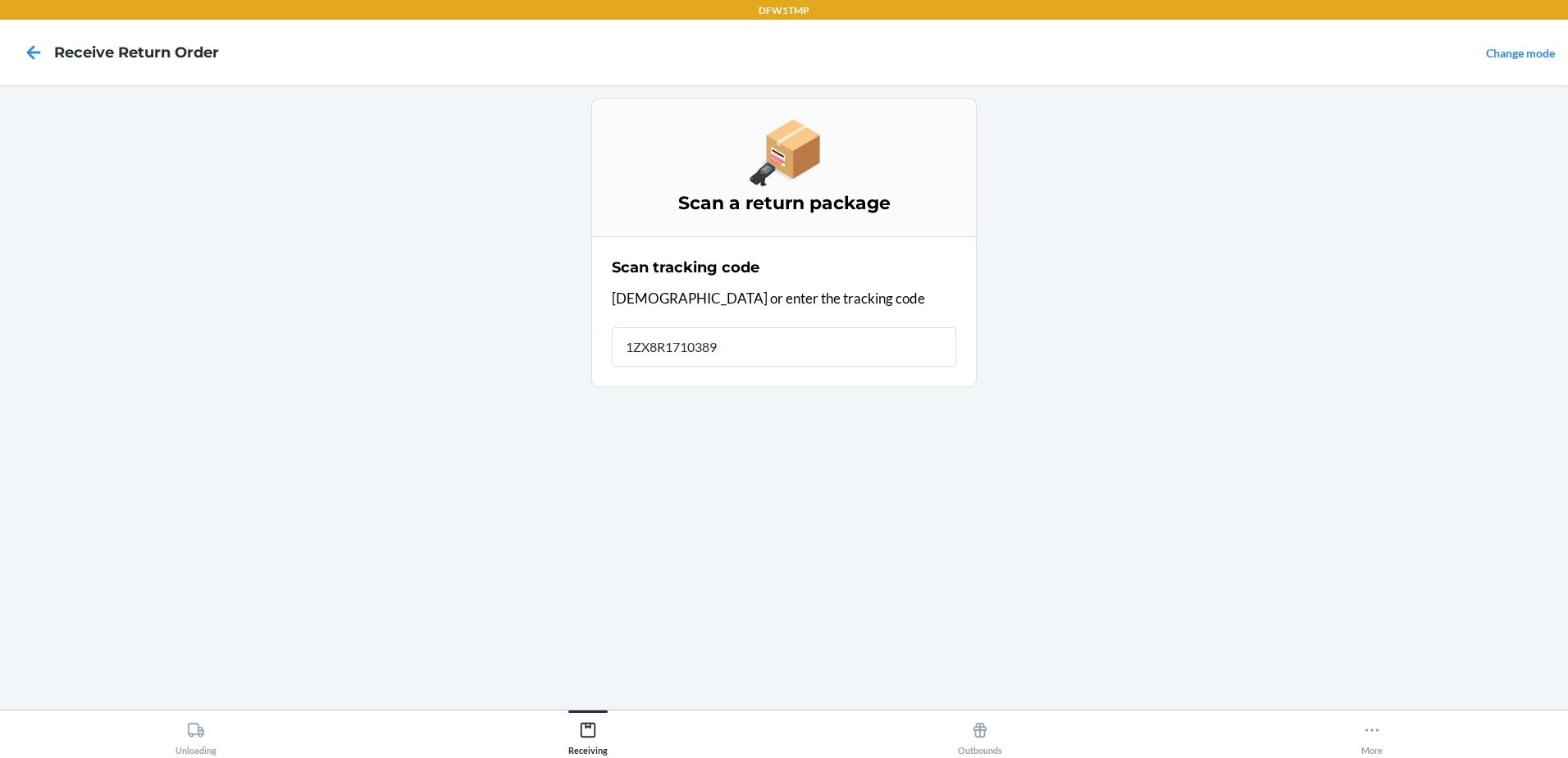
type input "1ZX8R17103898"
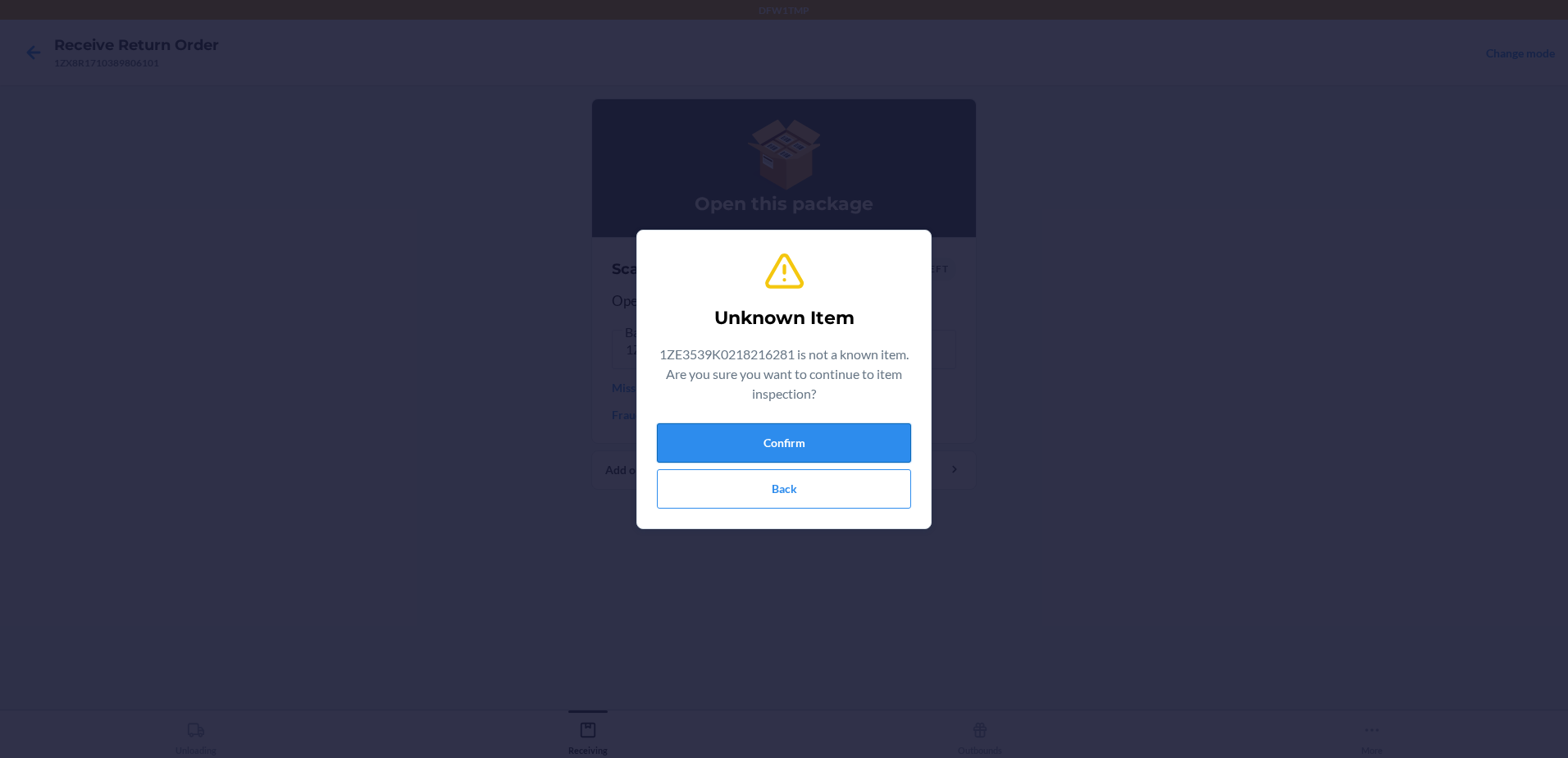
click at [794, 440] on button "Confirm" at bounding box center [783, 443] width 254 height 39
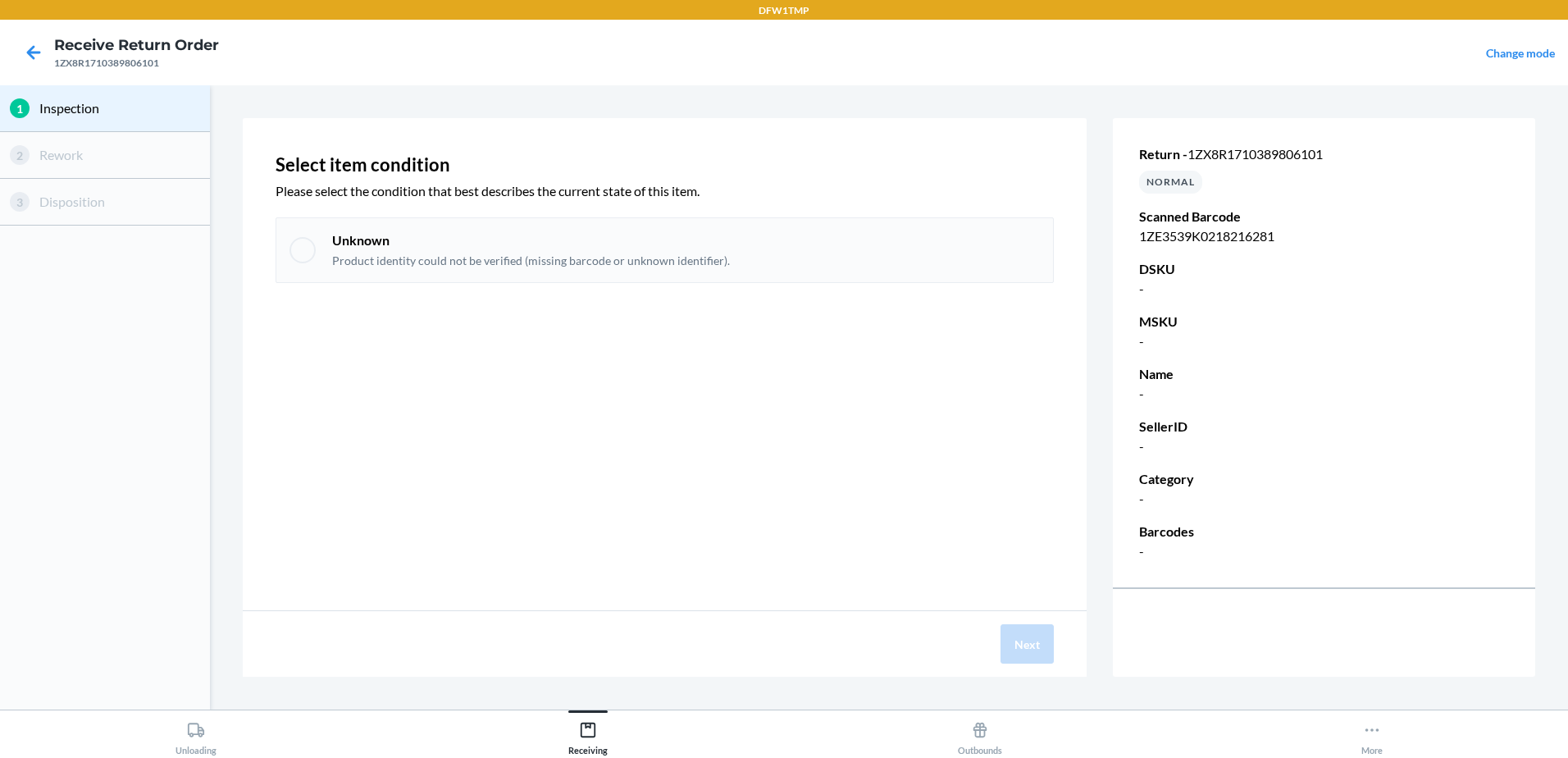
click at [297, 252] on div at bounding box center [302, 250] width 26 height 26
checkbox input "true"
click at [1026, 634] on button "Next" at bounding box center [1027, 643] width 54 height 39
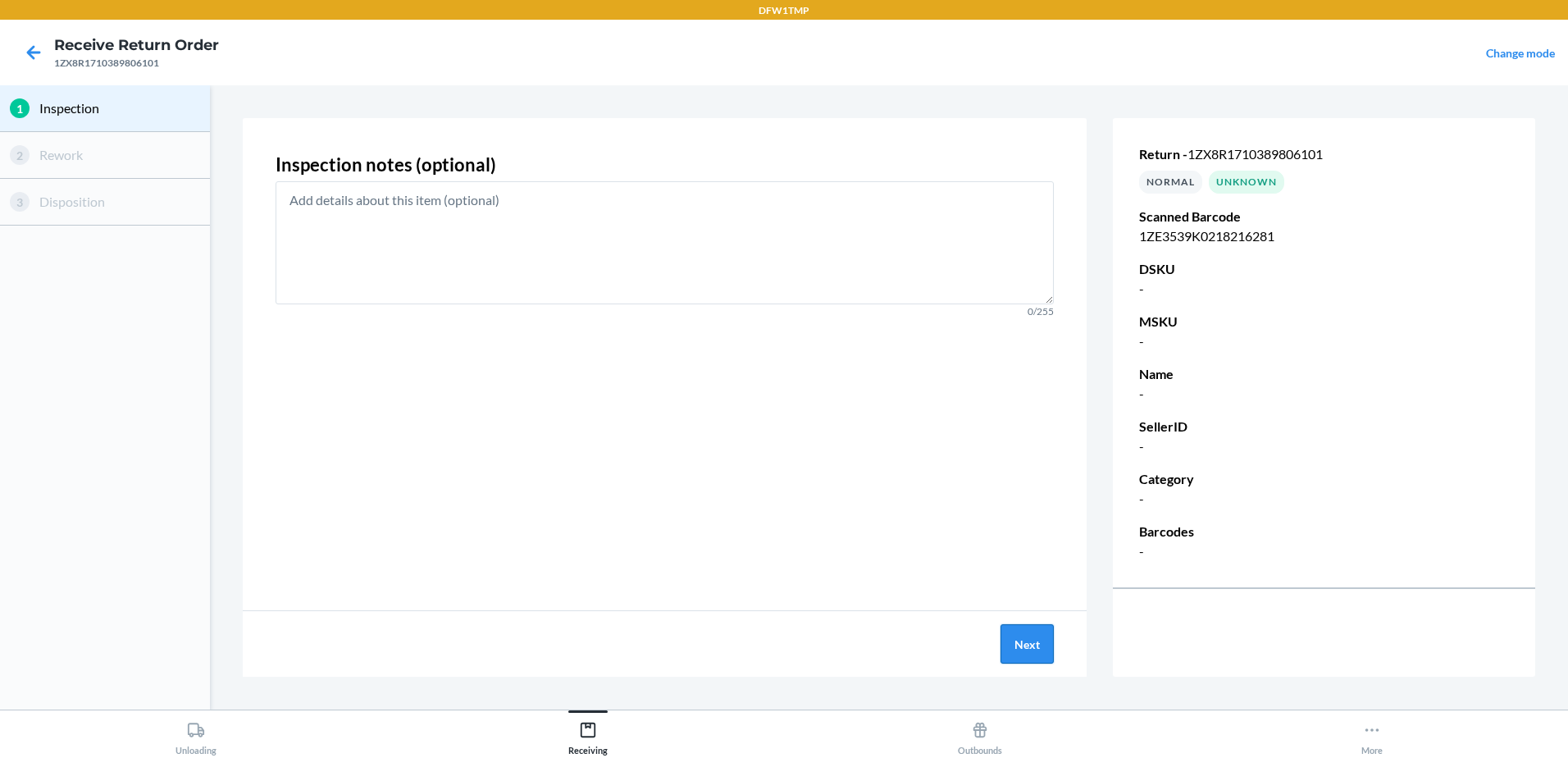
click at [1025, 630] on button "Next" at bounding box center [1027, 643] width 54 height 39
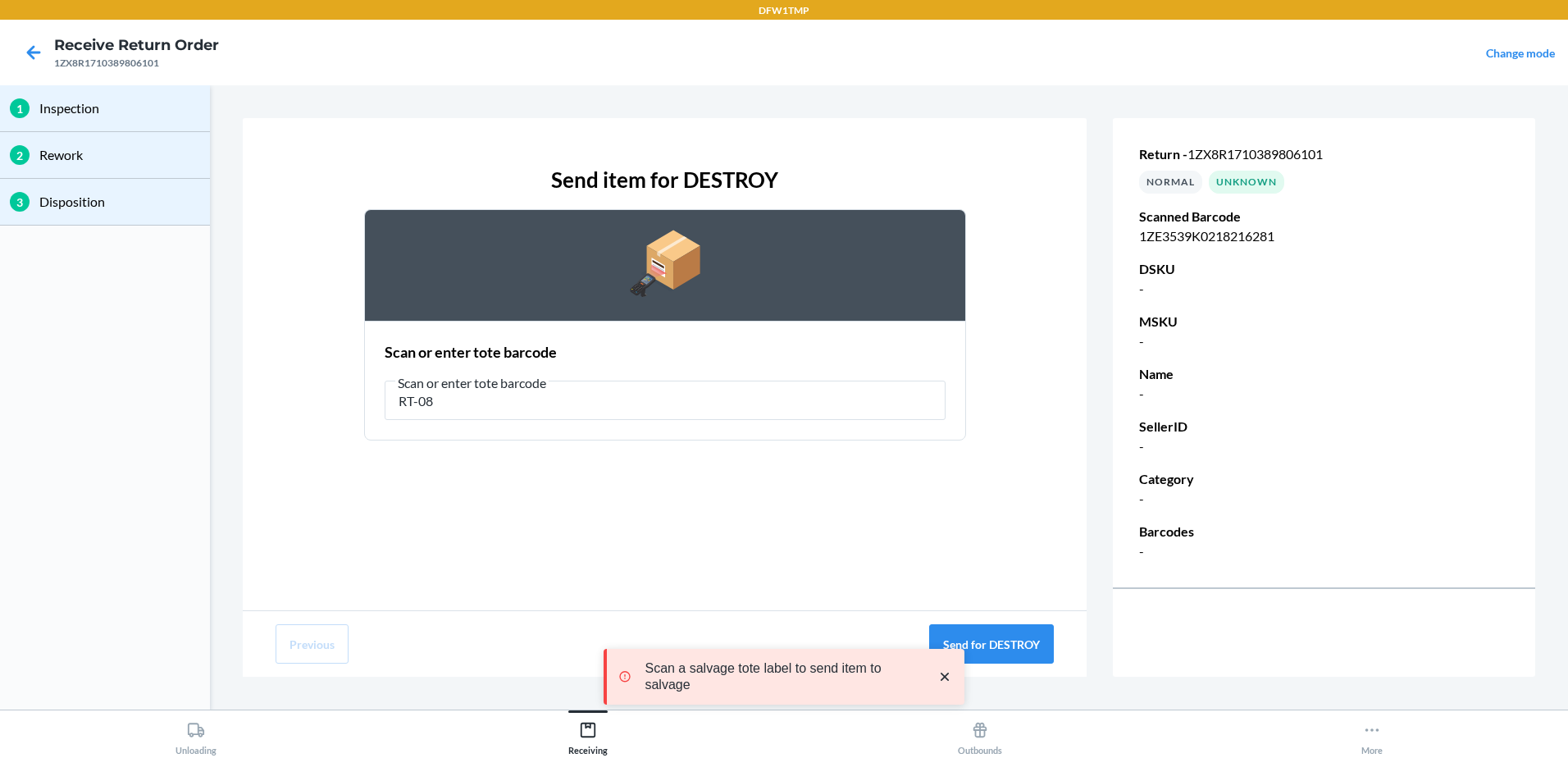
click at [940, 673] on icon "close toast" at bounding box center [945, 677] width 16 height 16
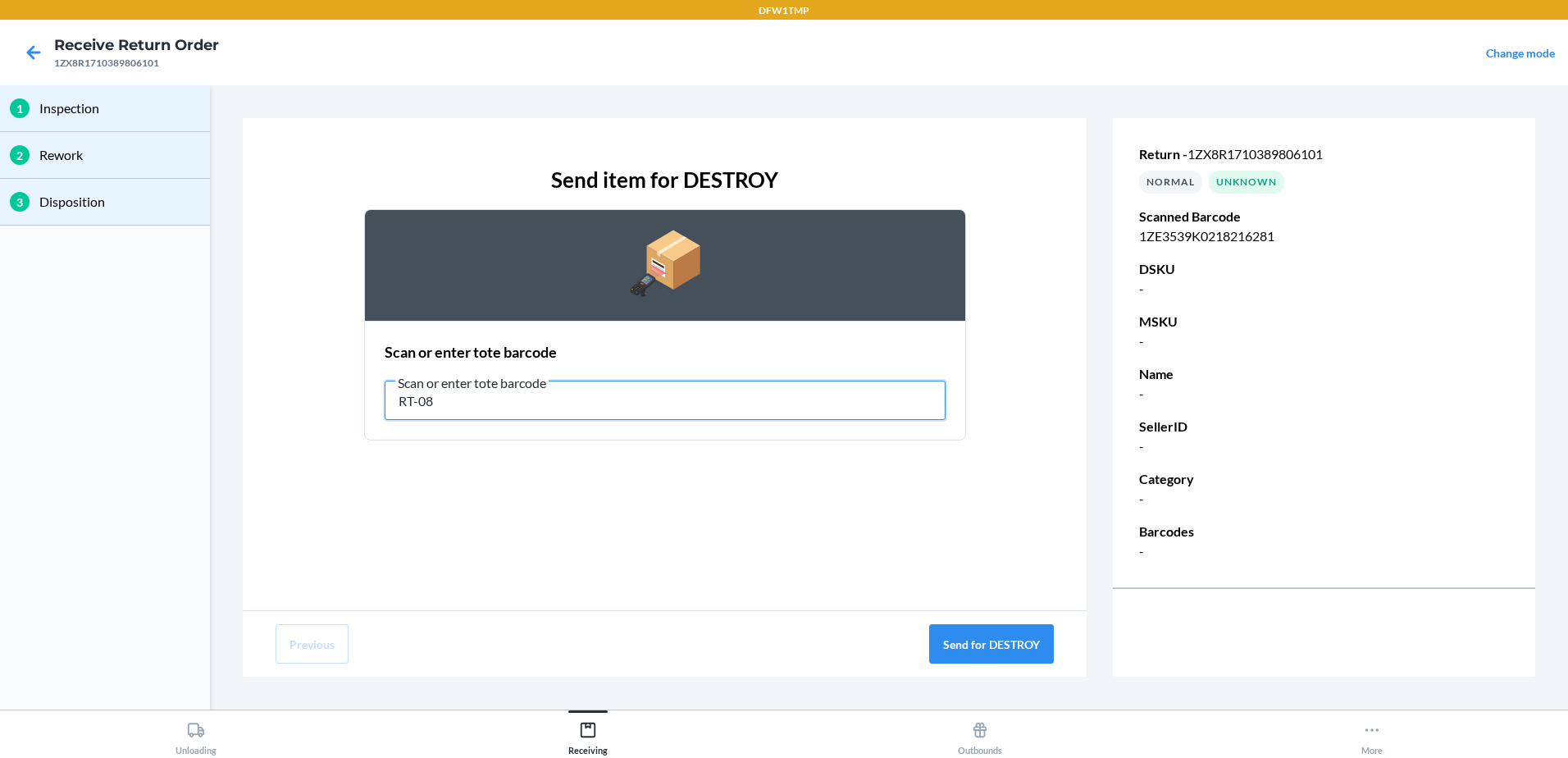
click at [554, 386] on input "RT-08" at bounding box center [665, 400] width 561 height 39
type input "R"
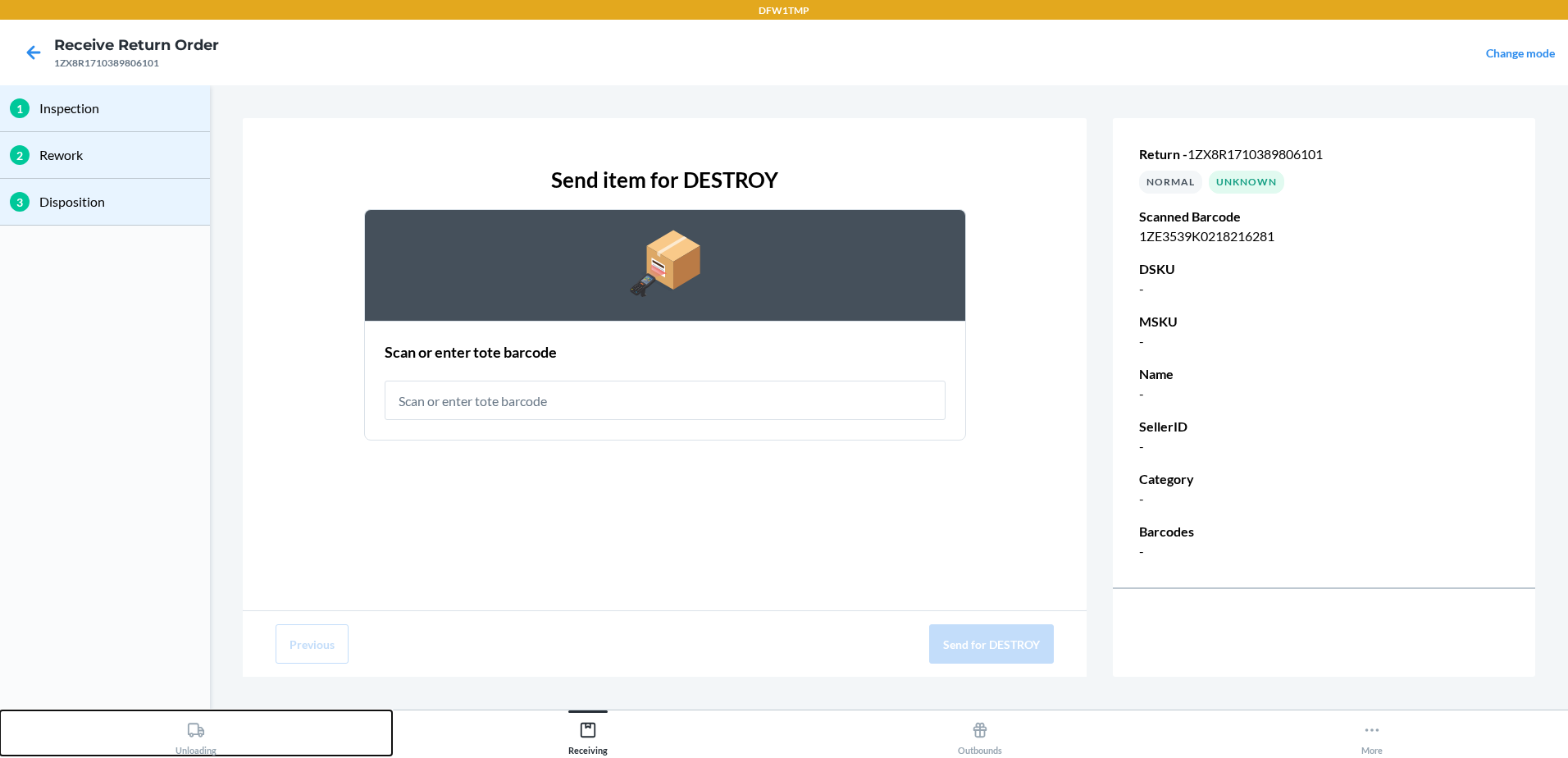
click at [193, 741] on div "Unloading" at bounding box center [196, 734] width 41 height 41
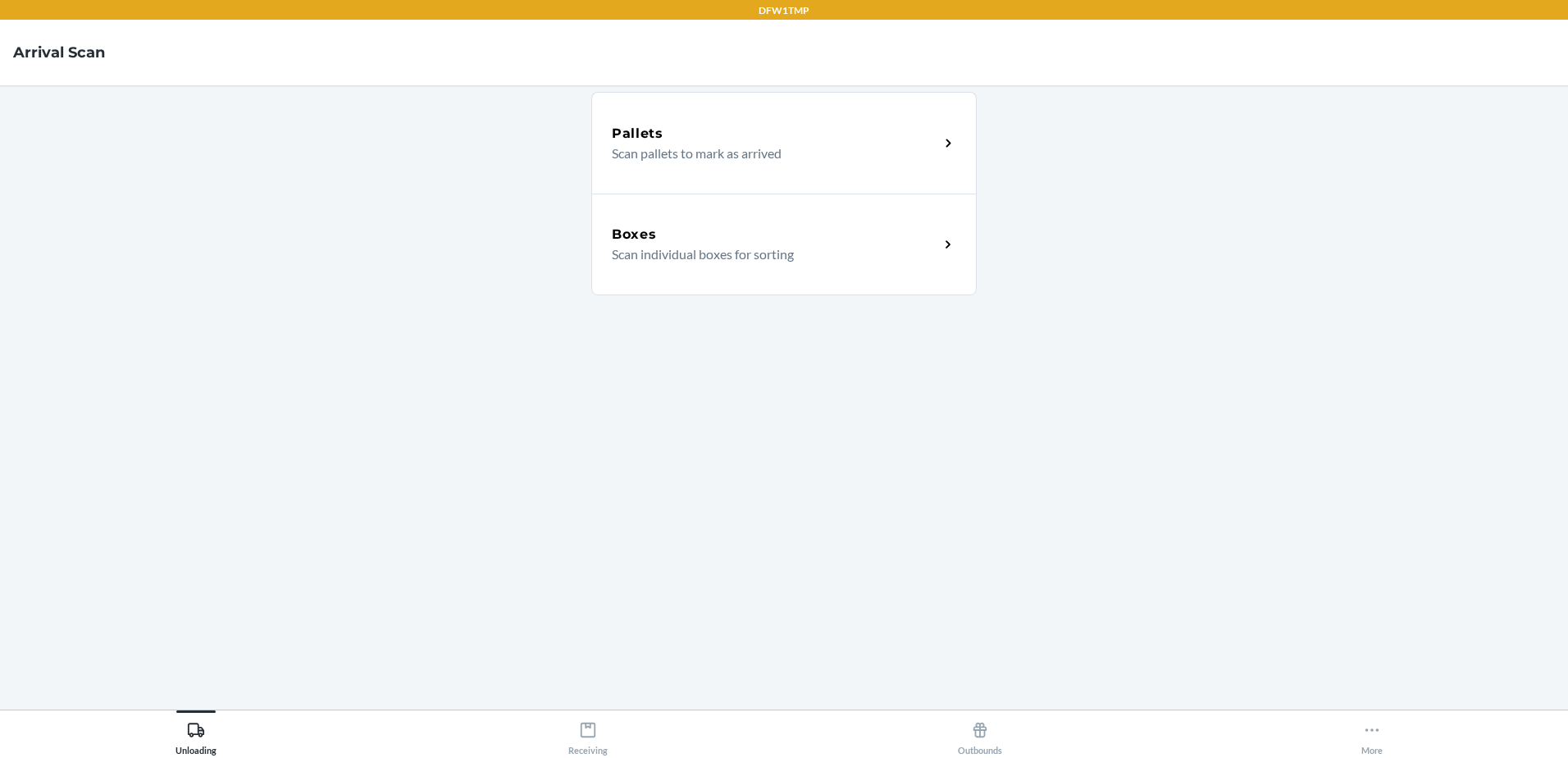
click at [854, 291] on div "Boxes Scan individual boxes for sorting" at bounding box center [783, 245] width 385 height 102
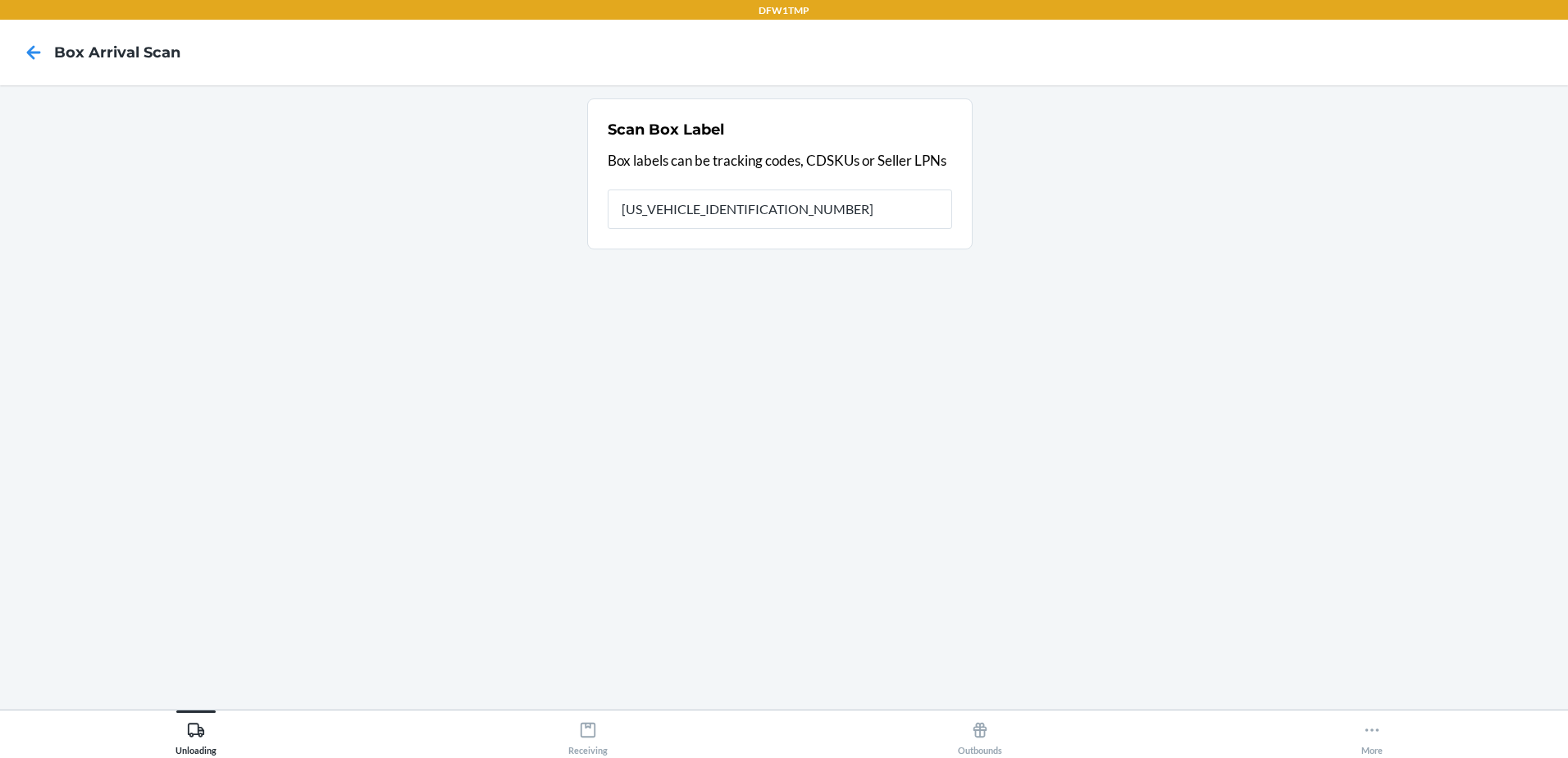
type input "1ZX8R1710389806101"
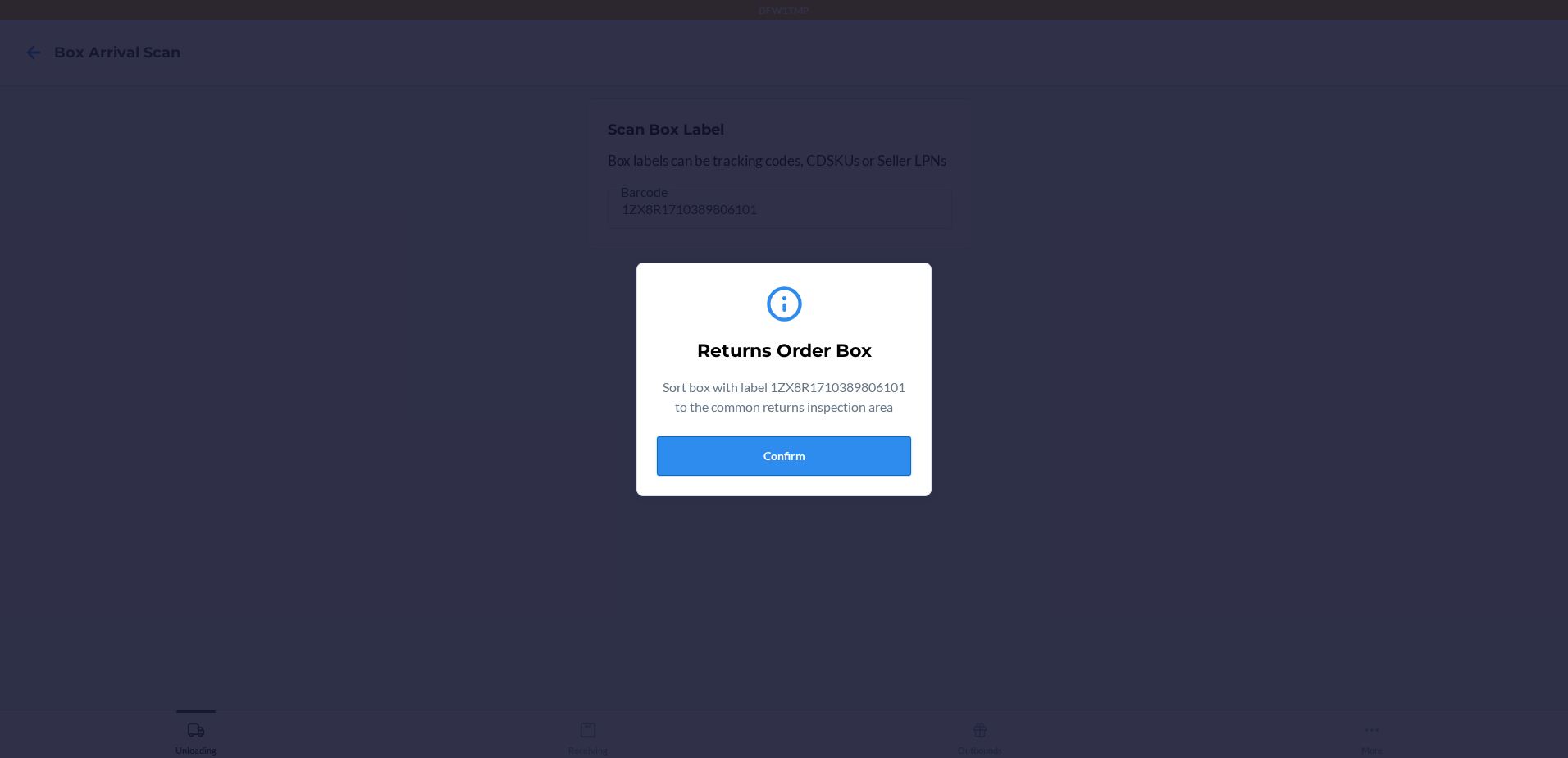
click at [782, 466] on button "Confirm" at bounding box center [783, 456] width 254 height 39
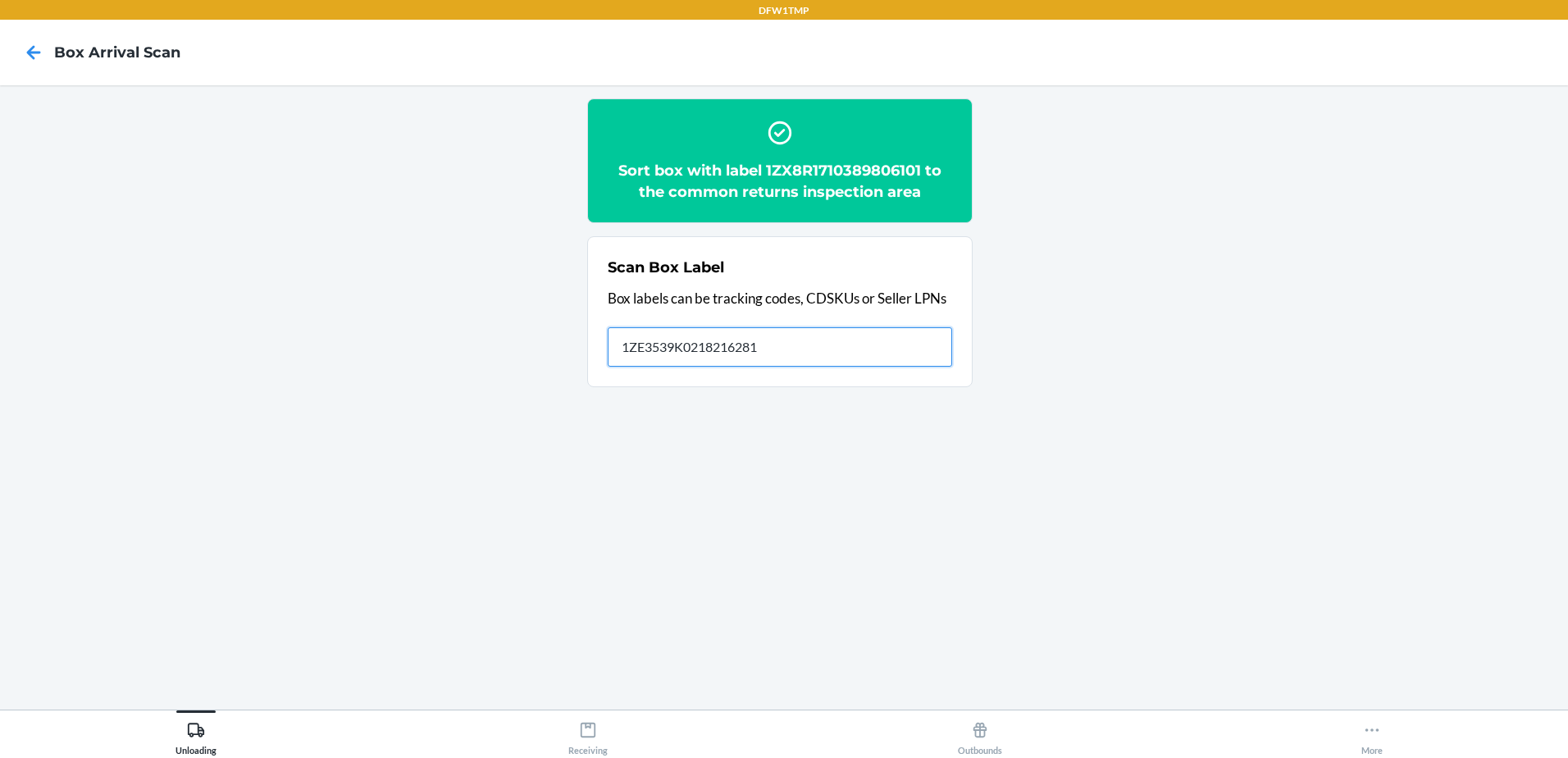
type input "1ZE3539K0218216281"
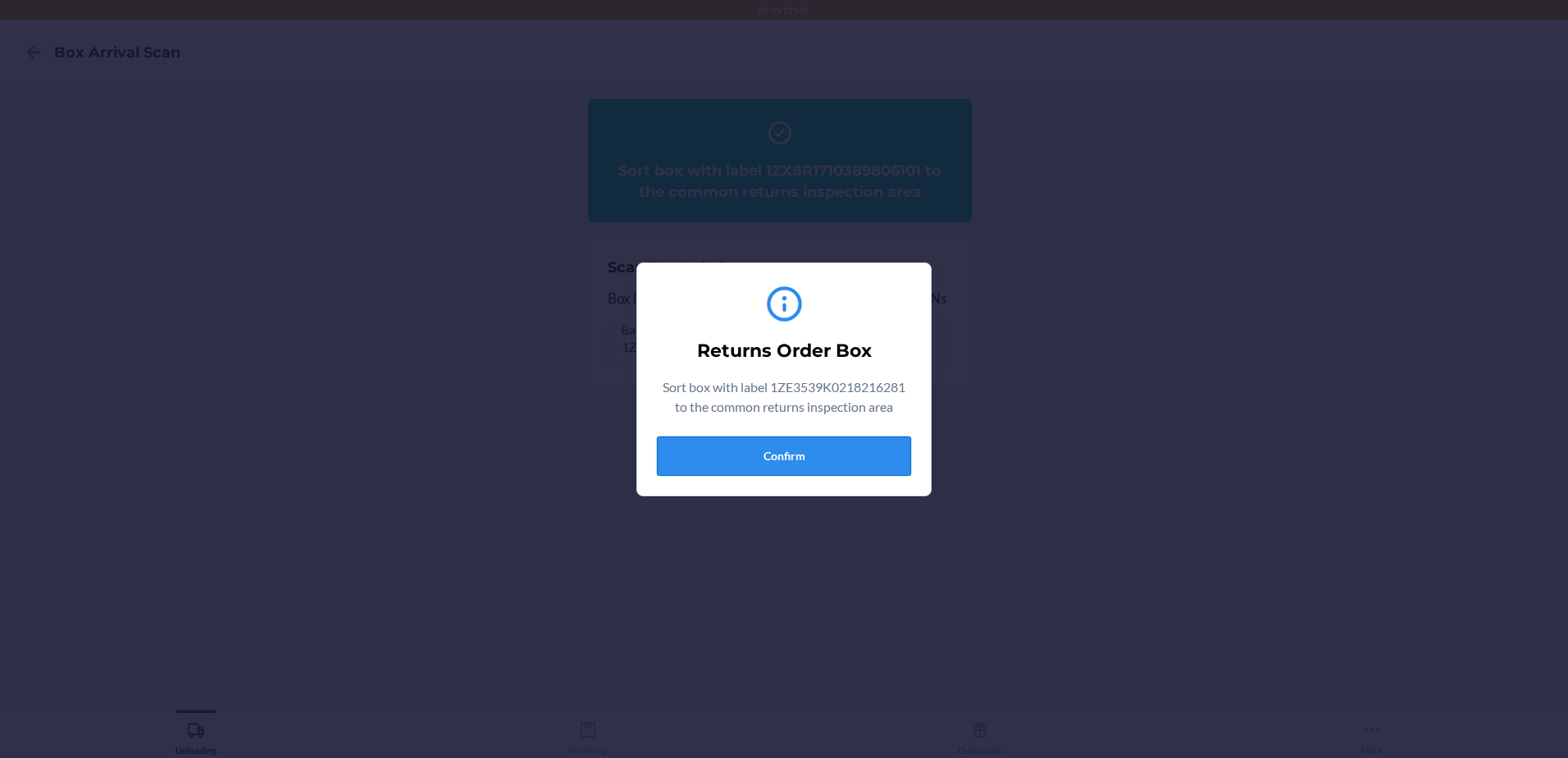
click at [821, 466] on button "Confirm" at bounding box center [783, 456] width 254 height 39
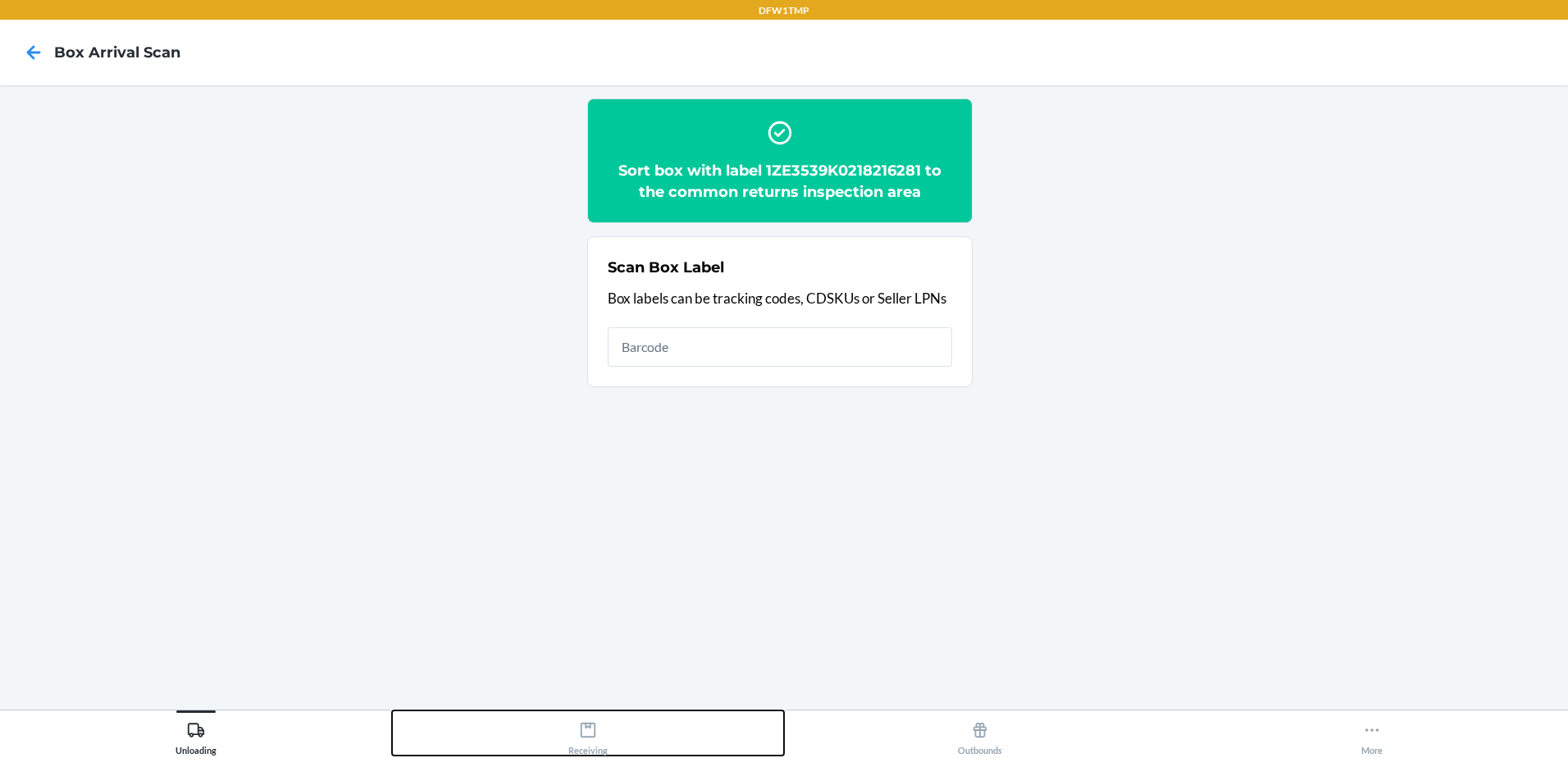
click at [596, 742] on div "Receiving" at bounding box center [587, 734] width 39 height 41
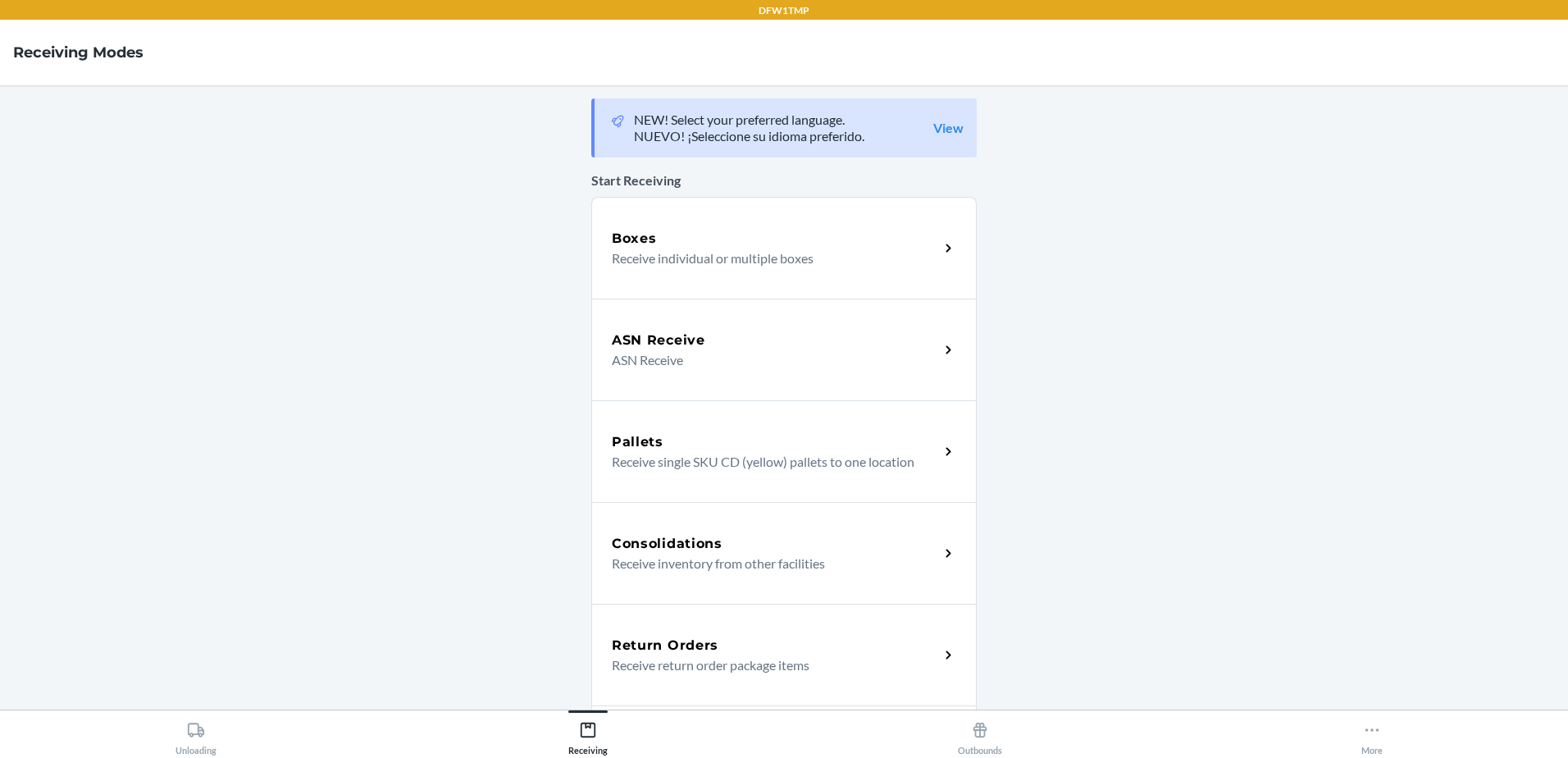
click at [642, 660] on p "Receive return order package items" at bounding box center [769, 666] width 314 height 20
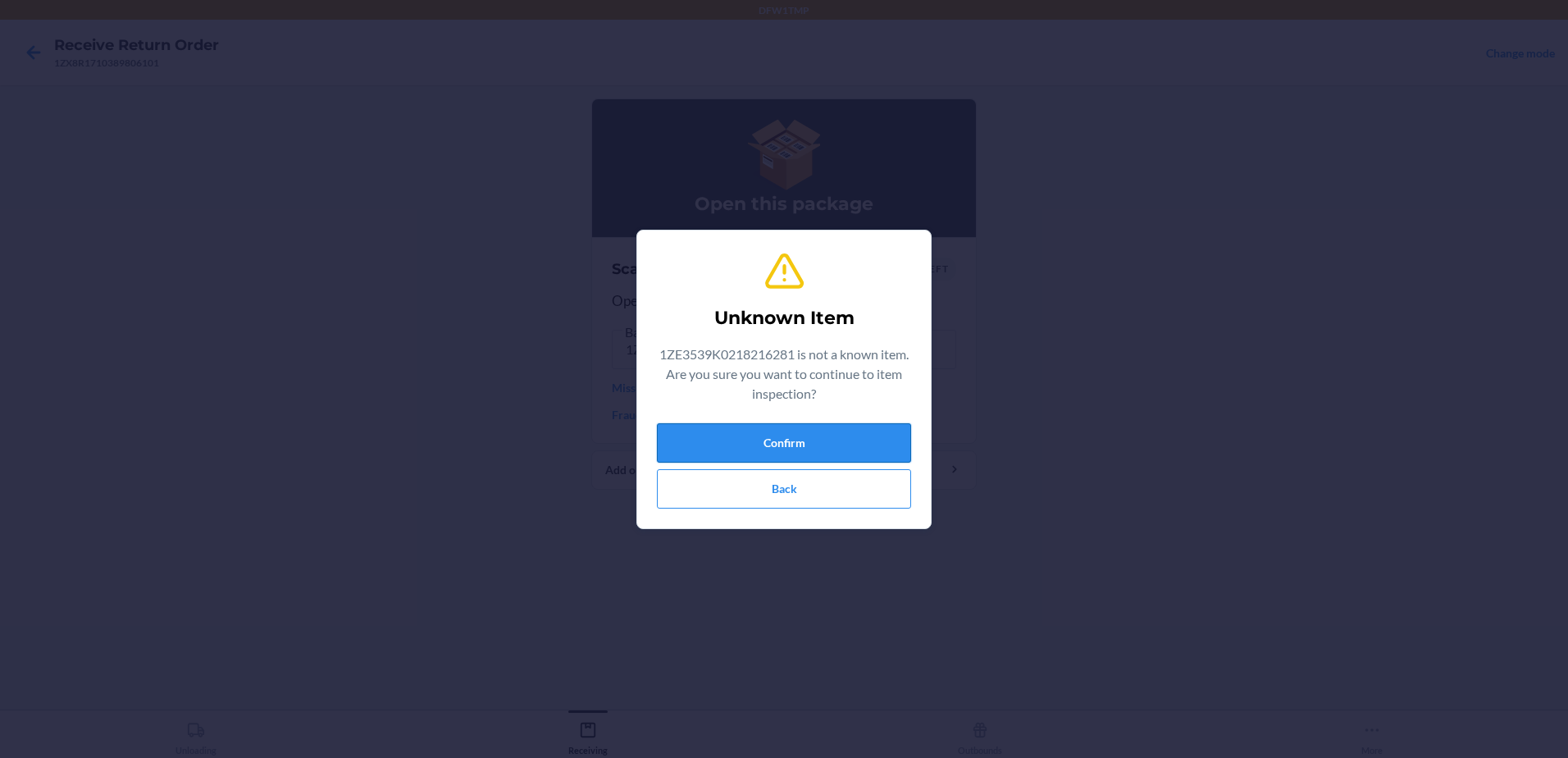
click at [807, 436] on button "Confirm" at bounding box center [783, 443] width 254 height 39
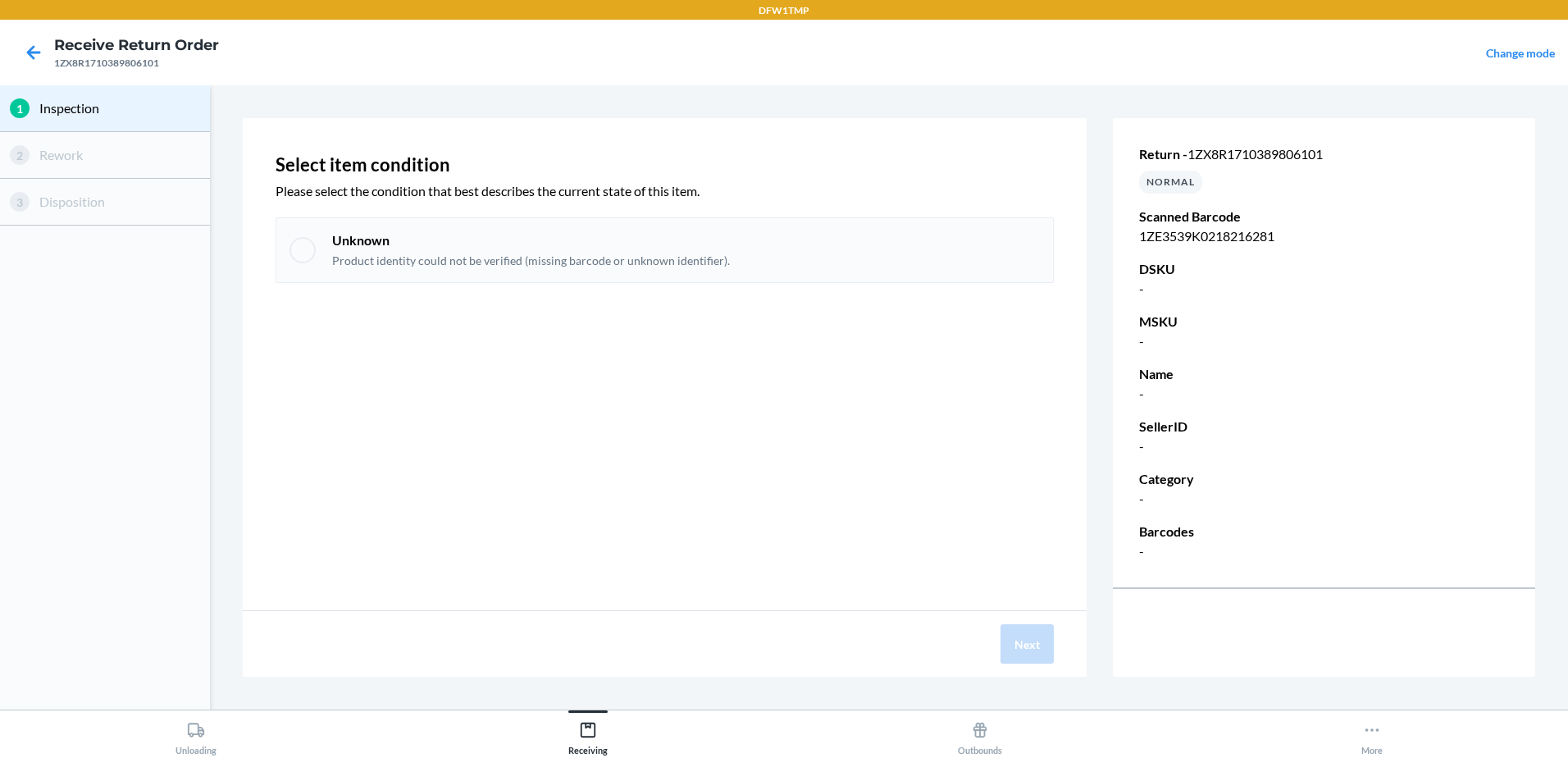
click at [310, 241] on div at bounding box center [302, 250] width 26 height 26
checkbox input "true"
click at [1026, 653] on button "Next" at bounding box center [1027, 643] width 54 height 39
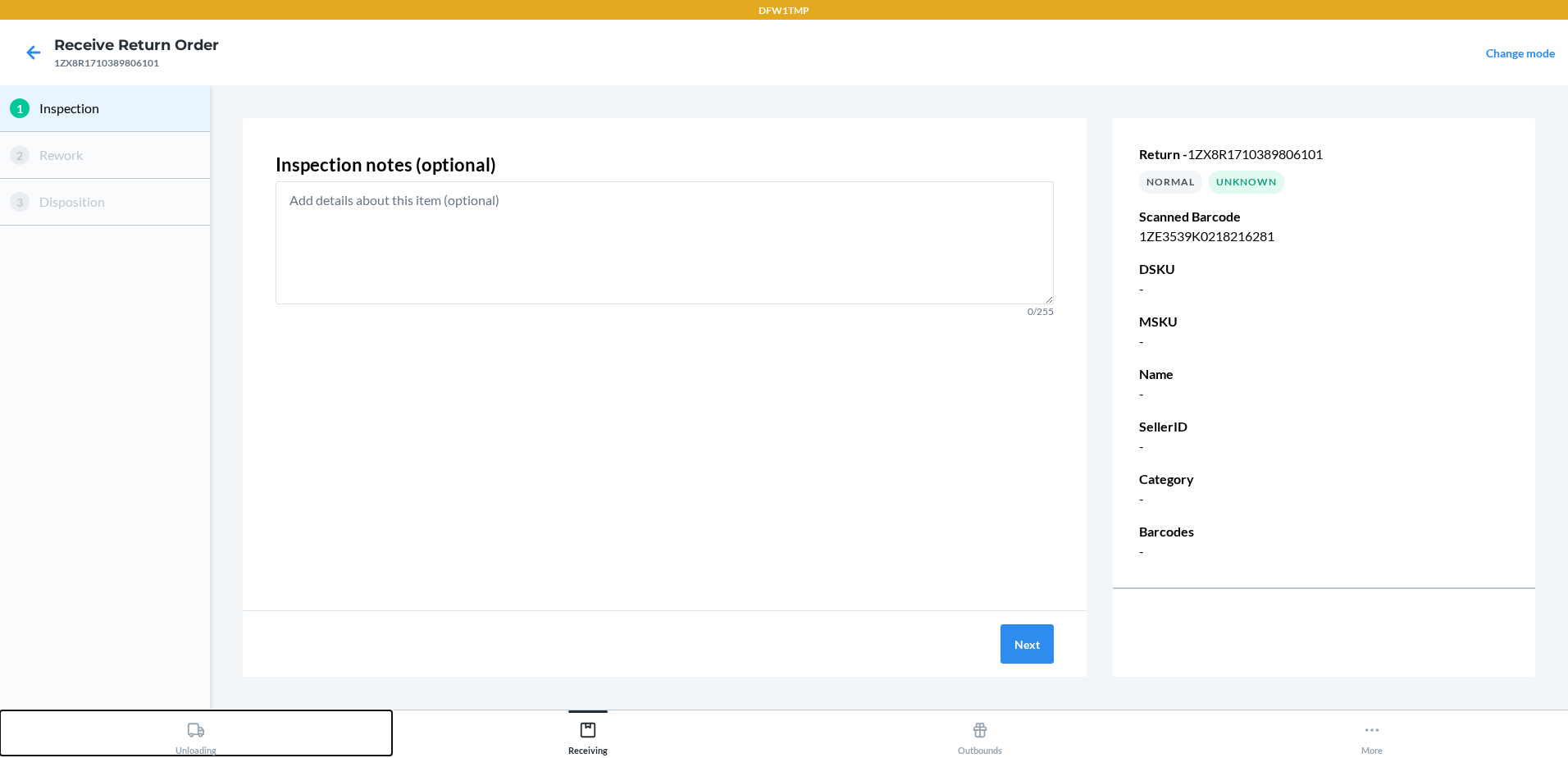
click at [194, 739] on div "Unloading" at bounding box center [196, 734] width 41 height 41
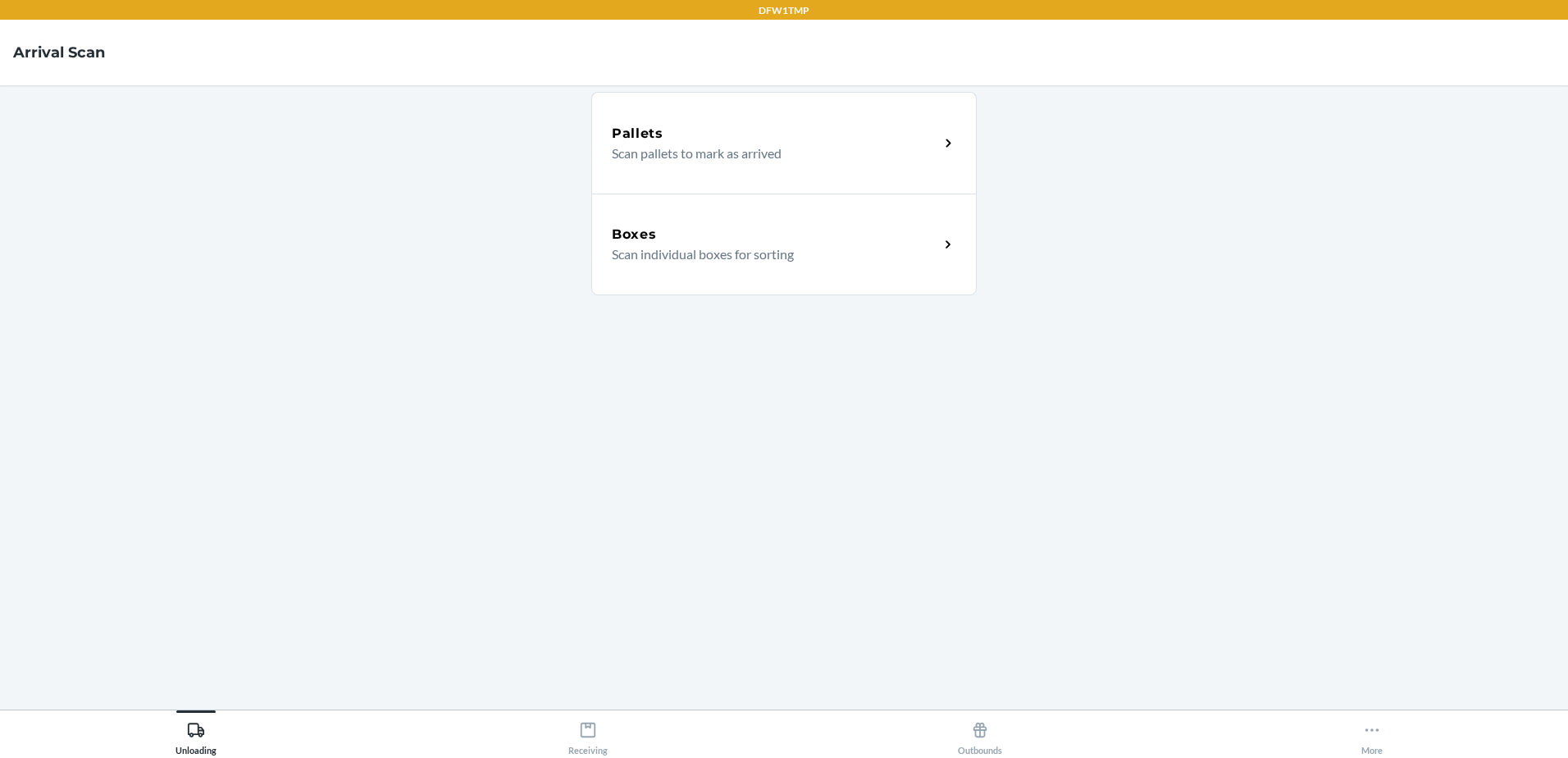
click at [865, 235] on div "Boxes" at bounding box center [775, 235] width 327 height 20
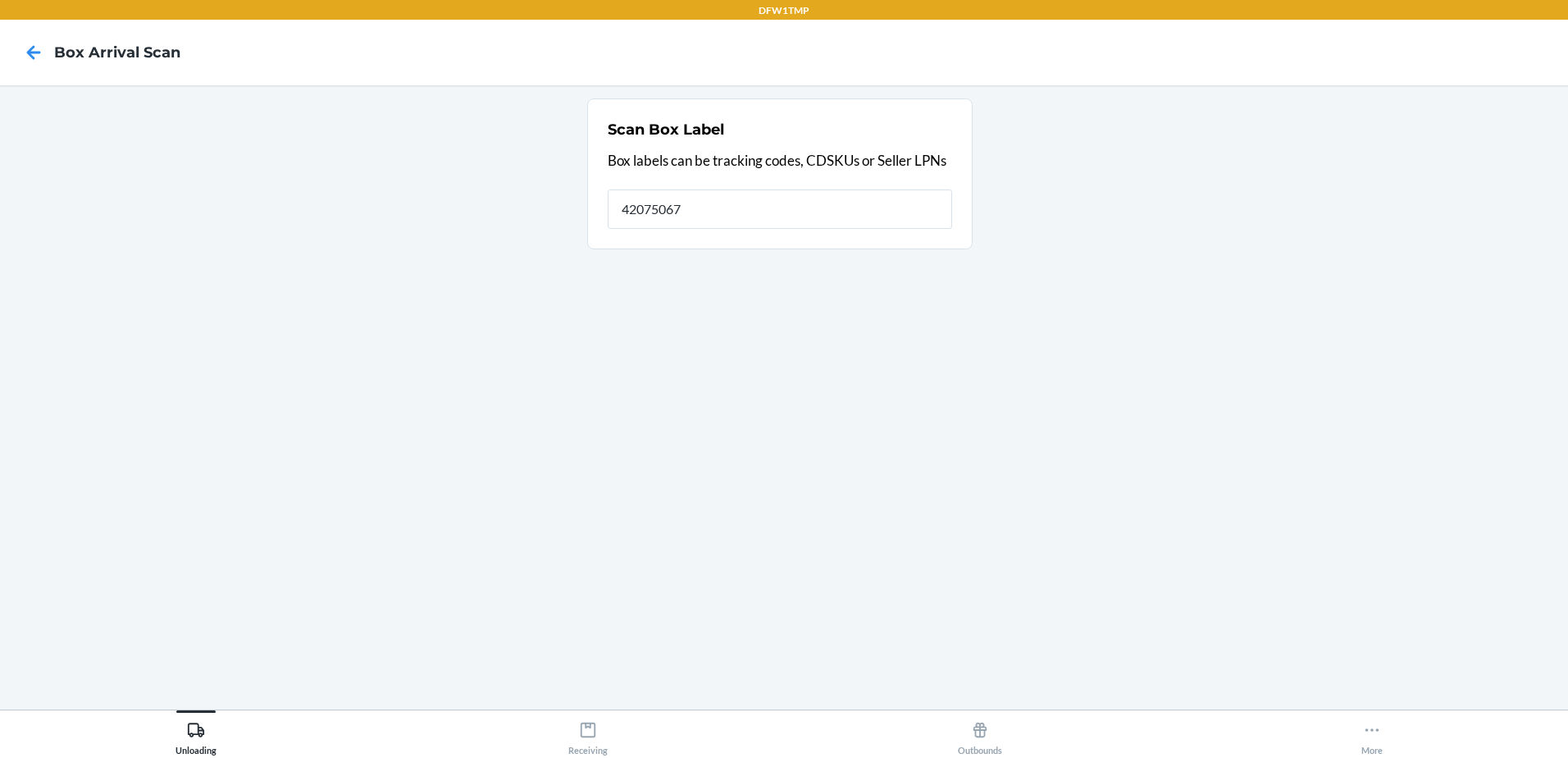
type input "42075067"
type input "4"
type input "1ZV58C199036713499"
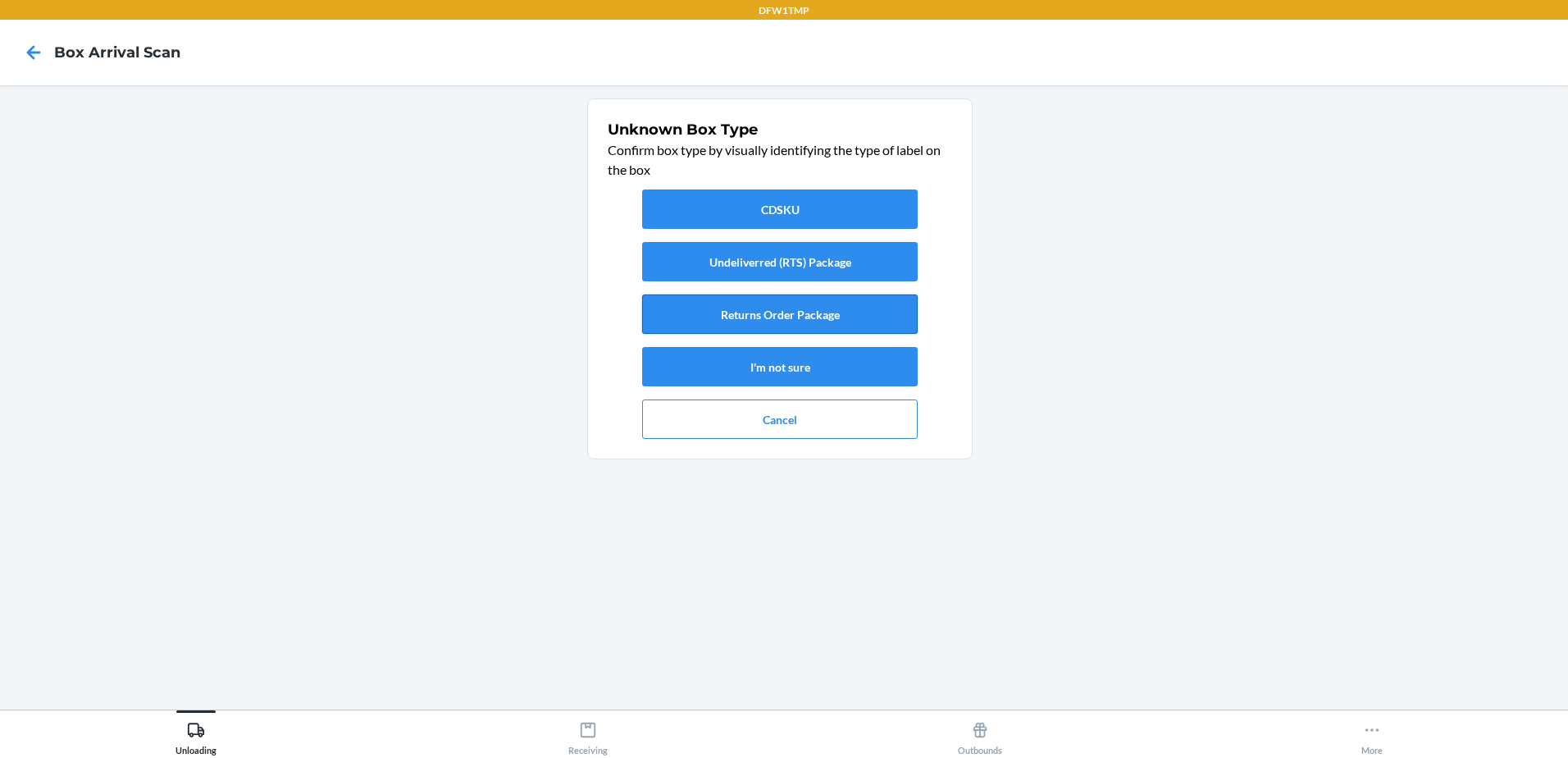
click at [772, 314] on button "Returns Order Package" at bounding box center [779, 313] width 276 height 39
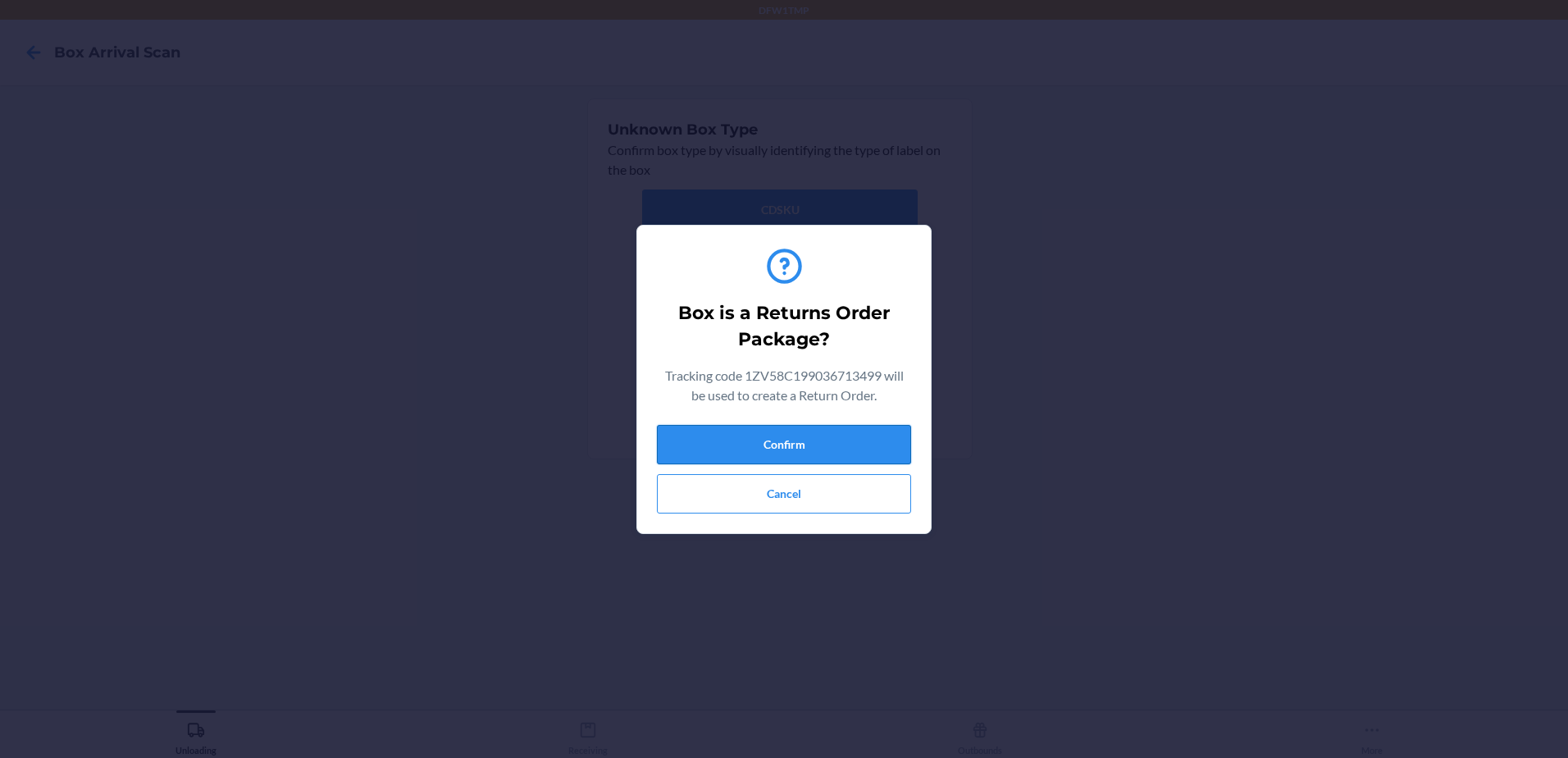
click at [772, 442] on button "Confirm" at bounding box center [783, 445] width 254 height 39
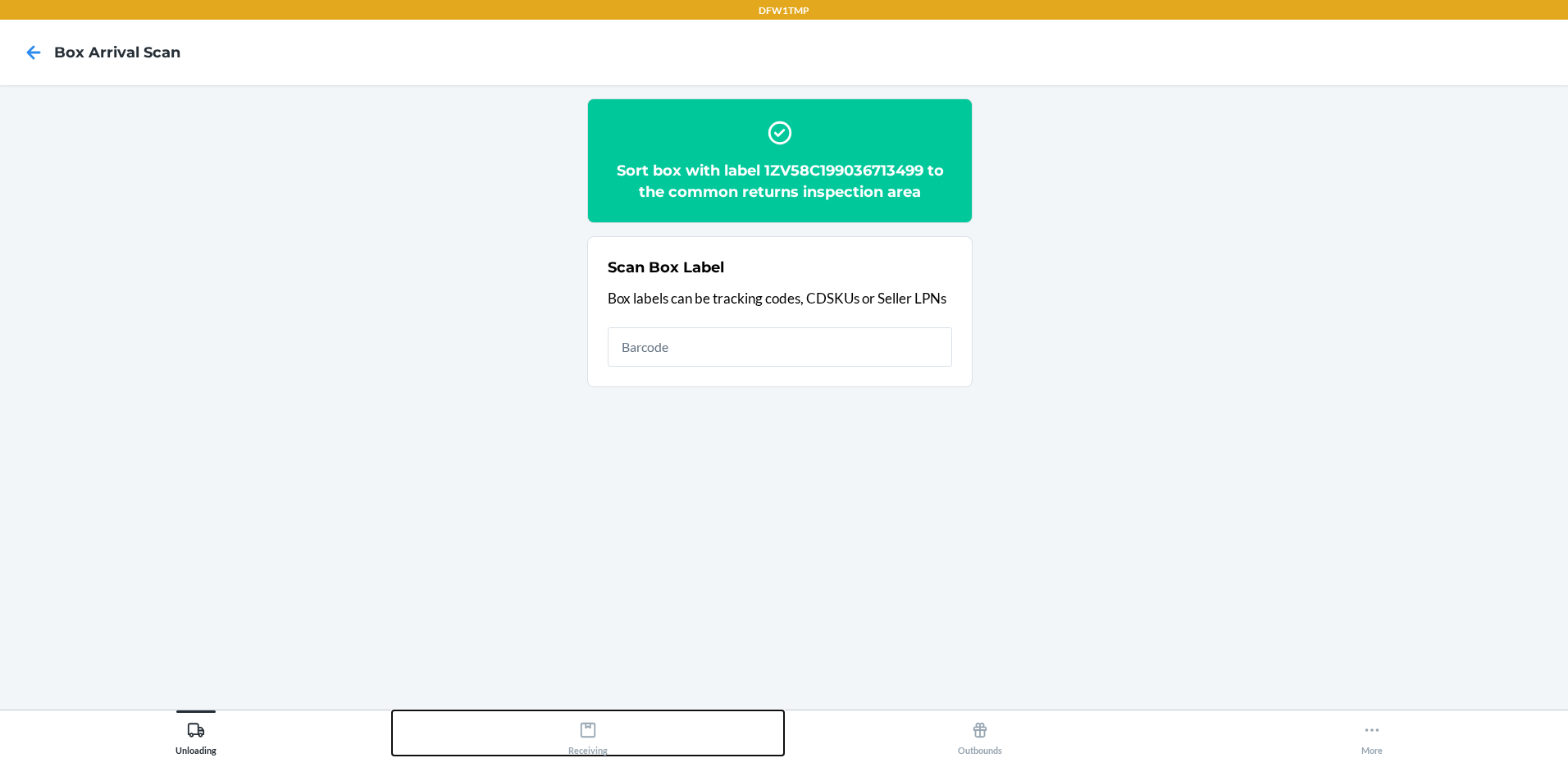
click at [583, 732] on icon at bounding box center [588, 731] width 18 height 18
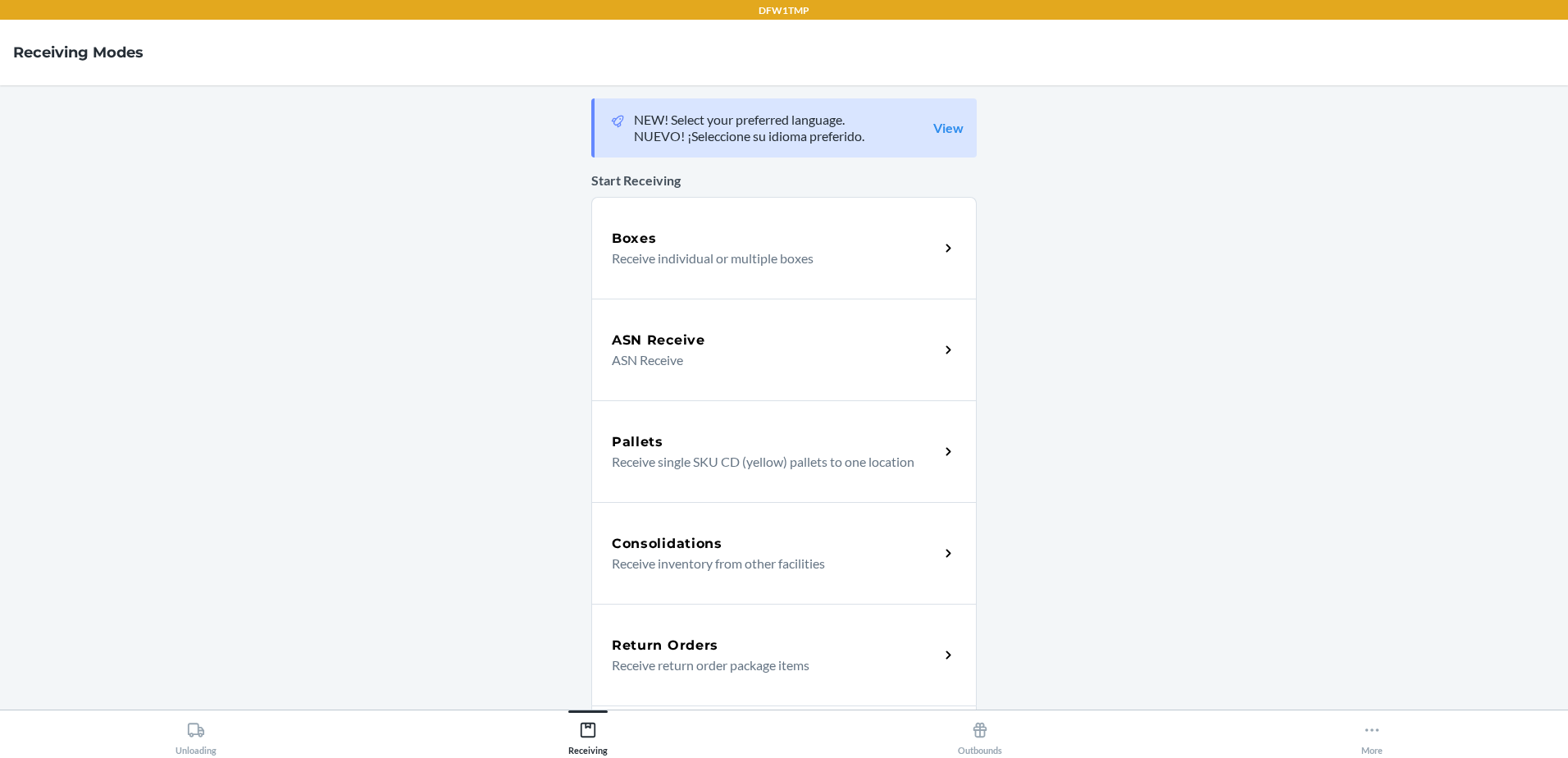
click at [659, 676] on div "Return Orders Receive return order package items" at bounding box center [783, 655] width 385 height 102
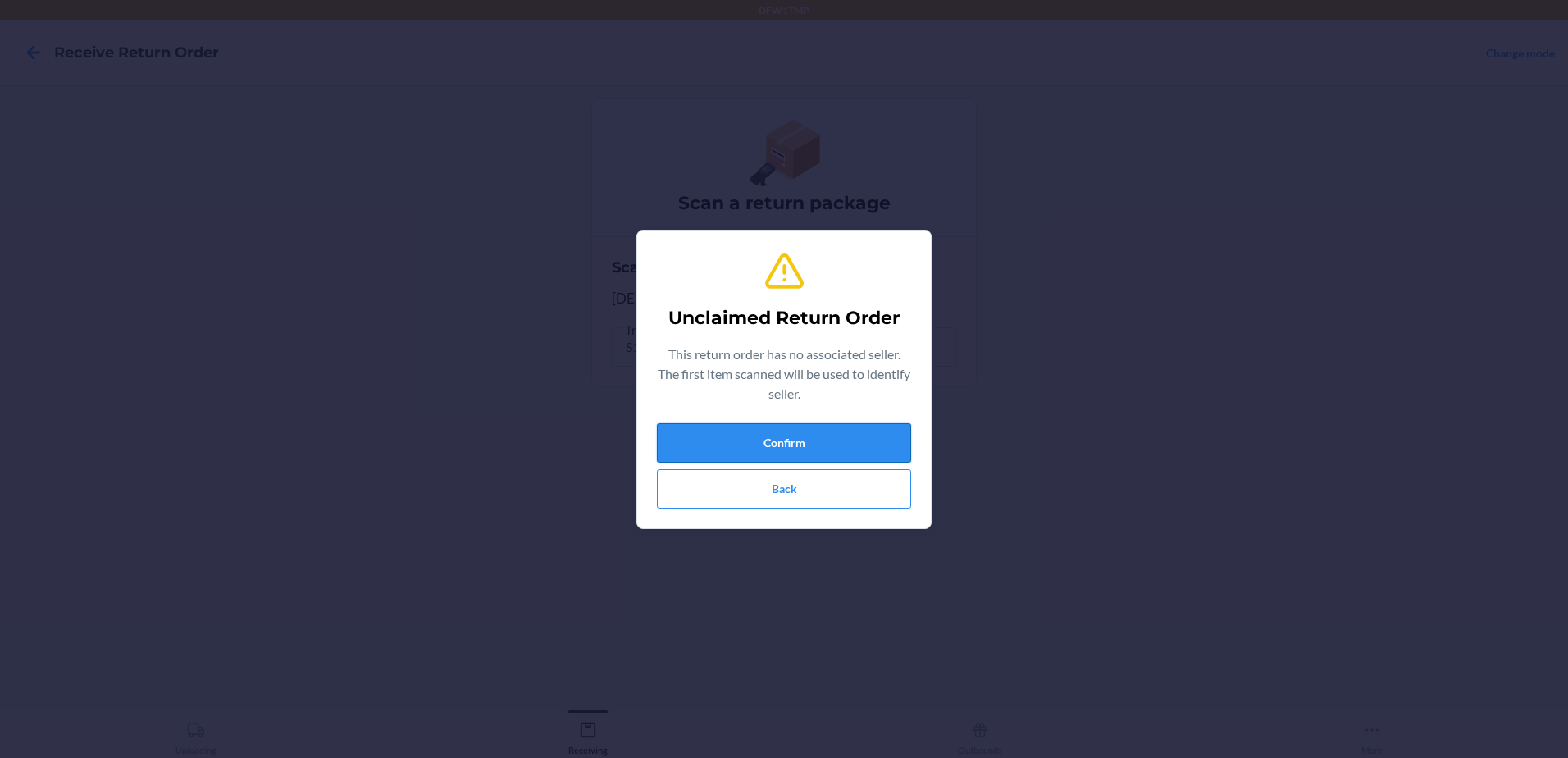
click at [742, 440] on button "Confirm" at bounding box center [783, 443] width 254 height 39
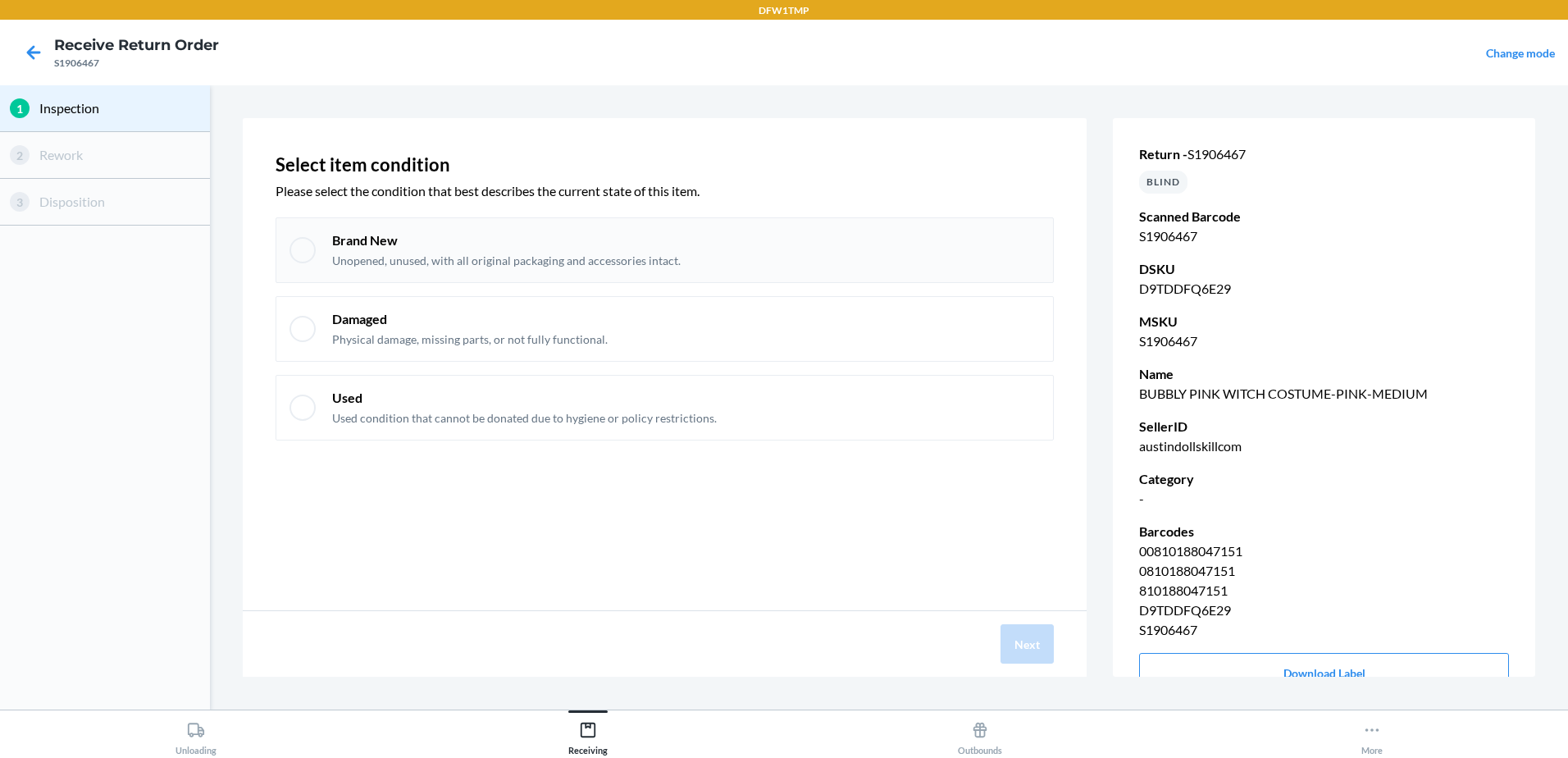
click at [301, 249] on div at bounding box center [302, 250] width 26 height 26
checkbox input "true"
click at [1044, 654] on button "Next" at bounding box center [1027, 643] width 54 height 39
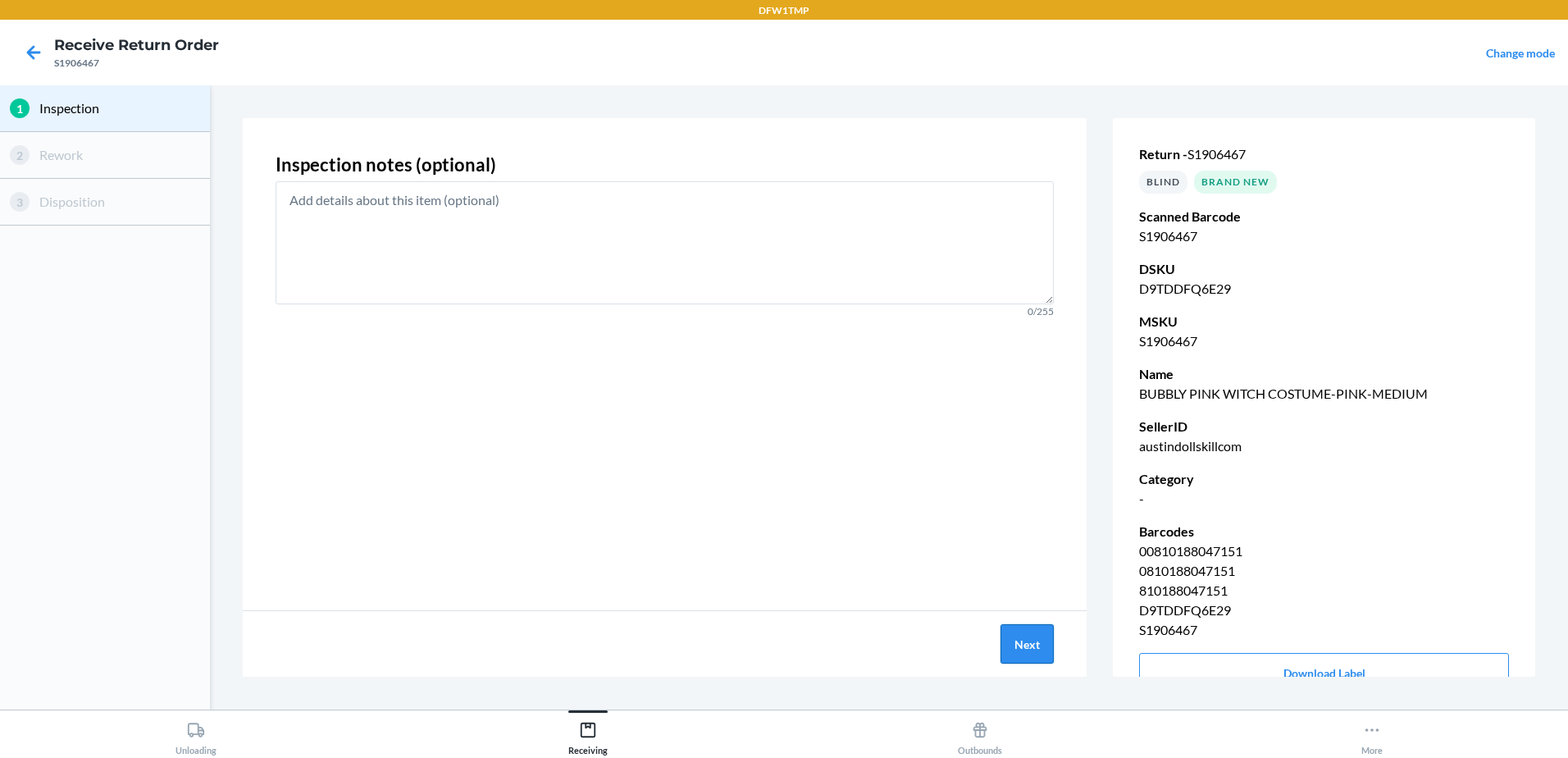
click at [1044, 654] on button "Next" at bounding box center [1027, 643] width 54 height 39
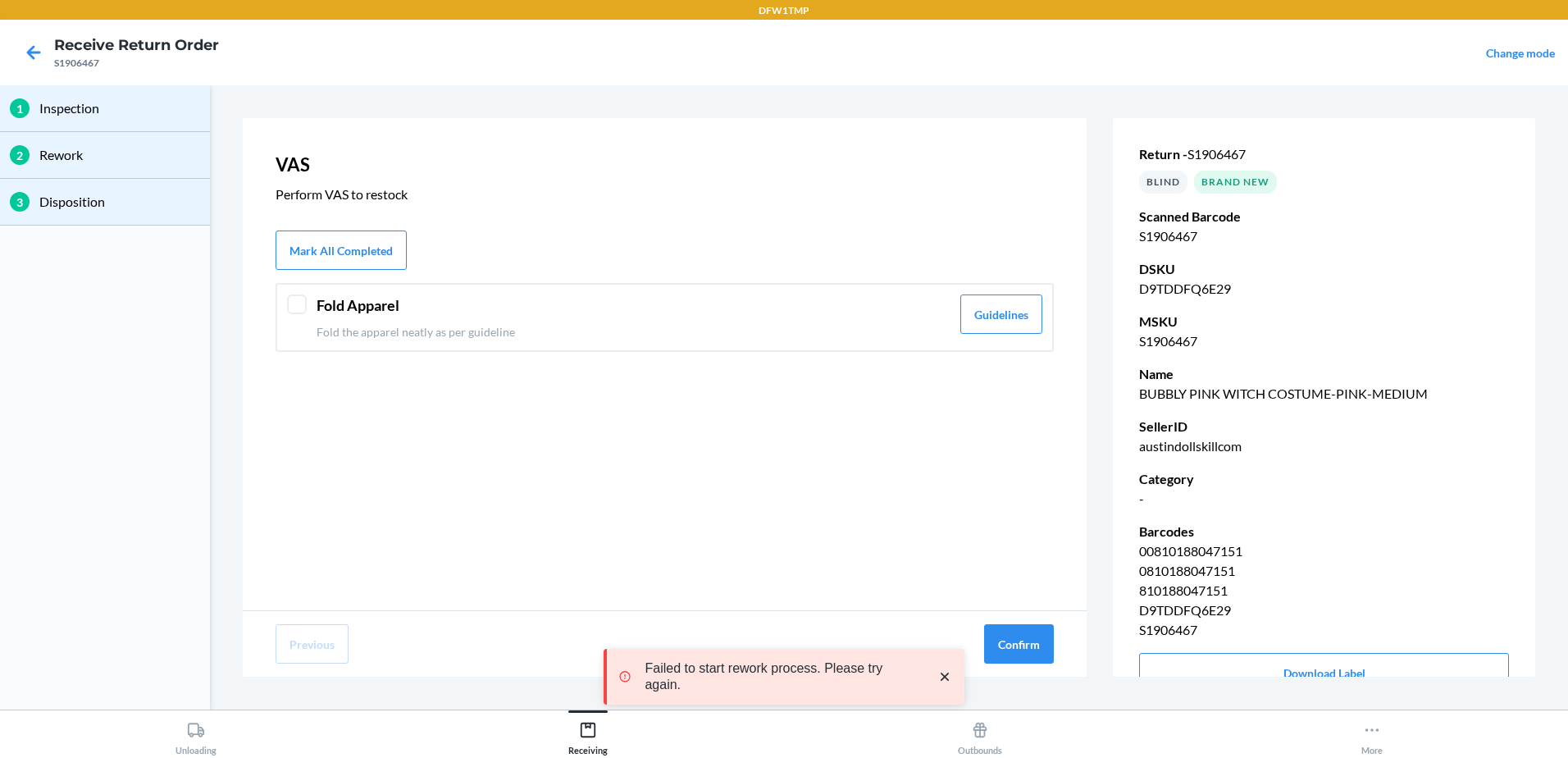
click at [300, 305] on div at bounding box center [297, 304] width 20 height 20
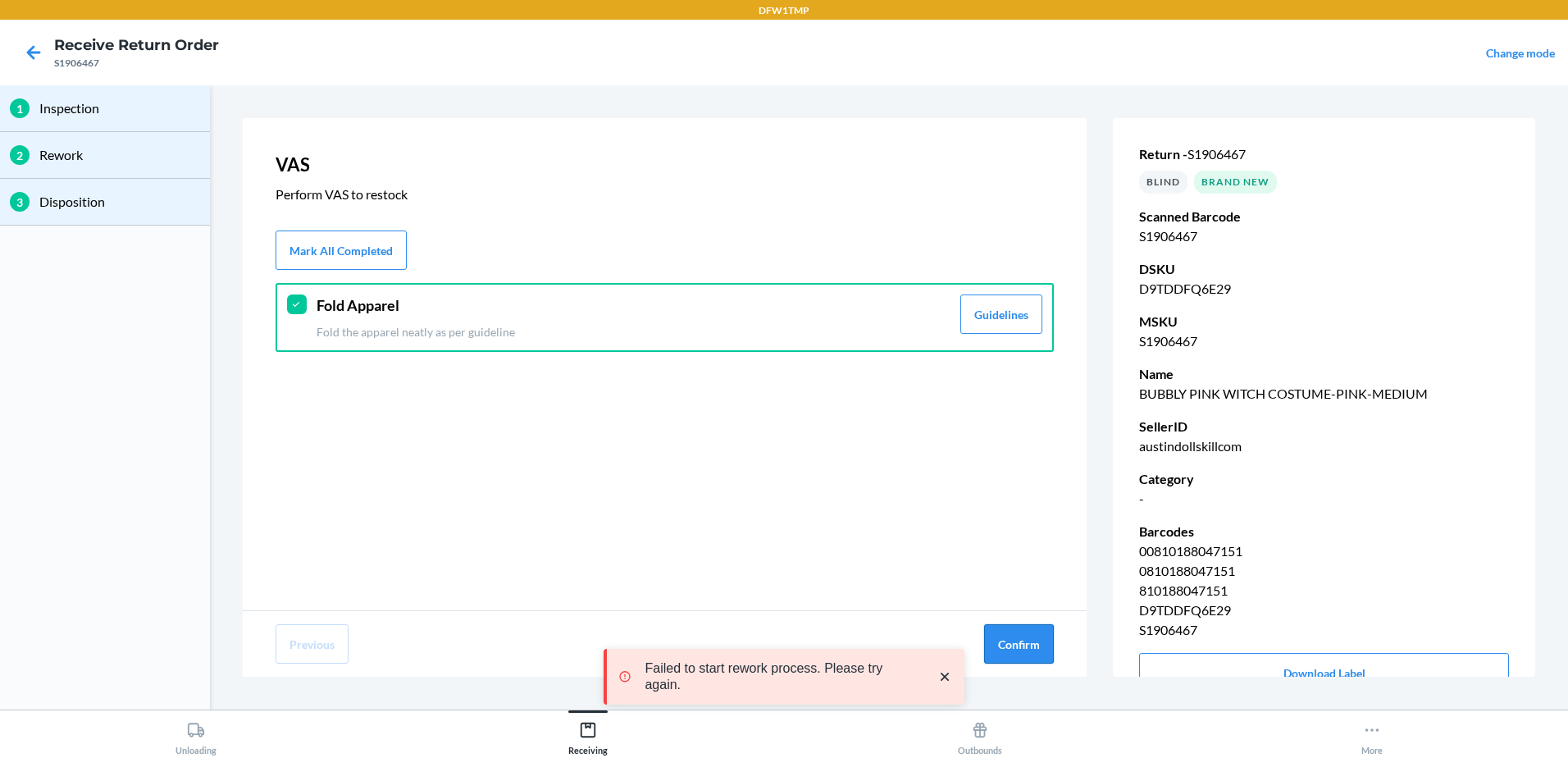
click at [1030, 636] on button "Confirm" at bounding box center [1019, 643] width 70 height 39
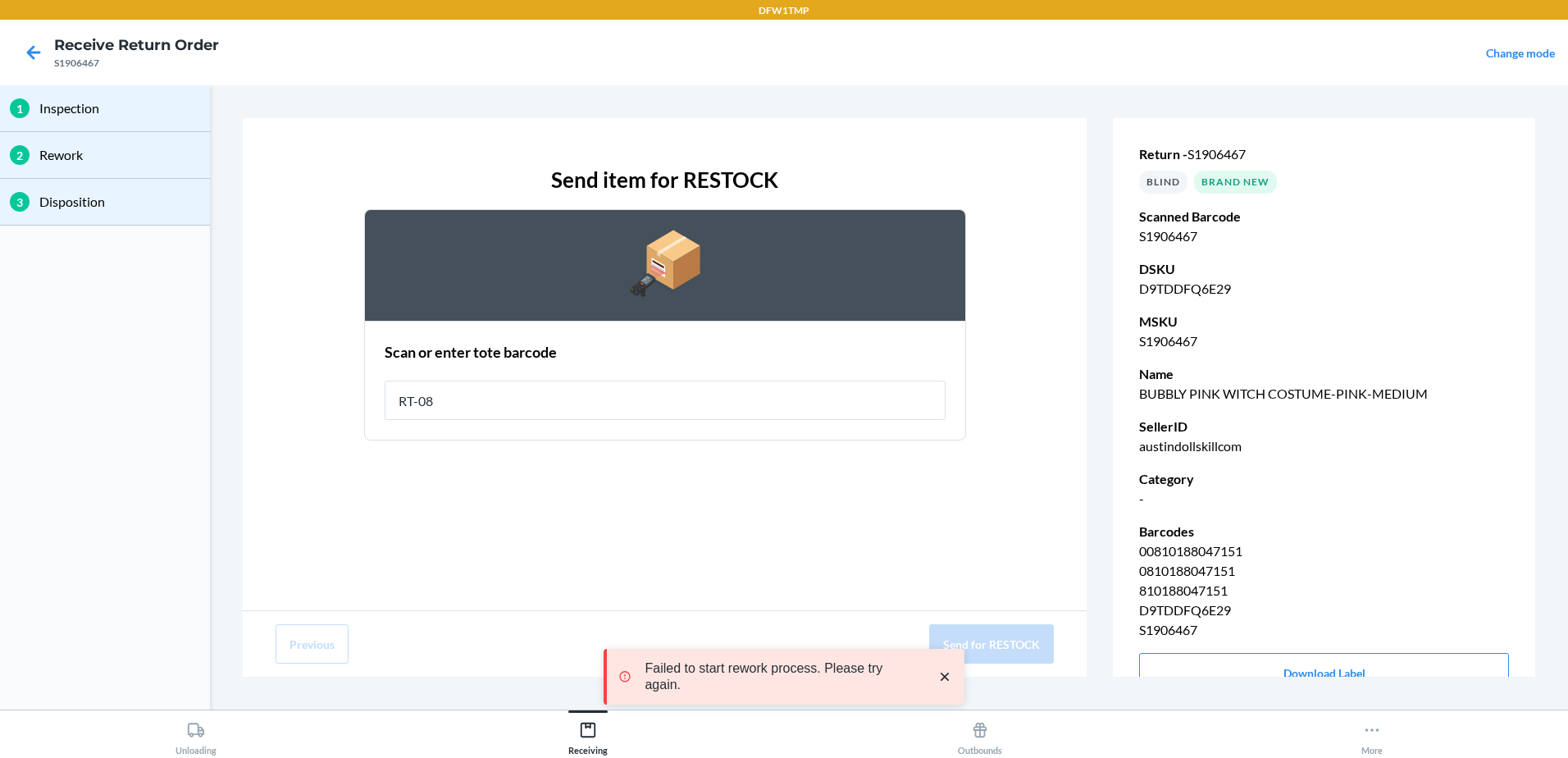
type input "RT-08"
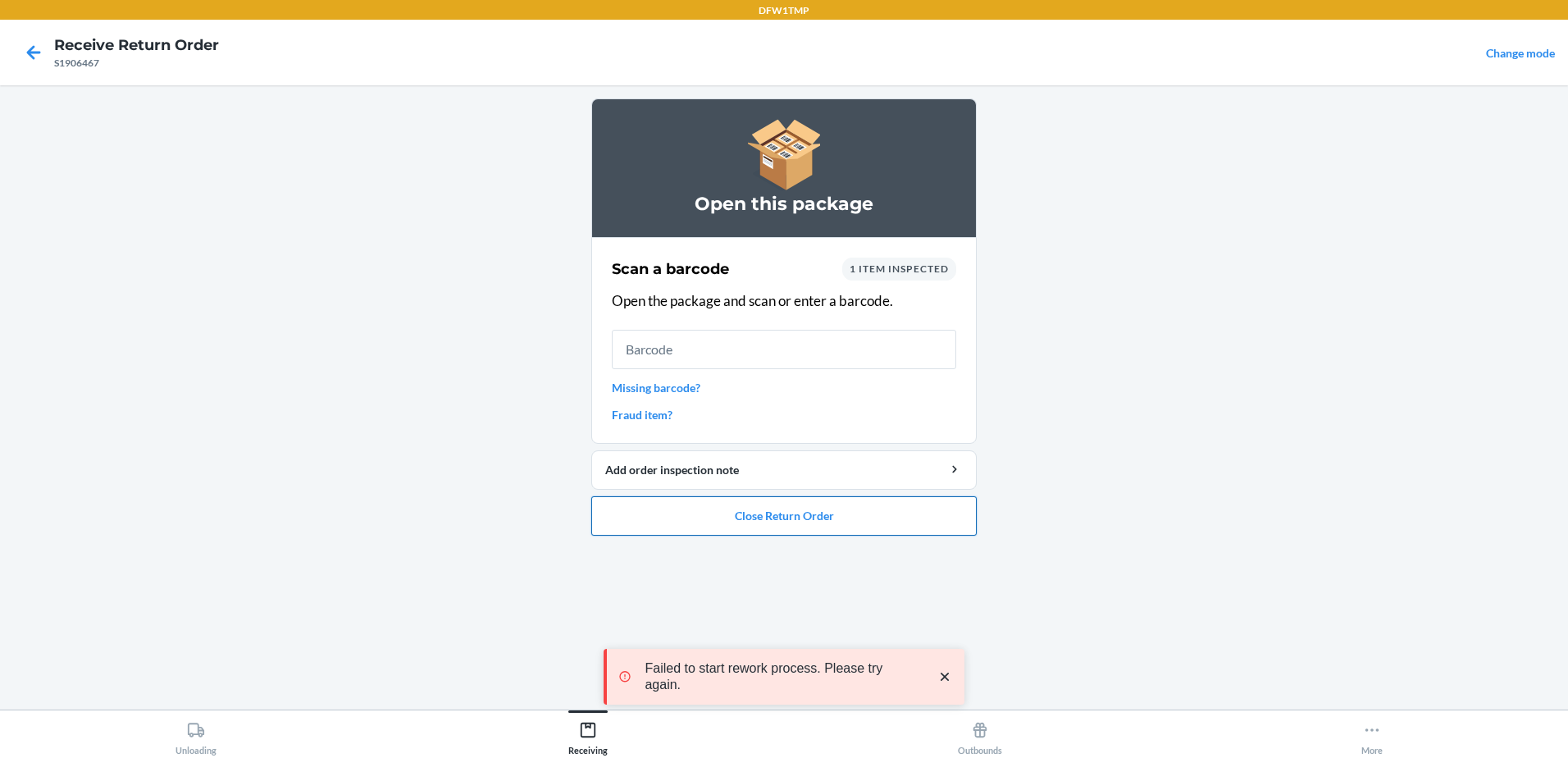
click at [858, 518] on button "Close Return Order" at bounding box center [783, 516] width 385 height 39
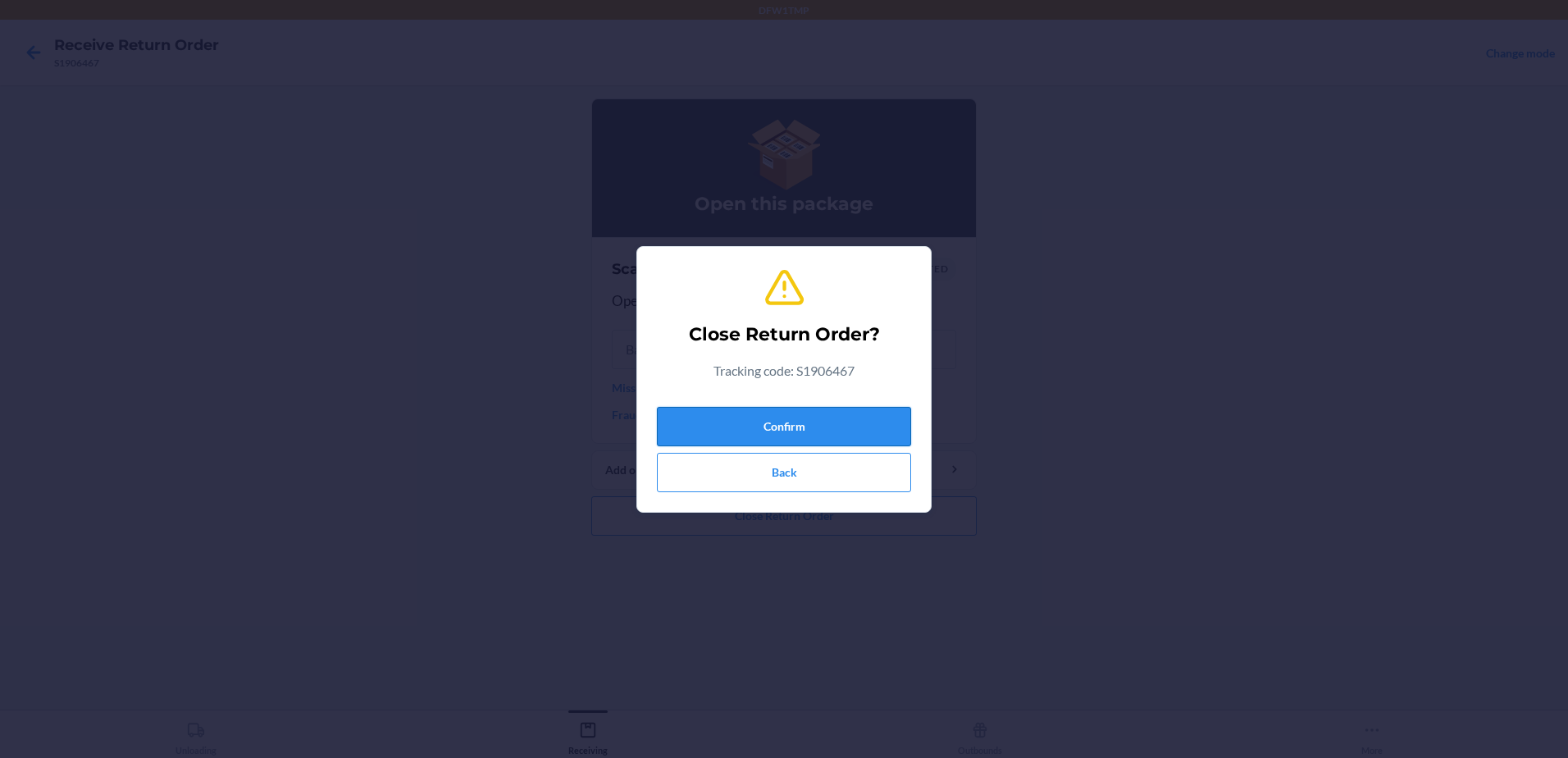
click at [747, 427] on button "Confirm" at bounding box center [783, 426] width 254 height 39
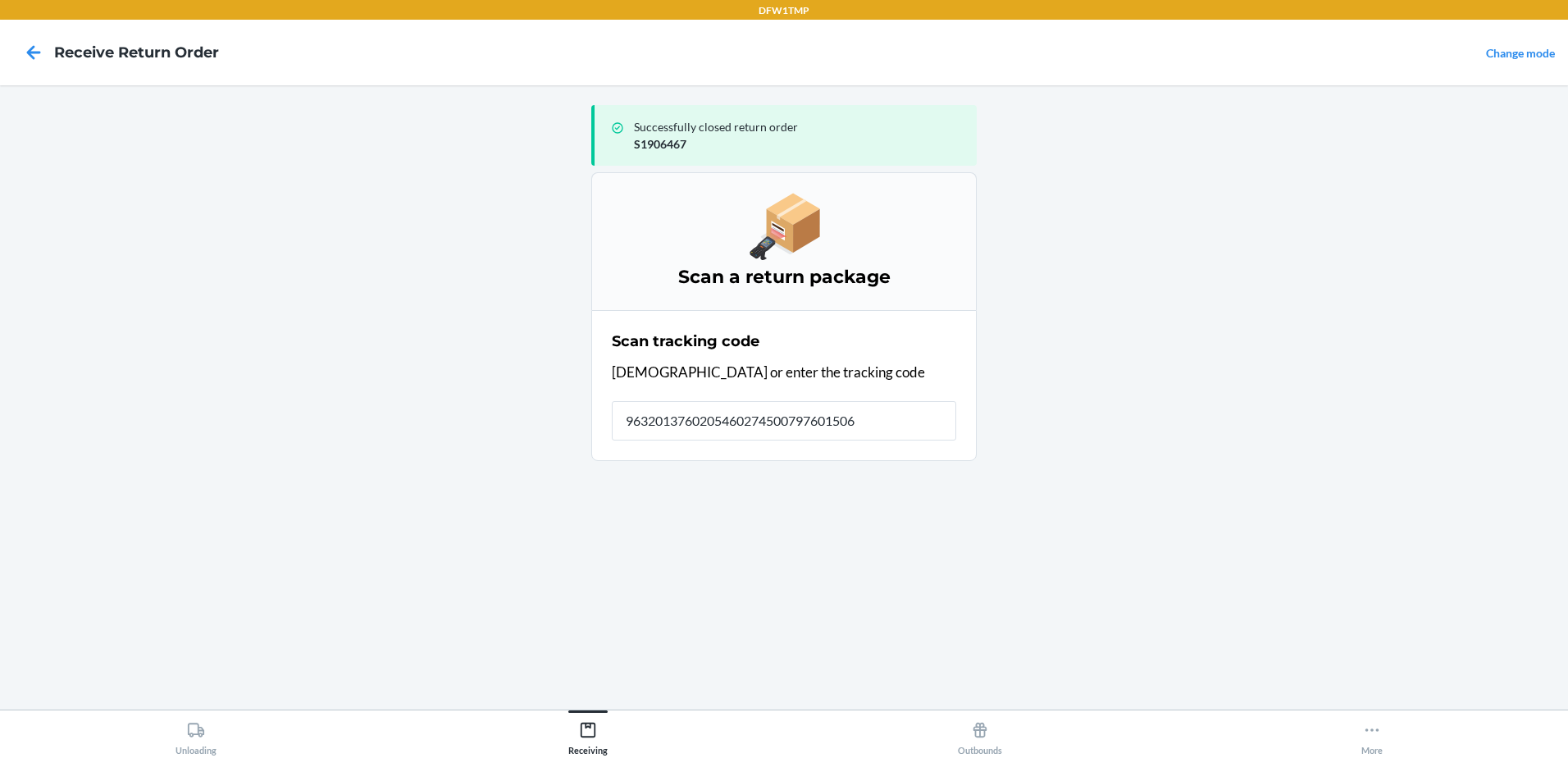
type input "96320137602054602745007976015067"
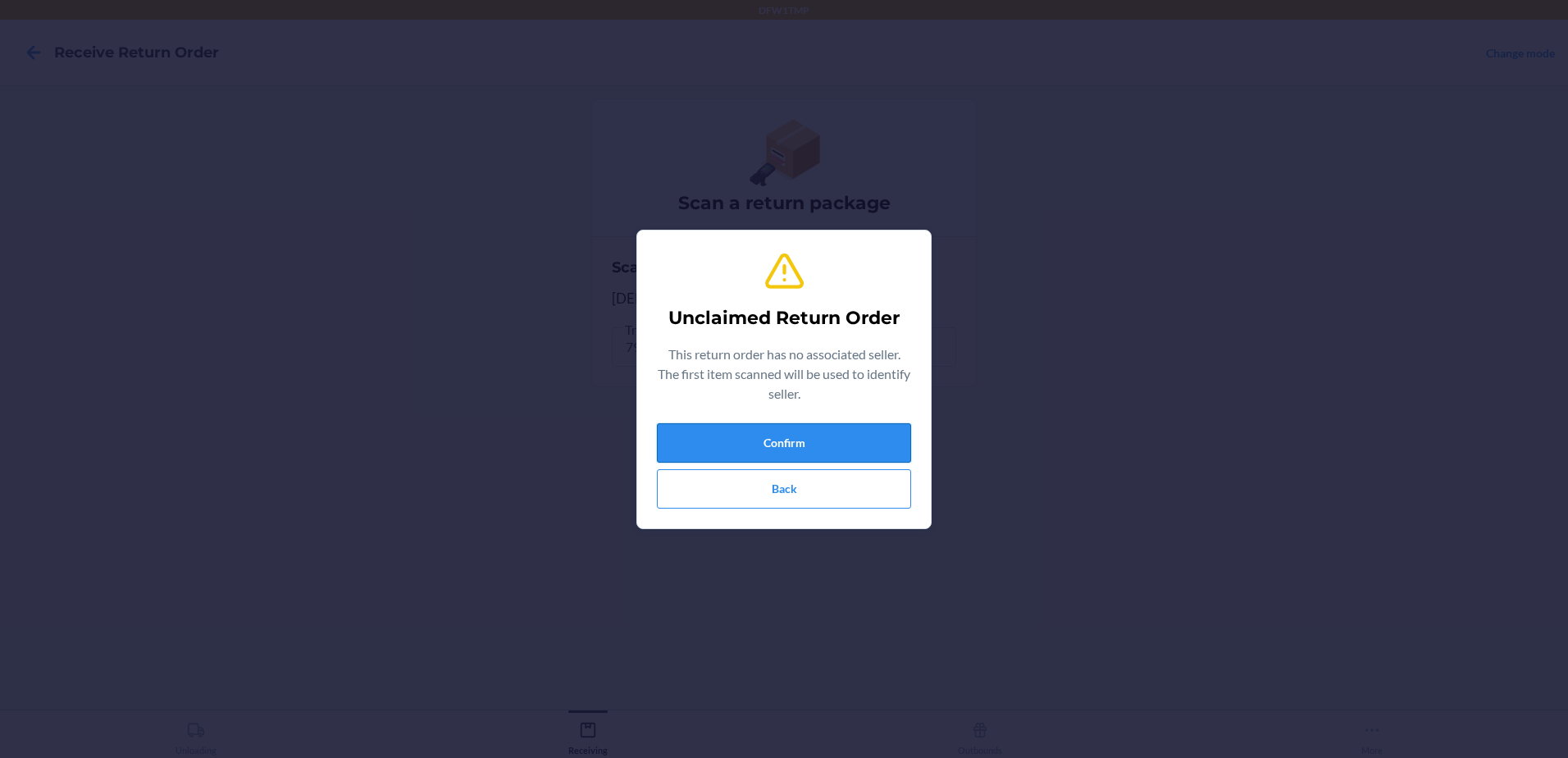
click at [769, 436] on button "Confirm" at bounding box center [783, 443] width 254 height 39
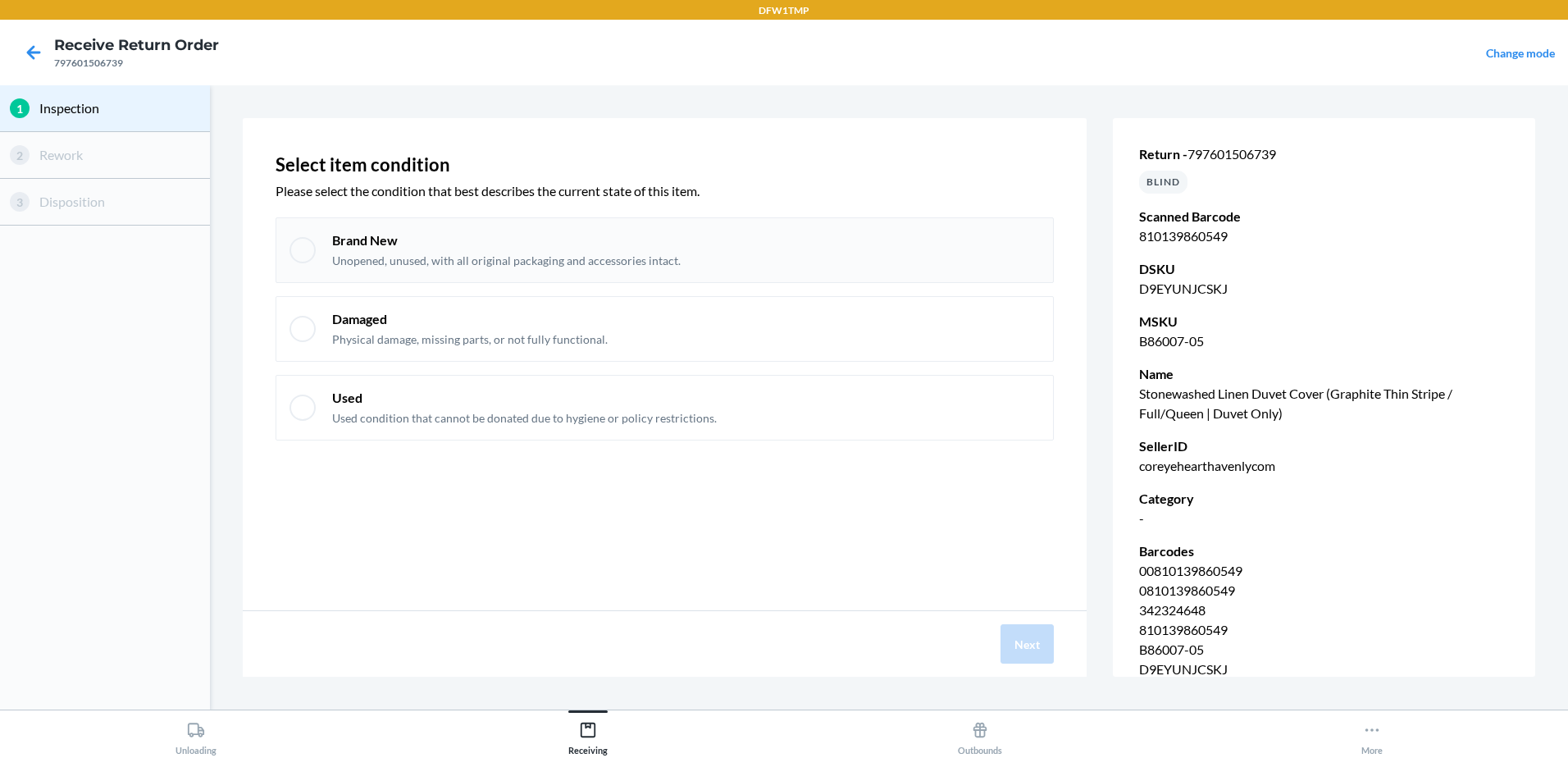
click at [300, 253] on div at bounding box center [302, 250] width 26 height 26
checkbox input "true"
click at [1039, 658] on button "Next" at bounding box center [1027, 643] width 54 height 39
